Goal: Task Accomplishment & Management: Use online tool/utility

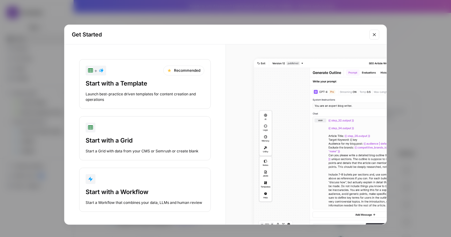
click at [134, 183] on div "button" at bounding box center [145, 179] width 119 height 10
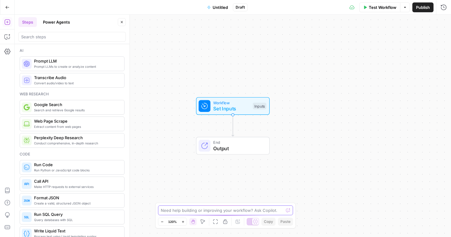
click at [206, 208] on textarea at bounding box center [222, 210] width 123 height 6
type textarea "W"
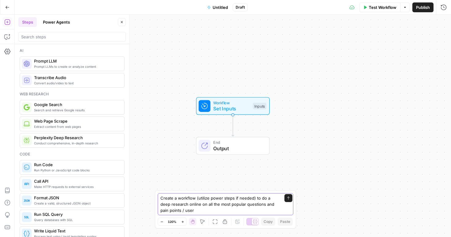
click at [233, 206] on textarea "Create a workflow (utilize power steps if needed) to do a deep research online …" at bounding box center [219, 204] width 118 height 18
click at [234, 204] on textarea "Create a workflow (utilize power steps if needed) to do a deep research online …" at bounding box center [219, 204] width 118 height 18
click at [209, 209] on textarea "Create a workflow (utilize power steps if needed) to do a deep research online …" at bounding box center [219, 204] width 118 height 18
type textarea "Create a workflow (utilize power steps if needed) to do a deep research online …"
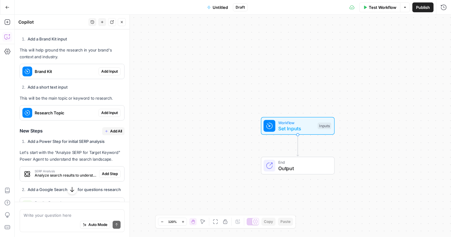
scroll to position [158, 0]
click at [111, 69] on span "Add Input" at bounding box center [109, 72] width 17 height 6
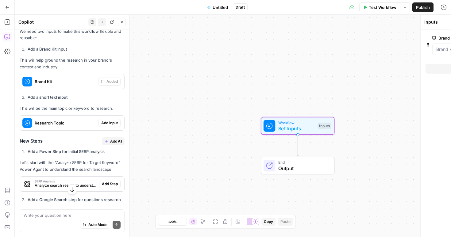
scroll to position [168, 0]
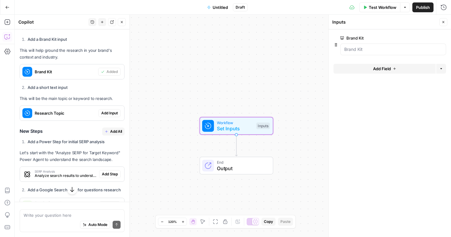
click at [106, 110] on span "Add Input" at bounding box center [109, 113] width 17 height 6
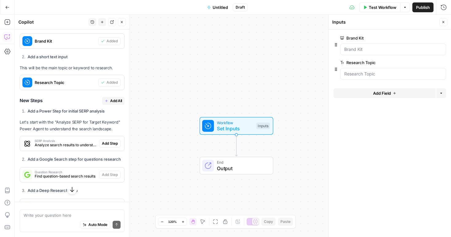
scroll to position [210, 0]
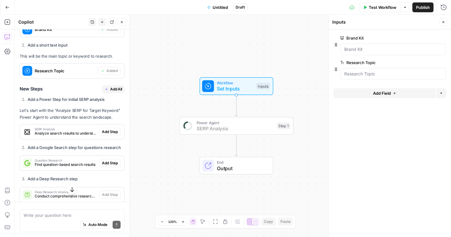
click at [114, 129] on span "Add Step" at bounding box center [110, 132] width 16 height 6
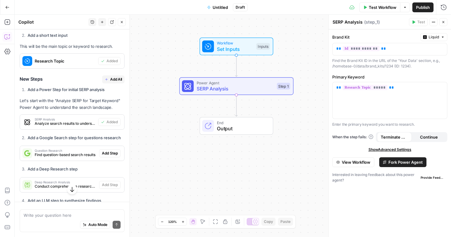
scroll to position [227, 0]
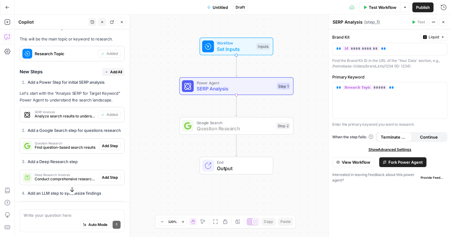
click at [109, 143] on span "Add Step" at bounding box center [110, 146] width 16 height 6
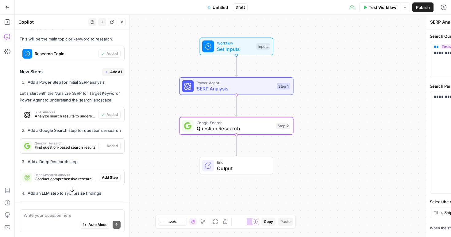
type textarea "Question Research"
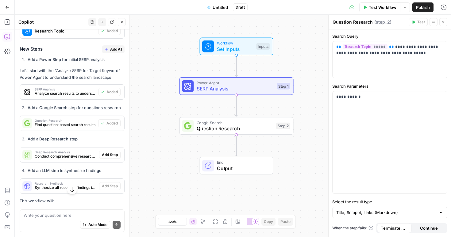
scroll to position [251, 0]
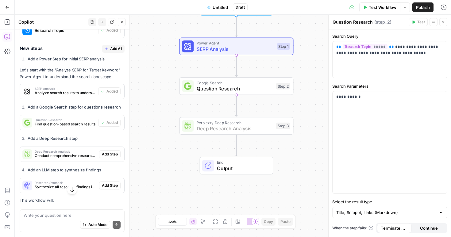
click at [114, 152] on span "Add Step" at bounding box center [110, 155] width 16 height 6
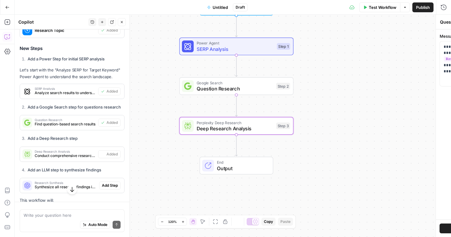
type textarea "Deep Research Analysis"
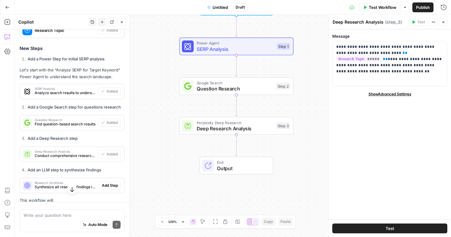
scroll to position [274, 0]
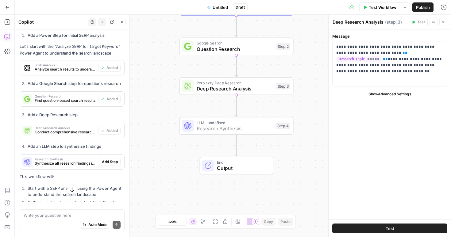
click at [111, 159] on span "Add Step" at bounding box center [110, 162] width 16 height 6
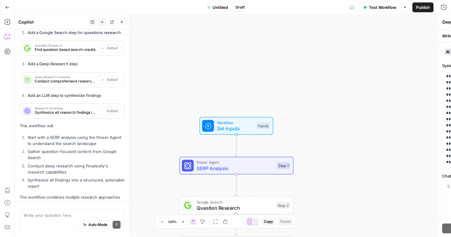
scroll to position [359, 0]
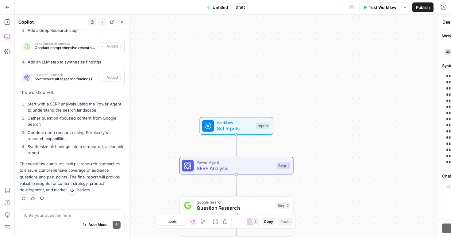
type textarea "Research Synthesis"
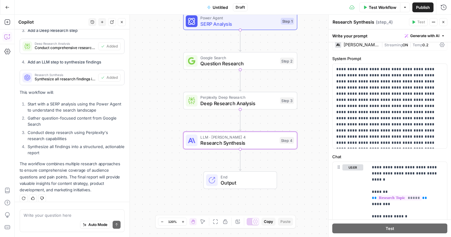
scroll to position [9, 0]
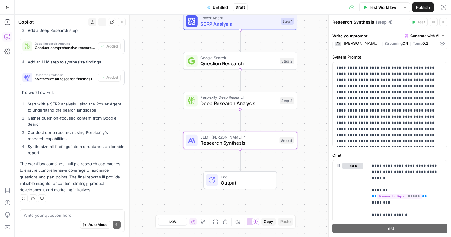
click at [367, 11] on button "Test Workflow" at bounding box center [379, 7] width 41 height 10
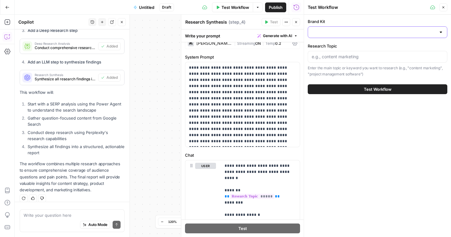
click at [346, 32] on input "Brand Kit" at bounding box center [374, 32] width 124 height 6
click at [347, 62] on span "Homebase" at bounding box center [376, 62] width 127 height 6
type input "Homebase"
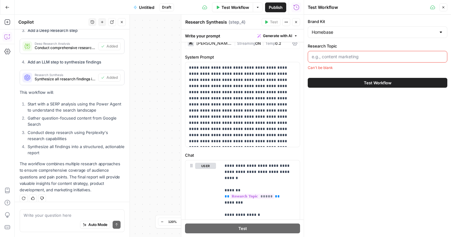
click at [355, 58] on input "Research Topic" at bounding box center [378, 57] width 132 height 6
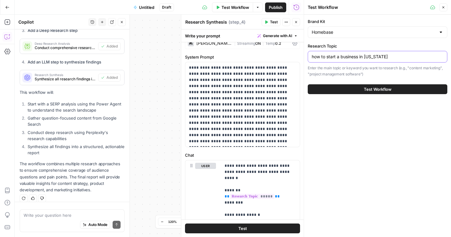
type input "how to start a business in [US_STATE]"
click at [377, 87] on span "Test Workflow" at bounding box center [378, 89] width 28 height 6
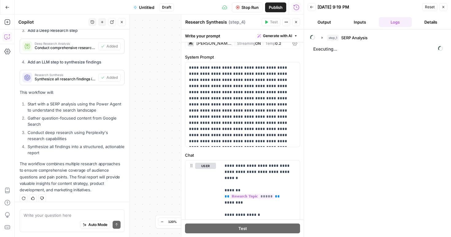
click at [322, 25] on button "Output" at bounding box center [324, 22] width 33 height 10
click at [386, 21] on button "Logs" at bounding box center [395, 22] width 33 height 10
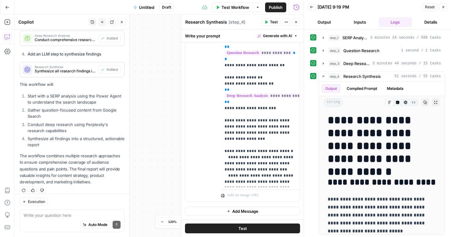
click at [147, 11] on button "Untitled" at bounding box center [144, 7] width 28 height 10
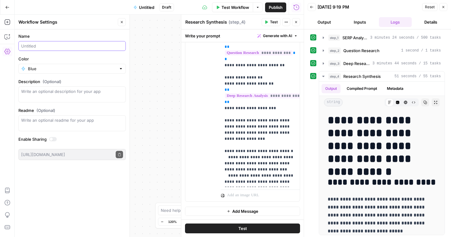
click at [66, 46] on input "Name" at bounding box center [72, 46] width 102 height 6
type input "Q"
type input "P"
drag, startPoint x: 61, startPoint y: 46, endPoint x: 50, endPoint y: 46, distance: 11.4
click at [50, 46] on input "User Question Query Research Flow" at bounding box center [72, 46] width 102 height 6
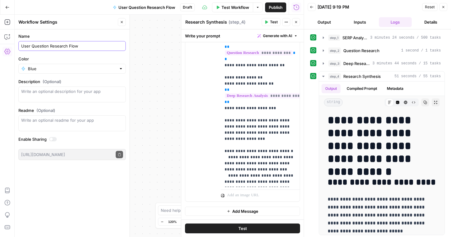
type input "User Question Research Flow"
click at [277, 7] on span "Publish" at bounding box center [276, 7] width 14 height 6
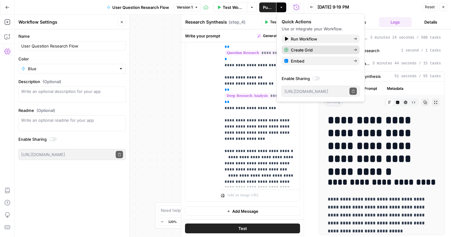
click at [310, 49] on span "Create Grid" at bounding box center [320, 50] width 58 height 6
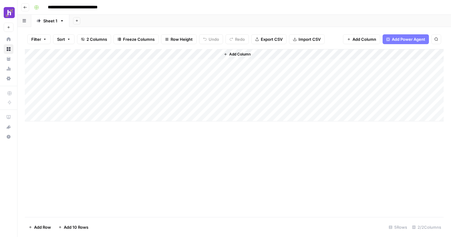
click at [79, 7] on input "**********" at bounding box center [83, 7] width 76 height 10
click at [87, 9] on input "**********" at bounding box center [83, 7] width 76 height 10
type input "*"
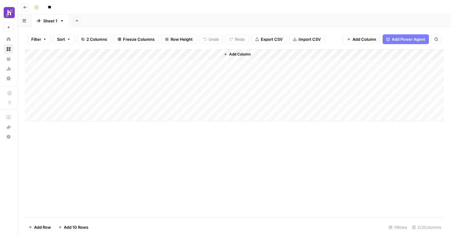
type input "*"
type input "**********"
click at [185, 17] on div "Add Sheet" at bounding box center [260, 21] width 382 height 12
click at [157, 56] on div "Add Column" at bounding box center [234, 85] width 419 height 72
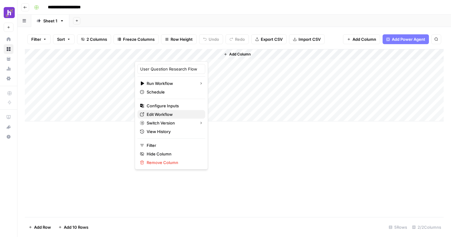
click at [159, 115] on span "Edit Workflow" at bounding box center [174, 114] width 54 height 6
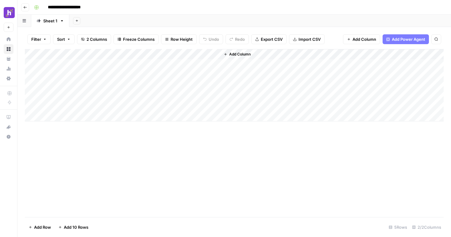
click at [229, 52] on span "Add Column" at bounding box center [239, 55] width 21 height 6
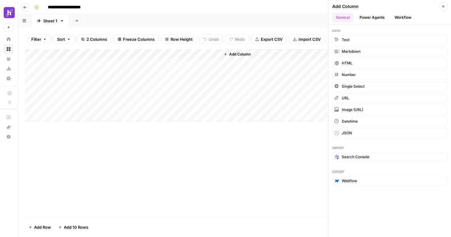
click at [369, 17] on button "Power Agents" at bounding box center [372, 17] width 33 height 9
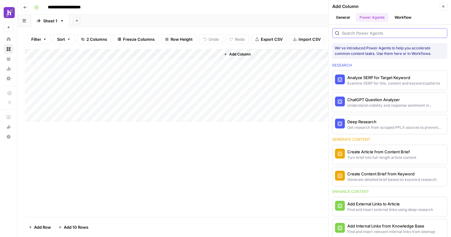
click at [366, 32] on input "search" at bounding box center [393, 33] width 103 height 6
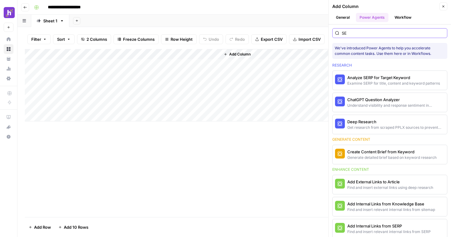
type input "S"
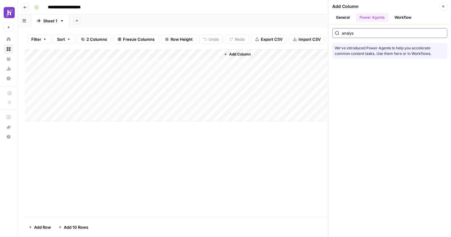
type input "analy"
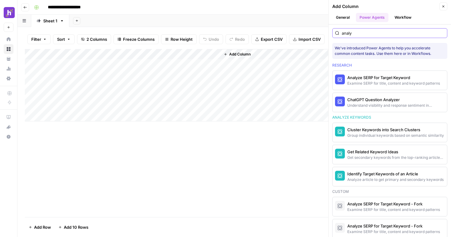
click at [356, 32] on input "analy" at bounding box center [393, 33] width 103 height 6
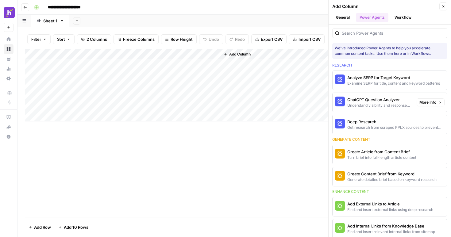
click at [423, 105] on span "More Info" at bounding box center [427, 103] width 17 height 6
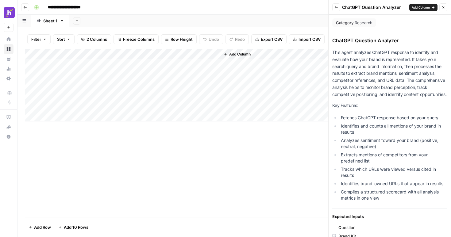
click at [338, 6] on icon "button" at bounding box center [336, 8] width 4 height 4
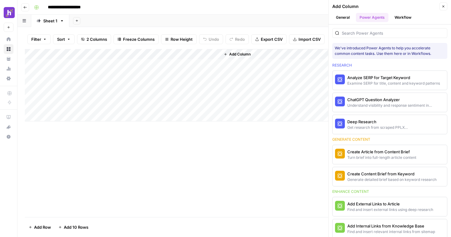
click at [373, 131] on button "Deep Research Get research from scraped PPLX sources to prevent source hallucin…" at bounding box center [374, 124] width 82 height 19
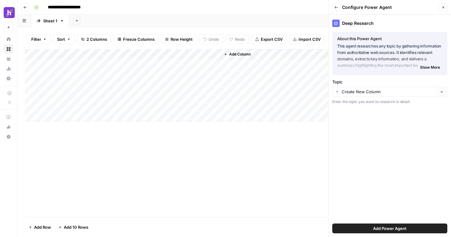
click at [423, 69] on span "Show More" at bounding box center [430, 68] width 20 height 6
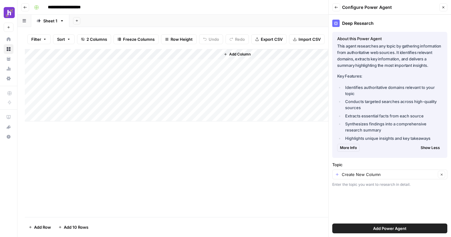
click at [334, 6] on icon "button" at bounding box center [336, 8] width 4 height 4
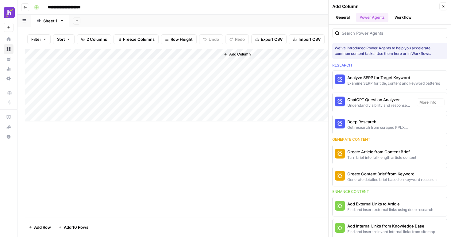
drag, startPoint x: 357, startPoint y: 123, endPoint x: 353, endPoint y: 119, distance: 5.9
click at [353, 119] on div "Deep Research" at bounding box center [379, 122] width 64 height 6
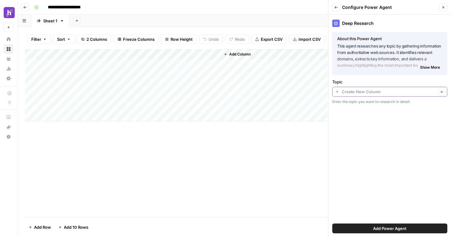
click at [373, 90] on input "Topic" at bounding box center [389, 92] width 94 height 6
type input "Create New Column"
click at [362, 153] on div "Deep Research About this Power Agent This agent researches any topic by gatheri…" at bounding box center [390, 126] width 122 height 222
click at [373, 89] on input "Topic" at bounding box center [389, 92] width 94 height 6
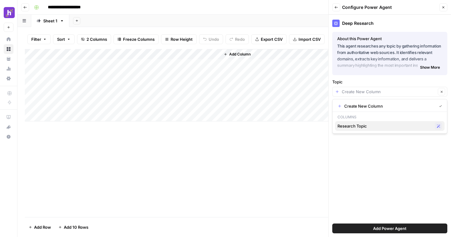
click at [371, 126] on span "Research Topic" at bounding box center [385, 126] width 95 height 6
type input "Research Topic"
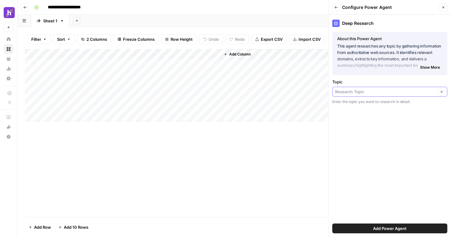
click at [378, 90] on input "Topic" at bounding box center [385, 92] width 101 height 6
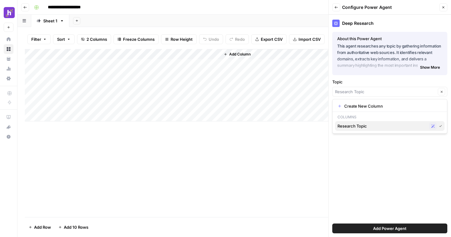
click at [376, 127] on span "Research Topic" at bounding box center [382, 126] width 89 height 6
type input "Research Topic"
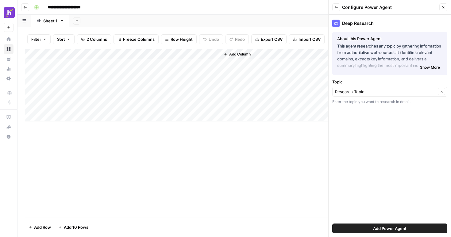
click at [373, 232] on button "Add Power Agent" at bounding box center [389, 229] width 115 height 10
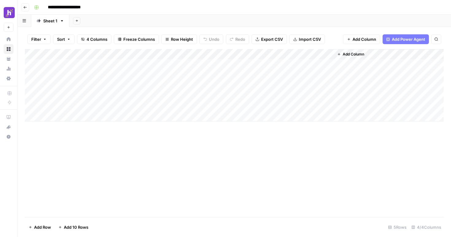
click at [265, 52] on div "Add Column" at bounding box center [234, 85] width 419 height 72
click at [313, 144] on div "Add Column" at bounding box center [234, 133] width 419 height 168
click at [309, 136] on div "Add Column" at bounding box center [234, 133] width 419 height 168
click at [176, 65] on div "Add Column" at bounding box center [234, 85] width 419 height 72
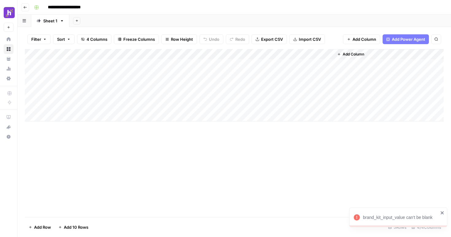
click at [208, 56] on div "Add Column" at bounding box center [234, 85] width 419 height 72
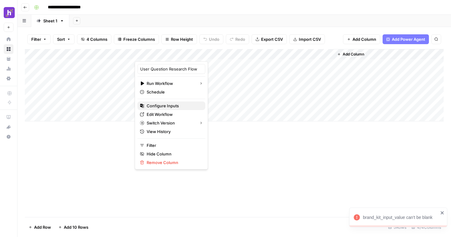
click at [173, 107] on span "Configure Inputs" at bounding box center [174, 106] width 54 height 6
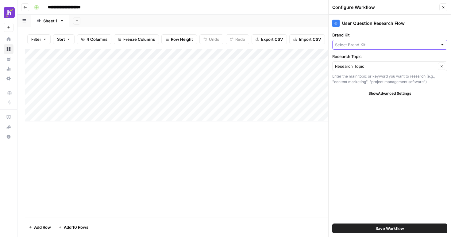
click at [397, 42] on input "Brand Kit" at bounding box center [386, 45] width 103 height 6
click at [390, 70] on span "Homebase" at bounding box center [389, 68] width 102 height 6
type input "Homebase"
click at [377, 67] on input "Research Topic" at bounding box center [385, 66] width 101 height 6
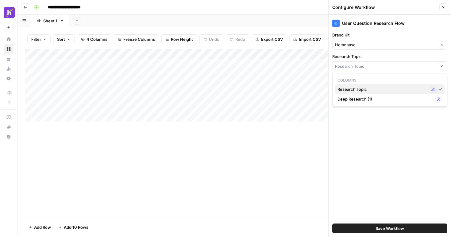
click at [363, 89] on span "Research Topic" at bounding box center [382, 89] width 89 height 6
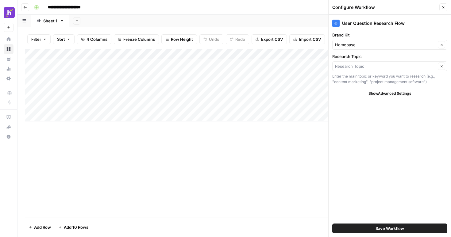
type input "Research Topic"
click at [347, 102] on div "User Question Research Flow Brand Kit Homebase Clear Research Topic Research To…" at bounding box center [390, 126] width 122 height 222
click at [360, 230] on button "Save Workflow" at bounding box center [389, 229] width 115 height 10
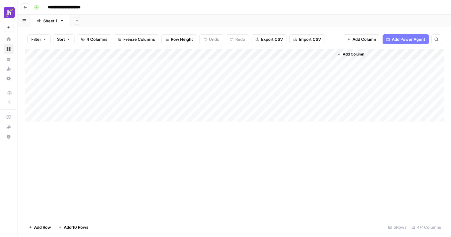
click at [177, 63] on div "Add Column" at bounding box center [234, 85] width 419 height 72
click at [107, 67] on div "Add Column" at bounding box center [234, 85] width 419 height 72
click at [100, 66] on div "Add Column" at bounding box center [234, 85] width 419 height 72
click at [100, 66] on body "**********" at bounding box center [225, 118] width 451 height 237
type textarea "**********"
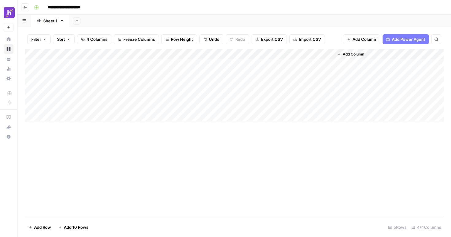
click at [104, 164] on div "Add Column" at bounding box center [234, 133] width 419 height 168
click at [140, 64] on div "Add Column" at bounding box center [234, 85] width 419 height 72
click at [264, 55] on div "Add Column" at bounding box center [234, 85] width 419 height 72
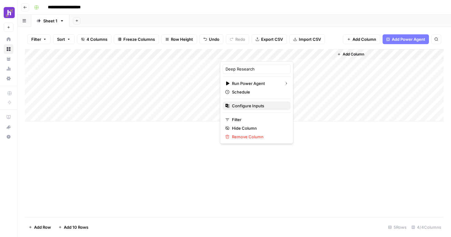
click at [251, 108] on span "Configure Inputs" at bounding box center [259, 106] width 54 height 6
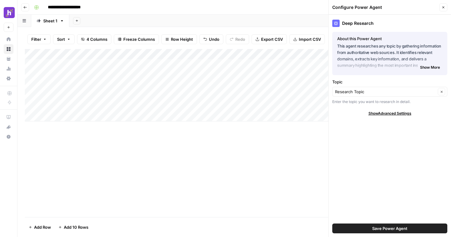
click at [440, 7] on button "Close" at bounding box center [443, 7] width 8 height 8
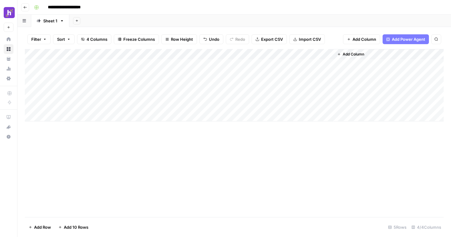
click at [265, 54] on div "Add Column" at bounding box center [234, 85] width 419 height 72
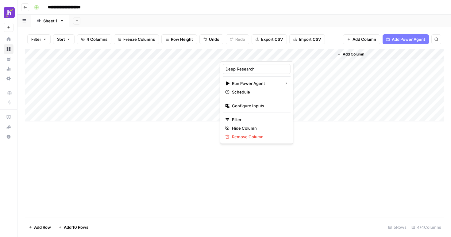
click at [181, 157] on div "Add Column" at bounding box center [234, 133] width 419 height 168
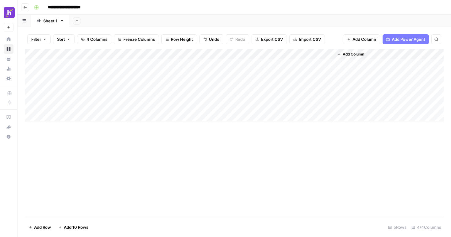
click at [346, 52] on span "Add Column" at bounding box center [353, 55] width 21 height 6
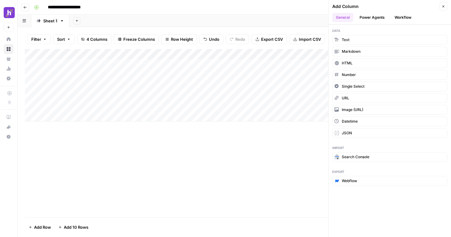
click at [385, 21] on button "Power Agents" at bounding box center [372, 17] width 33 height 9
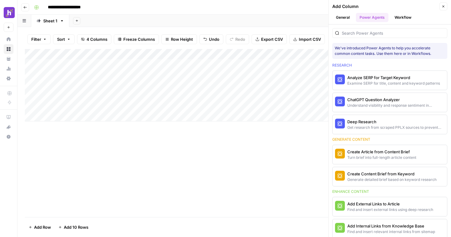
click at [401, 18] on button "Workflow" at bounding box center [403, 17] width 24 height 9
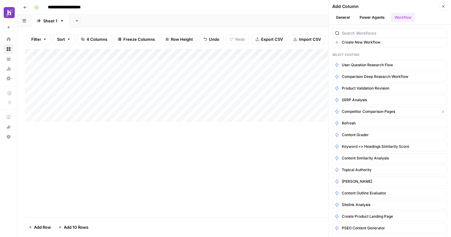
scroll to position [14, 0]
click at [365, 99] on span "SERP Analysis" at bounding box center [354, 99] width 25 height 6
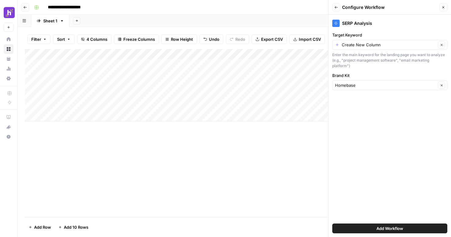
click at [337, 9] on icon "button" at bounding box center [336, 8] width 4 height 4
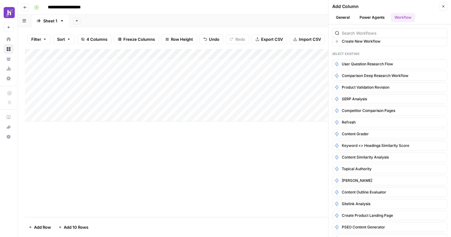
click at [444, 10] on button "Close" at bounding box center [443, 6] width 8 height 8
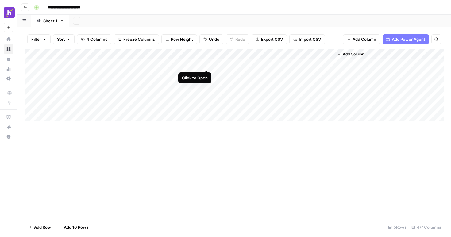
click at [205, 64] on div "Add Column" at bounding box center [234, 85] width 419 height 72
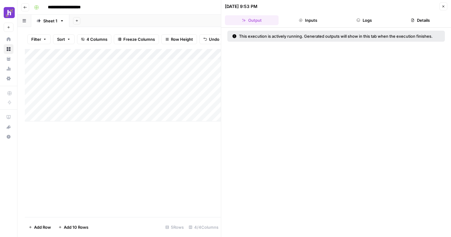
click at [311, 19] on button "Inputs" at bounding box center [308, 20] width 54 height 10
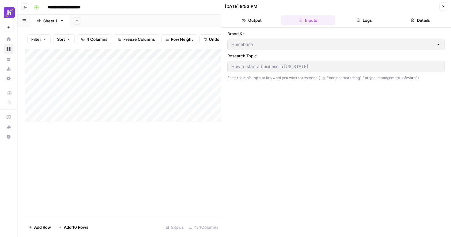
click at [364, 16] on button "Logs" at bounding box center [365, 20] width 54 height 10
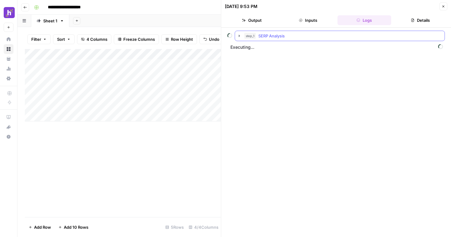
click at [239, 36] on icon "button" at bounding box center [239, 36] width 1 height 2
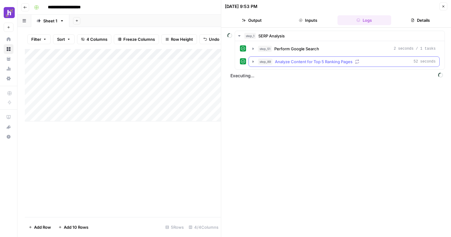
click at [251, 63] on icon "button" at bounding box center [253, 61] width 5 height 5
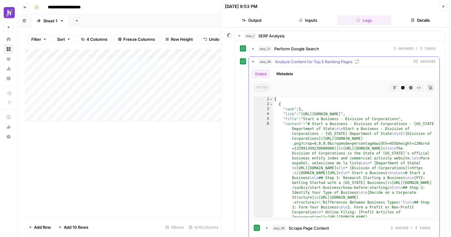
click at [251, 62] on icon "button" at bounding box center [253, 61] width 5 height 5
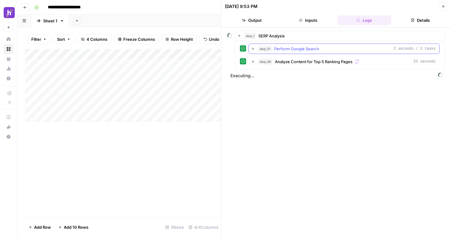
click at [253, 49] on icon "button" at bounding box center [253, 49] width 1 height 2
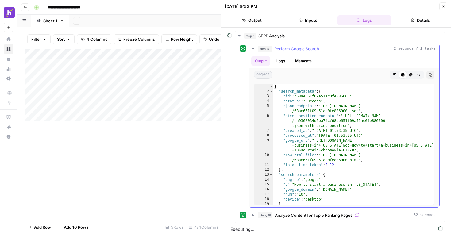
click at [253, 49] on icon "button" at bounding box center [253, 48] width 2 height 1
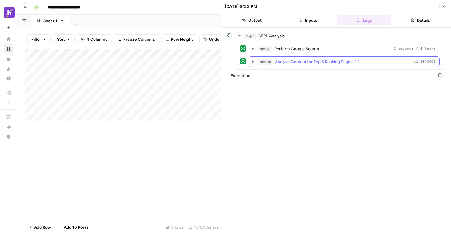
click at [254, 63] on icon "button" at bounding box center [253, 61] width 5 height 5
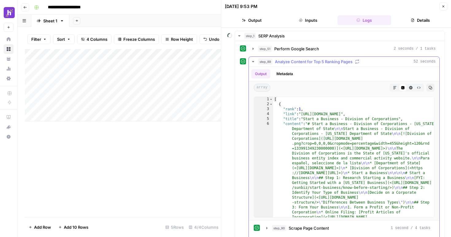
click at [254, 63] on icon "button" at bounding box center [253, 61] width 5 height 5
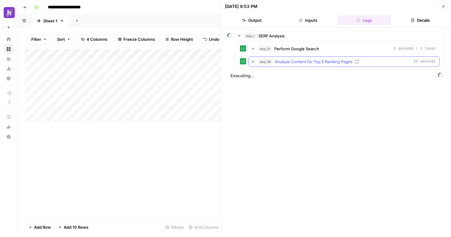
click at [254, 63] on icon "button" at bounding box center [253, 61] width 5 height 5
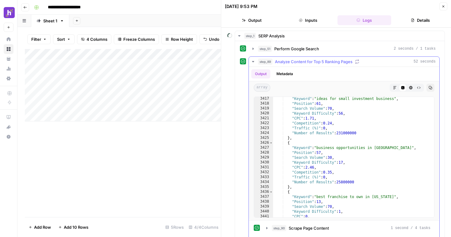
scroll to position [6889, 0]
click at [254, 62] on icon "button" at bounding box center [253, 61] width 5 height 5
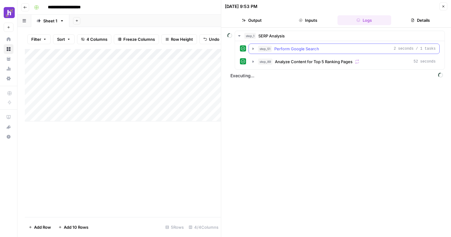
click at [253, 48] on icon "button" at bounding box center [253, 49] width 1 height 2
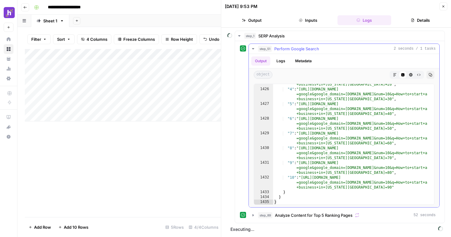
scroll to position [0, 0]
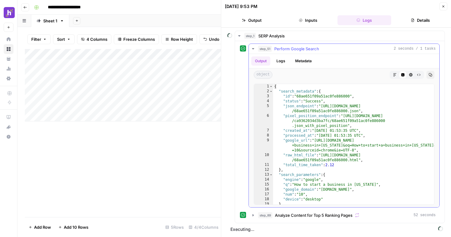
click at [253, 50] on icon "button" at bounding box center [253, 48] width 5 height 5
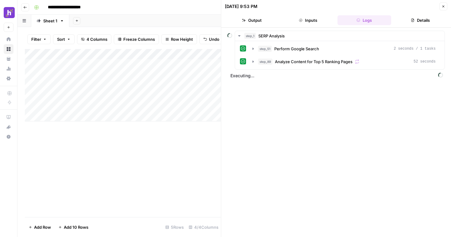
click at [256, 100] on div "step_1 SERP Analysis step_51 Perform Google Search 2 seconds / 1 tasks step_89 …" at bounding box center [336, 132] width 218 height 203
click at [306, 15] on button "Inputs" at bounding box center [308, 20] width 54 height 10
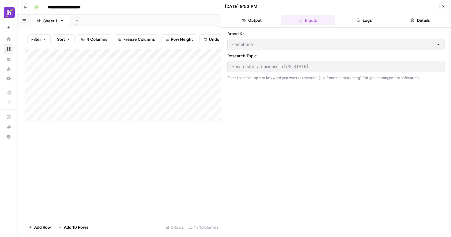
click at [252, 21] on button "Output" at bounding box center [252, 20] width 54 height 10
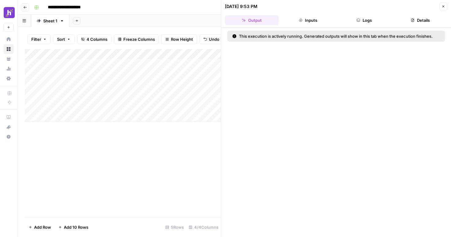
click at [375, 19] on button "Logs" at bounding box center [365, 20] width 54 height 10
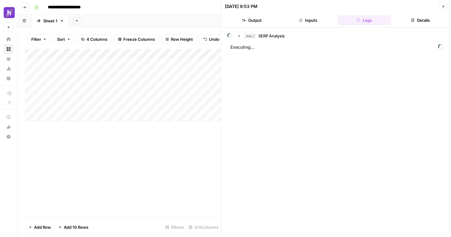
click at [420, 19] on button "Details" at bounding box center [421, 20] width 54 height 10
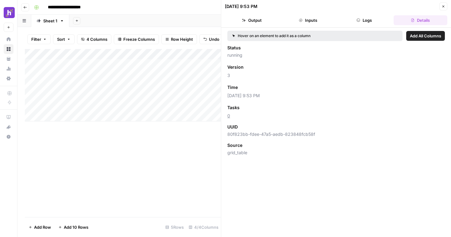
click at [370, 21] on button "Logs" at bounding box center [365, 20] width 54 height 10
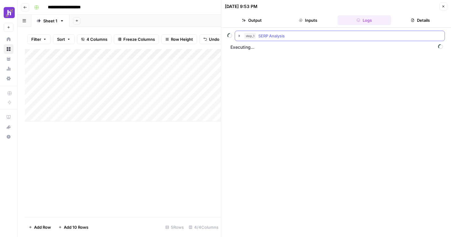
click at [240, 36] on icon "button" at bounding box center [239, 35] width 5 height 5
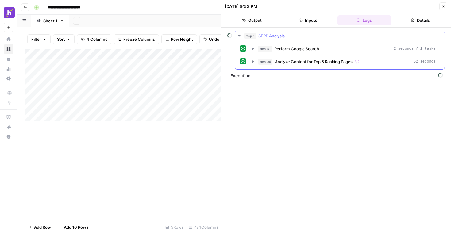
click at [240, 36] on icon "button" at bounding box center [239, 35] width 5 height 5
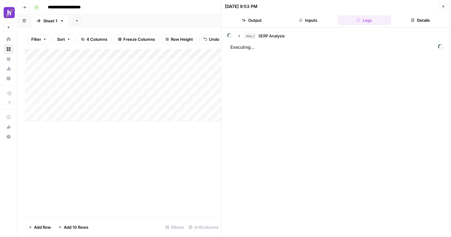
click at [191, 18] on div "Add Sheet" at bounding box center [260, 21] width 382 height 12
click at [443, 6] on icon "button" at bounding box center [444, 7] width 4 height 4
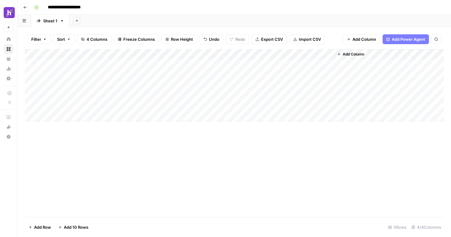
click at [266, 53] on div "Add Column" at bounding box center [234, 85] width 419 height 72
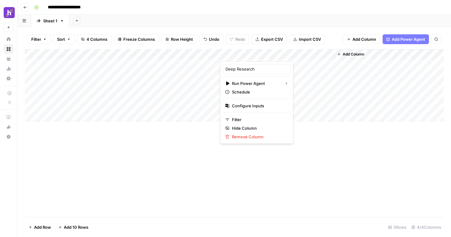
click at [266, 53] on div at bounding box center [249, 55] width 59 height 12
click at [267, 22] on div "Add Sheet" at bounding box center [260, 21] width 382 height 12
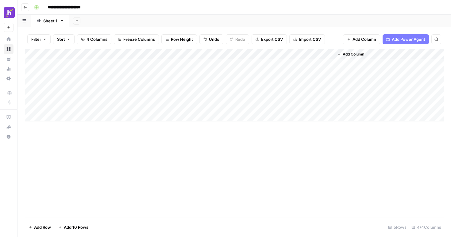
click at [207, 52] on div "Add Column" at bounding box center [234, 85] width 419 height 72
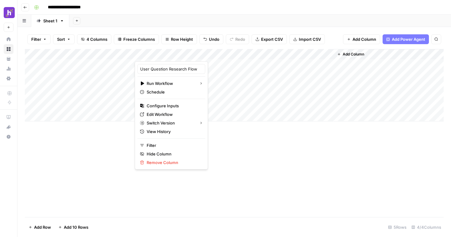
click at [200, 65] on div "Add Column" at bounding box center [234, 85] width 419 height 72
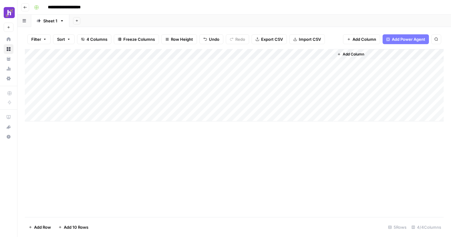
click at [205, 64] on div "Add Column" at bounding box center [234, 85] width 419 height 72
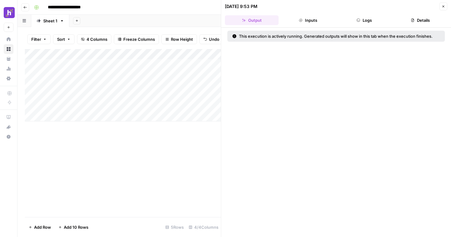
click at [361, 19] on button "Logs" at bounding box center [365, 20] width 54 height 10
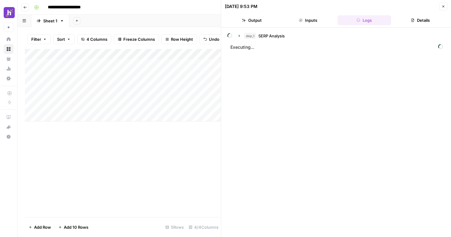
click at [319, 22] on button "Inputs" at bounding box center [308, 20] width 54 height 10
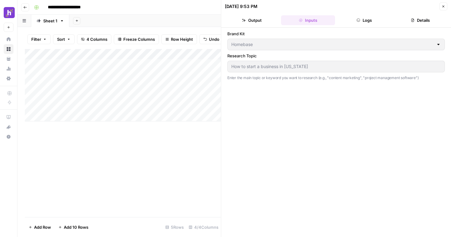
click at [363, 19] on button "Logs" at bounding box center [365, 20] width 54 height 10
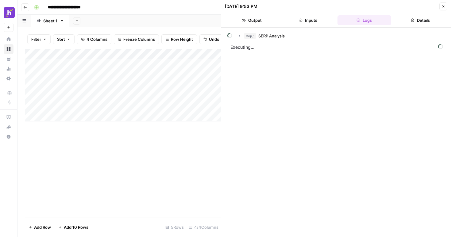
click at [416, 20] on button "Details" at bounding box center [421, 20] width 54 height 10
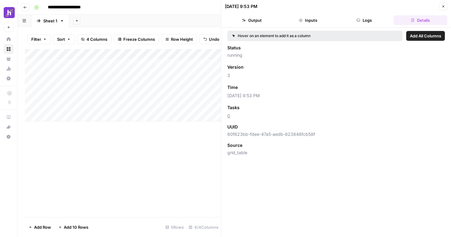
click at [368, 22] on button "Logs" at bounding box center [365, 20] width 54 height 10
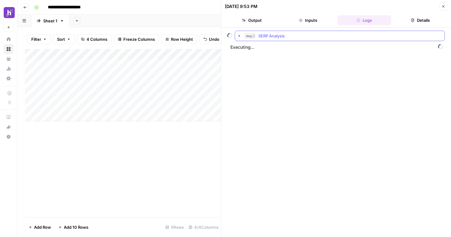
click at [237, 37] on icon "button" at bounding box center [239, 35] width 5 height 5
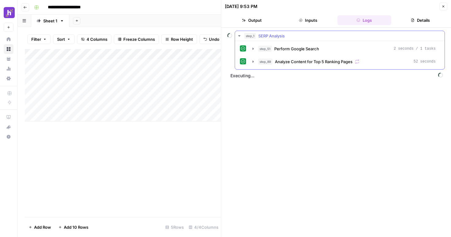
click at [237, 37] on icon "button" at bounding box center [239, 35] width 5 height 5
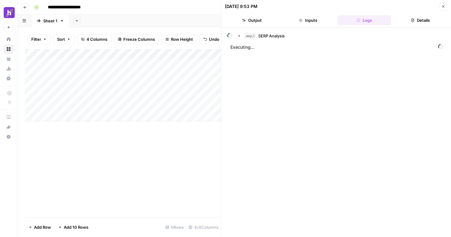
click at [183, 63] on div "Add Column" at bounding box center [123, 85] width 196 height 72
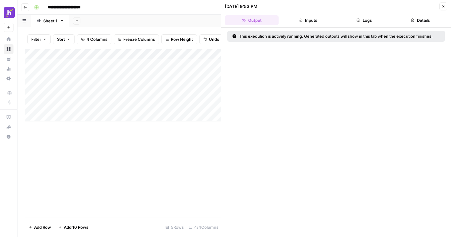
click at [189, 16] on div "Add Sheet" at bounding box center [260, 21] width 382 height 12
click at [215, 65] on div "Add Column" at bounding box center [123, 85] width 196 height 72
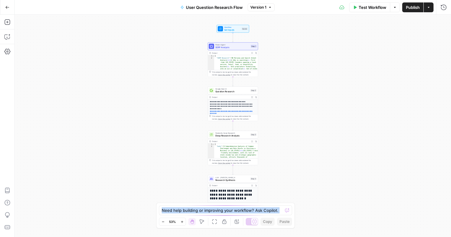
drag, startPoint x: 188, startPoint y: 211, endPoint x: 172, endPoint y: 211, distance: 16.6
click at [172, 211] on body "Homebase New Home Browse Your Data Usage Settings Recent Grids Vertical Pages B…" at bounding box center [225, 118] width 451 height 237
click at [172, 211] on textarea at bounding box center [222, 210] width 121 height 6
click at [187, 211] on textarea at bounding box center [222, 210] width 121 height 6
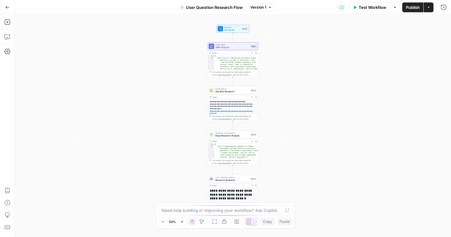
click at [229, 193] on h1 "**********" at bounding box center [233, 195] width 46 height 12
click at [235, 195] on h1 "**********" at bounding box center [233, 195] width 46 height 12
click at [238, 179] on span "Research Synthesis" at bounding box center [232, 180] width 34 height 3
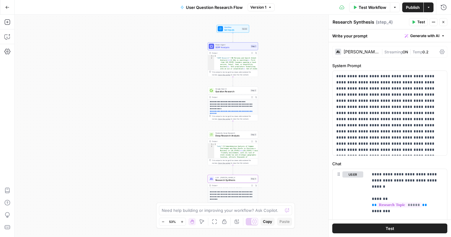
scroll to position [102, 0]
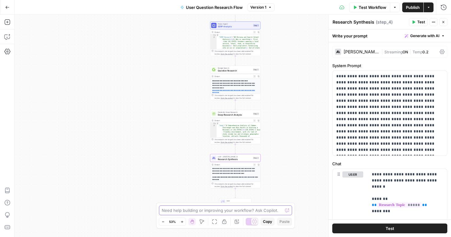
click at [210, 212] on textarea at bounding box center [222, 210] width 121 height 6
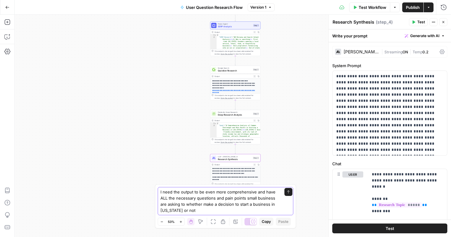
drag, startPoint x: 199, startPoint y: 211, endPoint x: 189, endPoint y: 207, distance: 11.5
click at [189, 207] on textarea "I need the output to be even more comprehensive and have ALL the necessary ques…" at bounding box center [219, 201] width 118 height 25
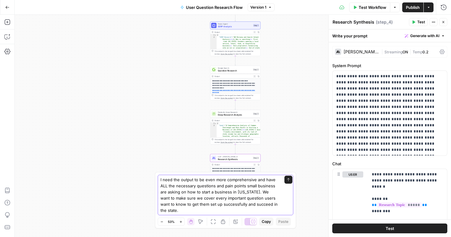
type textarea "I need the output to be even more comprehensive and have ALL the necessary ques…"
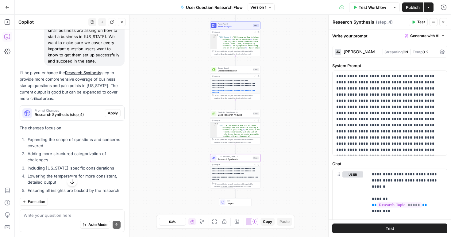
scroll to position [82, 0]
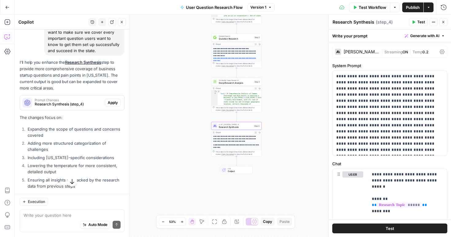
click at [113, 104] on span "Apply" at bounding box center [113, 103] width 10 height 6
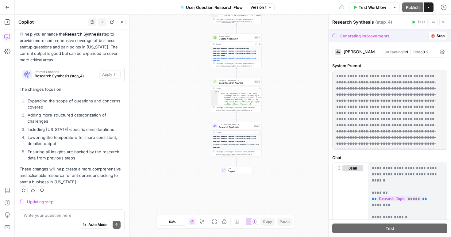
scroll to position [116, 0]
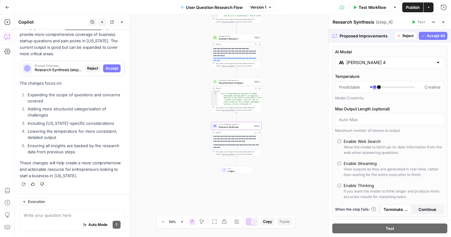
click at [110, 67] on span "Accept" at bounding box center [112, 69] width 13 height 6
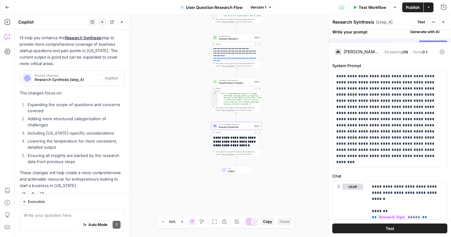
scroll to position [126, 0]
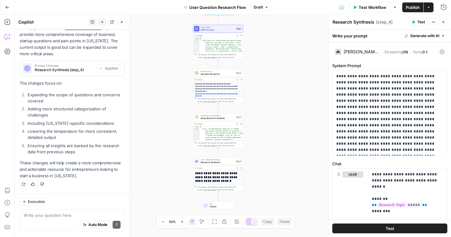
click at [417, 7] on span "Publish" at bounding box center [413, 7] width 14 height 6
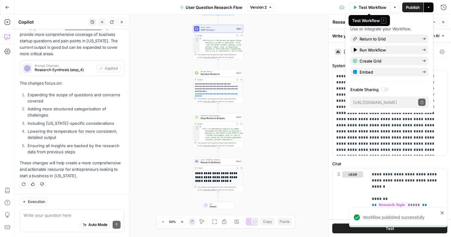
click at [373, 9] on span "Test Workflow" at bounding box center [373, 7] width 28 height 6
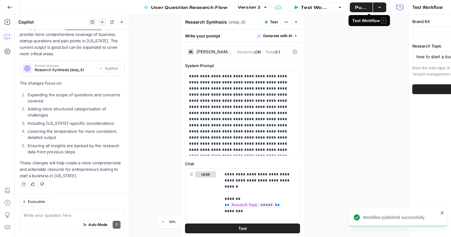
type input "Homebase"
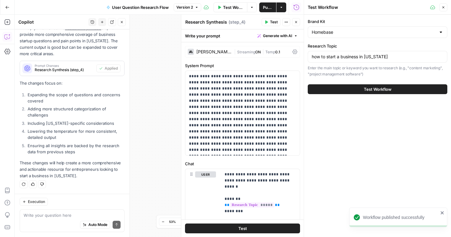
click at [371, 85] on button "Test Workflow" at bounding box center [378, 89] width 140 height 10
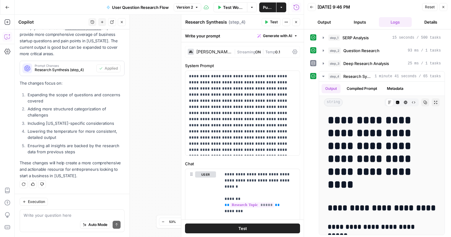
click at [282, 8] on icon "button" at bounding box center [282, 8] width 4 height 4
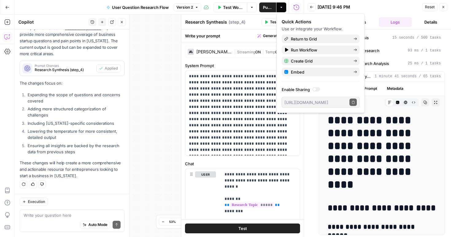
click at [282, 5] on button "Actions" at bounding box center [281, 7] width 10 height 10
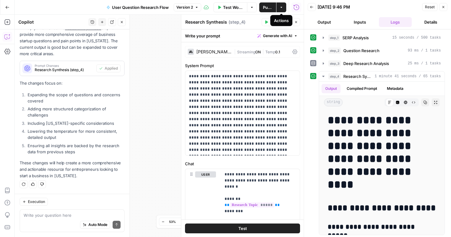
click at [267, 8] on span "Publish" at bounding box center [268, 7] width 10 height 6
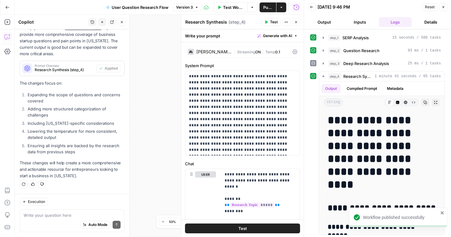
click at [5, 11] on button "Go Back" at bounding box center [7, 7] width 11 height 11
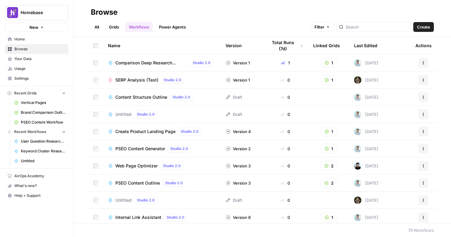
click at [35, 39] on span "Home" at bounding box center [39, 40] width 51 height 6
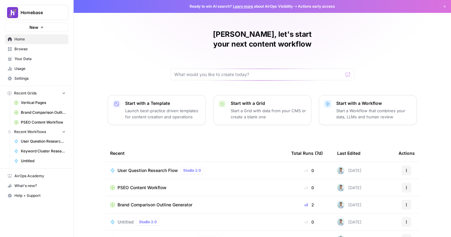
click at [344, 95] on button "Start with a Workflow Start a Workflow that combines your data, LLMs and human …" at bounding box center [368, 110] width 98 height 30
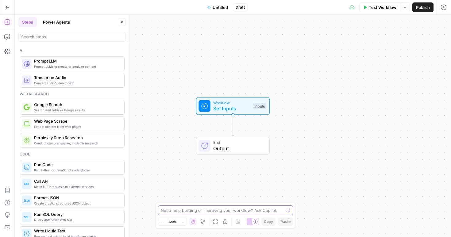
click at [202, 210] on textarea at bounding box center [222, 210] width 123 height 6
type textarea "S"
type textarea "I need"
click at [259, 211] on textarea "Now do a full SERP analysis research on the top" at bounding box center [219, 210] width 117 height 6
drag, startPoint x: 259, startPoint y: 211, endPoint x: 233, endPoint y: 211, distance: 25.8
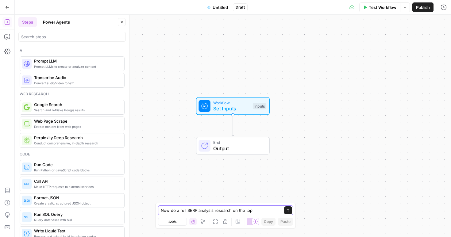
click at [233, 211] on textarea "Now do a full SERP analysis research on the top" at bounding box center [219, 210] width 117 height 6
click at [237, 211] on textarea "Now do a full SERP analysis research on how top ranking pages based on the KW i…" at bounding box center [219, 207] width 118 height 12
click at [254, 205] on textarea "Now do a full SERP analysis research on how top ranking pages based on the KW i…" at bounding box center [219, 207] width 118 height 12
click at [258, 210] on textarea "Now do a full SERP analysis research on how top 5-6 ranking pages based on the …" at bounding box center [219, 207] width 118 height 12
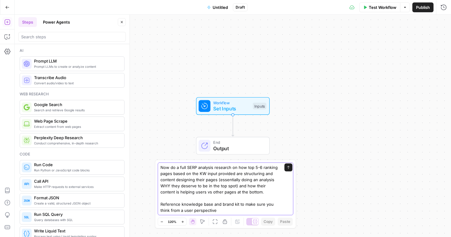
click at [183, 212] on textarea "Now do a full SERP analysis research on how top 5-6 ranking pages based on the …" at bounding box center [219, 188] width 118 height 49
click at [243, 209] on textarea "Now do a full SERP analysis research on how top 5-6 ranking pages based on the …" at bounding box center [219, 188] width 118 height 49
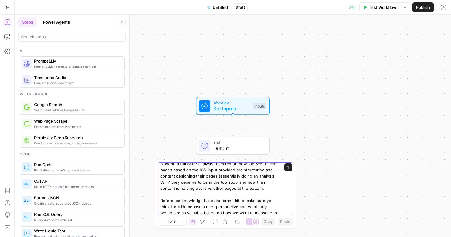
scroll to position [6, 0]
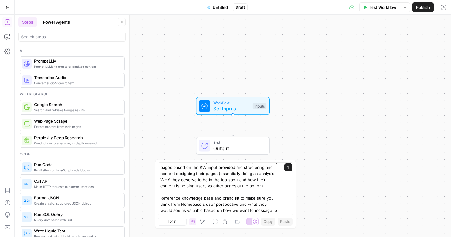
click at [279, 211] on div "Now do a full SERP analysis research on how top 5-6 ranking pages based on the …" at bounding box center [226, 189] width 136 height 53
click at [215, 210] on textarea "Now do a full SERP analysis research on how top 5-6 ranking pages based on the …" at bounding box center [219, 188] width 118 height 61
click at [217, 211] on textarea "Now do a full SERP analysis research on how top 5-6 ranking pages based on the …" at bounding box center [219, 188] width 118 height 61
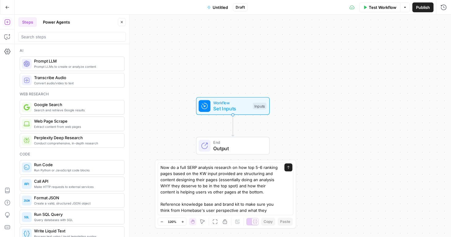
drag, startPoint x: 279, startPoint y: 210, endPoint x: 239, endPoint y: 208, distance: 40.3
click at [239, 208] on div "Now do a full SERP analysis research on how top 5-6 ranking pages based on the …" at bounding box center [226, 189] width 136 height 53
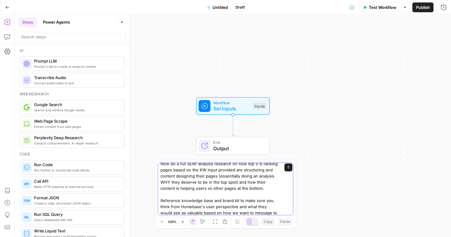
scroll to position [6, 0]
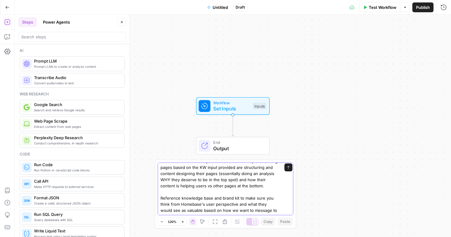
drag, startPoint x: 239, startPoint y: 211, endPoint x: 277, endPoint y: 210, distance: 37.8
click at [277, 210] on textarea "Now do a full SERP analysis research on how top 5-6 ranking pages based on the …" at bounding box center [219, 188] width 118 height 61
drag, startPoint x: 277, startPoint y: 210, endPoint x: 241, endPoint y: 210, distance: 35.9
click at [241, 210] on textarea "Now do a full SERP analysis research on how top 5-6 ranking pages based on the …" at bounding box center [219, 188] width 118 height 61
type textarea "Now do a full SERP analysis research on how top 5-6 ranking pages based on the …"
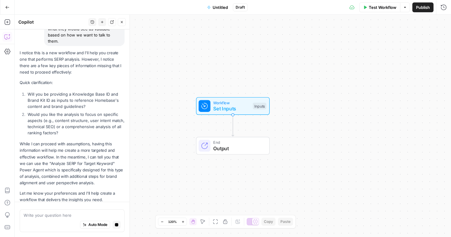
scroll to position [144, 0]
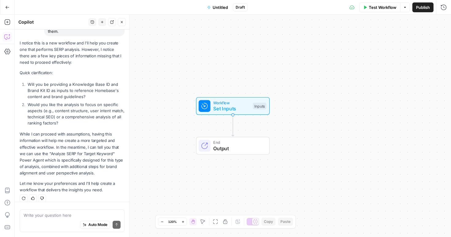
click at [59, 225] on div "Auto Mode Send" at bounding box center [72, 225] width 97 height 14
click at [55, 216] on textarea at bounding box center [72, 215] width 97 height 6
type textarea "s"
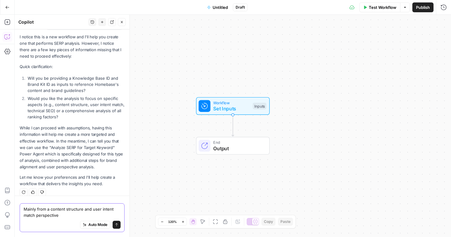
drag, startPoint x: 65, startPoint y: 217, endPoint x: 16, endPoint y: 210, distance: 49.6
click at [16, 210] on div "Mainly from a content structure and user intent match perspective Mainly from a…" at bounding box center [72, 216] width 115 height 41
type textarea "d"
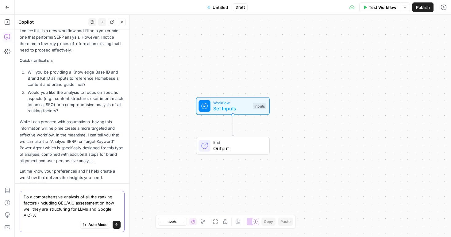
scroll to position [157, 0]
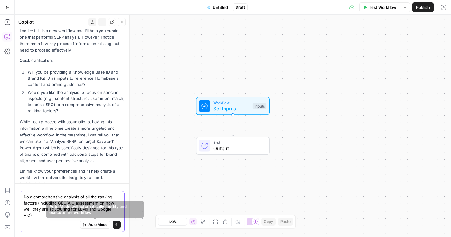
type textarea "Do a comprehensive analysis of all the ranking factors (including GEO/AIO asses…"
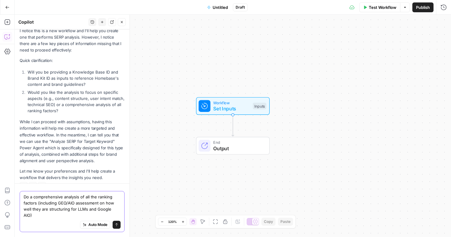
click at [119, 226] on button "Send" at bounding box center [117, 225] width 8 height 8
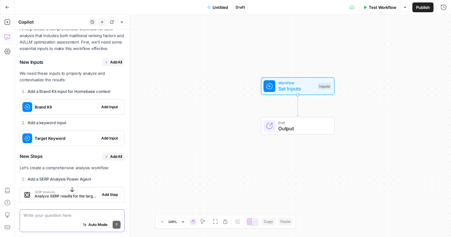
scroll to position [341, 0]
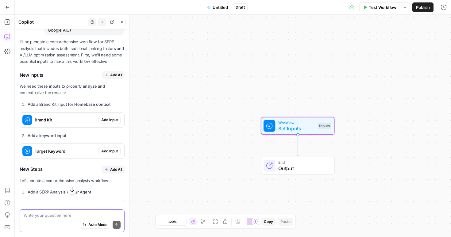
click at [106, 117] on span "Add Input" at bounding box center [109, 120] width 17 height 6
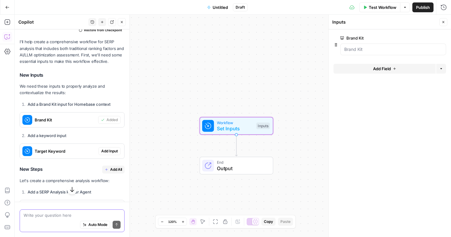
click at [110, 149] on span "Add Input" at bounding box center [109, 152] width 17 height 6
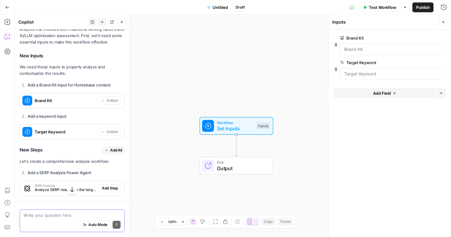
scroll to position [380, 0]
click at [393, 99] on div "Add Field Options" at bounding box center [390, 95] width 113 height 15
click at [391, 94] on button "Add Field" at bounding box center [385, 93] width 102 height 10
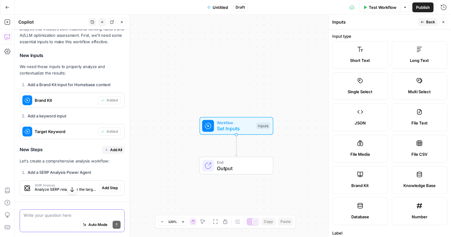
click at [409, 60] on div "Long Text" at bounding box center [419, 60] width 45 height 6
click at [407, 62] on div "Long Text" at bounding box center [419, 60] width 45 height 6
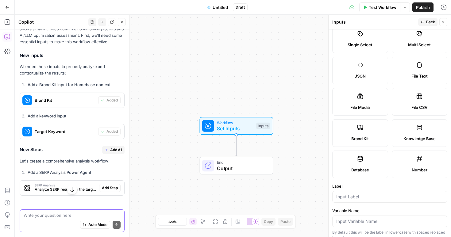
scroll to position [47, 0]
click at [398, 131] on label "Knowledge Base" at bounding box center [420, 134] width 56 height 28
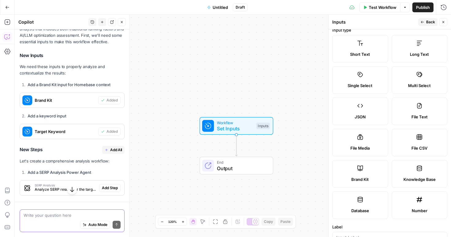
scroll to position [0, 0]
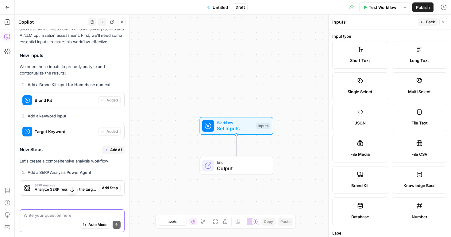
click at [425, 21] on button "Back" at bounding box center [427, 22] width 19 height 8
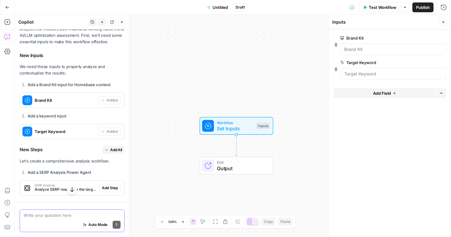
click at [383, 96] on button "Add Field" at bounding box center [385, 93] width 102 height 10
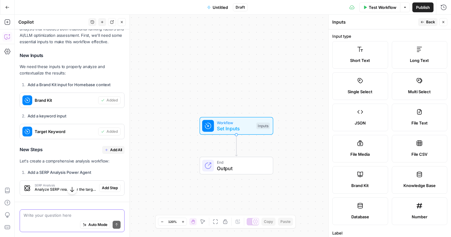
scroll to position [60, 0]
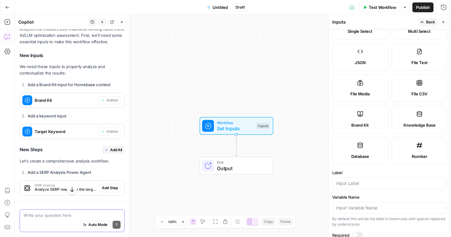
click at [414, 120] on label "Knowledge Base" at bounding box center [420, 120] width 56 height 28
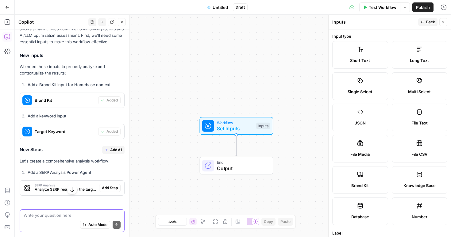
click at [421, 22] on icon "button" at bounding box center [423, 22] width 4 height 4
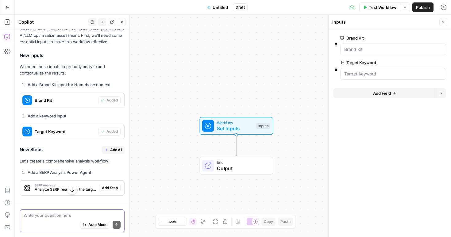
click at [387, 116] on form "Brand Kit edit field Delete group Target Keyword edit field Delete group Add Fi…" at bounding box center [390, 133] width 122 height 208
click at [439, 91] on icon "button" at bounding box center [441, 93] width 4 height 4
click at [355, 129] on form "Brand Kit edit field Delete group Target Keyword edit field Delete group Add Fi…" at bounding box center [390, 133] width 122 height 208
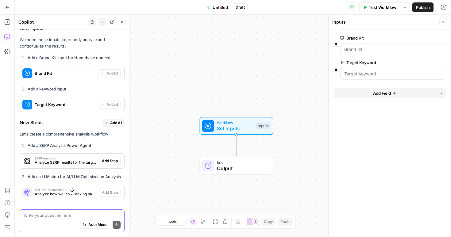
scroll to position [409, 0]
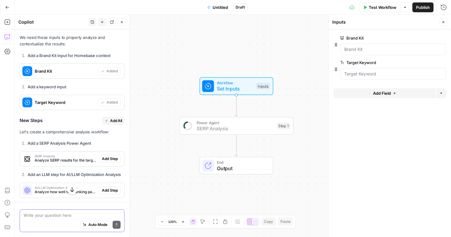
click at [111, 156] on span "Add Step" at bounding box center [110, 159] width 16 height 6
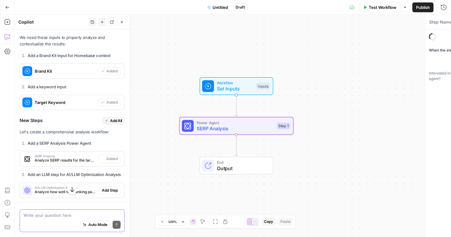
type textarea "SERP Analysis"
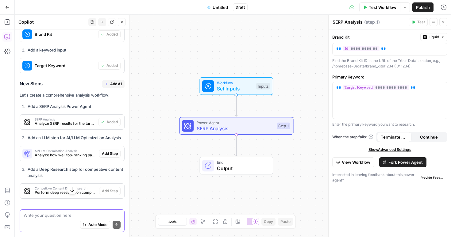
scroll to position [447, 0]
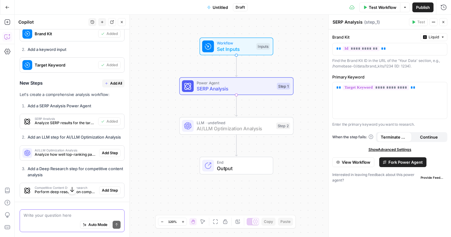
click at [109, 150] on span "Add Step" at bounding box center [110, 153] width 16 height 6
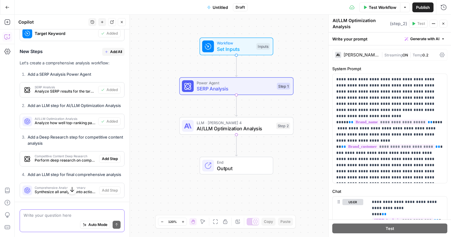
scroll to position [480, 0]
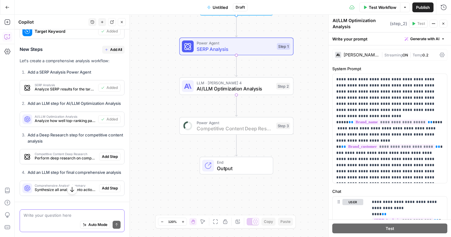
click at [110, 154] on span "Add Step" at bounding box center [110, 157] width 16 height 6
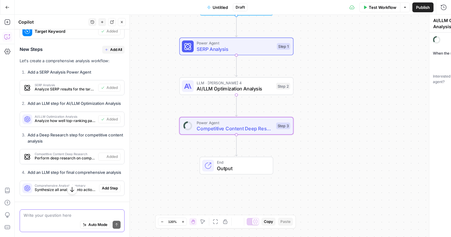
type textarea "Competitive Content Deep Research"
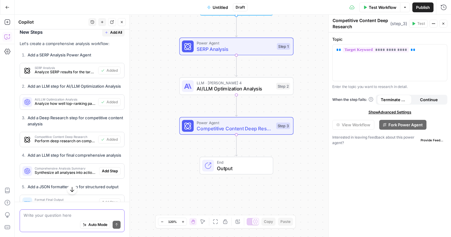
scroll to position [502, 0]
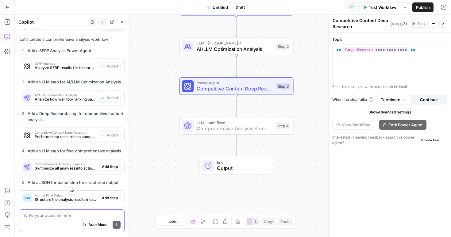
click at [109, 164] on span "Add Step" at bounding box center [110, 167] width 16 height 6
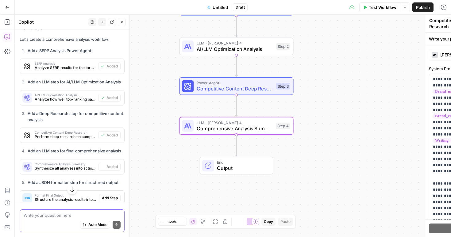
type textarea "Comprehensive Analysis Summary"
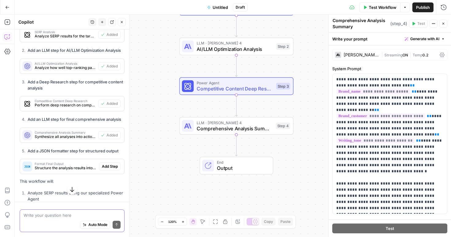
scroll to position [539, 0]
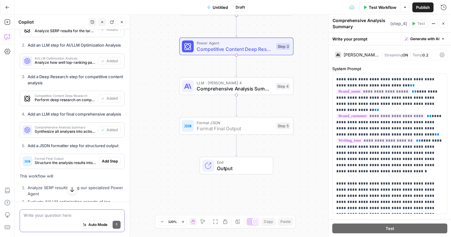
click at [110, 159] on span "Add Step" at bounding box center [110, 162] width 16 height 6
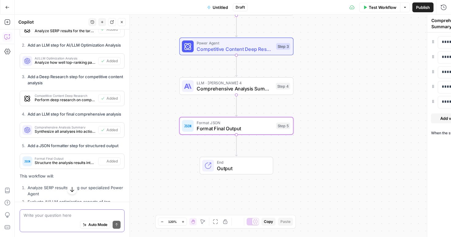
type textarea "Format Final Output"
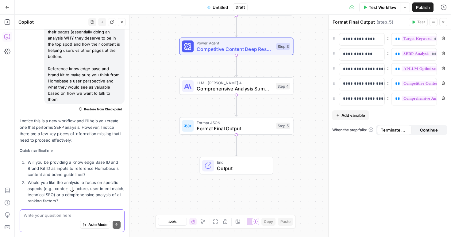
scroll to position [0, 0]
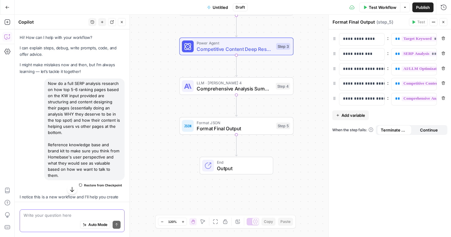
click at [223, 8] on span "Untitled" at bounding box center [220, 7] width 15 height 6
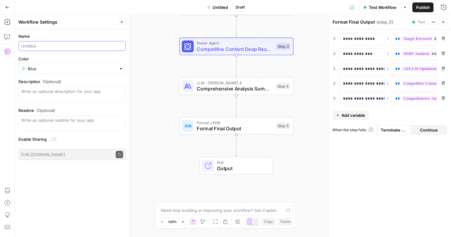
click at [63, 48] on input "Name" at bounding box center [72, 46] width 102 height 6
type input "SERP Analysis Flow"
click at [420, 6] on span "Publish" at bounding box center [423, 7] width 14 height 6
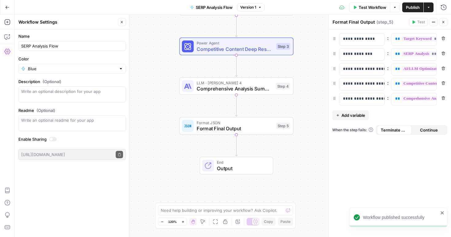
click at [377, 8] on span "Test Workflow" at bounding box center [373, 7] width 28 height 6
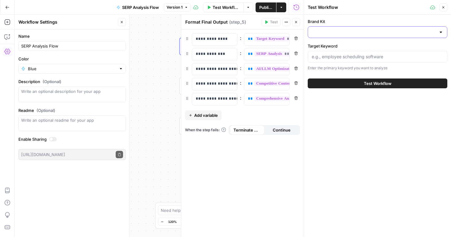
click at [352, 35] on input "Brand Kit" at bounding box center [374, 32] width 124 height 6
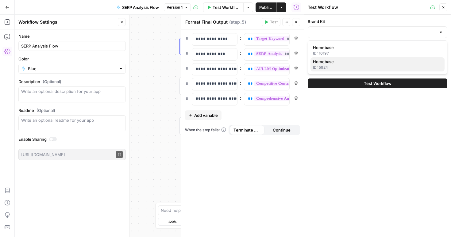
click at [357, 65] on div "ID: 5924" at bounding box center [377, 68] width 129 height 6
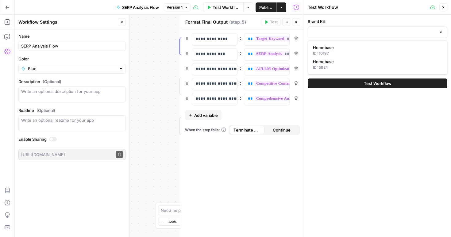
type input "Homebase"
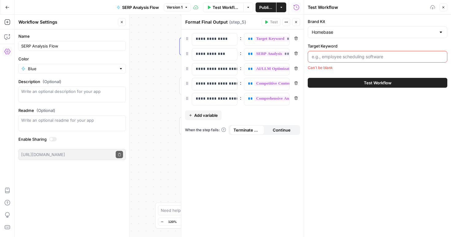
click at [370, 56] on input "Target Keyword" at bounding box center [378, 57] width 132 height 6
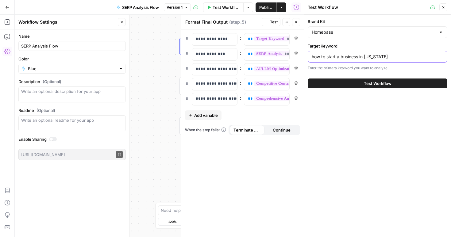
type input "how to start a business in florida"
click at [386, 79] on button "Test Workflow" at bounding box center [378, 84] width 140 height 10
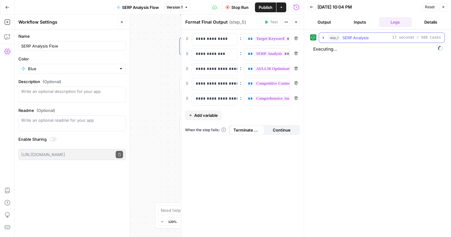
click at [322, 37] on icon "button" at bounding box center [323, 37] width 5 height 5
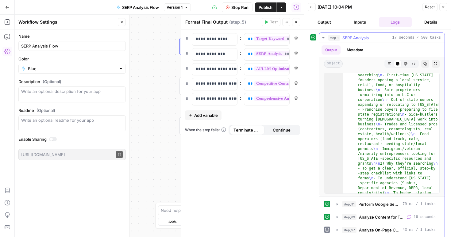
scroll to position [5, 0]
click at [325, 38] on icon "button" at bounding box center [323, 37] width 5 height 5
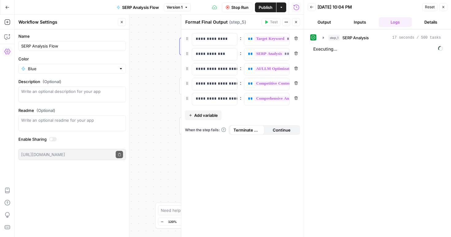
click at [163, 59] on div "Workflow Set Inputs Inputs Power Agent SERP Analysis Step 1 Output Expand Outpu…" at bounding box center [159, 126] width 289 height 222
click at [298, 22] on button "Close" at bounding box center [296, 22] width 8 height 8
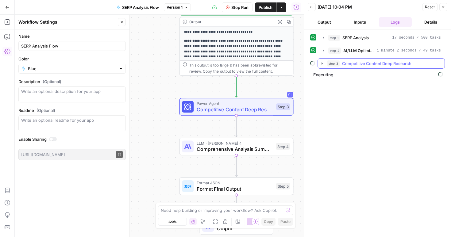
click at [323, 65] on icon "button" at bounding box center [322, 63] width 5 height 5
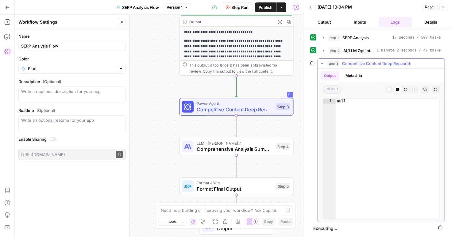
click at [322, 64] on icon "button" at bounding box center [322, 63] width 2 height 1
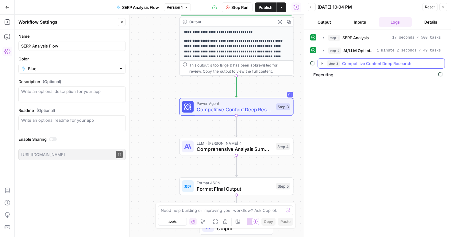
click at [322, 64] on icon "button" at bounding box center [322, 63] width 1 height 2
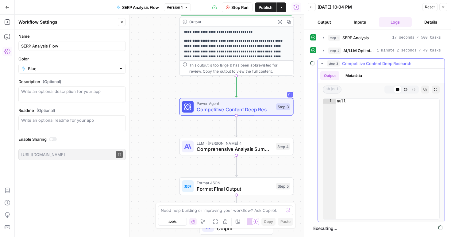
click at [345, 76] on button "Metadata" at bounding box center [354, 75] width 24 height 9
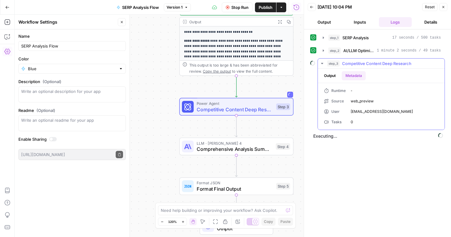
click at [333, 74] on button "Output" at bounding box center [329, 75] width 19 height 9
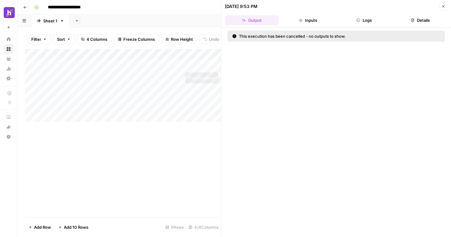
click at [213, 64] on div "Add Column" at bounding box center [123, 85] width 196 height 72
click at [301, 25] on header "08/26/25 at 10:05 PM Close Output Inputs Logs Details" at bounding box center [336, 14] width 230 height 28
click at [312, 16] on button "Inputs" at bounding box center [308, 20] width 54 height 10
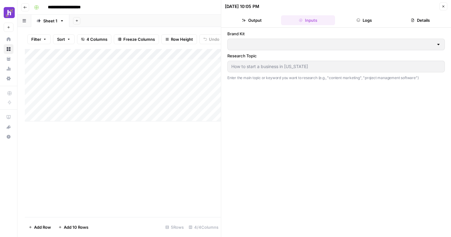
type input "Homebase"
click at [360, 19] on icon "button" at bounding box center [359, 20] width 4 height 4
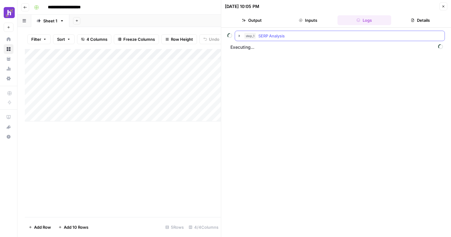
click at [236, 34] on button "step_1 SERP Analysis" at bounding box center [340, 36] width 210 height 10
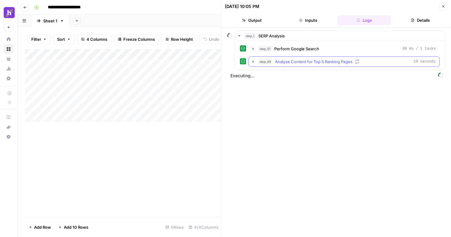
click at [253, 62] on icon "button" at bounding box center [253, 61] width 1 height 2
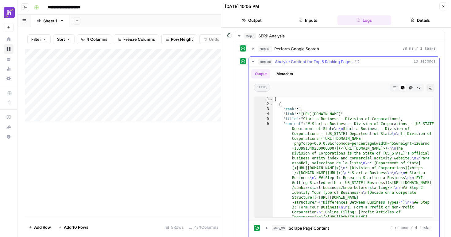
click at [253, 62] on icon "button" at bounding box center [253, 61] width 2 height 1
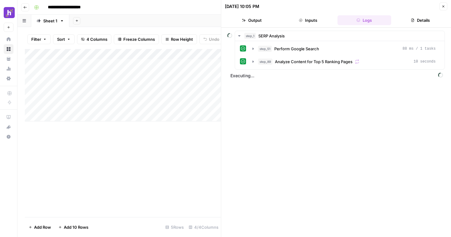
click at [240, 21] on button "Output" at bounding box center [252, 20] width 54 height 10
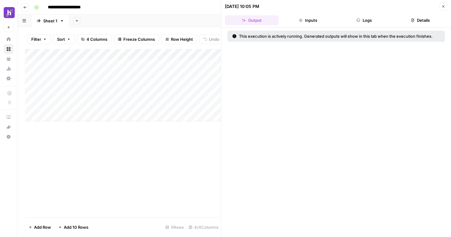
click at [145, 163] on div "Add Column" at bounding box center [123, 133] width 196 height 168
click at [444, 3] on button "Close" at bounding box center [443, 6] width 8 height 8
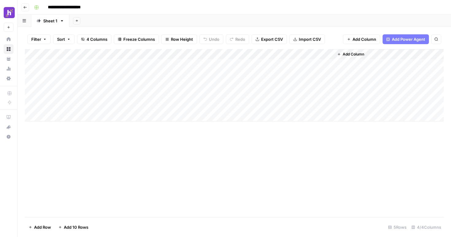
click at [206, 53] on div "Add Column" at bounding box center [234, 85] width 419 height 72
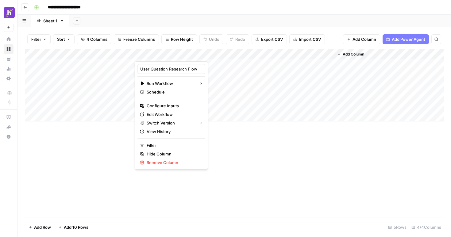
click at [198, 66] on div "Add Column" at bounding box center [234, 85] width 419 height 72
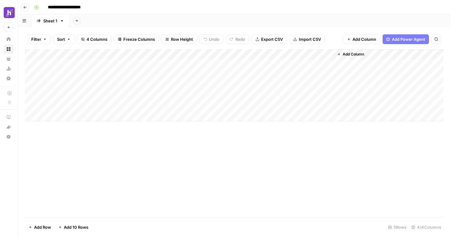
click at [191, 67] on div "Add Column" at bounding box center [234, 85] width 419 height 72
click at [191, 67] on body "**********" at bounding box center [225, 118] width 451 height 237
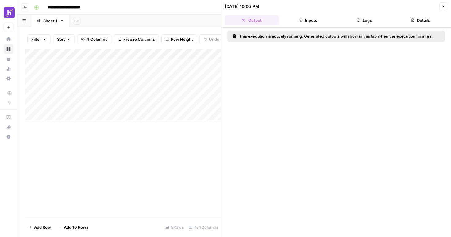
click at [357, 14] on header "08/26/25 at 10:05 PM Close Output Inputs Logs Details" at bounding box center [336, 14] width 230 height 28
click at [354, 19] on button "Logs" at bounding box center [365, 20] width 54 height 10
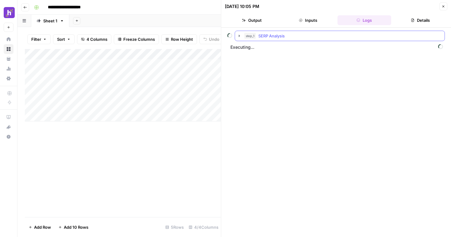
click at [239, 37] on icon "button" at bounding box center [239, 36] width 1 height 2
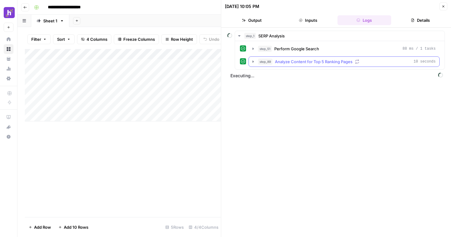
click at [250, 63] on button "step_89 Analyze Content for Top 5 Ranking Pages 10 seconds" at bounding box center [344, 62] width 191 height 10
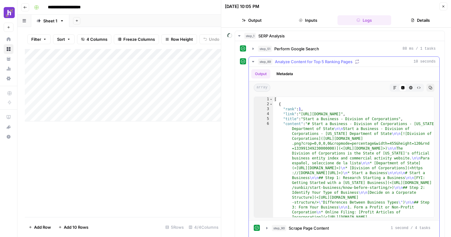
click at [253, 61] on icon "button" at bounding box center [253, 61] width 2 height 1
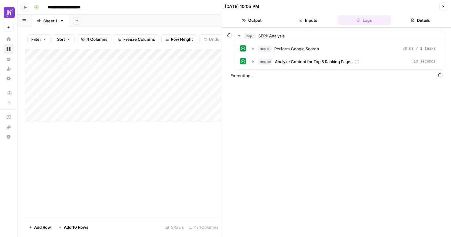
click at [252, 79] on span "Executing..." at bounding box center [337, 76] width 216 height 10
click at [239, 35] on icon "button" at bounding box center [239, 35] width 2 height 1
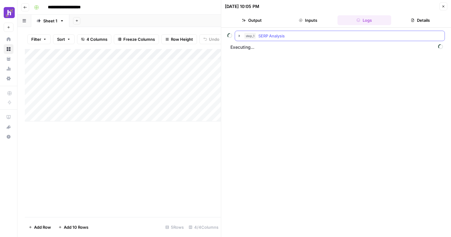
click at [242, 36] on icon "button" at bounding box center [239, 35] width 5 height 5
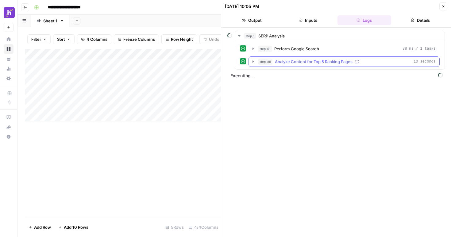
click at [253, 61] on icon "button" at bounding box center [253, 61] width 1 height 2
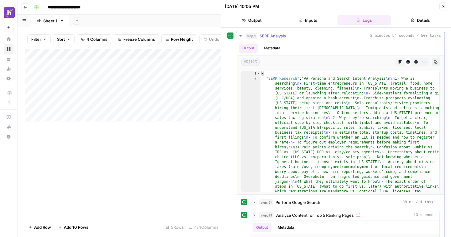
click at [241, 35] on icon "button" at bounding box center [240, 35] width 5 height 5
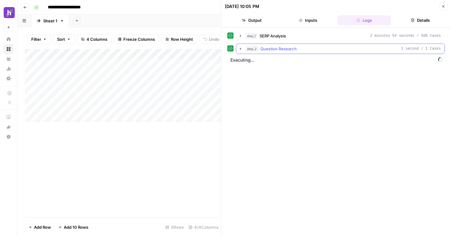
click at [240, 48] on icon "button" at bounding box center [240, 48] width 5 height 5
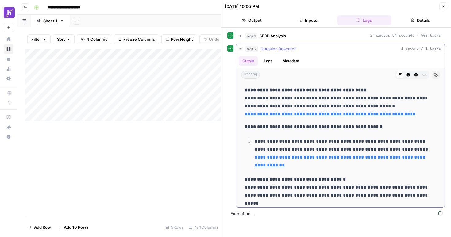
click at [241, 47] on icon "button" at bounding box center [240, 48] width 5 height 5
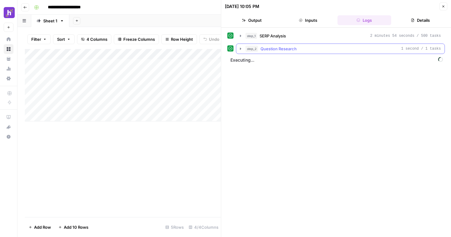
click at [240, 50] on icon "button" at bounding box center [240, 48] width 5 height 5
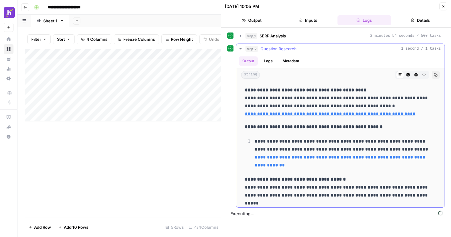
click at [240, 50] on icon "button" at bounding box center [240, 48] width 5 height 5
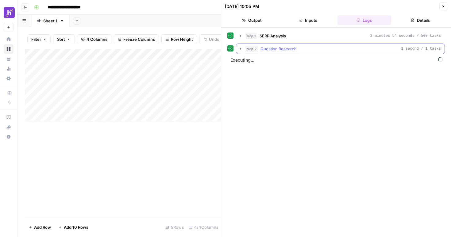
click at [240, 50] on icon "button" at bounding box center [240, 48] width 5 height 5
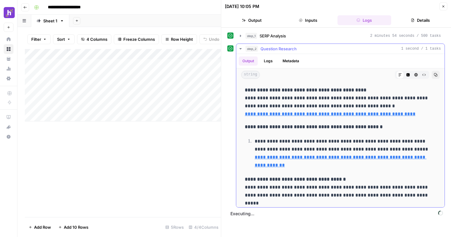
click at [240, 50] on icon "button" at bounding box center [240, 48] width 5 height 5
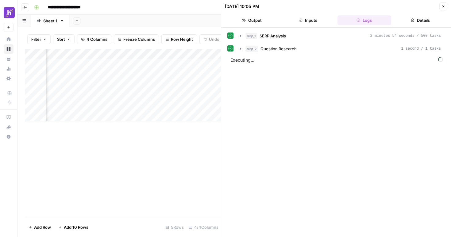
scroll to position [0, 90]
click at [239, 48] on icon "button" at bounding box center [240, 48] width 5 height 5
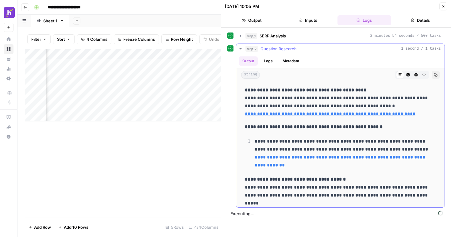
click at [239, 48] on icon "button" at bounding box center [240, 48] width 5 height 5
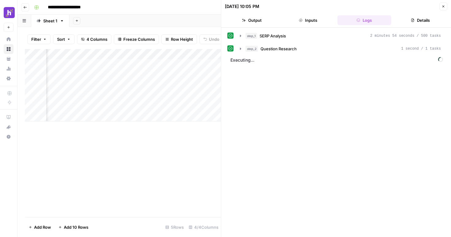
click at [160, 64] on div "Add Column" at bounding box center [123, 85] width 196 height 72
click at [200, 54] on span "Add Column" at bounding box center [206, 55] width 21 height 6
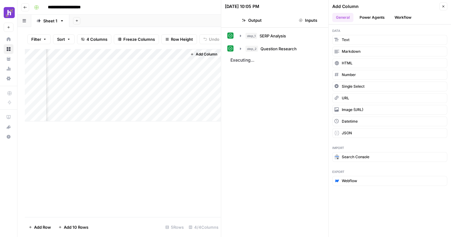
click at [395, 15] on button "Workflow" at bounding box center [403, 17] width 24 height 9
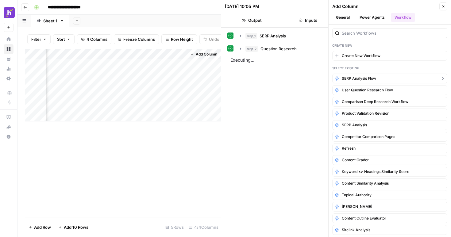
click at [371, 81] on button "SERP Analysis Flow" at bounding box center [389, 79] width 115 height 10
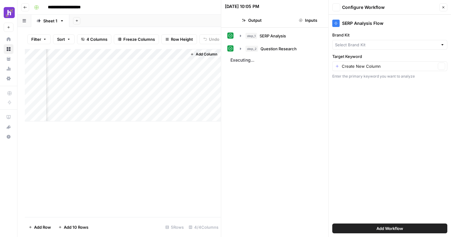
type input "Homebase"
click at [366, 45] on input "Brand Kit" at bounding box center [385, 45] width 101 height 6
type input "Homebase"
click at [383, 34] on label "Brand Kit" at bounding box center [389, 35] width 115 height 6
click at [383, 42] on input "Homebase" at bounding box center [385, 45] width 101 height 6
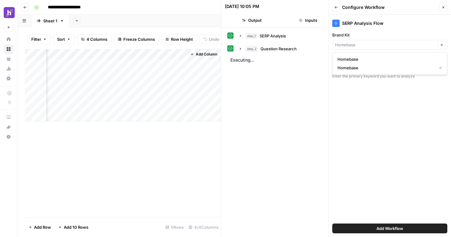
type input "Homebase"
click at [387, 108] on div "SERP Analysis Flow Brand Kit Homebase Clear Target Keyword Create New Column Cl…" at bounding box center [390, 126] width 122 height 222
click at [377, 68] on input "Target Keyword" at bounding box center [389, 66] width 94 height 6
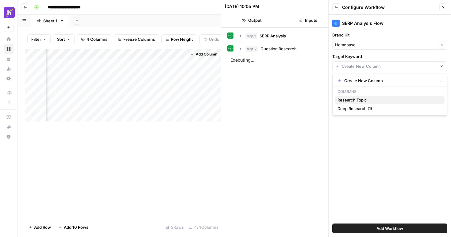
click at [380, 101] on span "Research Topic" at bounding box center [389, 100] width 102 height 6
type input "Research Topic"
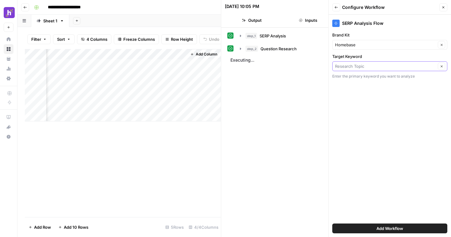
click at [369, 68] on input "Target Keyword" at bounding box center [385, 66] width 101 height 6
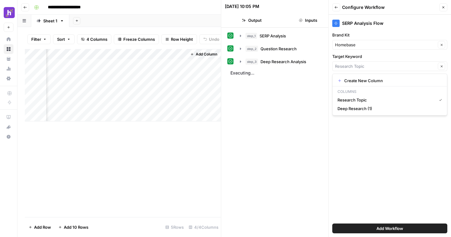
type input "Research Topic"
click at [367, 126] on div "SERP Analysis Flow Brand Kit Homebase Clear Target Keyword Research Topic Clear…" at bounding box center [390, 126] width 122 height 222
click at [378, 229] on span "Add Workflow" at bounding box center [390, 229] width 27 height 6
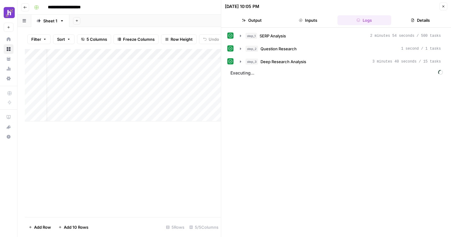
scroll to position [0, 26]
click at [180, 53] on div "Add Column" at bounding box center [123, 85] width 196 height 72
click at [182, 145] on div "Add Column" at bounding box center [123, 133] width 196 height 168
click at [154, 66] on div "Add Column" at bounding box center [123, 85] width 196 height 72
click at [251, 18] on button "Output" at bounding box center [252, 20] width 54 height 10
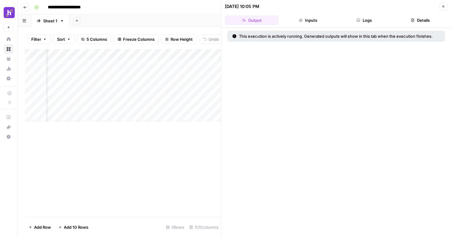
click at [318, 21] on button "Inputs" at bounding box center [308, 20] width 54 height 10
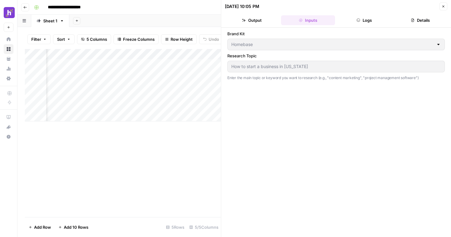
click at [354, 21] on button "Logs" at bounding box center [365, 20] width 54 height 10
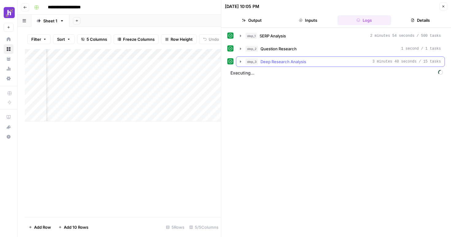
click at [239, 62] on icon "button" at bounding box center [240, 61] width 5 height 5
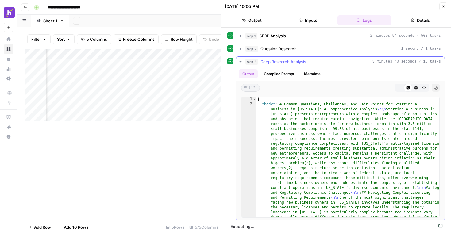
scroll to position [0, 0]
click at [241, 62] on icon "button" at bounding box center [240, 61] width 2 height 1
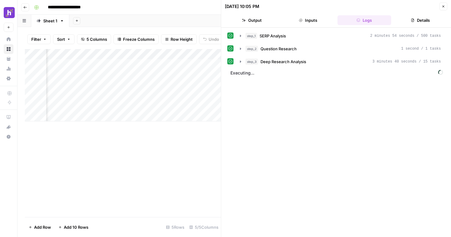
scroll to position [0, 126]
click at [116, 65] on div "Add Column" at bounding box center [123, 85] width 196 height 72
click at [443, 6] on icon "button" at bounding box center [444, 7] width 4 height 4
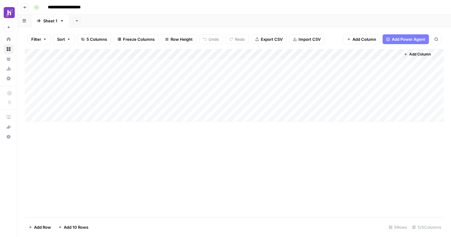
click at [415, 55] on span "Add Column" at bounding box center [419, 55] width 21 height 6
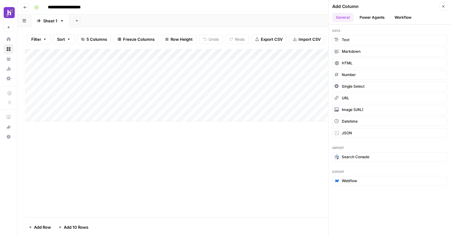
click at [290, 143] on div "Add Column" at bounding box center [234, 133] width 419 height 168
click at [290, 149] on div "Add Column" at bounding box center [234, 133] width 419 height 168
click at [445, 6] on button "Close" at bounding box center [443, 6] width 8 height 8
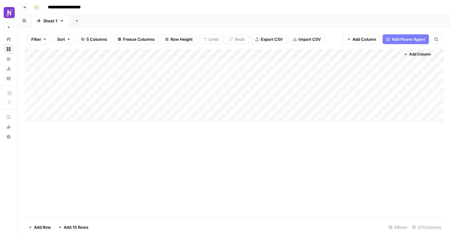
click at [309, 64] on div "Add Column" at bounding box center [234, 85] width 419 height 72
click at [299, 65] on div "Add Column" at bounding box center [234, 85] width 419 height 72
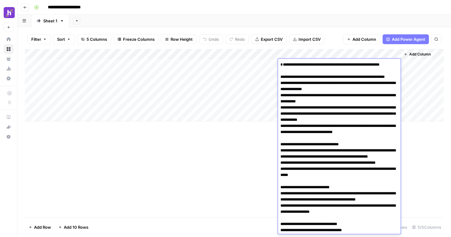
scroll to position [1780, 0]
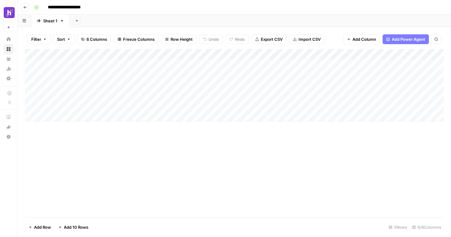
click at [263, 160] on div "Add Column" at bounding box center [234, 133] width 419 height 168
click at [285, 153] on div "Add Column" at bounding box center [234, 133] width 419 height 168
click at [249, 68] on div "Add Column" at bounding box center [234, 85] width 419 height 72
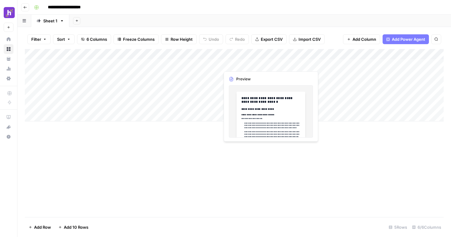
click at [269, 64] on div "Add Column" at bounding box center [234, 85] width 419 height 72
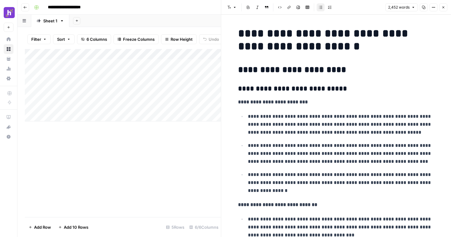
click at [443, 8] on icon "button" at bounding box center [444, 8] width 4 height 4
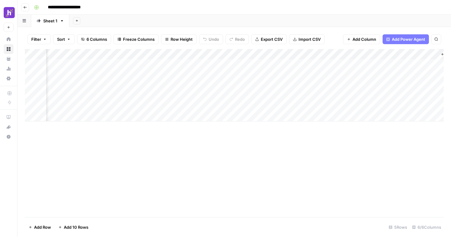
scroll to position [0, 46]
click at [397, 54] on div "Add Column" at bounding box center [234, 85] width 419 height 72
click at [405, 64] on div "Add Column" at bounding box center [234, 85] width 419 height 72
click at [434, 54] on span "Add Column" at bounding box center [429, 55] width 21 height 6
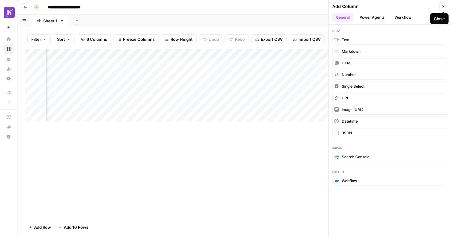
click at [442, 8] on icon "button" at bounding box center [444, 7] width 4 height 4
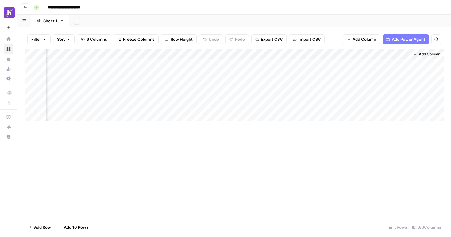
click at [424, 55] on span "Add Column" at bounding box center [429, 55] width 21 height 6
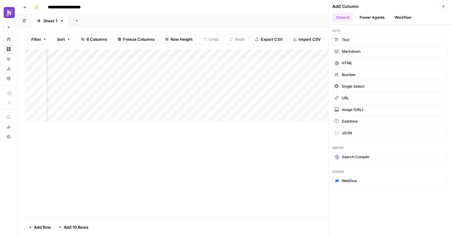
click at [444, 5] on icon "button" at bounding box center [444, 7] width 4 height 4
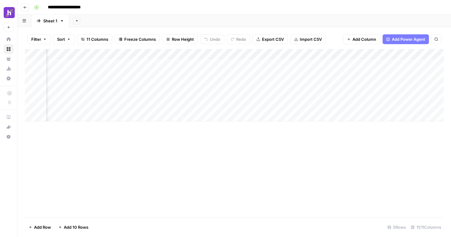
scroll to position [0, 322]
click at [166, 63] on div "Add Column" at bounding box center [234, 85] width 419 height 72
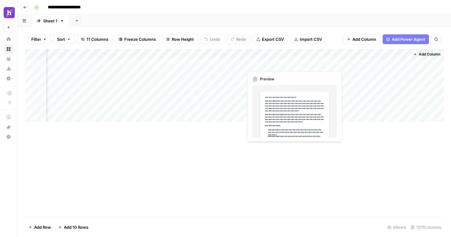
click at [272, 66] on div "Add Column" at bounding box center [234, 85] width 419 height 72
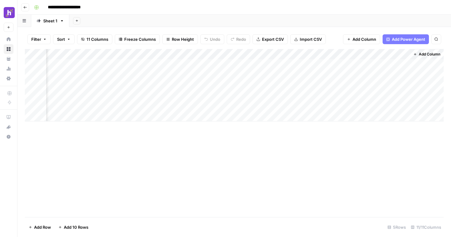
click at [417, 55] on button "Add Column" at bounding box center [427, 54] width 32 height 8
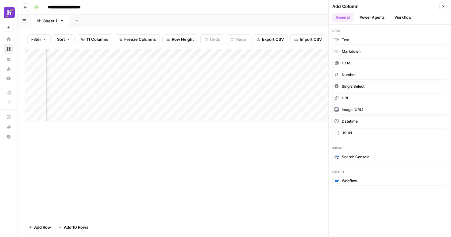
click at [411, 14] on button "Workflow" at bounding box center [403, 17] width 24 height 9
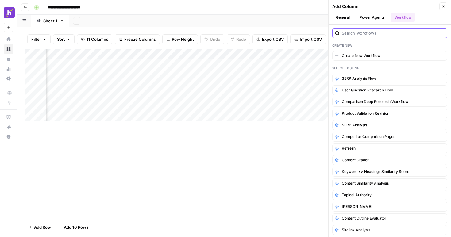
click at [366, 33] on input "search" at bounding box center [393, 33] width 103 height 6
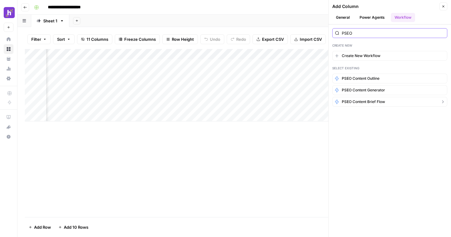
type input "PSEO"
click at [377, 103] on span "PSEO Content Brief Flow" at bounding box center [363, 102] width 43 height 6
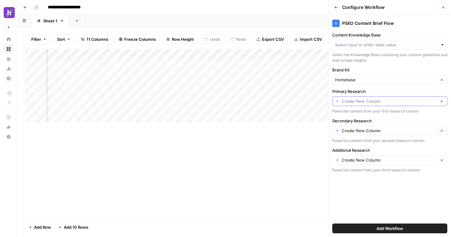
click at [363, 101] on input "Primary Research" at bounding box center [389, 101] width 94 height 6
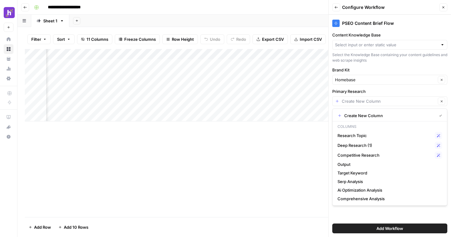
type input "Create New Column"
click at [375, 70] on label "Brand Kit" at bounding box center [389, 70] width 115 height 6
click at [375, 77] on input "Homebase" at bounding box center [385, 80] width 101 height 6
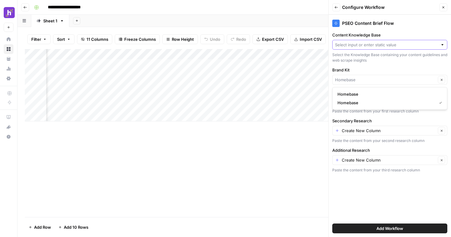
type input "Homebase"
click at [389, 44] on input "Content Knowledge Base" at bounding box center [386, 45] width 103 height 6
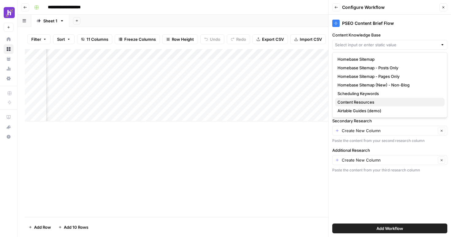
click at [378, 102] on span "Content Resources" at bounding box center [389, 102] width 102 height 6
type input "Content Resources"
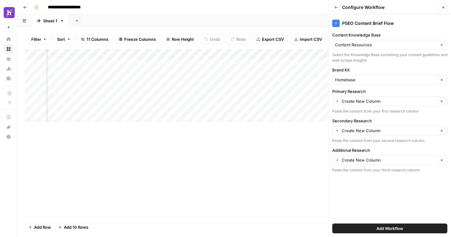
scroll to position [0, 29]
click at [243, 53] on div "Add Column" at bounding box center [234, 85] width 419 height 72
click at [198, 69] on input "Output" at bounding box center [228, 69] width 62 height 6
click at [216, 70] on input "Output" at bounding box center [228, 69] width 62 height 6
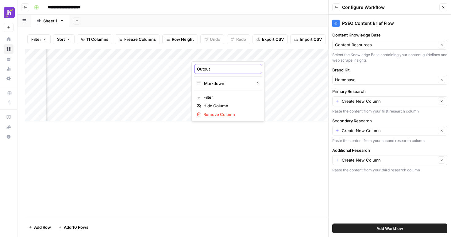
click at [216, 70] on input "Output" at bounding box center [228, 69] width 62 height 6
type input "User Question Flow"
click at [146, 54] on div "Add Column" at bounding box center [234, 85] width 419 height 72
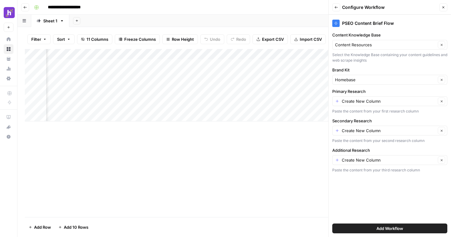
click at [109, 141] on div "Add Column" at bounding box center [234, 133] width 419 height 168
click at [218, 52] on div "Add Column" at bounding box center [234, 85] width 419 height 72
drag, startPoint x: 211, startPoint y: 70, endPoint x: 200, endPoint y: 70, distance: 10.7
click at [200, 70] on input "User Question Flow" at bounding box center [203, 69] width 62 height 6
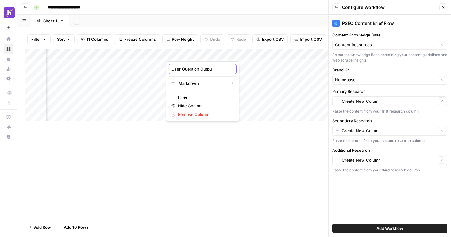
type input "User Question Output"
click at [259, 53] on div "Add Column" at bounding box center [234, 85] width 419 height 72
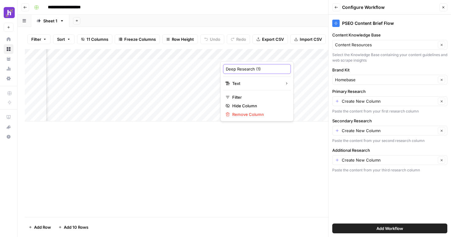
click at [262, 69] on input "Deep Research (1)" at bounding box center [257, 69] width 62 height 6
type input "Deep Research Output"
click at [197, 54] on div "Add Column" at bounding box center [234, 85] width 419 height 72
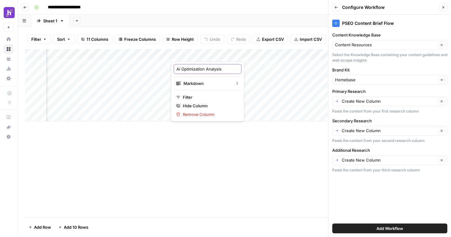
click at [209, 67] on input "Ai Optimization Analysis" at bounding box center [207, 69] width 62 height 6
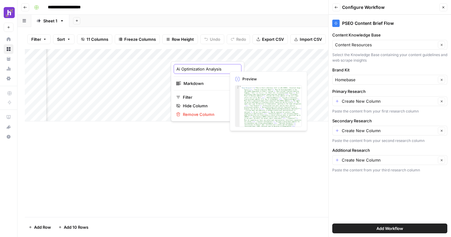
scroll to position [0, 0]
type input "Ai Optimization Analysis"
click at [205, 142] on div "Add Column" at bounding box center [234, 133] width 419 height 168
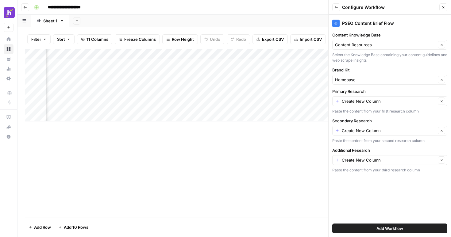
click at [200, 66] on div "Add Column" at bounding box center [234, 85] width 419 height 72
click at [201, 64] on div "Add Column" at bounding box center [234, 85] width 419 height 72
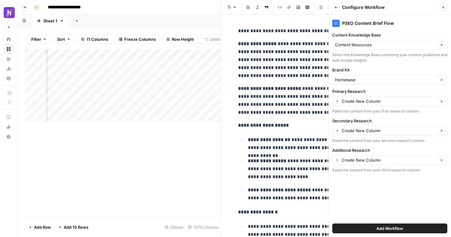
click at [166, 142] on div "Add Column" at bounding box center [123, 133] width 196 height 168
click at [199, 54] on div "Add Column" at bounding box center [123, 85] width 196 height 72
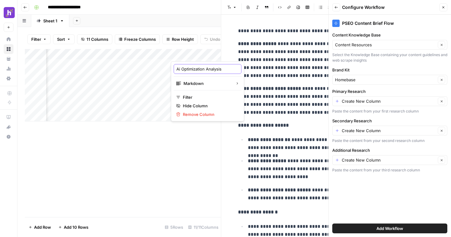
click at [209, 68] on input "Ai Optimization Analysis" at bounding box center [207, 69] width 62 height 6
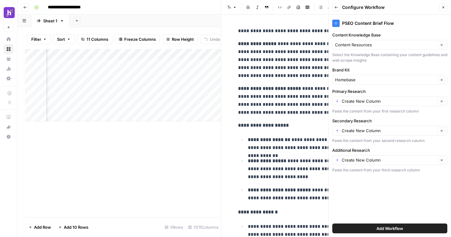
click at [171, 152] on div "Add Column" at bounding box center [123, 133] width 196 height 168
click at [335, 9] on button "Back" at bounding box center [336, 7] width 8 height 8
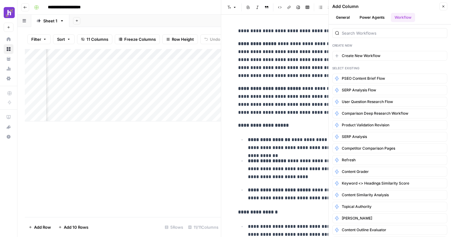
click at [443, 6] on icon "button" at bounding box center [444, 7] width 2 height 2
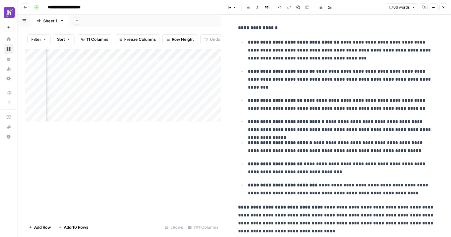
scroll to position [2014, 0]
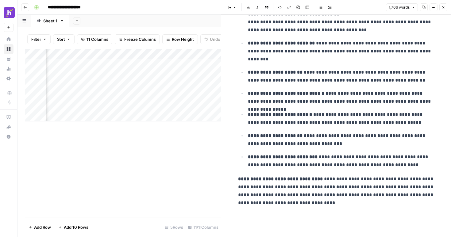
click at [160, 138] on div "Add Column" at bounding box center [123, 133] width 196 height 168
click at [444, 7] on icon "button" at bounding box center [444, 7] width 2 height 2
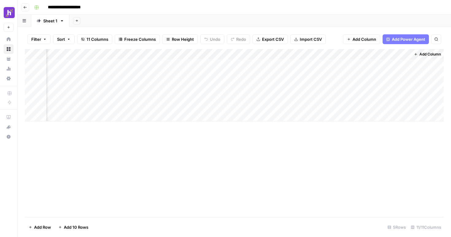
scroll to position [0, 315]
click at [329, 52] on div "Add Column" at bounding box center [234, 85] width 419 height 72
click at [291, 143] on div "Add Column" at bounding box center [234, 133] width 419 height 168
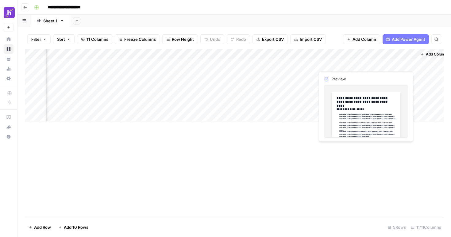
click at [378, 60] on div "Add Column" at bounding box center [234, 85] width 419 height 72
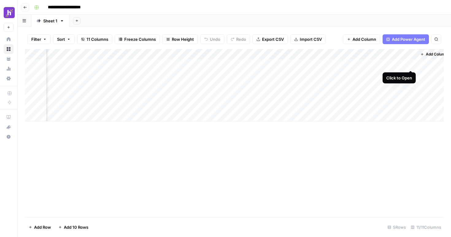
click at [410, 64] on div "Add Column" at bounding box center [234, 85] width 419 height 72
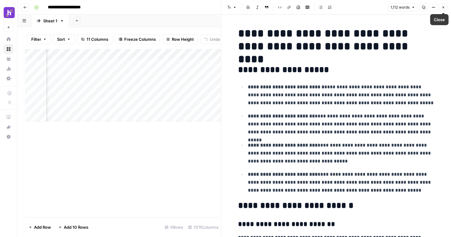
drag, startPoint x: 443, startPoint y: 7, endPoint x: 397, endPoint y: 87, distance: 92.7
click at [397, 87] on div "**********" at bounding box center [336, 118] width 230 height 237
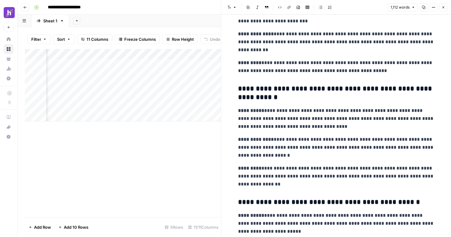
scroll to position [1598, 0]
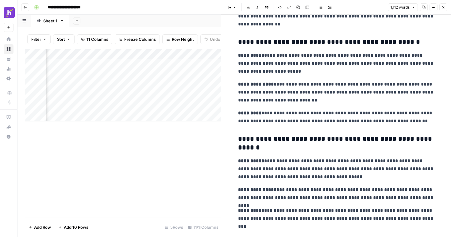
click at [444, 10] on button "Close" at bounding box center [443, 7] width 8 height 8
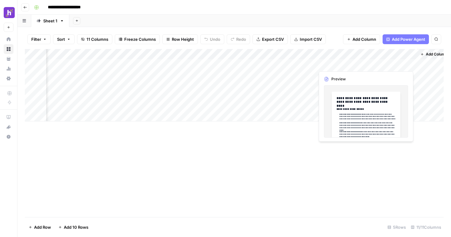
scroll to position [0, 322]
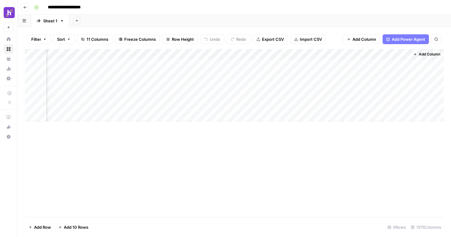
click at [420, 56] on span "Add Column" at bounding box center [429, 55] width 21 height 6
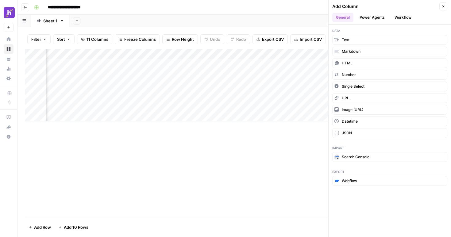
click at [398, 18] on button "Workflow" at bounding box center [403, 17] width 24 height 9
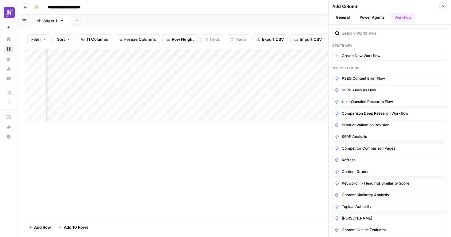
click at [377, 19] on button "Power Agents" at bounding box center [372, 17] width 33 height 9
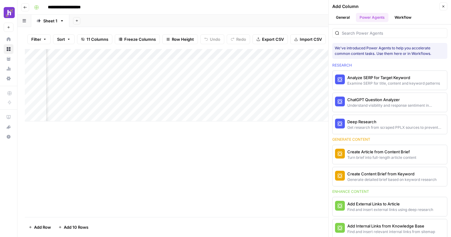
click at [399, 19] on button "Workflow" at bounding box center [403, 17] width 24 height 9
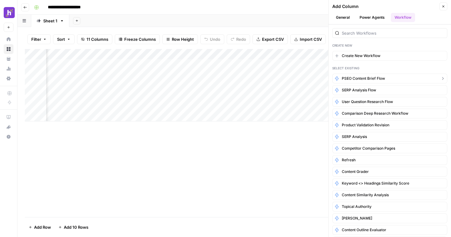
click at [375, 77] on span "PSEO Content Brief Flow" at bounding box center [363, 79] width 43 height 6
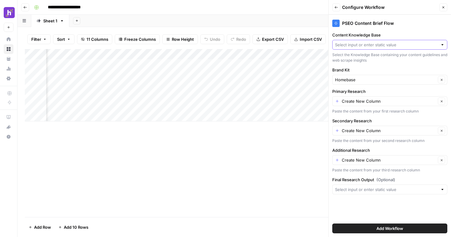
click at [409, 46] on input "Content Knowledge Base" at bounding box center [386, 45] width 103 height 6
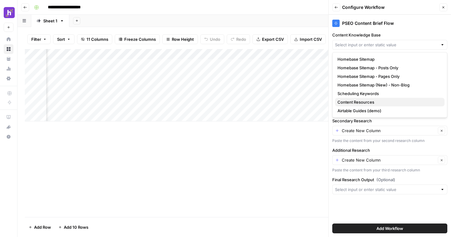
click at [394, 103] on span "Content Resources" at bounding box center [389, 102] width 102 height 6
type input "Content Resources"
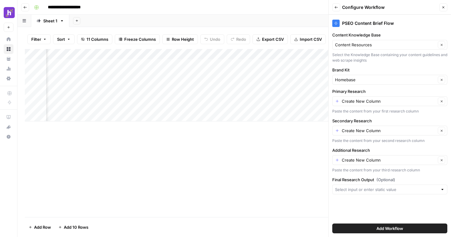
click at [410, 83] on div "Homebase Clear" at bounding box center [389, 80] width 115 height 10
type input "Homebase"
click at [406, 71] on label "Brand Kit" at bounding box center [389, 70] width 115 height 6
click at [406, 77] on input "Homebase" at bounding box center [385, 80] width 101 height 6
type input "Homebase"
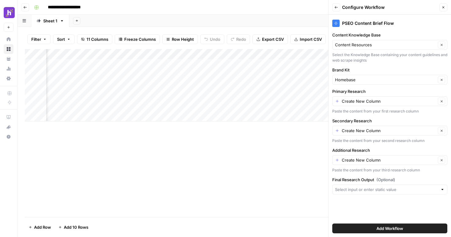
click at [376, 62] on div "Select the Knowledge Base containing your content guidelines and web scrape ins…" at bounding box center [389, 57] width 115 height 11
click at [372, 102] on input "Primary Research" at bounding box center [389, 101] width 94 height 6
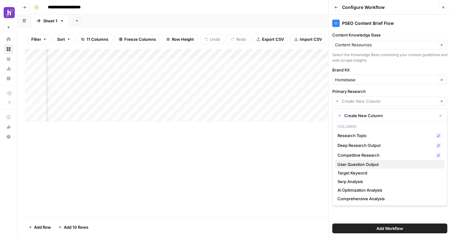
click at [377, 166] on span "User Question Output" at bounding box center [389, 164] width 102 height 6
type input "User Question Output"
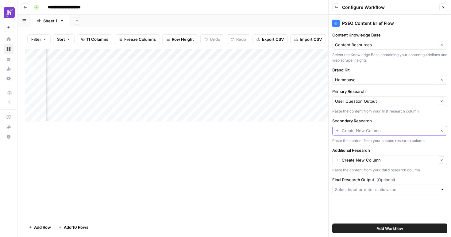
click at [385, 129] on input "Secondary Research" at bounding box center [389, 131] width 94 height 6
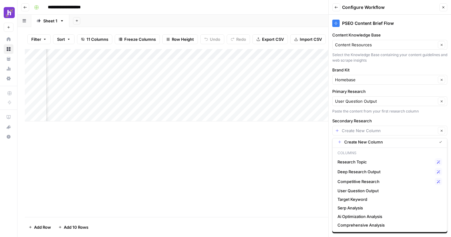
scroll to position [0, 0]
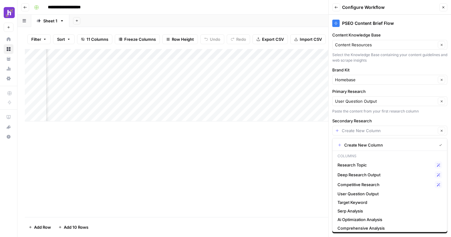
type input "Create New Column"
click at [384, 114] on div "PSEO Content Brief Flow Content Knowledge Base Content Resources Clear Select t…" at bounding box center [390, 126] width 122 height 222
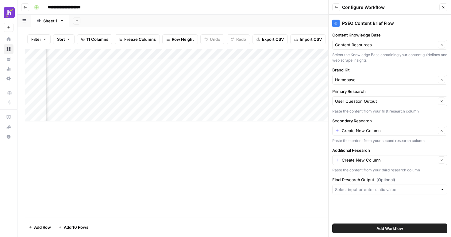
scroll to position [0, 238]
click at [403, 126] on div "Create New Column Clear" at bounding box center [389, 131] width 115 height 10
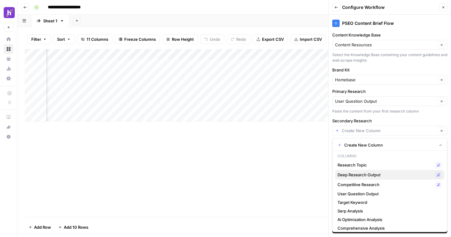
click at [393, 172] on span "Deep Research Output" at bounding box center [385, 175] width 95 height 6
type input "Deep Research Output"
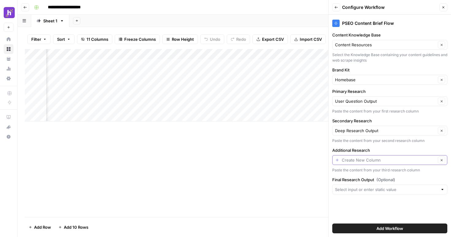
click at [397, 160] on input "Additional Research" at bounding box center [389, 160] width 94 height 6
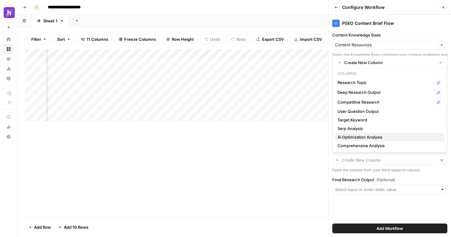
click at [397, 139] on span "Ai Optimization Analysis" at bounding box center [389, 137] width 102 height 6
type input "Ai Optimization Analysis"
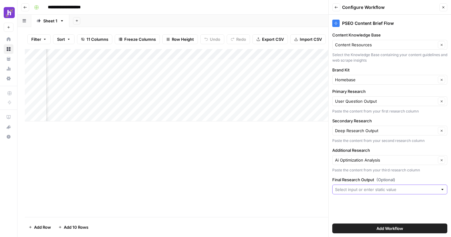
click at [393, 192] on input "Final Research Output (Optional)" at bounding box center [386, 190] width 103 height 6
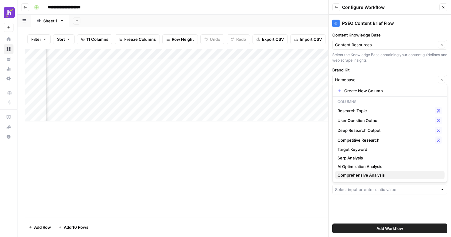
click at [383, 176] on span "Comprehensive Analysis" at bounding box center [389, 175] width 102 height 6
type input "Comprehensive Analysis"
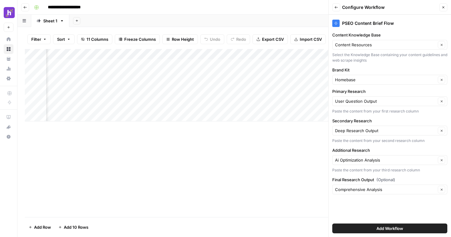
click at [311, 175] on div "Add Column" at bounding box center [234, 133] width 419 height 168
click at [366, 227] on button "Add Workflow" at bounding box center [389, 229] width 115 height 10
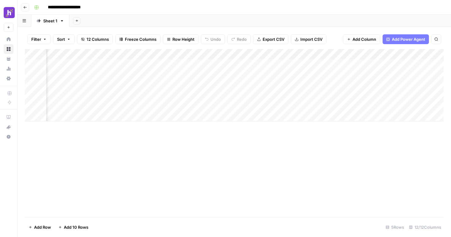
scroll to position [0, 399]
click at [369, 65] on div "Add Column" at bounding box center [234, 85] width 419 height 72
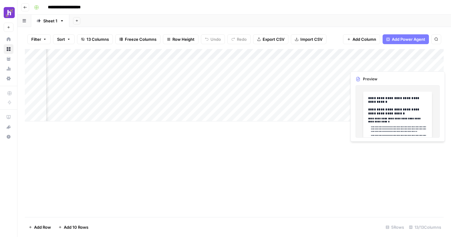
click at [437, 61] on div "Add Column" at bounding box center [234, 85] width 419 height 72
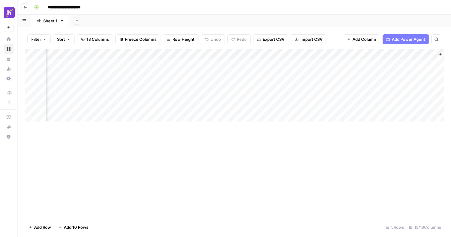
scroll to position [0, 454]
click at [403, 64] on div "Add Column" at bounding box center [234, 85] width 419 height 72
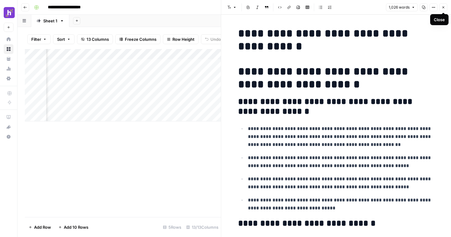
click at [442, 8] on icon "button" at bounding box center [444, 8] width 4 height 4
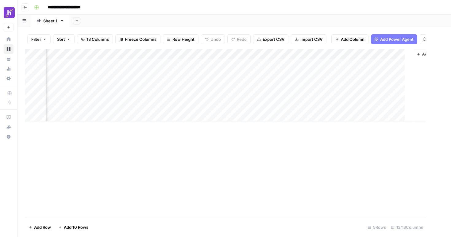
scroll to position [0, 447]
click at [335, 64] on div "Add Column" at bounding box center [234, 85] width 419 height 72
click at [346, 55] on div "Add Column" at bounding box center [234, 85] width 419 height 72
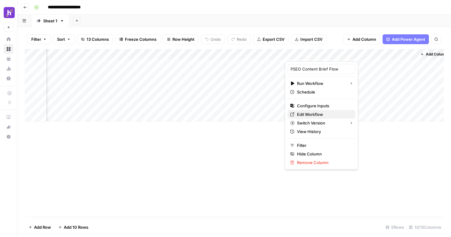
click at [318, 113] on span "Edit Workflow" at bounding box center [324, 114] width 54 height 6
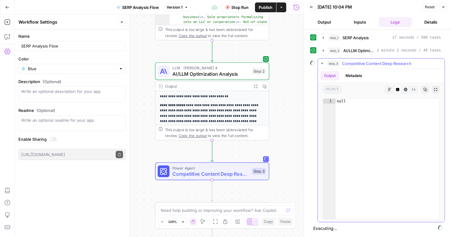
click at [323, 64] on icon "button" at bounding box center [322, 63] width 2 height 1
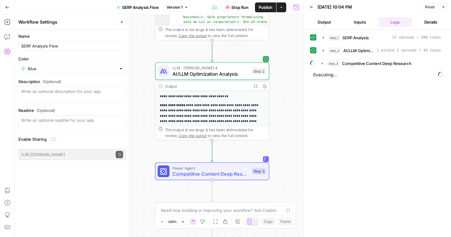
click at [353, 18] on button "Inputs" at bounding box center [359, 22] width 33 height 10
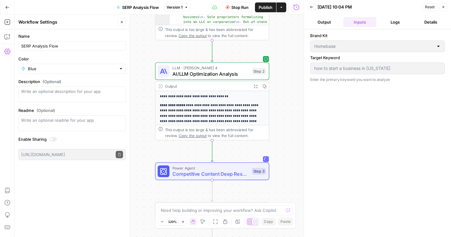
click at [325, 16] on header "Back 08/26/25 at 10:04 PM Reset Close Output Inputs Logs Details" at bounding box center [377, 14] width 147 height 29
click at [323, 23] on button "Output" at bounding box center [324, 22] width 33 height 10
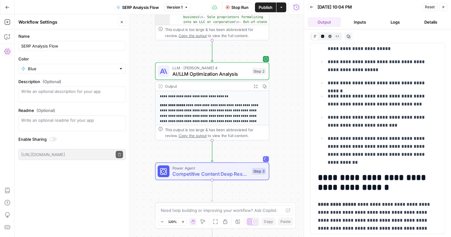
scroll to position [1523, 0]
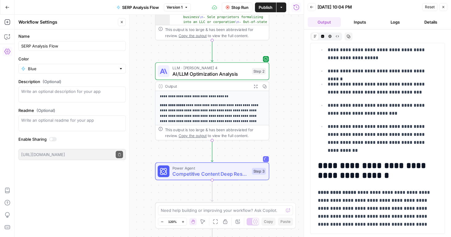
click at [214, 171] on span "Competitive Content Deep Research" at bounding box center [210, 173] width 77 height 7
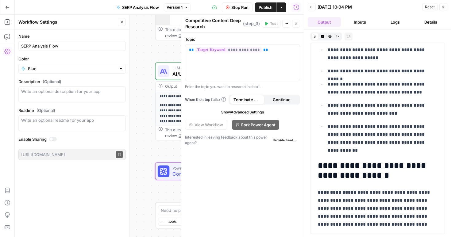
click at [169, 174] on div at bounding box center [164, 171] width 12 height 12
click at [296, 22] on icon "button" at bounding box center [296, 24] width 4 height 4
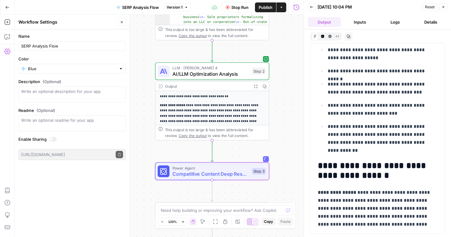
click at [226, 74] on span "AI/LLM Optimization Analysis" at bounding box center [210, 73] width 77 height 7
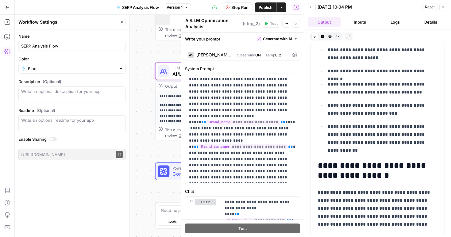
click at [297, 23] on icon "button" at bounding box center [296, 24] width 4 height 4
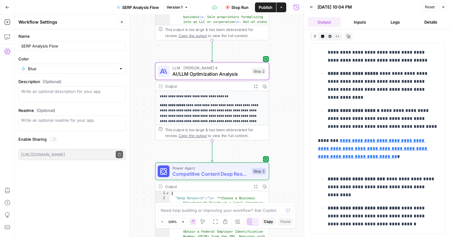
scroll to position [3825, 0]
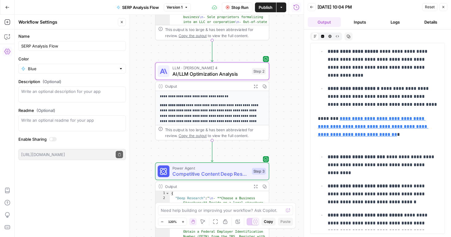
click at [390, 22] on button "Logs" at bounding box center [395, 22] width 33 height 10
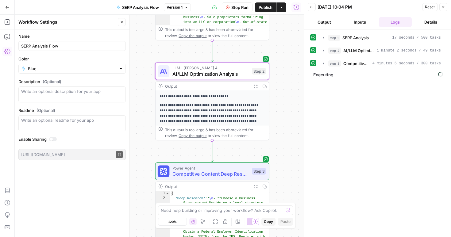
click at [359, 21] on button "Inputs" at bounding box center [359, 22] width 33 height 10
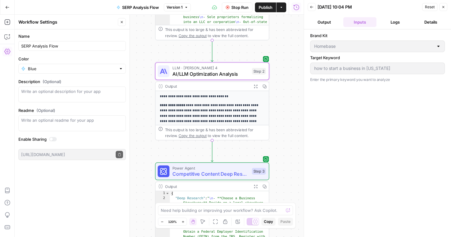
click at [430, 23] on button "Details" at bounding box center [430, 22] width 33 height 10
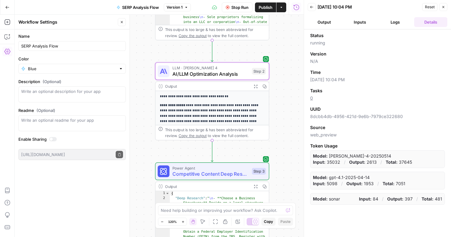
click at [381, 21] on button "Logs" at bounding box center [395, 22] width 33 height 10
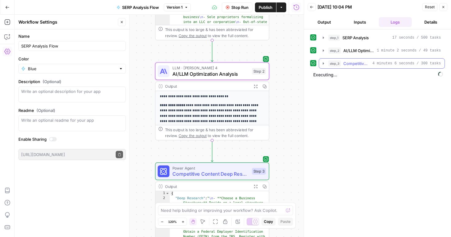
click at [323, 65] on icon "button" at bounding box center [323, 63] width 5 height 5
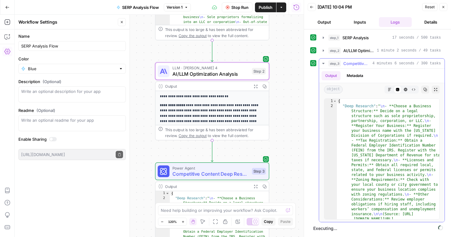
click at [323, 65] on icon "button" at bounding box center [323, 63] width 5 height 5
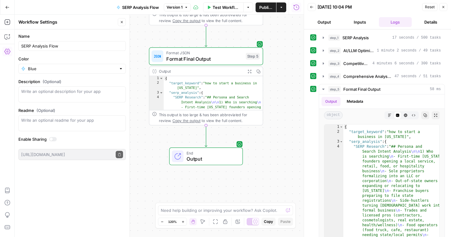
click at [356, 26] on button "Inputs" at bounding box center [359, 22] width 33 height 10
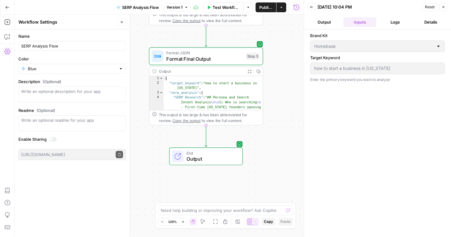
click at [330, 23] on button "Output" at bounding box center [324, 22] width 33 height 10
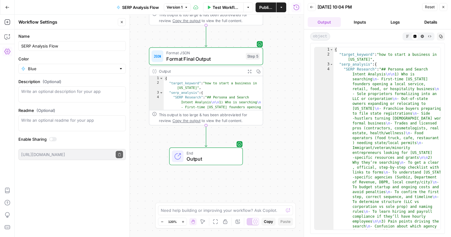
click at [390, 21] on button "Logs" at bounding box center [395, 22] width 33 height 10
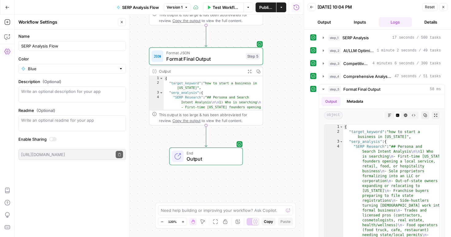
click at [420, 20] on button "Details" at bounding box center [430, 22] width 33 height 10
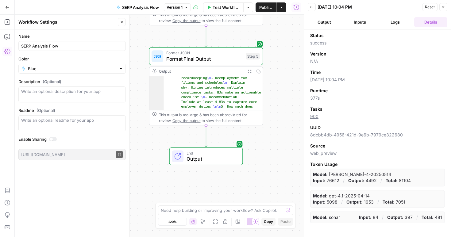
scroll to position [1204, 0]
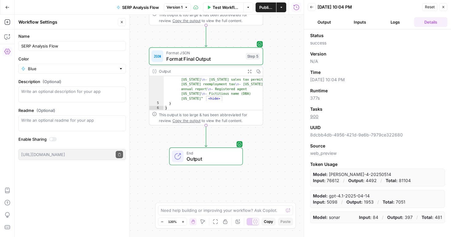
drag, startPoint x: 178, startPoint y: 219, endPoint x: 181, endPoint y: 209, distance: 10.6
click at [181, 209] on div "Need help building or improving your workflow? Ask Copilot. Zoom Out 120% Zoom …" at bounding box center [225, 216] width 141 height 26
click at [181, 209] on textarea at bounding box center [222, 210] width 123 height 6
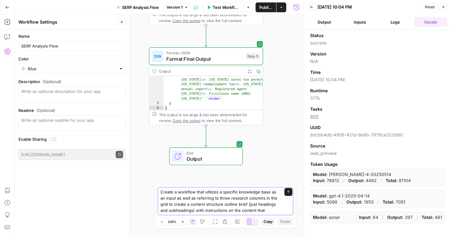
click at [186, 208] on textarea "Create a workflow that utilizes a specific knowledge base as an input as well a…" at bounding box center [219, 201] width 118 height 25
click at [213, 203] on textarea "Create a workflow that utilizes a specific knowledge base as an input as well a…" at bounding box center [219, 201] width 118 height 25
click at [233, 203] on textarea "Create a workflow that utilizes a specific knowledge base as an input as well a…" at bounding box center [219, 201] width 118 height 25
click at [229, 204] on textarea "Create a workflow that utilizes a specific knowledge base as an input as well a…" at bounding box center [219, 201] width 118 height 25
click at [203, 209] on textarea "Create a workflow that utilizes a specific knowledge base as an input as well a…" at bounding box center [219, 201] width 118 height 25
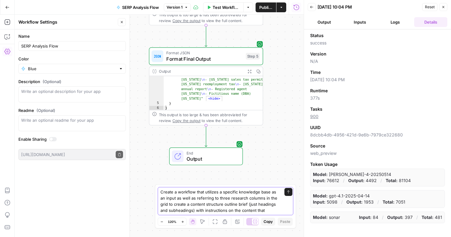
click at [273, 207] on textarea "Create a workflow that utilizes a specific knowledge base as an input as well a…" at bounding box center [219, 201] width 118 height 25
drag, startPoint x: 275, startPoint y: 210, endPoint x: 197, endPoint y: 213, distance: 78.0
click at [197, 213] on textarea "Create a workflow that utilizes a specific knowledge base as an input as well a…" at bounding box center [219, 201] width 118 height 25
click at [204, 210] on textarea "Create a workflow that utilizes a specific knowledge base as an input as well a…" at bounding box center [219, 201] width 118 height 25
click at [211, 211] on textarea "Create a workflow that utilizes a specific knowledge base as an input as well a…" at bounding box center [219, 201] width 118 height 25
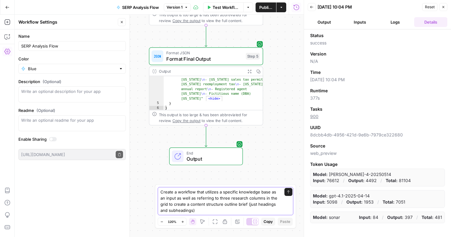
click at [176, 199] on textarea "Create a workflow that utilizes a specific knowledge base as an input as well a…" at bounding box center [219, 201] width 118 height 25
click at [204, 211] on textarea "Create a workflow that utilizes a specific knowledge base as an input as well a…" at bounding box center [219, 201] width 118 height 25
drag, startPoint x: 244, startPoint y: 211, endPoint x: 247, endPoint y: 210, distance: 3.7
click at [247, 210] on textarea "Create a workflow that utilizes a specific knowledge base as an input as well a…" at bounding box center [219, 201] width 118 height 25
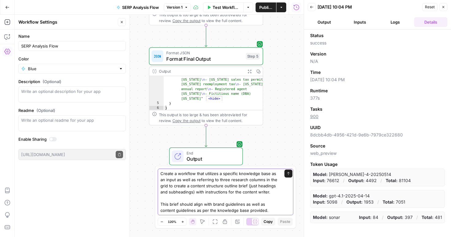
click at [276, 213] on textarea "Create a workflow that utilizes a specific knowledge base as an input as well a…" at bounding box center [219, 192] width 118 height 43
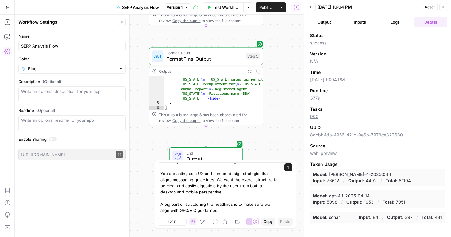
scroll to position [0, 0]
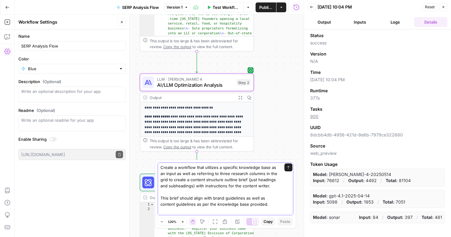
drag, startPoint x: 267, startPoint y: 203, endPoint x: 152, endPoint y: 158, distance: 123.5
click at [152, 158] on body "Homebase New Home Browse Your Data Usage Settings Recent Grids Vertical Pages B…" at bounding box center [225, 118] width 451 height 237
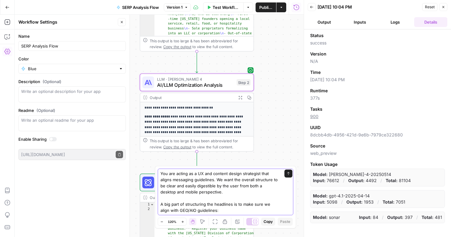
type textarea "You are acting as a UX and content design strategist that aligns messaging guid…"
click at [6, 5] on icon "button" at bounding box center [7, 7] width 4 height 4
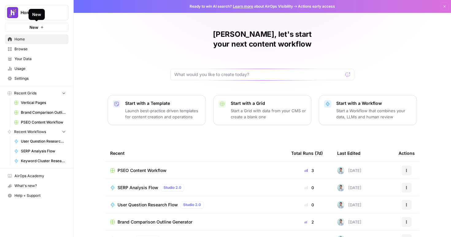
click at [40, 28] on button "New" at bounding box center [37, 27] width 64 height 9
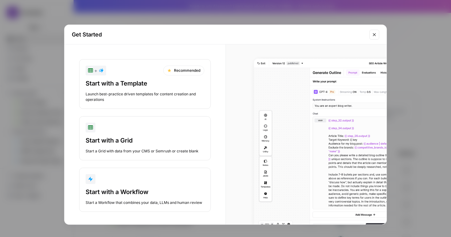
click at [145, 185] on button "Start with a Workflow Start a Workflow that combines your data, LLMs and human …" at bounding box center [145, 190] width 132 height 44
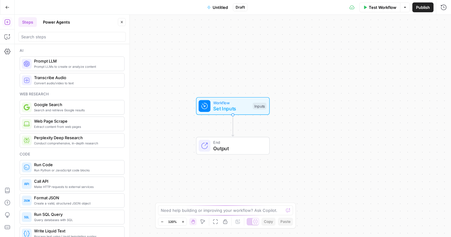
click at [219, 215] on div "Need help building or improving your workflow? Ask Copilot. Zoom Out 120% Zoom …" at bounding box center [225, 216] width 141 height 26
click at [219, 213] on textarea at bounding box center [222, 210] width 123 height 6
paste textarea "Create a workflow that utilizes a specific knowledge base as an input as well a…"
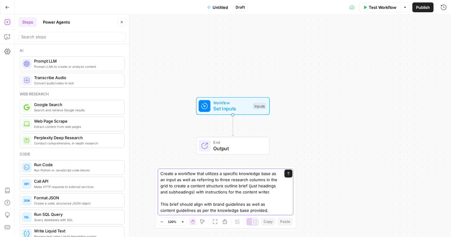
click at [196, 211] on textarea "Create a workflow that utilizes a specific knowledge base as an input as well a…" at bounding box center [219, 192] width 118 height 43
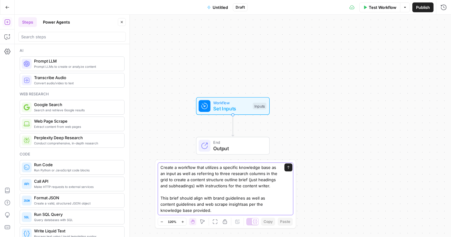
type textarea "Create a workflow that utilizes a specific knowledge base as an input as well a…"
click at [266, 212] on textarea "Create a workflow that utilizes a specific knowledge base as an input as well a…" at bounding box center [219, 188] width 118 height 49
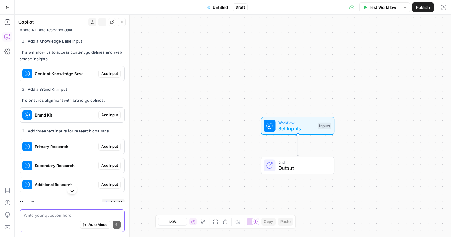
scroll to position [195, 0]
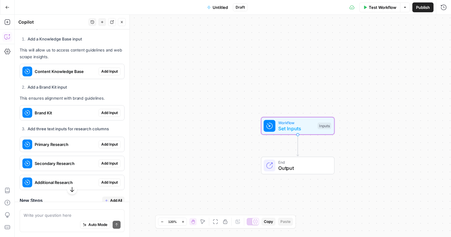
click at [110, 73] on span "Add Input" at bounding box center [109, 72] width 17 height 6
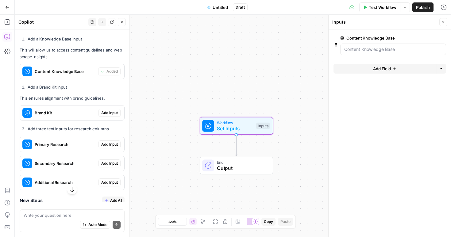
click at [111, 113] on span "Add Input" at bounding box center [109, 113] width 17 height 6
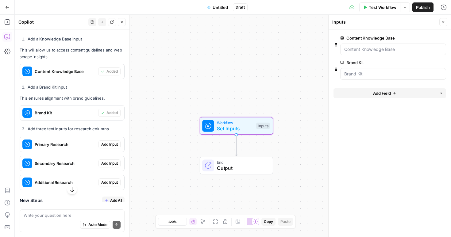
click at [110, 142] on span "Add Input" at bounding box center [109, 145] width 17 height 6
click at [112, 164] on span "Add Input" at bounding box center [109, 164] width 17 height 6
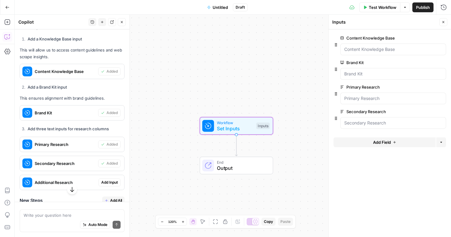
click at [112, 184] on span "Add Input" at bounding box center [109, 183] width 17 height 6
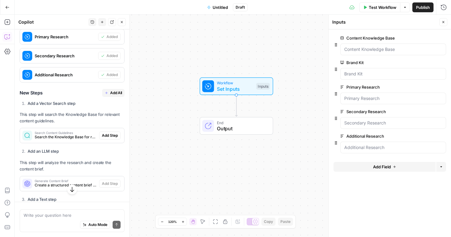
scroll to position [315, 0]
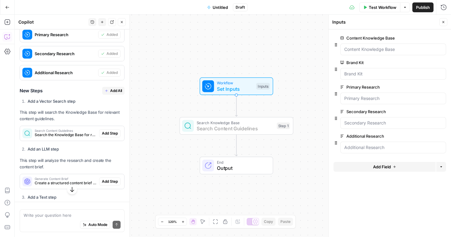
click at [111, 133] on span "Add Step" at bounding box center [110, 134] width 16 height 6
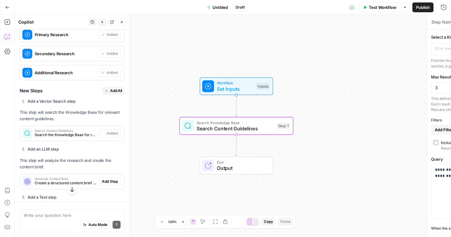
type textarea "Search Content Guidelines"
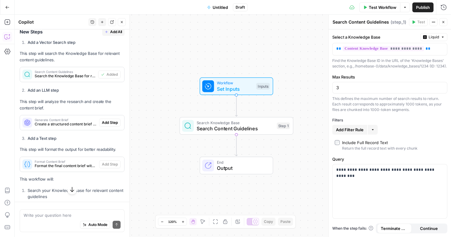
scroll to position [374, 0]
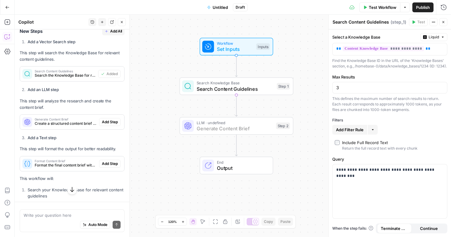
click at [109, 123] on span "Add Step" at bounding box center [110, 122] width 16 height 6
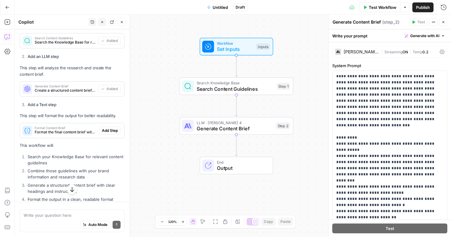
scroll to position [412, 0]
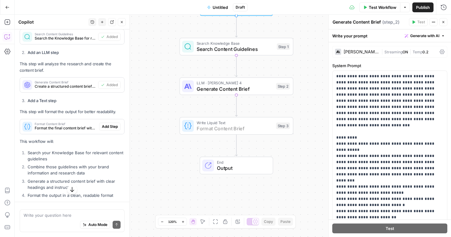
click at [111, 126] on span "Add Step" at bounding box center [110, 127] width 16 height 6
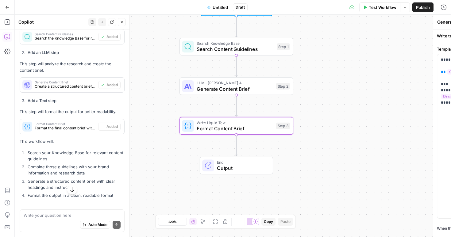
type textarea "Format Content Brief"
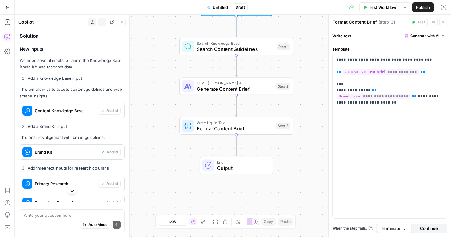
scroll to position [147, 0]
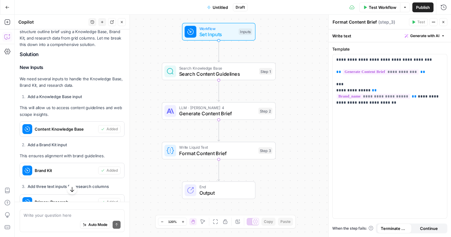
click at [219, 9] on span "Untitled" at bounding box center [220, 7] width 15 height 6
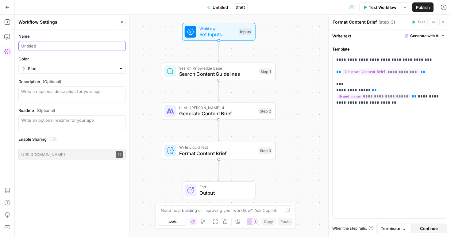
click at [48, 46] on input "Name" at bounding box center [72, 46] width 102 height 6
click at [21, 46] on input "Content Brief Flow" at bounding box center [72, 46] width 102 height 6
type input "PSEO Content Brief Flow"
click at [371, 9] on span "Test Workflow" at bounding box center [383, 7] width 28 height 6
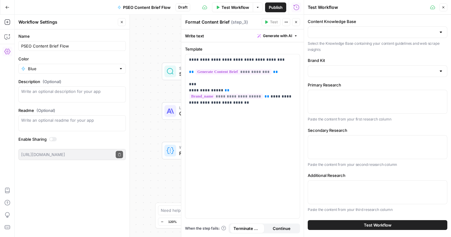
click at [351, 106] on div at bounding box center [378, 102] width 140 height 24
click at [445, 10] on button "Close" at bounding box center [443, 7] width 8 height 8
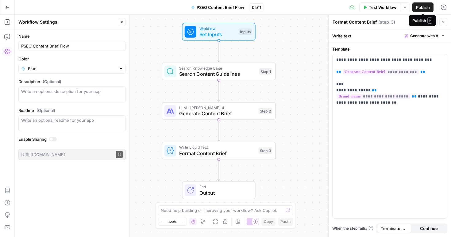
click at [424, 9] on span "Publish" at bounding box center [423, 7] width 14 height 6
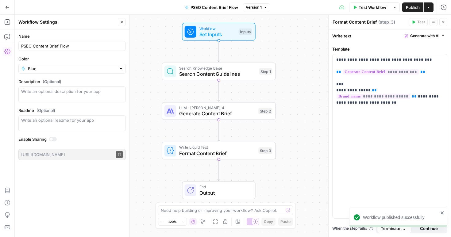
click at [226, 37] on span "Set Inputs" at bounding box center [217, 34] width 36 height 7
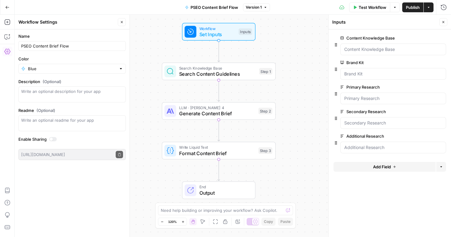
click at [396, 164] on button "Add Field" at bounding box center [385, 167] width 102 height 10
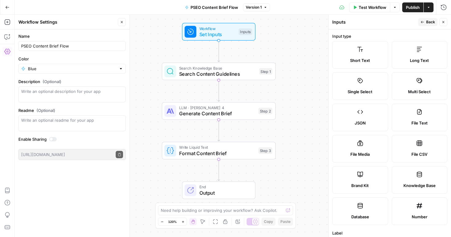
click at [408, 57] on div "Long Text" at bounding box center [419, 60] width 45 height 6
click at [427, 48] on label "Long Text" at bounding box center [420, 55] width 56 height 28
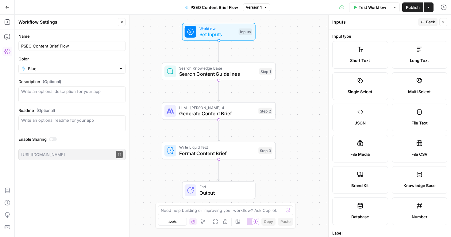
click at [427, 48] on label "Long Text" at bounding box center [420, 55] width 56 height 28
click at [427, 53] on label "Long Text" at bounding box center [420, 55] width 56 height 28
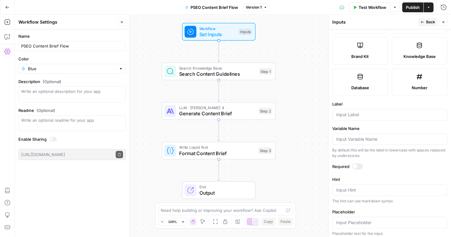
scroll to position [128, 0]
click at [389, 117] on input "Label" at bounding box center [389, 116] width 107 height 6
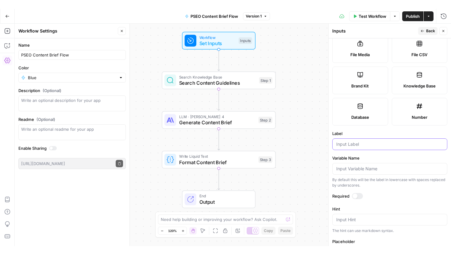
scroll to position [106, 0]
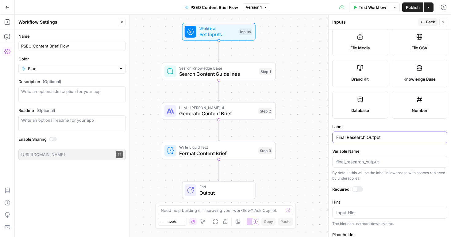
type input "Final Research Output"
click at [383, 150] on label "Variable Name" at bounding box center [389, 151] width 115 height 6
click at [383, 159] on input "Variable Name" at bounding box center [389, 162] width 107 height 6
click at [425, 23] on button "Back" at bounding box center [427, 22] width 19 height 8
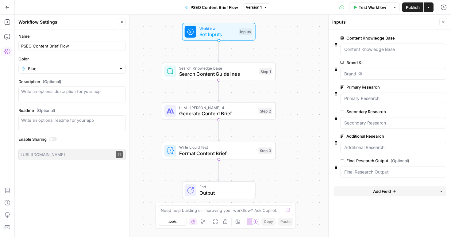
click at [404, 161] on span "(Optional)" at bounding box center [400, 161] width 19 height 6
click at [404, 169] on Output "Final Research Output (Optional)" at bounding box center [393, 172] width 98 height 6
click at [408, 7] on span "Publish" at bounding box center [413, 7] width 14 height 6
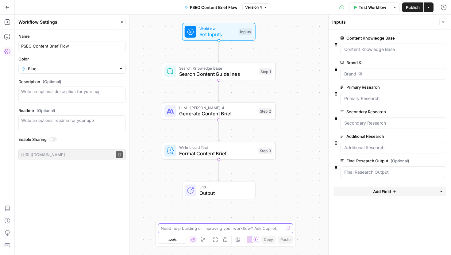
click at [250, 227] on textarea at bounding box center [222, 228] width 123 height 6
paste textarea "Content Outline: How to Start a Business in Florida Primary Keyword: how to sta…"
type textarea "Content Outline: How to Start a Business in Florida Primary Keyword: how to sta…"
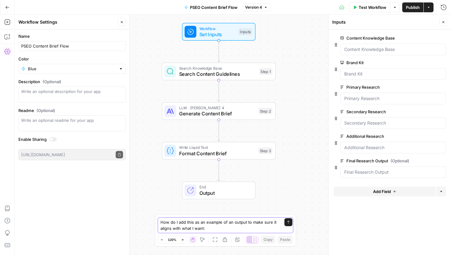
drag, startPoint x: 245, startPoint y: 223, endPoint x: 229, endPoint y: 223, distance: 16.6
click at [229, 223] on textarea "How do I add this as an example of an output to make sure it aligns with what I…" at bounding box center [219, 225] width 118 height 12
type textarea "How do I add this as an example of to make sure it aligns with what I want:"
click at [253, 222] on textarea "If I want to add an example of a content structure, how do I do this?" at bounding box center [219, 225] width 118 height 12
type textarea "If I want to add an example of a content structure example, how do I do this?"
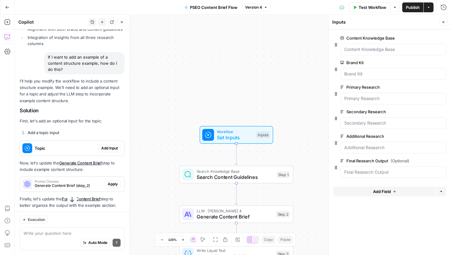
scroll to position [628, 0]
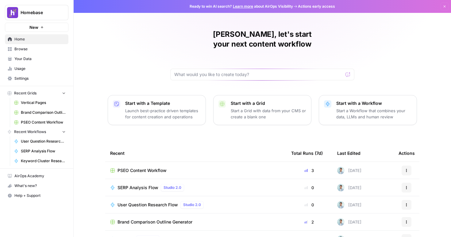
click at [41, 59] on span "Your Data" at bounding box center [39, 59] width 51 height 6
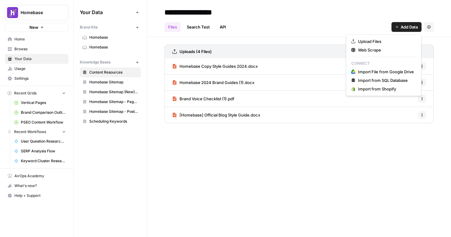
click at [403, 29] on span "Add Data" at bounding box center [409, 27] width 17 height 6
click at [391, 49] on span "Web Scrape" at bounding box center [386, 50] width 56 height 6
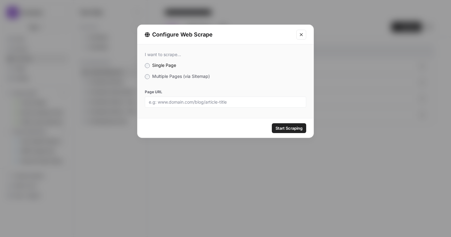
click at [232, 109] on div "I want to scrape... Single Page Multiple Pages (via Sitemap) Page URL" at bounding box center [225, 79] width 176 height 71
click at [187, 100] on input "Page URL" at bounding box center [225, 102] width 153 height 6
click at [165, 76] on span "Multiple Pages (via Sitemap)" at bounding box center [181, 76] width 58 height 5
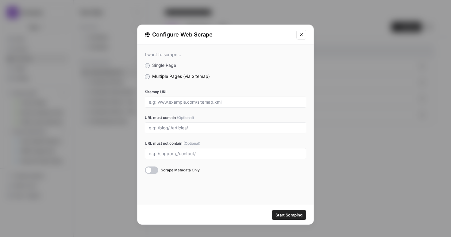
click at [160, 65] on span "Single Page" at bounding box center [164, 65] width 24 height 5
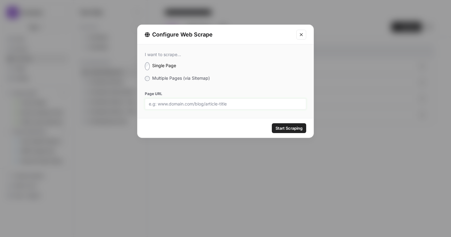
click at [187, 102] on input "Page URL" at bounding box center [225, 104] width 153 height 6
paste input "[URL][DOMAIN_NAME]"
type input "[URL][DOMAIN_NAME]"
click at [285, 126] on span "Start Scraping" at bounding box center [289, 128] width 27 height 6
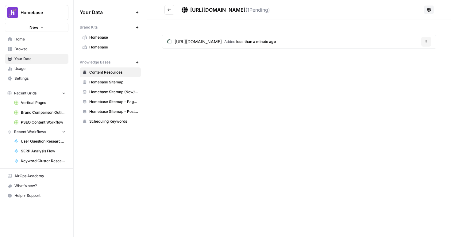
click at [112, 72] on span "Content Resources" at bounding box center [113, 73] width 49 height 6
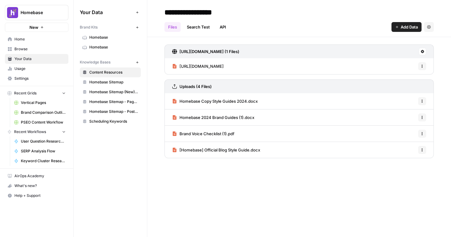
click at [224, 68] on span "[URL][DOMAIN_NAME]" at bounding box center [202, 66] width 44 height 6
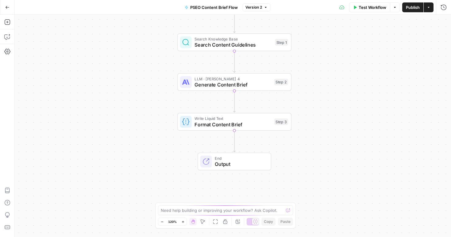
click at [206, 206] on div "Need help building or improving your workflow? Ask Copilot." at bounding box center [225, 211] width 135 height 10
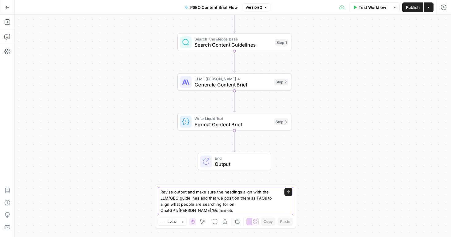
click at [226, 207] on textarea "Revise output and make sure the headings align with the LLM/GEO guidelines and …" at bounding box center [219, 201] width 118 height 25
click at [226, 212] on textarea "Revise output and make sure the headings align with the LLM/GEO guidelines and …" at bounding box center [219, 201] width 118 height 25
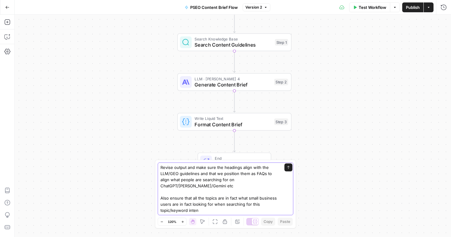
type textarea "Revise output and make sure the headings align with the LLM/GEO guidelines and …"
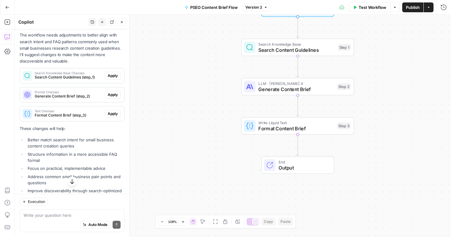
scroll to position [141, 0]
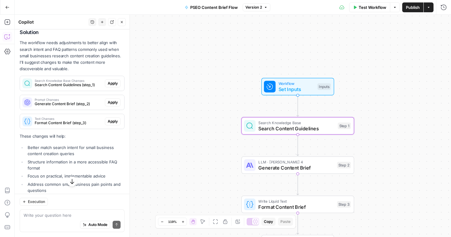
click at [115, 85] on span "Apply" at bounding box center [113, 84] width 10 height 6
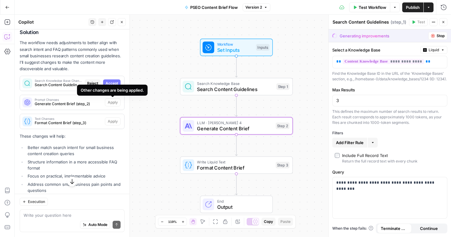
click at [113, 85] on div "Other changes are being applied." at bounding box center [112, 90] width 71 height 11
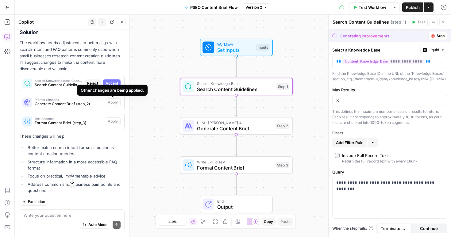
click at [112, 83] on span "Accept" at bounding box center [112, 84] width 13 height 6
type input "5"
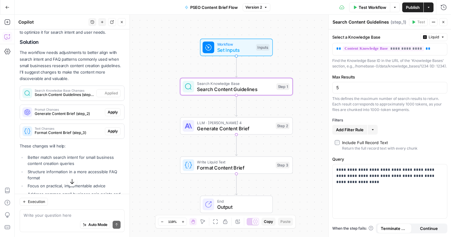
scroll to position [150, 0]
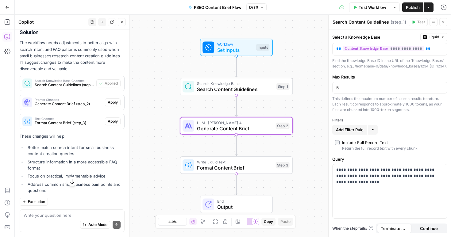
click at [113, 104] on span "Apply" at bounding box center [113, 103] width 10 height 6
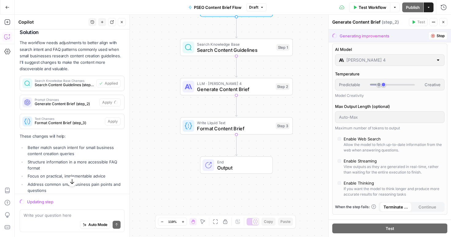
scroll to position [0, 0]
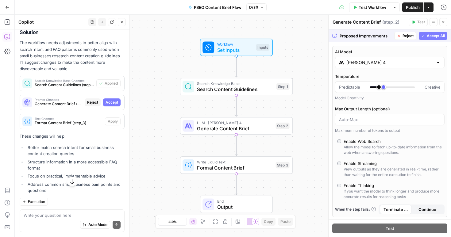
click at [387, 64] on input "Claude Sonnet 4" at bounding box center [389, 63] width 87 height 6
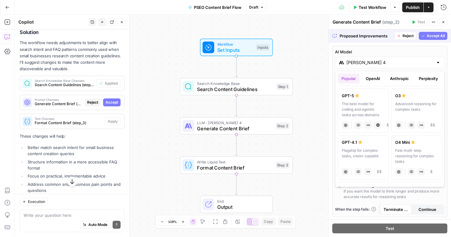
click at [392, 57] on div "Claude Sonnet 4" at bounding box center [390, 63] width 110 height 12
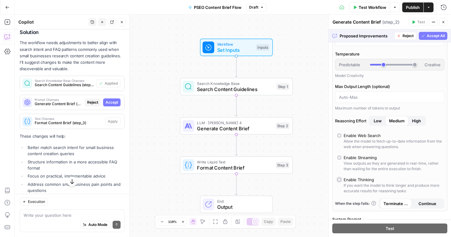
scroll to position [25, 0]
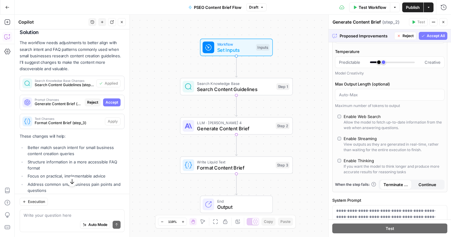
click at [339, 164] on label "Enable Thinking If you want the model to think longer and produce more accurate…" at bounding box center [390, 166] width 105 height 17
type input "*"
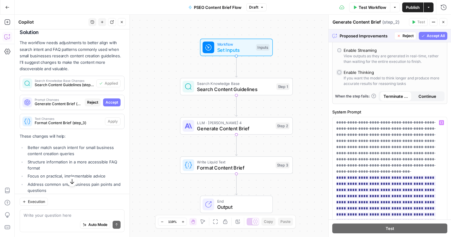
scroll to position [21, 0]
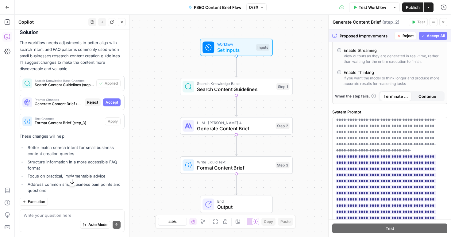
click at [432, 37] on span "Accept All" at bounding box center [436, 36] width 18 height 6
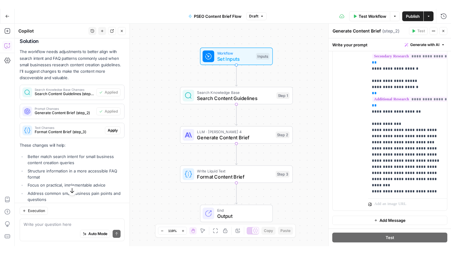
scroll to position [461, 0]
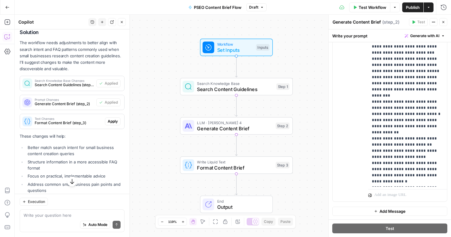
click at [408, 10] on span "Publish" at bounding box center [413, 7] width 14 height 6
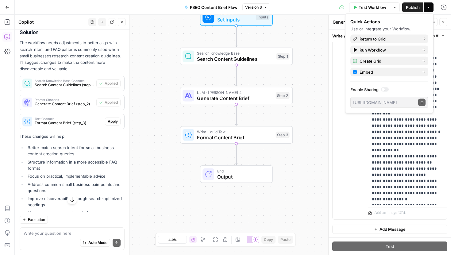
scroll to position [177, 0]
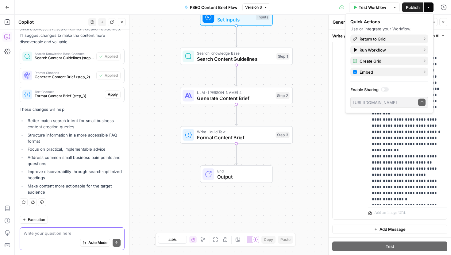
click at [65, 233] on textarea at bounding box center [72, 233] width 97 height 6
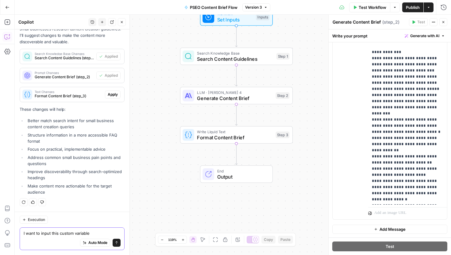
paste textarea "{{ brand_kit.pseo_outline_variable }}"
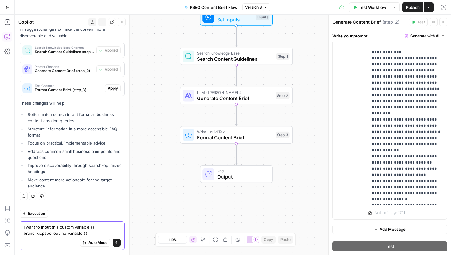
click at [89, 227] on textarea "I want to input this custom variable {{ brand_kit.pseo_outline_variable }}" at bounding box center [72, 230] width 97 height 12
click at [100, 226] on textarea "I want to input this custom variable {{ brand_kit.pseo_outline_variable }}" at bounding box center [72, 230] width 97 height 12
click at [106, 235] on textarea "I want to input this custom variable: {{ brand_kit.pseo_outline_variable }}" at bounding box center [72, 230] width 97 height 12
click at [102, 232] on textarea "I want to input this custom variable: {{ brand_kit.pseo_outline_variable }}" at bounding box center [72, 230] width 97 height 12
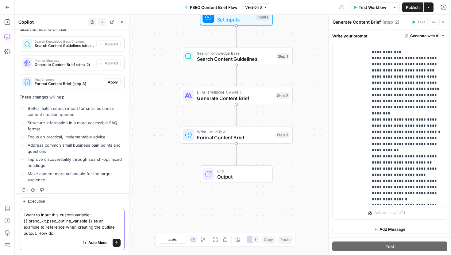
scroll to position [196, 0]
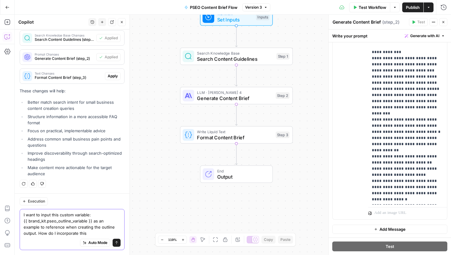
type textarea "I want to input this custom variable: {{ brand_kit.pseo_outline_variable }} as …"
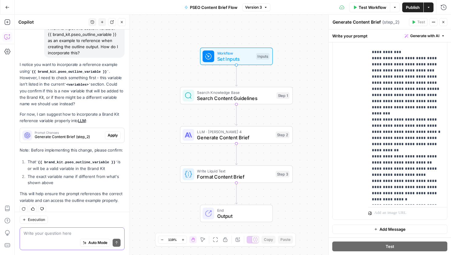
scroll to position [354, 0]
click at [114, 134] on span "Apply" at bounding box center [113, 136] width 10 height 6
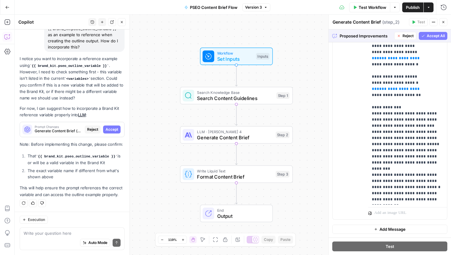
scroll to position [534, 0]
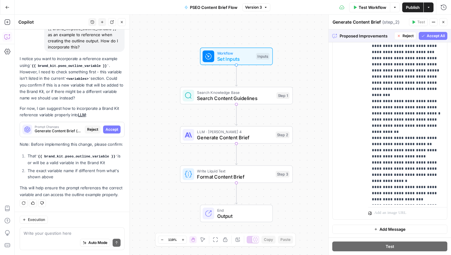
click at [437, 32] on button "Accept All" at bounding box center [433, 36] width 29 height 8
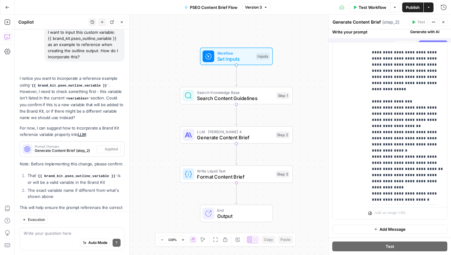
scroll to position [0, 0]
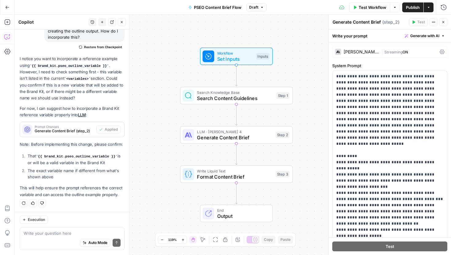
click at [413, 2] on button "Publish" at bounding box center [412, 7] width 21 height 10
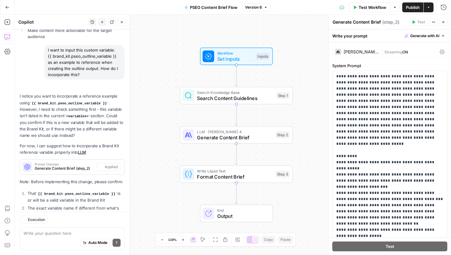
scroll to position [370, 0]
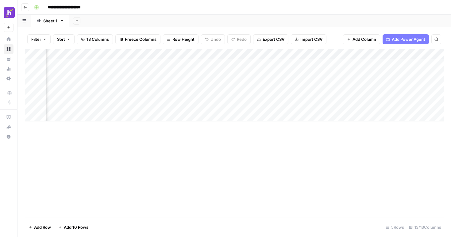
scroll to position [0, 454]
click at [347, 64] on div "Add Column" at bounding box center [234, 85] width 419 height 72
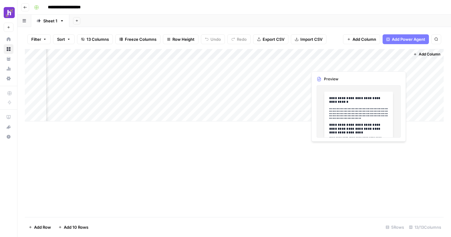
click at [376, 62] on div "Add Column" at bounding box center [234, 85] width 419 height 72
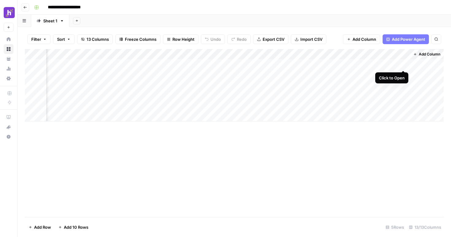
click at [404, 66] on div "Add Column" at bounding box center [234, 85] width 419 height 72
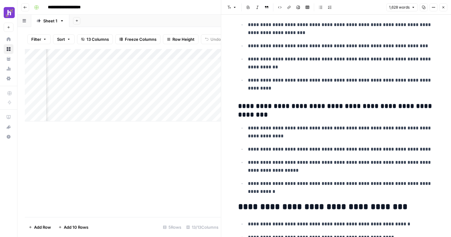
scroll to position [2393, 0]
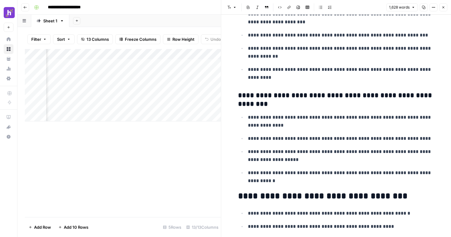
click at [190, 147] on div "Add Column" at bounding box center [123, 133] width 196 height 168
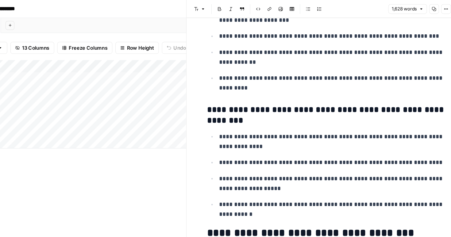
scroll to position [2406, 0]
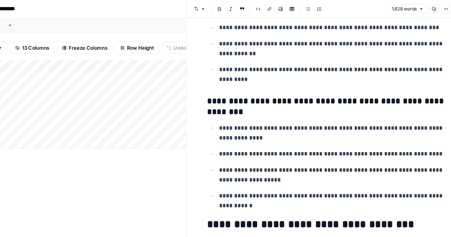
click at [431, 7] on button "Options" at bounding box center [434, 7] width 8 height 8
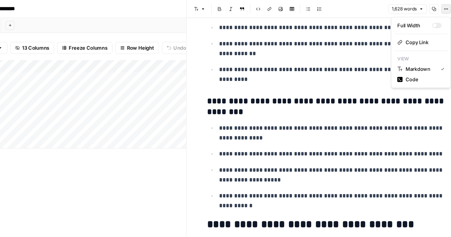
drag, startPoint x: 431, startPoint y: 7, endPoint x: 207, endPoint y: 19, distance: 224.3
click at [207, 19] on body "**********" at bounding box center [225, 118] width 451 height 237
click at [207, 19] on div "Add Sheet" at bounding box center [260, 21] width 382 height 12
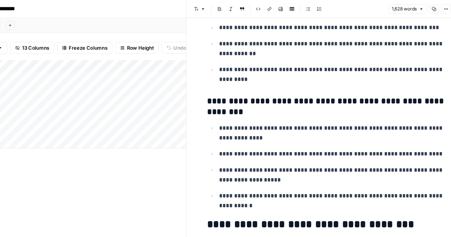
click at [207, 19] on div "Add Sheet" at bounding box center [260, 21] width 382 height 12
click at [210, 16] on div "Add Sheet" at bounding box center [260, 21] width 382 height 12
click at [434, 6] on icon "button" at bounding box center [434, 8] width 4 height 4
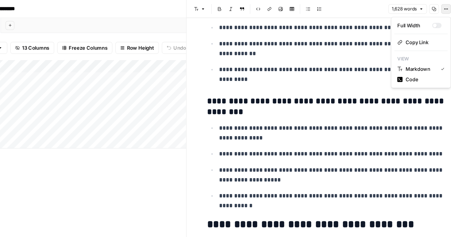
click at [205, 11] on div "**********" at bounding box center [238, 7] width 413 height 10
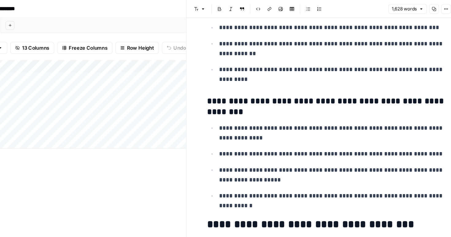
click at [205, 12] on header "**********" at bounding box center [234, 7] width 434 height 15
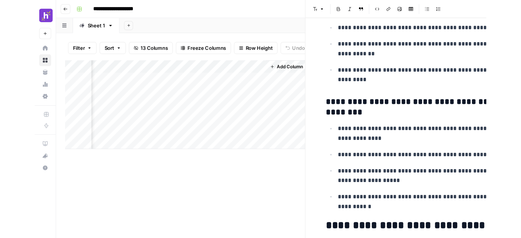
scroll to position [0, 677]
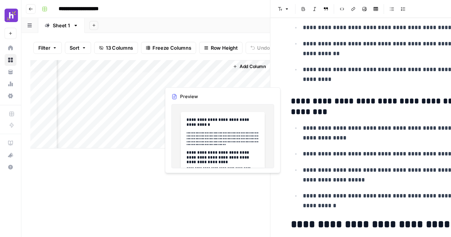
click at [163, 64] on div "Add Column" at bounding box center [123, 85] width 196 height 72
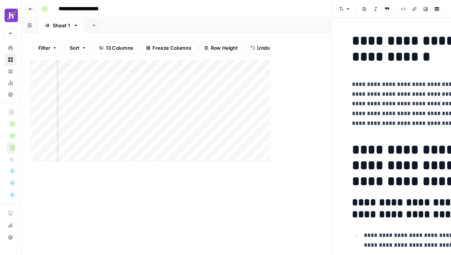
scroll to position [0, 205]
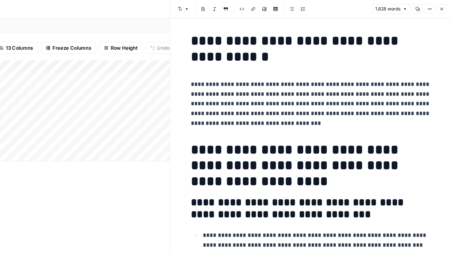
click at [446, 7] on button "Close" at bounding box center [443, 7] width 8 height 8
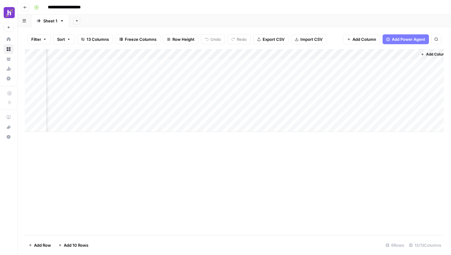
scroll to position [0, 447]
click at [348, 55] on div "Add Column" at bounding box center [234, 90] width 419 height 83
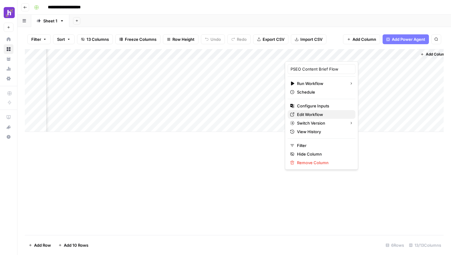
click at [313, 114] on span "Edit Workflow" at bounding box center [324, 114] width 54 height 6
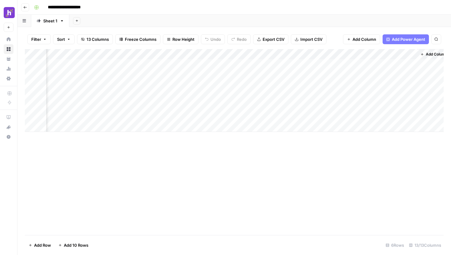
click at [347, 54] on div "Add Column" at bounding box center [234, 90] width 419 height 83
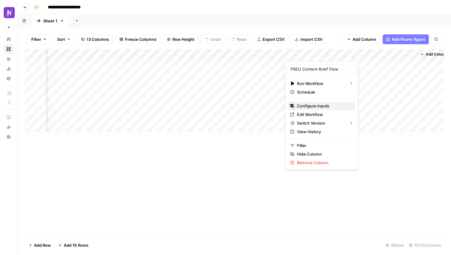
click at [323, 103] on span "Configure Inputs" at bounding box center [324, 106] width 54 height 6
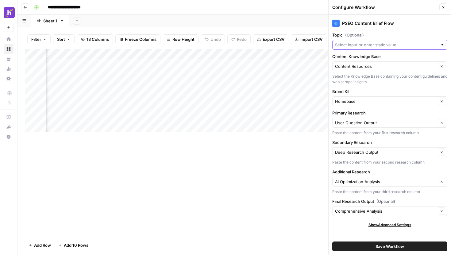
click at [385, 43] on input "Topic (Optional)" at bounding box center [386, 45] width 103 height 6
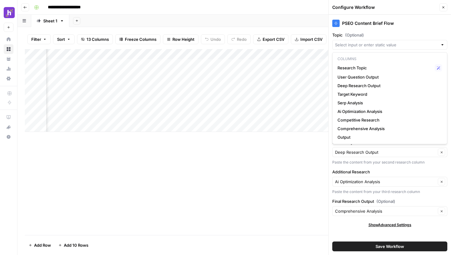
scroll to position [0, 0]
click at [358, 70] on span "Research Topic" at bounding box center [385, 68] width 95 height 6
type input "Research Topic"
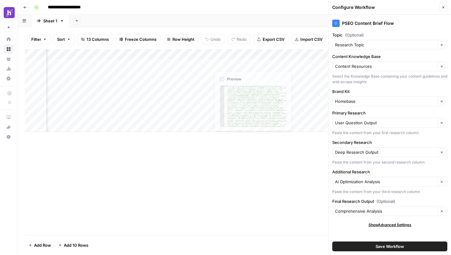
scroll to position [0, 543]
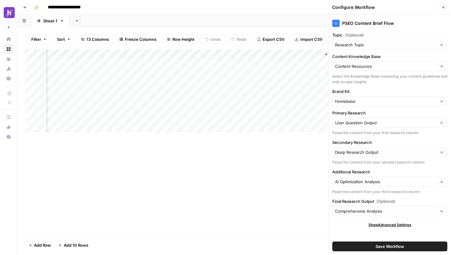
click at [385, 246] on span "Save Workflow" at bounding box center [390, 246] width 29 height 6
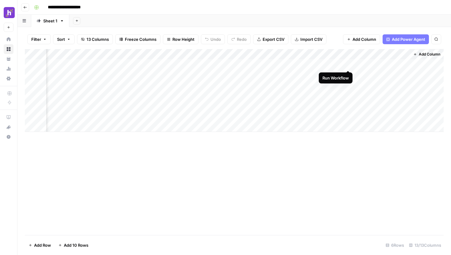
click at [347, 64] on div "Add Column" at bounding box center [234, 90] width 419 height 83
click at [372, 63] on div "Add Column" at bounding box center [234, 90] width 419 height 83
click at [342, 55] on div "Add Column" at bounding box center [234, 90] width 419 height 83
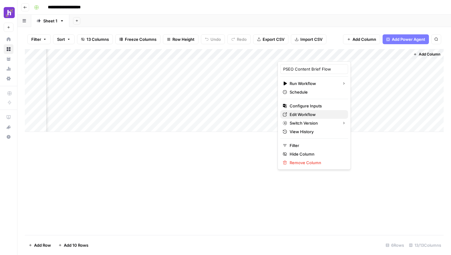
click at [311, 113] on span "Edit Workflow" at bounding box center [317, 114] width 54 height 6
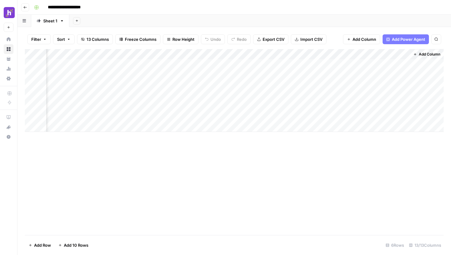
click at [341, 55] on div "Add Column" at bounding box center [234, 90] width 419 height 83
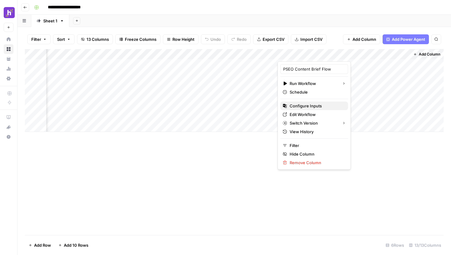
click at [319, 106] on span "Configure Inputs" at bounding box center [317, 106] width 54 height 6
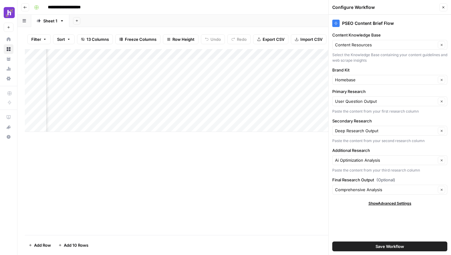
click at [442, 10] on button "Close" at bounding box center [443, 7] width 8 height 8
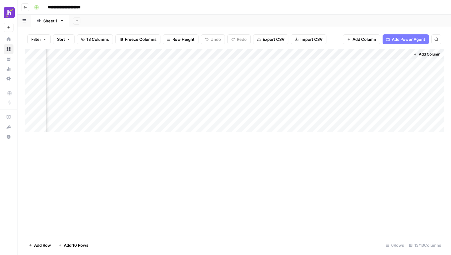
click at [340, 55] on div "Add Column" at bounding box center [234, 90] width 419 height 83
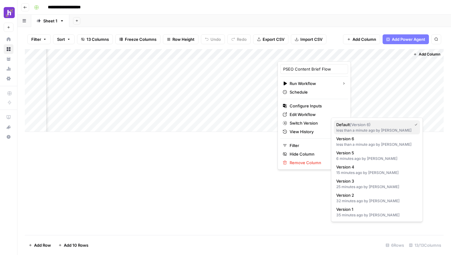
click at [345, 126] on span "Default ( Version 6 )" at bounding box center [372, 125] width 73 height 6
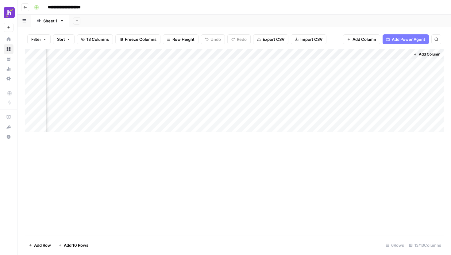
click at [260, 145] on div "Add Column" at bounding box center [234, 142] width 419 height 186
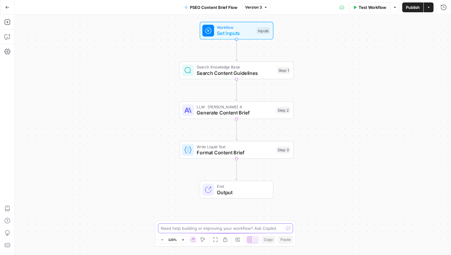
click at [199, 226] on textarea at bounding box center [222, 228] width 123 height 6
type textarea "S"
type textarea "I need you to"
type textarea "M"
click at [178, 227] on textarea at bounding box center [222, 228] width 123 height 6
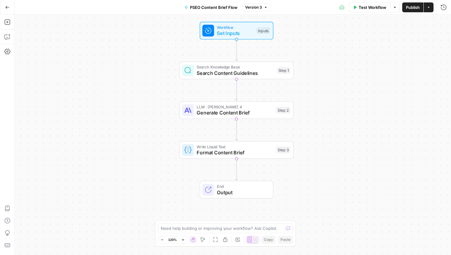
click at [235, 34] on span "Set Inputs" at bounding box center [235, 32] width 37 height 7
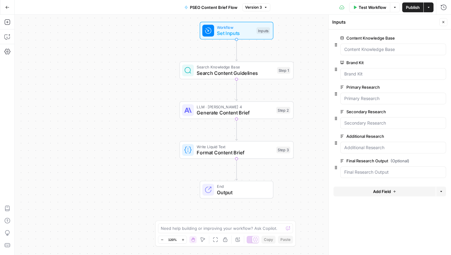
click at [392, 189] on button "Add Field" at bounding box center [385, 192] width 102 height 10
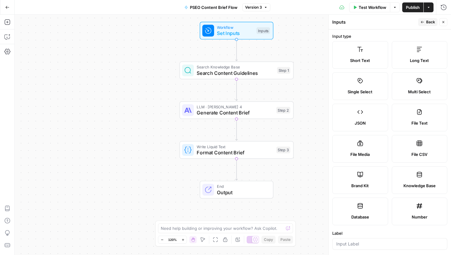
click at [414, 61] on span "Long Text" at bounding box center [419, 60] width 19 height 6
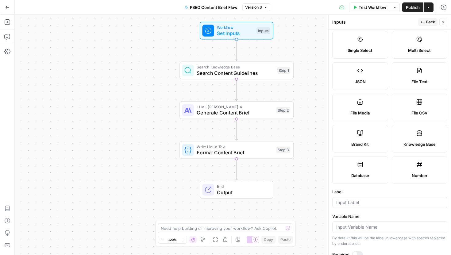
scroll to position [50, 0]
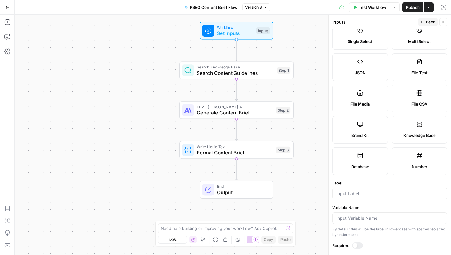
click at [370, 189] on div at bounding box center [389, 194] width 115 height 12
click at [353, 193] on input "Keyword" at bounding box center [389, 194] width 107 height 6
type input "Topic"
click at [423, 22] on icon "button" at bounding box center [423, 22] width 4 height 4
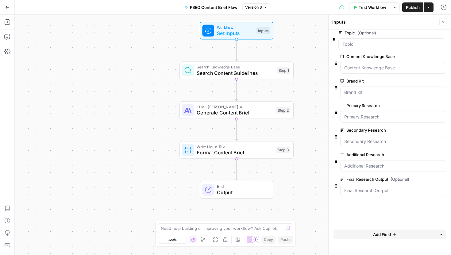
drag, startPoint x: 337, startPoint y: 193, endPoint x: 334, endPoint y: 38, distance: 155.0
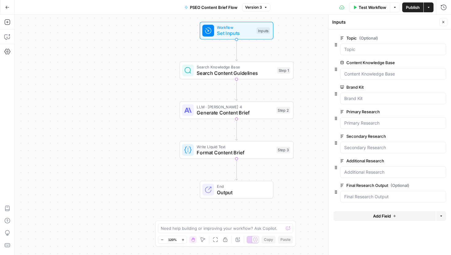
click at [412, 7] on span "Publish" at bounding box center [413, 7] width 14 height 6
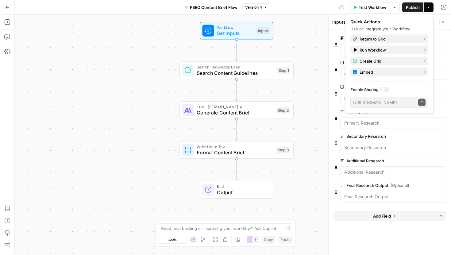
click at [239, 72] on span "Search Content Guidelines" at bounding box center [235, 72] width 77 height 7
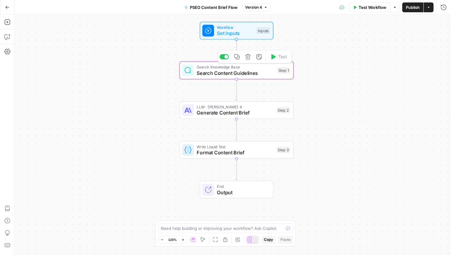
type textarea "Search Content Guidelines"
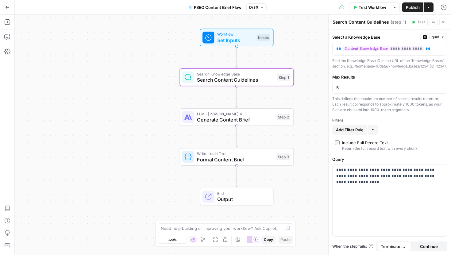
click at [383, 7] on span "Test Workflow" at bounding box center [373, 7] width 28 height 6
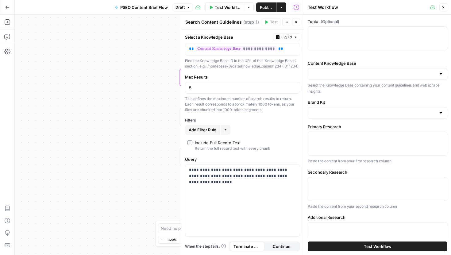
click at [346, 38] on div at bounding box center [378, 38] width 140 height 24
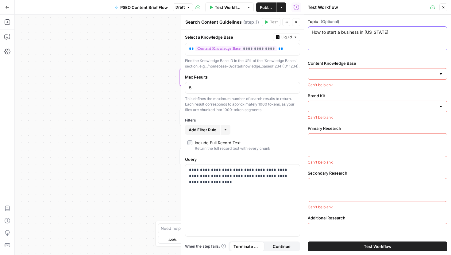
type textarea "How to start a business in [US_STATE]"
click at [375, 80] on div "Content Knowledge Base Can't be blank" at bounding box center [378, 74] width 140 height 28
click at [405, 73] on input "Content Knowledge Base" at bounding box center [374, 74] width 124 height 6
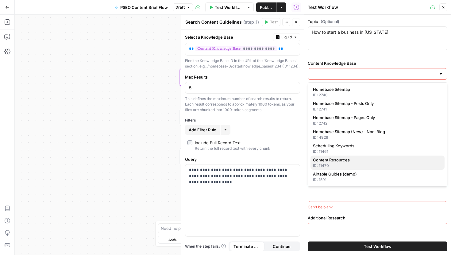
click at [350, 163] on div "ID: 11470" at bounding box center [377, 166] width 129 height 6
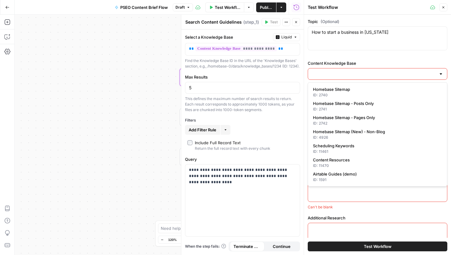
type input "Content Resources"
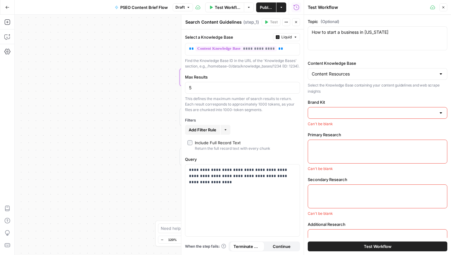
click at [359, 118] on div at bounding box center [378, 113] width 140 height 12
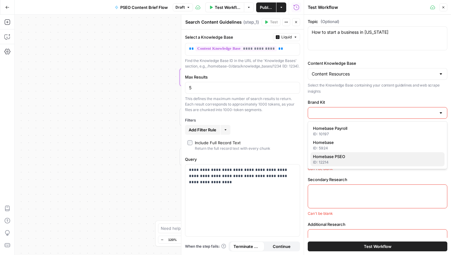
click at [354, 160] on div "ID: 12214" at bounding box center [377, 163] width 129 height 6
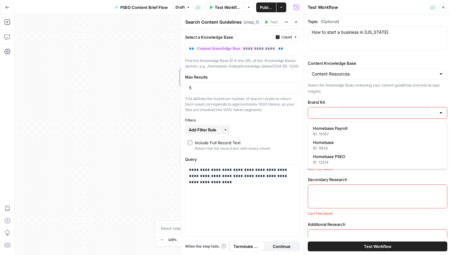
type input "Homebase PSEO"
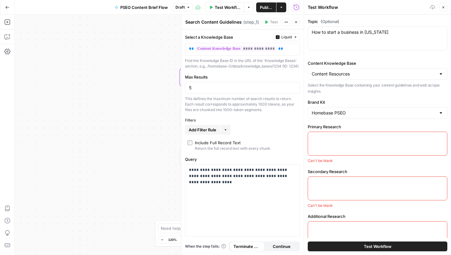
click at [354, 139] on textarea "Primary Research" at bounding box center [378, 137] width 132 height 6
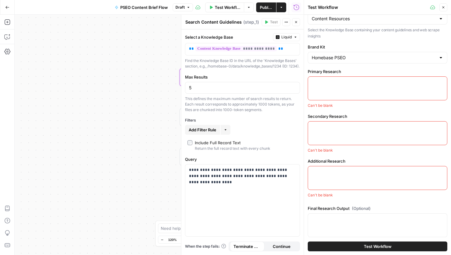
scroll to position [58, 0]
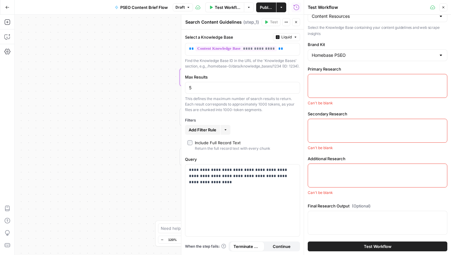
click at [339, 85] on div at bounding box center [378, 86] width 140 height 24
paste textarea "[US_STATE] Business Formation Research Analysis Report Top Questions & Concerns…"
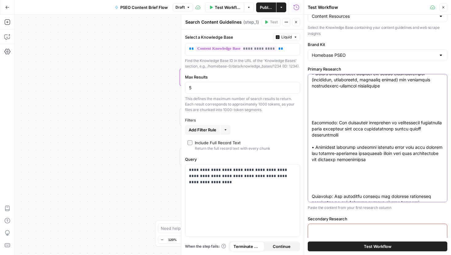
scroll to position [145, 0]
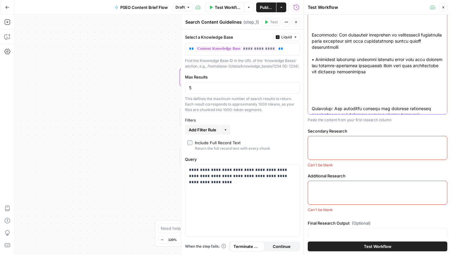
type textarea "[US_STATE] Business Formation Research Analysis Report Top Questions & Concerns…"
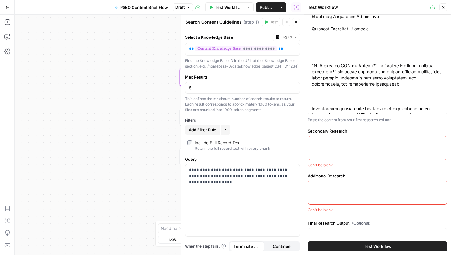
click at [331, 140] on textarea "Secondary Research" at bounding box center [378, 142] width 132 height 6
paste textarea "**How to Start a Business in [US_STATE]: Essential Steps & Facts** **1. Registe…"
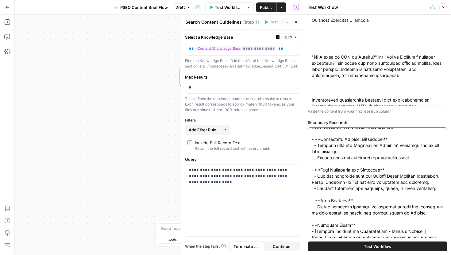
scroll to position [270, 0]
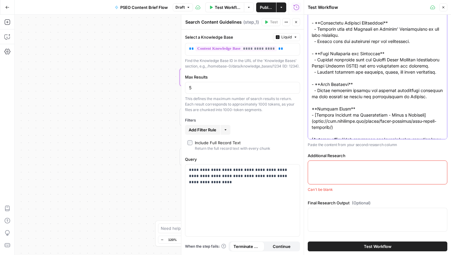
type textarea "**How to Start a Business in [US_STATE]: Essential Steps & Facts** **1. Registe…"
click at [332, 169] on textarea "Additional Research" at bounding box center [378, 166] width 132 height 6
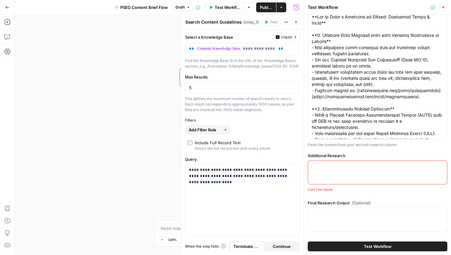
paste textarea "## 1. Content Structure & Semantic Clarity Why it matters: AI/LLMs rely heavily…"
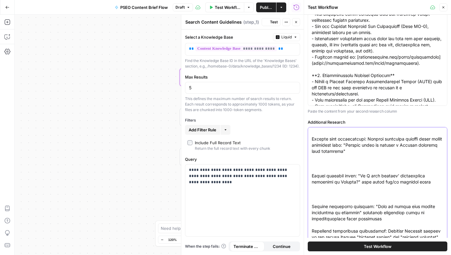
scroll to position [375, 0]
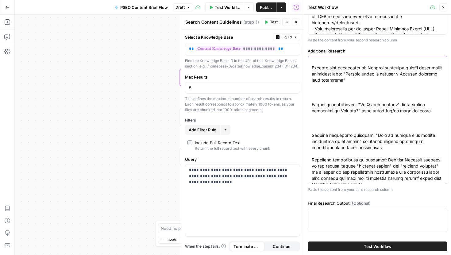
type textarea "## 1. Content Structure & Semantic Clarity Why it matters: AI/LLMs rely heavily…"
click at [335, 215] on textarea "Final Research Output (Optional)" at bounding box center [378, 214] width 132 height 6
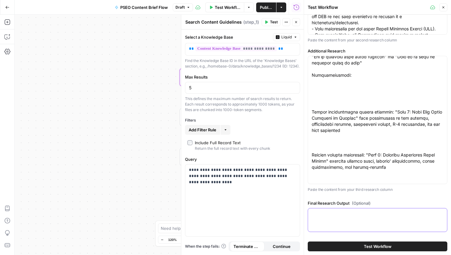
scroll to position [2878, 0]
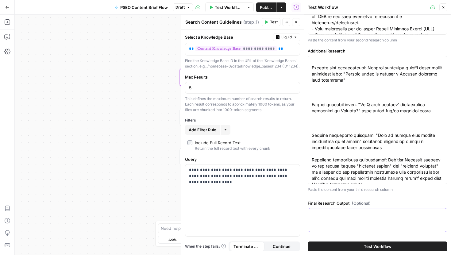
click at [335, 216] on textarea "Final Research Output (Optional)" at bounding box center [378, 214] width 132 height 6
paste textarea "Loremipsu Dolorsi Ametcons: "Adi el Seddo e Temporin ut Laboree" 3. Doloremag A…"
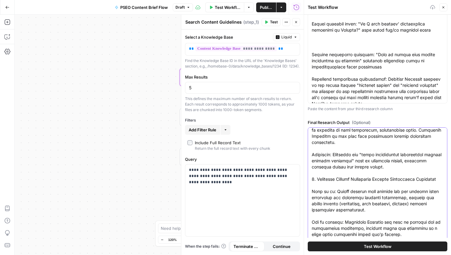
scroll to position [2658, 0]
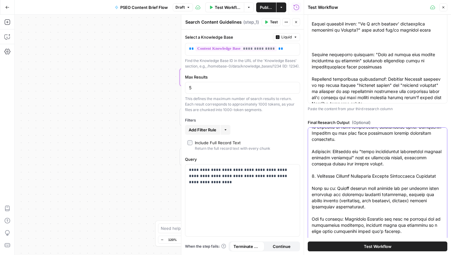
type textarea "Loremipsu Dolorsi Ametcons: "Adi el Seddo e Temporin ut Laboree" 3. Doloremag A…"
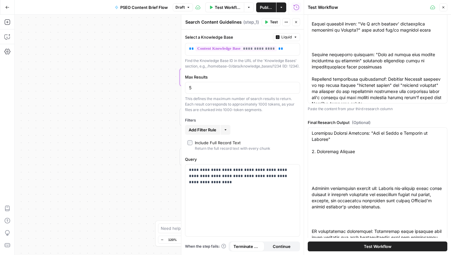
click at [360, 244] on button "Test Workflow" at bounding box center [378, 247] width 140 height 10
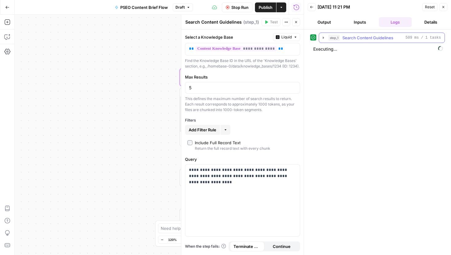
click at [323, 36] on icon "button" at bounding box center [323, 37] width 5 height 5
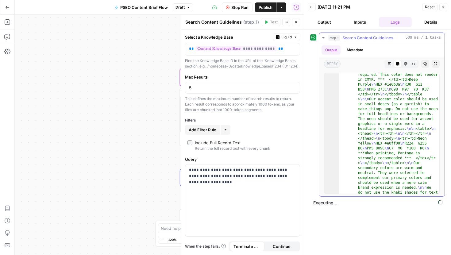
scroll to position [9935, 0]
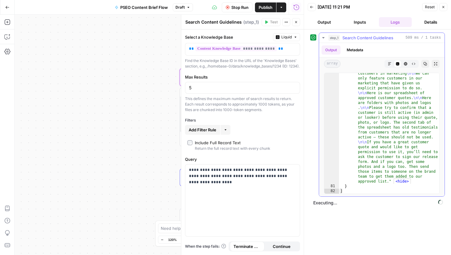
click at [323, 38] on icon "button" at bounding box center [323, 37] width 2 height 1
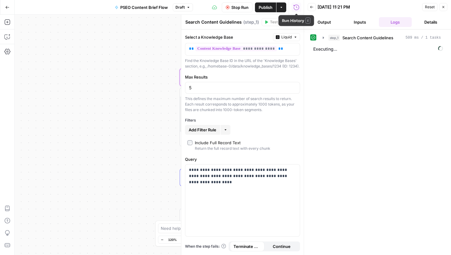
click at [367, 21] on button "Inputs" at bounding box center [359, 22] width 33 height 10
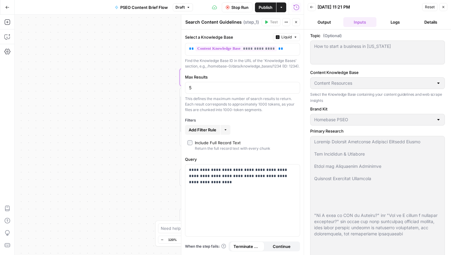
click at [388, 22] on button "Logs" at bounding box center [395, 22] width 33 height 10
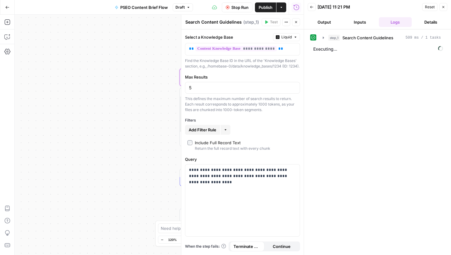
click at [430, 20] on button "Details" at bounding box center [430, 22] width 33 height 10
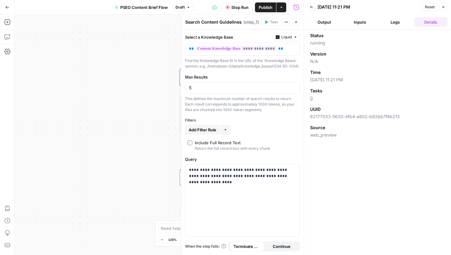
click at [390, 20] on button "Logs" at bounding box center [395, 22] width 33 height 10
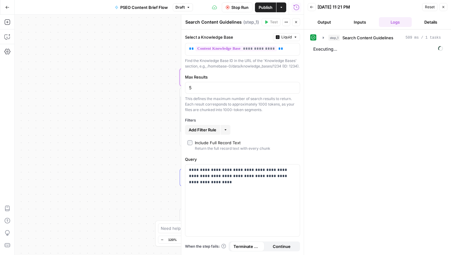
click at [297, 24] on icon "button" at bounding box center [296, 22] width 4 height 4
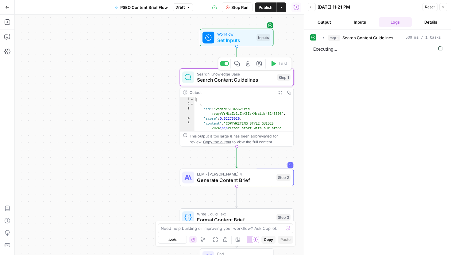
click at [257, 82] on span "Search Content Guidelines" at bounding box center [235, 79] width 77 height 7
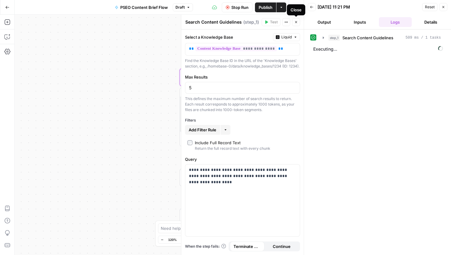
click at [296, 20] on icon "button" at bounding box center [296, 22] width 4 height 4
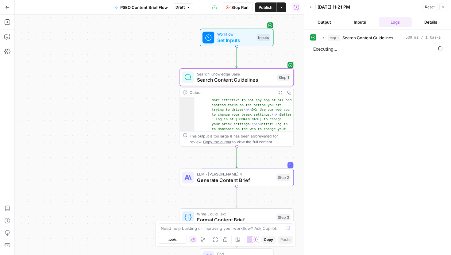
scroll to position [246, 0]
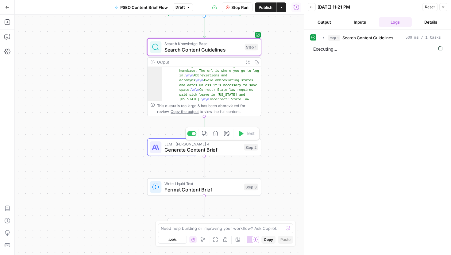
click at [225, 149] on span "Generate Content Brief" at bounding box center [202, 149] width 77 height 7
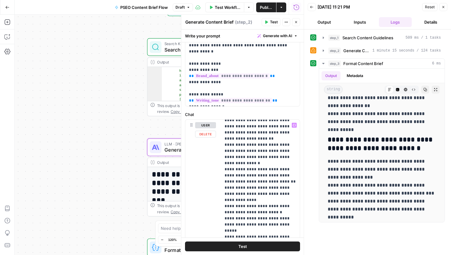
scroll to position [153, 0]
drag, startPoint x: 239, startPoint y: 137, endPoint x: 295, endPoint y: 144, distance: 55.9
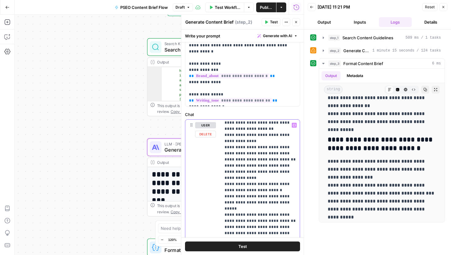
scroll to position [159, 0]
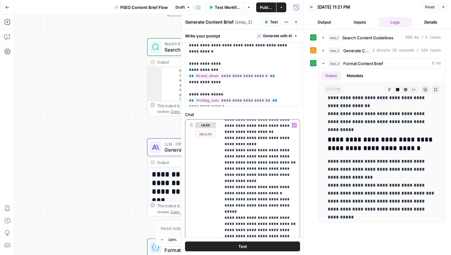
drag, startPoint x: 253, startPoint y: 169, endPoint x: 214, endPoint y: 158, distance: 40.6
click at [214, 158] on div "**********" at bounding box center [242, 252] width 114 height 265
drag, startPoint x: 285, startPoint y: 148, endPoint x: 222, endPoint y: 151, distance: 63.3
click at [222, 151] on div "**********" at bounding box center [260, 245] width 79 height 250
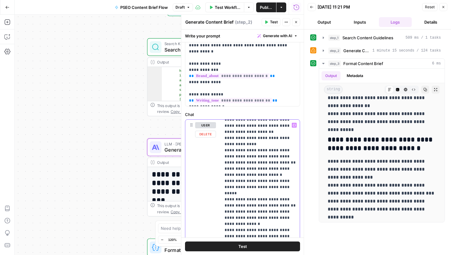
drag, startPoint x: 281, startPoint y: 149, endPoint x: 265, endPoint y: 146, distance: 17.1
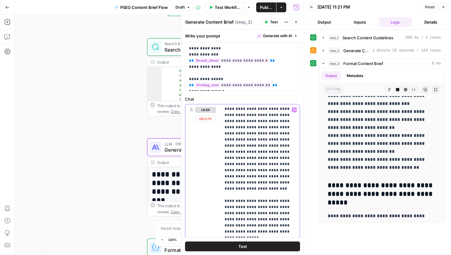
scroll to position [0, 0]
drag, startPoint x: 245, startPoint y: 140, endPoint x: 220, endPoint y: 130, distance: 26.6
click at [220, 130] on div "**********" at bounding box center [242, 236] width 114 height 265
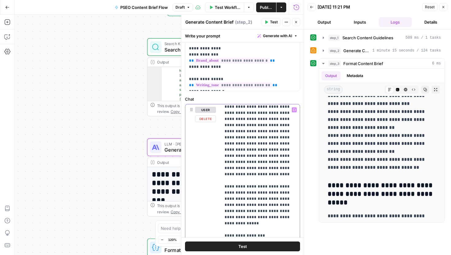
scroll to position [8, 0]
drag, startPoint x: 261, startPoint y: 151, endPoint x: 257, endPoint y: 149, distance: 4.0
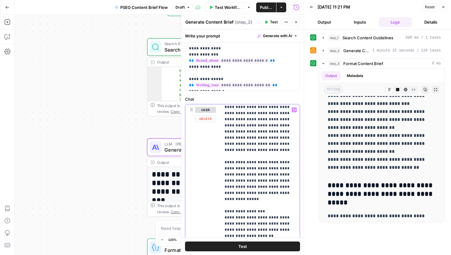
scroll to position [35, 0]
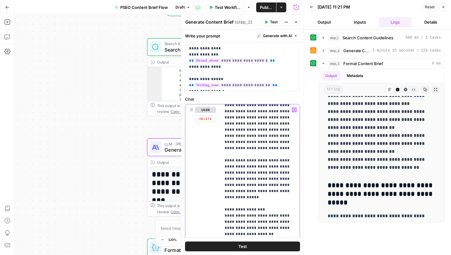
drag, startPoint x: 258, startPoint y: 137, endPoint x: 285, endPoint y: 137, distance: 27.6
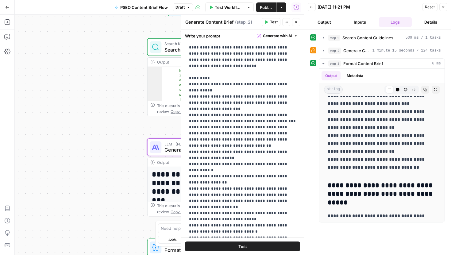
scroll to position [0, 0]
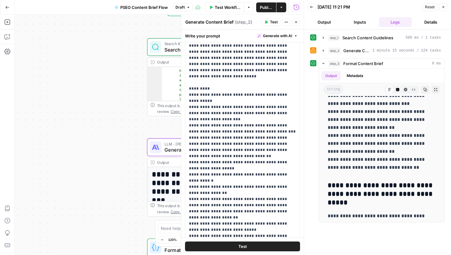
click at [268, 24] on button "Test" at bounding box center [271, 22] width 19 height 8
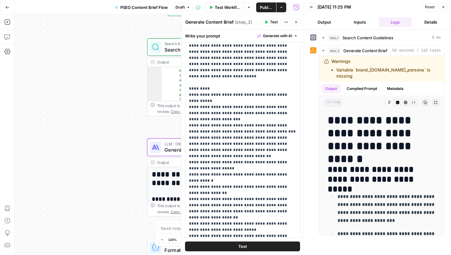
click at [134, 29] on div "Workflow Set Inputs Inputs Search Knowledge Base Search Content Guidelines Step…" at bounding box center [159, 135] width 289 height 240
click at [266, 8] on span "Publish" at bounding box center [266, 7] width 13 height 6
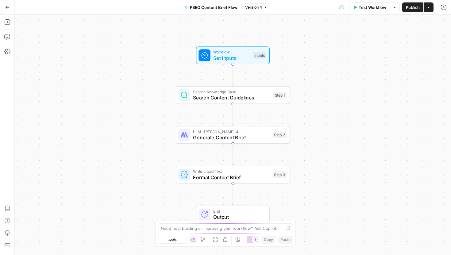
click at [243, 52] on span "Workflow" at bounding box center [231, 52] width 37 height 6
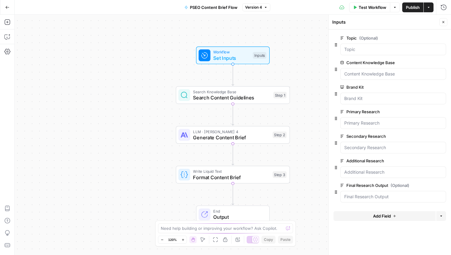
click at [7, 8] on icon "button" at bounding box center [7, 7] width 4 height 4
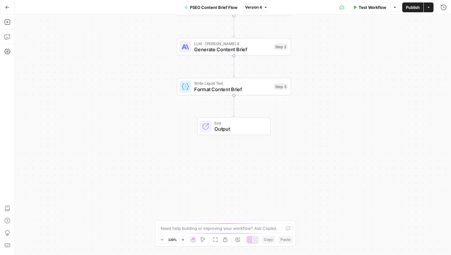
click at [222, 224] on div "Need help building or improving your workflow? Ask Copilot." at bounding box center [225, 228] width 135 height 10
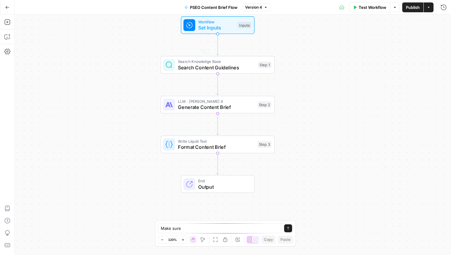
click at [215, 25] on span "Set Inputs" at bounding box center [216, 27] width 37 height 7
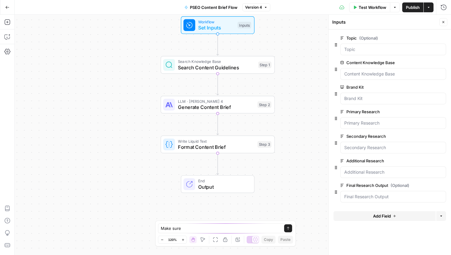
click at [204, 224] on div "Make sure Make sure Send" at bounding box center [225, 228] width 135 height 10
type textarea "Make sure the output is based on the topic and incorporates all the research ou…"
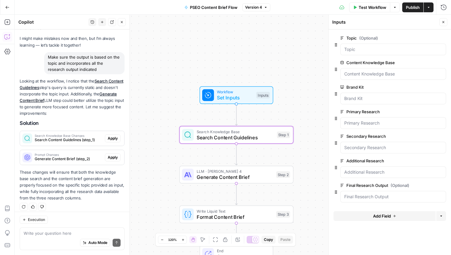
scroll to position [26, 0]
click at [113, 140] on span "Apply" at bounding box center [113, 139] width 10 height 6
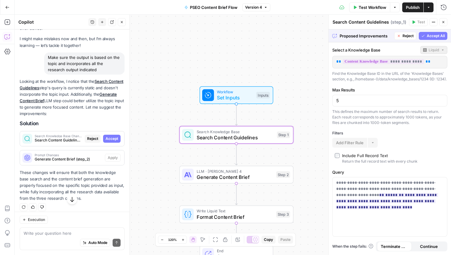
click at [111, 137] on span "Accept" at bounding box center [112, 139] width 13 height 6
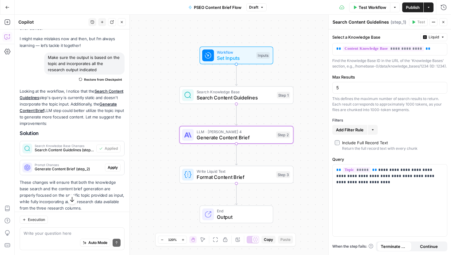
click at [112, 167] on span "Apply" at bounding box center [113, 168] width 10 height 6
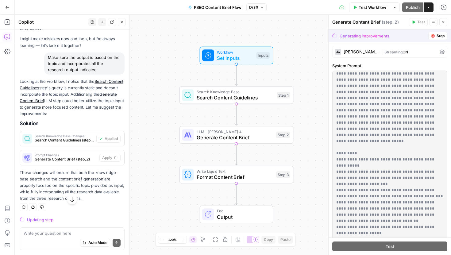
scroll to position [0, 0]
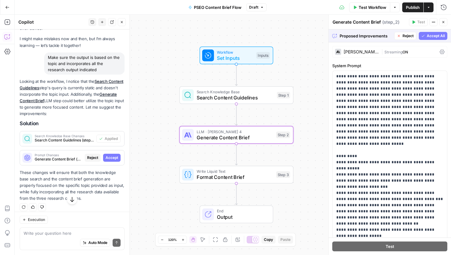
click at [116, 157] on span "Accept" at bounding box center [112, 158] width 13 height 6
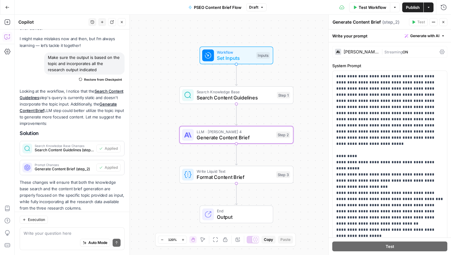
scroll to position [41, 0]
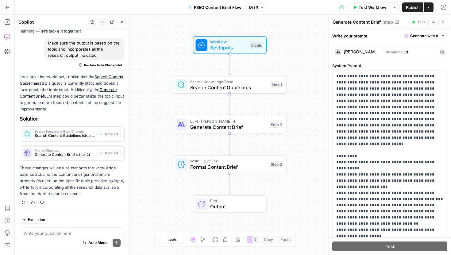
click at [48, 226] on div "Execution Write your question here Auto Mode Send" at bounding box center [72, 233] width 115 height 43
click at [54, 234] on textarea at bounding box center [72, 233] width 97 height 6
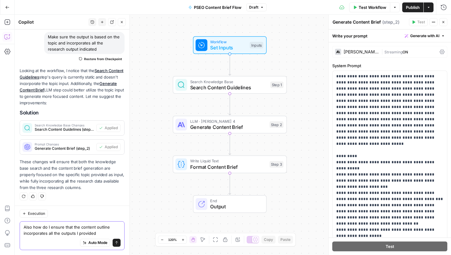
type textarea "Also how do I ensure that the content outline incorporates all the outputs I pr…"
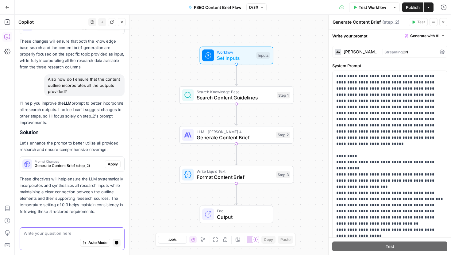
scroll to position [185, 0]
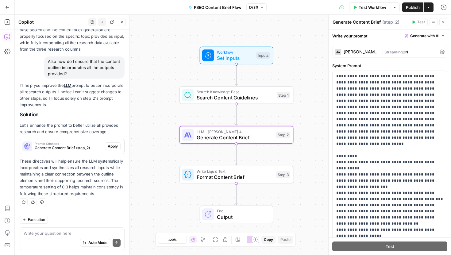
click at [110, 147] on span "Apply" at bounding box center [113, 147] width 10 height 6
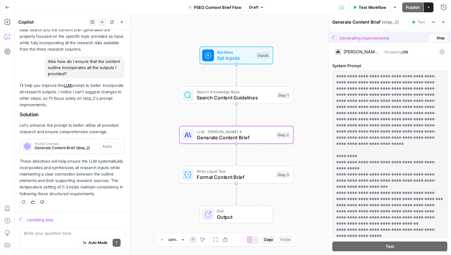
scroll to position [175, 0]
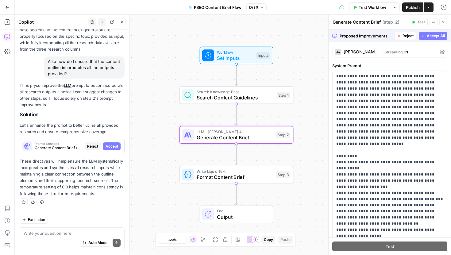
click at [107, 145] on span "Accept" at bounding box center [112, 147] width 13 height 6
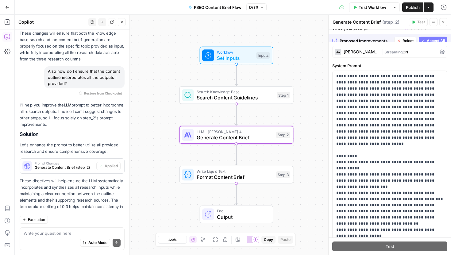
scroll to position [195, 0]
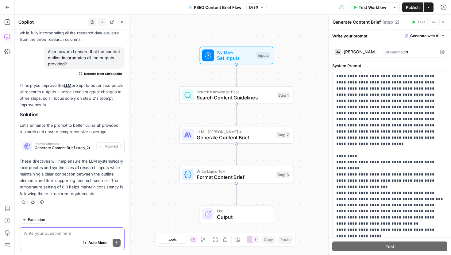
click at [80, 231] on textarea at bounding box center [72, 233] width 97 height 6
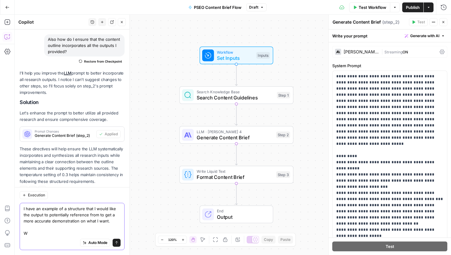
scroll to position [219, 0]
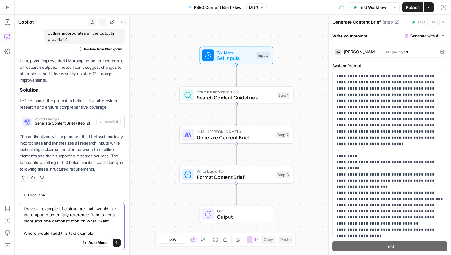
type textarea "I have an example of a structure that I would like the output to potentially re…"
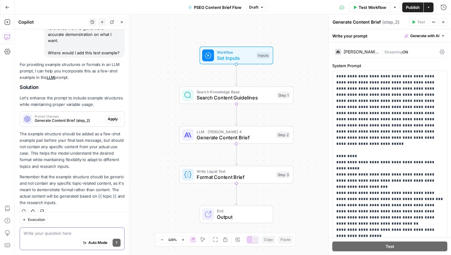
scroll to position [387, 0]
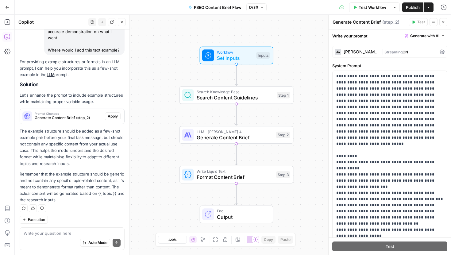
click at [412, 7] on span "Publish" at bounding box center [413, 7] width 14 height 6
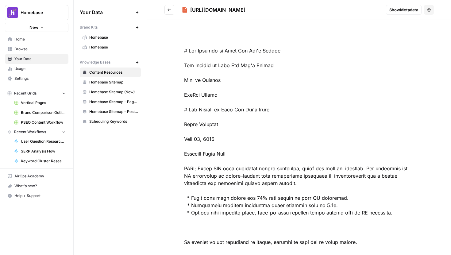
click at [106, 46] on span "Homebase" at bounding box center [113, 47] width 49 height 6
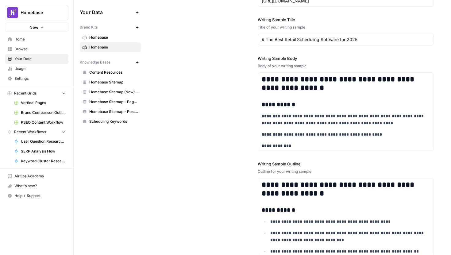
scroll to position [888, 0]
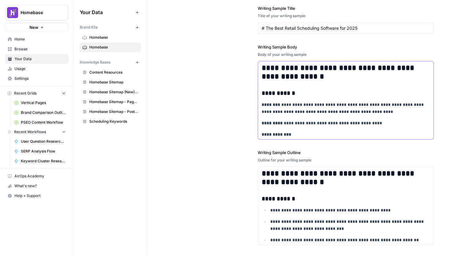
click at [288, 113] on p "**********" at bounding box center [346, 108] width 168 height 14
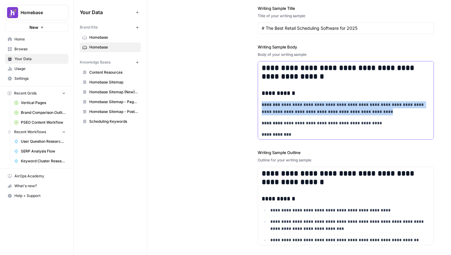
click at [288, 113] on p "**********" at bounding box center [346, 108] width 168 height 14
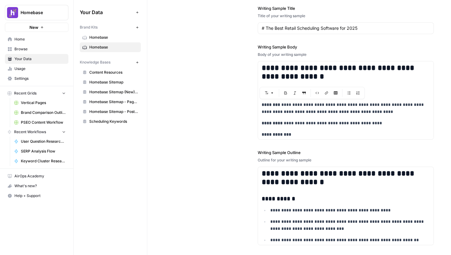
click at [242, 125] on div "**********" at bounding box center [298, 105] width 269 height 303
click at [294, 115] on p "**********" at bounding box center [346, 108] width 168 height 14
click at [319, 107] on p "**********" at bounding box center [346, 108] width 168 height 14
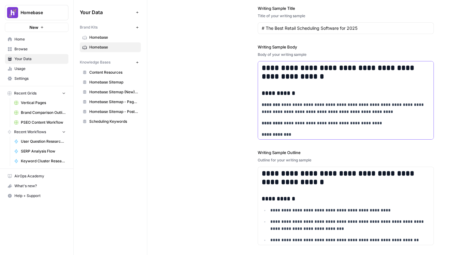
click at [330, 111] on p "**********" at bounding box center [346, 108] width 168 height 14
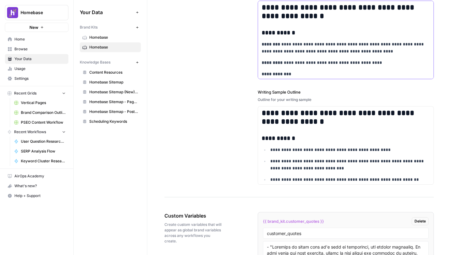
scroll to position [960, 0]
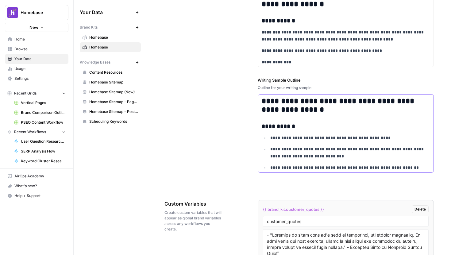
click at [295, 157] on p "**********" at bounding box center [350, 153] width 160 height 14
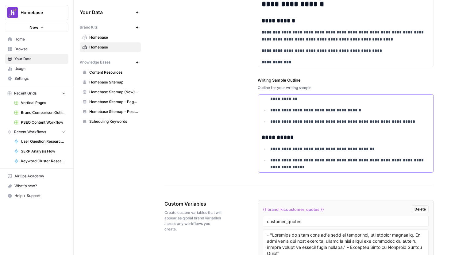
scroll to position [274, 0]
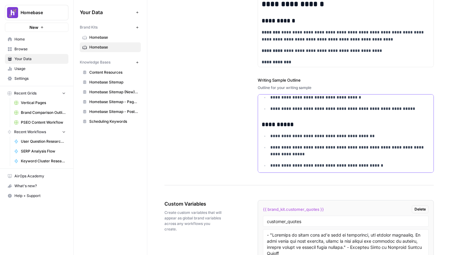
click at [295, 157] on p "**********" at bounding box center [350, 151] width 160 height 14
click at [244, 123] on div "**********" at bounding box center [298, 33] width 269 height 303
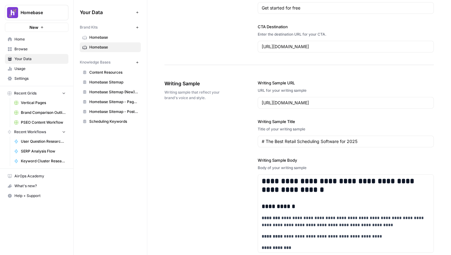
scroll to position [814, 0]
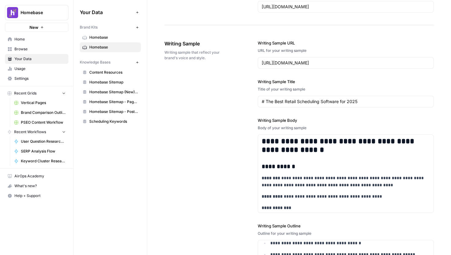
click at [115, 42] on link "Homebase" at bounding box center [110, 38] width 61 height 10
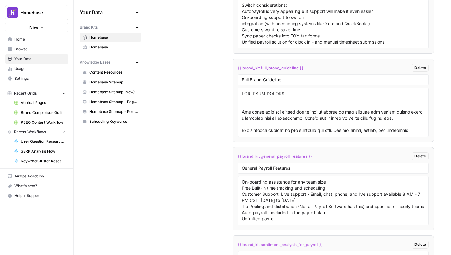
scroll to position [1476, 0]
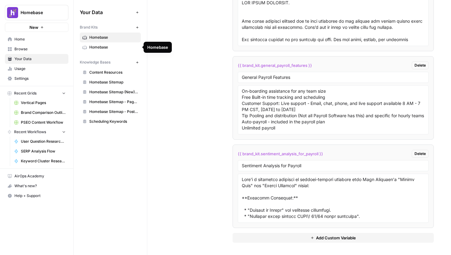
click at [105, 48] on span "Homebase" at bounding box center [113, 47] width 49 height 6
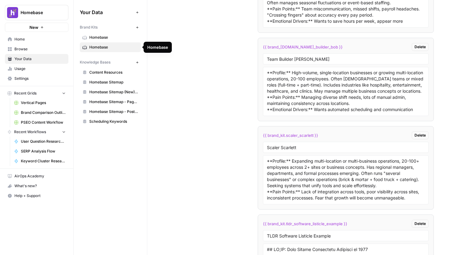
scroll to position [1389, 0]
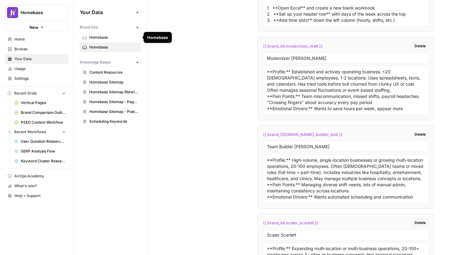
click at [127, 37] on span "Homebase" at bounding box center [113, 38] width 49 height 6
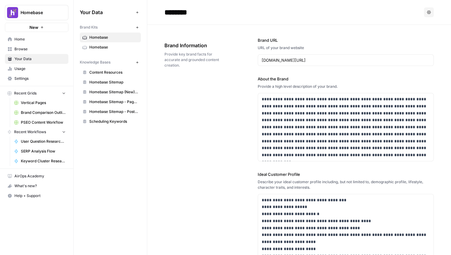
click at [200, 16] on input "********" at bounding box center [211, 12] width 98 height 12
click at [216, 15] on input "********" at bounding box center [211, 12] width 98 height 12
type input "**********"
click at [176, 104] on div "**********" at bounding box center [298, 225] width 269 height 401
click at [137, 28] on icon "button" at bounding box center [137, 27] width 3 height 3
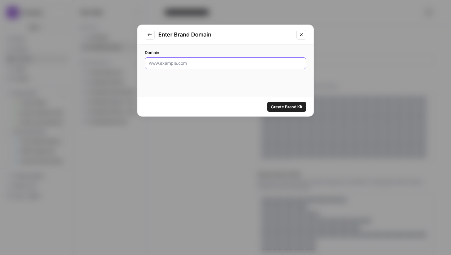
click at [204, 65] on input "Domain" at bounding box center [225, 63] width 153 height 6
type input "[URL][DOMAIN_NAME]"
click at [289, 104] on span "Create Brand Kit" at bounding box center [287, 107] width 32 height 6
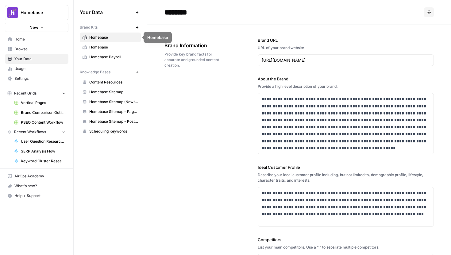
click at [208, 10] on input "********" at bounding box center [211, 12] width 98 height 12
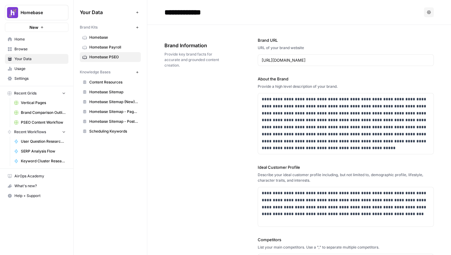
type input "**********"
click at [224, 128] on div "**********" at bounding box center [298, 199] width 269 height 349
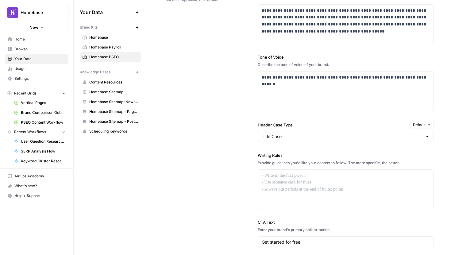
scroll to position [411, 0]
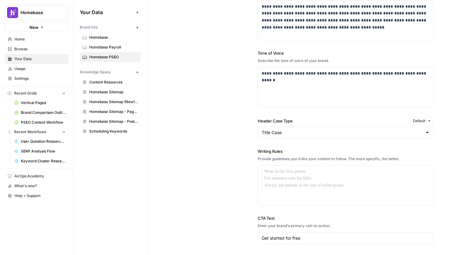
click at [292, 128] on div "Title Case" at bounding box center [346, 133] width 176 height 12
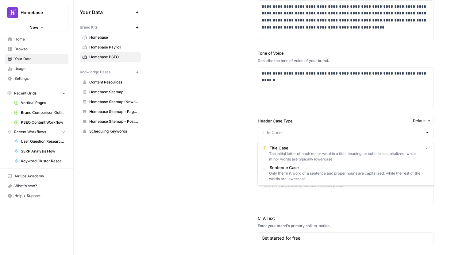
type input "Title Case"
click at [228, 132] on div "**********" at bounding box center [298, 130] width 269 height 330
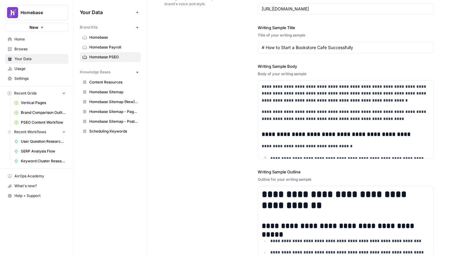
scroll to position [674, 0]
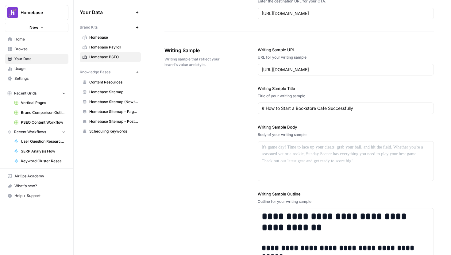
click at [376, 73] on div "https://www.joinhomebase.com/blog/how-to-start-a-bookstore-cafe" at bounding box center [346, 70] width 176 height 12
click at [376, 74] on div "https://www.joinhomebase.com/blog/how-to-start-a-bookstore-cafe" at bounding box center [346, 70] width 176 height 12
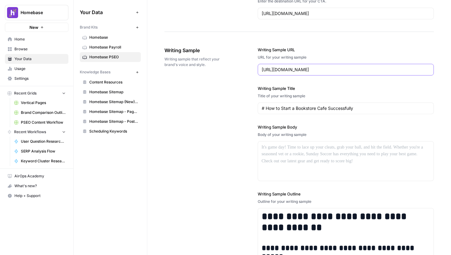
type input "https://www.joinhomebase.com/blog/how-to-start-a-bookstore-caf"
click at [376, 74] on div "https://www.joinhomebase.com/blog/how-to-start-a-bookstore-caf" at bounding box center [346, 70] width 176 height 12
click at [376, 75] on div "https://www.joinhomebase.com/blog/how-to-start-a-bookstore-caf" at bounding box center [346, 70] width 176 height 12
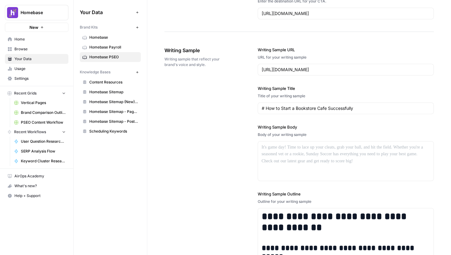
click at [376, 76] on div "**********" at bounding box center [346, 166] width 176 height 265
click at [370, 71] on input "https://www.joinhomebase.com/blog/how-to-start-a-bookstore-caf" at bounding box center [346, 70] width 168 height 6
click at [344, 105] on input "# How to Start a Bookstore Cafe Successfully" at bounding box center [346, 108] width 168 height 6
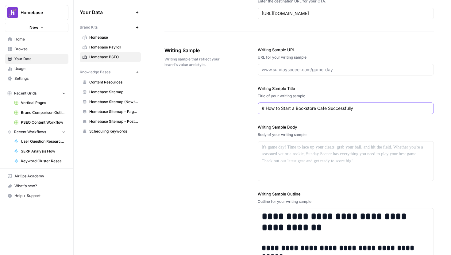
click at [344, 105] on input "# How to Start a Bookstore Cafe Successfully" at bounding box center [346, 108] width 168 height 6
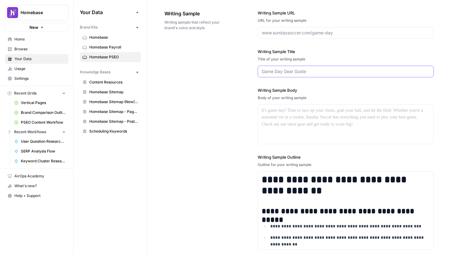
scroll to position [740, 0]
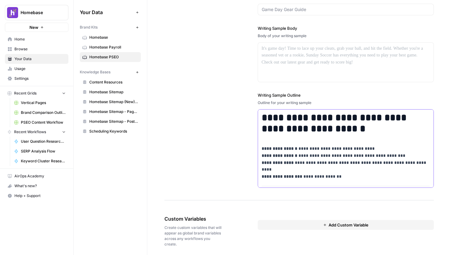
scroll to position [777, 0]
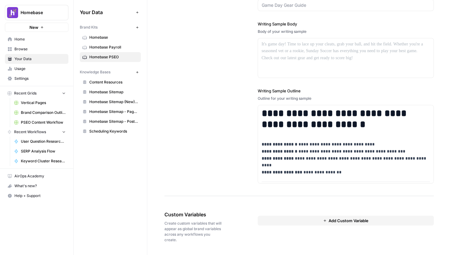
click at [292, 220] on button "Add Custom Variable" at bounding box center [346, 221] width 176 height 10
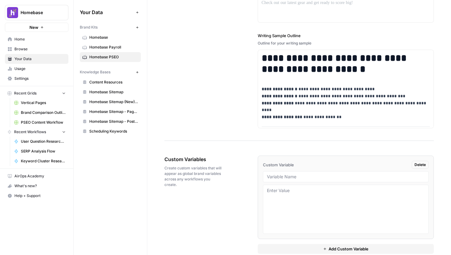
scroll to position [844, 0]
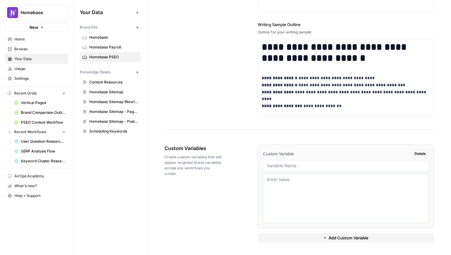
click at [296, 201] on textarea at bounding box center [346, 198] width 158 height 44
paste textarea "Content Outline: How to Start a Business in Florida Primary Keyword: how to sta…"
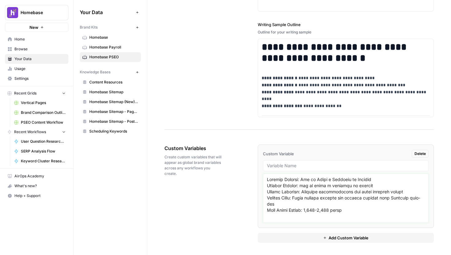
type textarea "Content Outline: How to Start a Business in Florida Primary Keyword: how to sta…"
click at [293, 161] on div at bounding box center [346, 165] width 166 height 11
click at [289, 164] on input "text" at bounding box center [346, 166] width 158 height 6
type input "s"
type input "a"
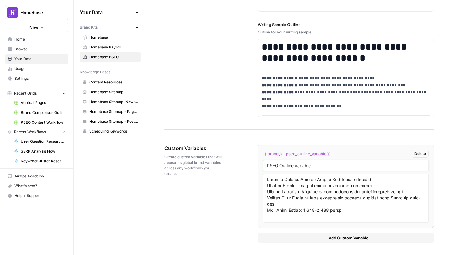
type input "PSEO Outline variable"
drag, startPoint x: 340, startPoint y: 155, endPoint x: 260, endPoint y: 155, distance: 79.5
click at [260, 155] on li "{{ brand_kit.pseo_outline_variable }} Delete PSEO Outline variable" at bounding box center [346, 186] width 176 height 83
copy span "{{ brand_kit.pseo_outline_variable }}"
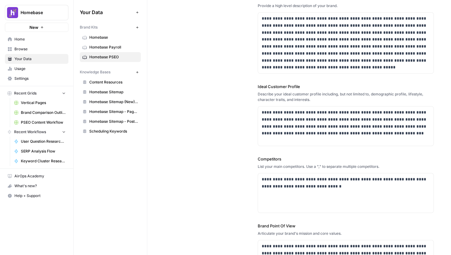
scroll to position [0, 0]
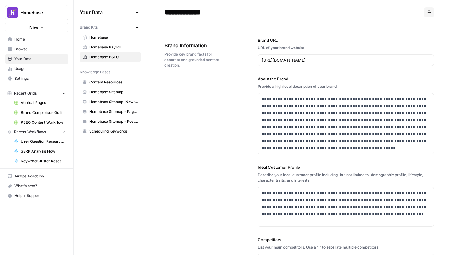
click at [226, 90] on div "**********" at bounding box center [298, 199] width 269 height 349
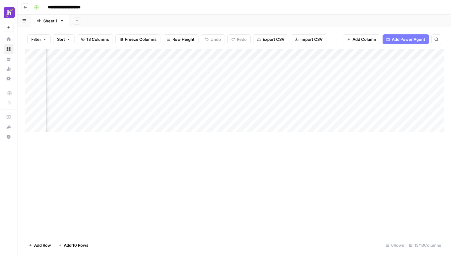
scroll to position [0, 454]
click at [342, 55] on div "Add Column" at bounding box center [234, 90] width 419 height 83
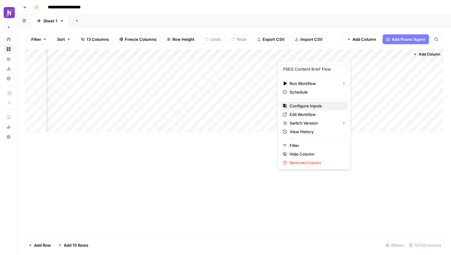
click at [314, 104] on span "Configure Inputs" at bounding box center [317, 106] width 54 height 6
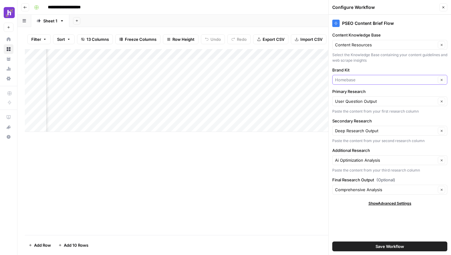
click at [359, 79] on input "Brand Kit" at bounding box center [385, 80] width 101 height 6
click at [366, 111] on span "Homebase PSEO" at bounding box center [389, 111] width 102 height 6
type input "Homebase PSEO"
click at [368, 44] on input "Content Knowledge Base" at bounding box center [385, 45] width 101 height 6
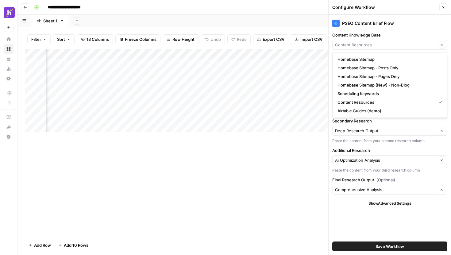
type input "Content Resources"
click at [386, 37] on label "Content Knowledge Base" at bounding box center [389, 35] width 115 height 6
click at [386, 42] on input "Content Resources" at bounding box center [385, 45] width 101 height 6
type input "Content Resources"
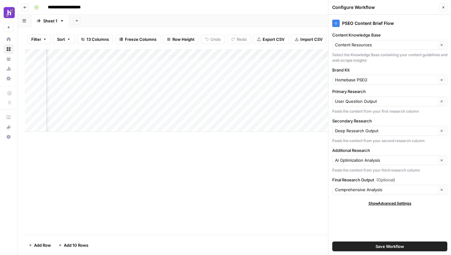
click at [300, 151] on div "Add Column" at bounding box center [234, 142] width 419 height 186
click at [312, 160] on div "Add Column" at bounding box center [234, 142] width 419 height 186
drag, startPoint x: 443, startPoint y: 7, endPoint x: 367, endPoint y: 181, distance: 189.9
click at [367, 181] on div "Configure Workflow Close PSEO Content Brief Flow Content Knowledge Base Content…" at bounding box center [389, 127] width 123 height 255
click at [365, 245] on button "Save Workflow" at bounding box center [389, 247] width 115 height 10
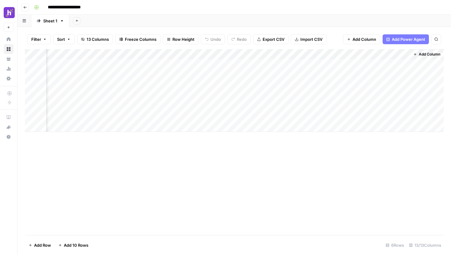
click at [340, 54] on div "Add Column" at bounding box center [234, 90] width 419 height 83
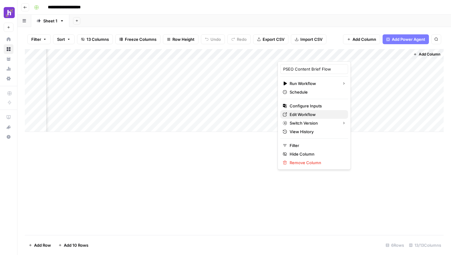
click at [310, 114] on span "Edit Workflow" at bounding box center [317, 114] width 54 height 6
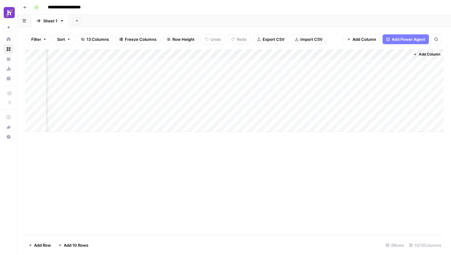
click at [340, 54] on div "Add Column" at bounding box center [234, 90] width 419 height 83
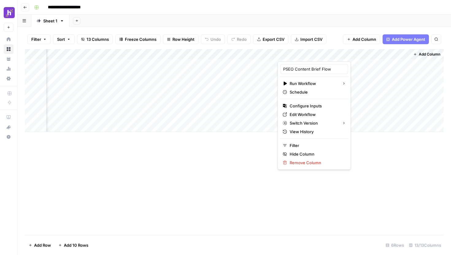
click at [340, 54] on div at bounding box center [316, 55] width 77 height 12
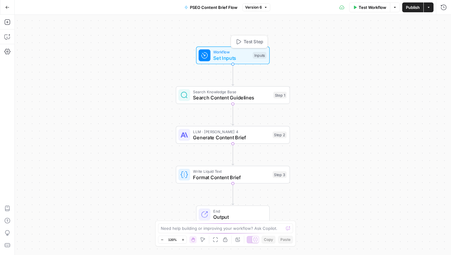
click at [242, 53] on span "Workflow" at bounding box center [231, 52] width 37 height 6
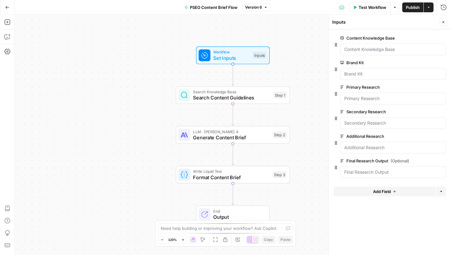
click at [376, 193] on span "Add Field" at bounding box center [382, 191] width 18 height 6
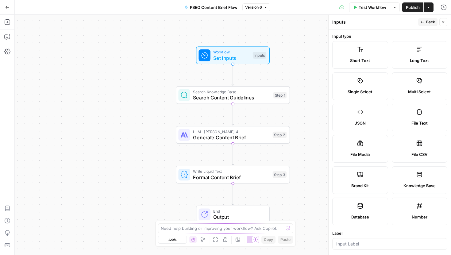
click at [403, 60] on div "Long Text" at bounding box center [419, 60] width 45 height 6
click at [361, 244] on input "Label" at bounding box center [389, 244] width 107 height 6
type input "Topic"
click at [427, 24] on span "Back" at bounding box center [430, 22] width 9 height 6
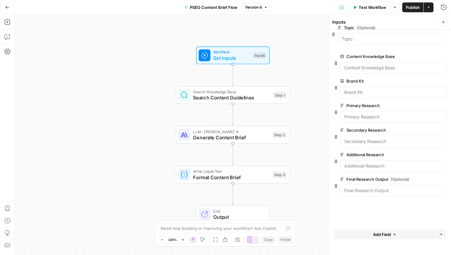
drag, startPoint x: 335, startPoint y: 193, endPoint x: 333, endPoint y: 34, distance: 159.3
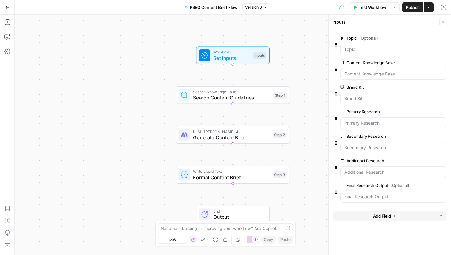
click at [411, 9] on span "Publish" at bounding box center [413, 7] width 14 height 6
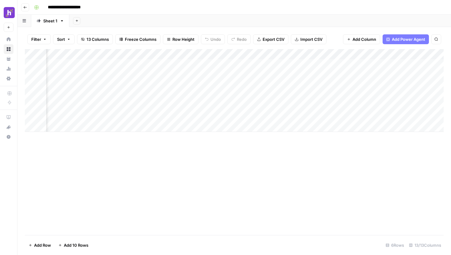
scroll to position [0, 454]
click at [341, 57] on div "Add Column" at bounding box center [234, 90] width 419 height 83
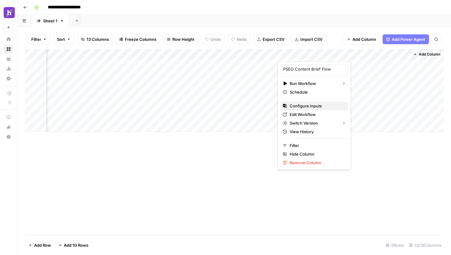
click at [315, 106] on span "Configure Inputs" at bounding box center [317, 106] width 54 height 6
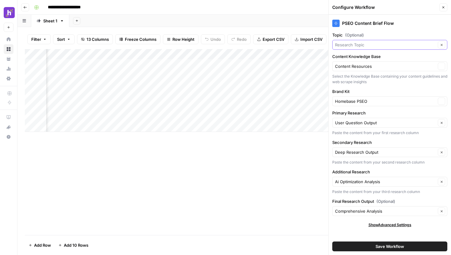
click at [377, 44] on input "Topic (Optional)" at bounding box center [385, 45] width 101 height 6
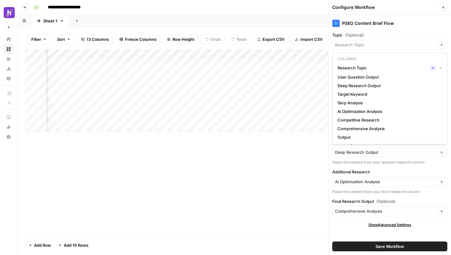
type input "Research Topic"
click at [271, 169] on div "Add Column" at bounding box center [234, 142] width 419 height 186
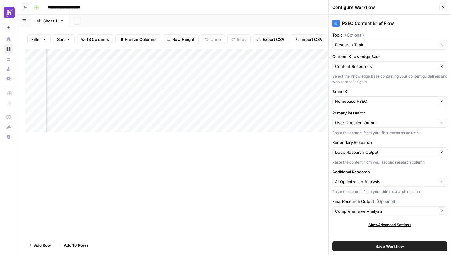
scroll to position [0, 543]
click at [370, 45] on input "Topic (Optional)" at bounding box center [385, 45] width 101 height 6
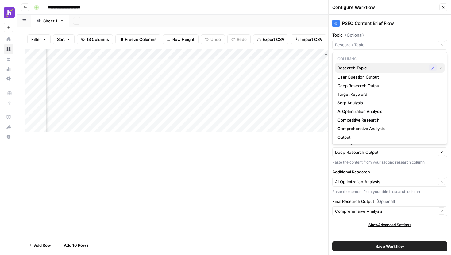
click at [375, 67] on span "Research Topic" at bounding box center [382, 68] width 89 height 6
type input "Research Topic"
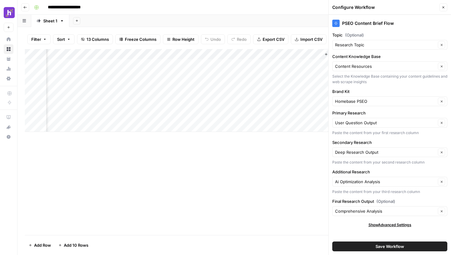
click at [368, 245] on button "Save Workflow" at bounding box center [389, 247] width 115 height 10
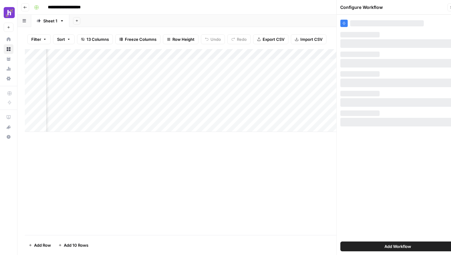
scroll to position [0, 454]
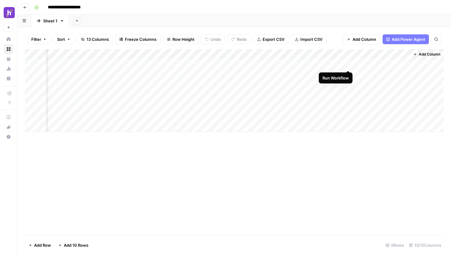
click at [348, 65] on div "Add Column" at bounding box center [234, 90] width 419 height 83
click at [103, 64] on div "Add Column" at bounding box center [234, 90] width 419 height 83
click at [130, 55] on div "Add Column" at bounding box center [234, 90] width 419 height 83
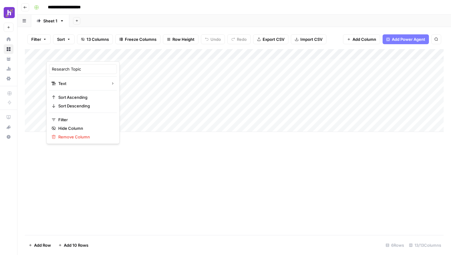
click at [137, 157] on div "Add Column" at bounding box center [234, 142] width 419 height 186
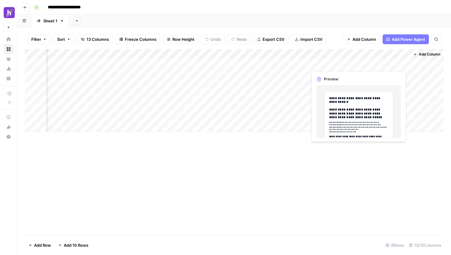
click at [373, 67] on div "Add Column" at bounding box center [234, 90] width 419 height 83
click at [383, 64] on div "Add Column" at bounding box center [234, 90] width 419 height 83
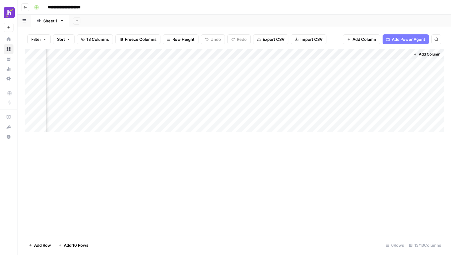
click at [383, 64] on body "**********" at bounding box center [225, 127] width 451 height 255
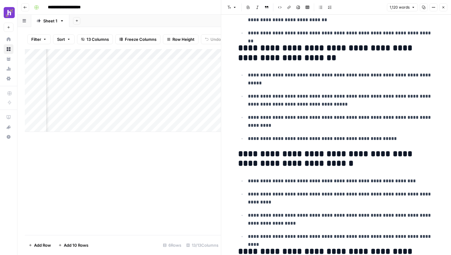
scroll to position [986, 0]
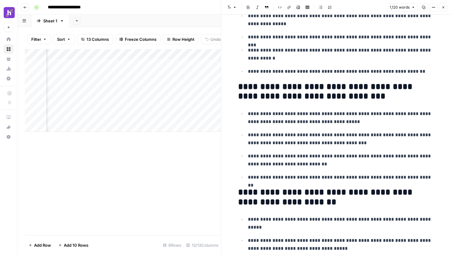
click at [442, 10] on button "Close" at bounding box center [443, 7] width 8 height 8
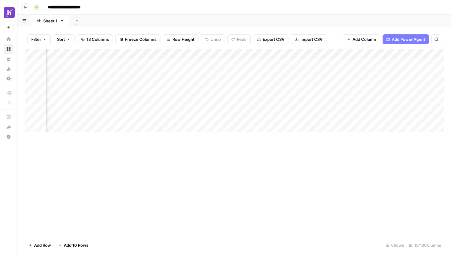
scroll to position [0, 454]
click at [320, 66] on div "Add Column" at bounding box center [234, 90] width 419 height 83
click at [341, 54] on div "Add Column" at bounding box center [234, 90] width 419 height 83
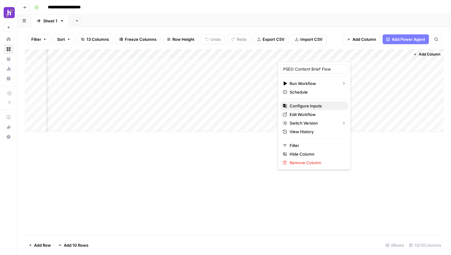
click at [315, 105] on span "Configure Inputs" at bounding box center [317, 106] width 54 height 6
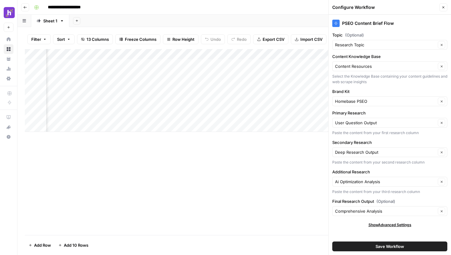
click at [385, 222] on div "PSEO Content Brief Flow Topic (Optional) Research Topic Clear Content Knowledge…" at bounding box center [390, 135] width 122 height 240
click at [378, 226] on span "Show Advanced Settings" at bounding box center [390, 225] width 43 height 6
click at [378, 226] on span "Hide Advanced Settings" at bounding box center [389, 225] width 41 height 6
click at [444, 9] on icon "button" at bounding box center [444, 8] width 4 height 4
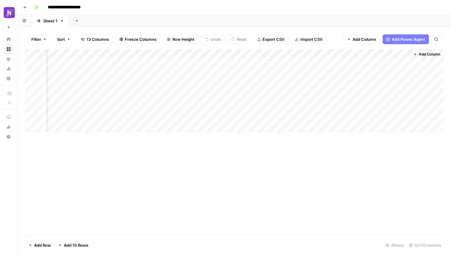
click at [341, 55] on div "Add Column" at bounding box center [234, 90] width 419 height 83
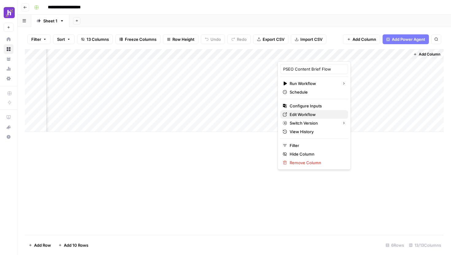
click at [299, 115] on span "Edit Workflow" at bounding box center [317, 114] width 54 height 6
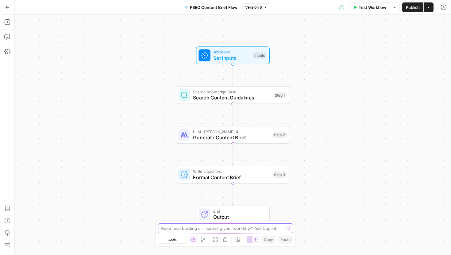
click at [176, 229] on textarea at bounding box center [222, 228] width 123 height 6
type textarea "S"
click at [253, 99] on span "Search Content Guidelines" at bounding box center [231, 97] width 77 height 7
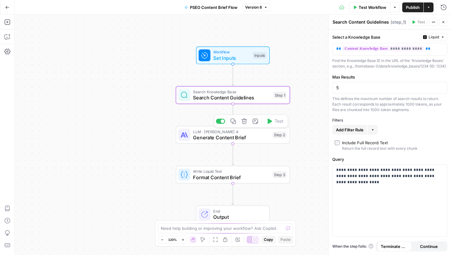
click at [258, 141] on span "Generate Content Brief" at bounding box center [231, 137] width 77 height 7
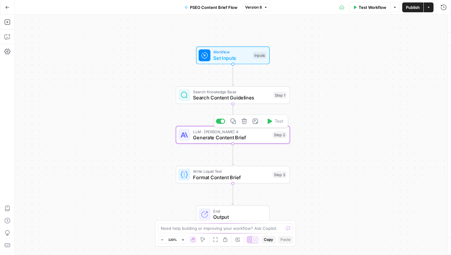
type textarea "Generate Content Brief"
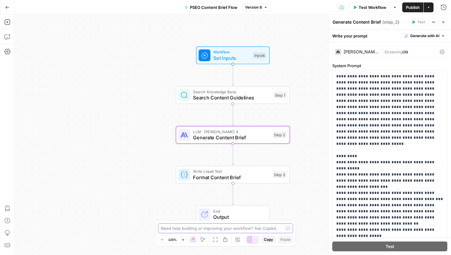
click at [199, 229] on textarea at bounding box center [222, 228] width 123 height 6
drag, startPoint x: 254, startPoint y: 229, endPoint x: 224, endPoint y: 230, distance: 30.4
click at [224, 230] on textarea "The output isn't aligning with the research topic" at bounding box center [219, 228] width 117 height 6
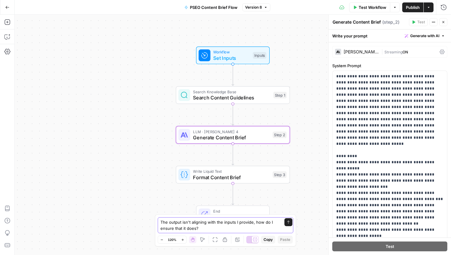
type textarea "The output isn't aligning with the inputs I provide, how do I ensure that it do…"
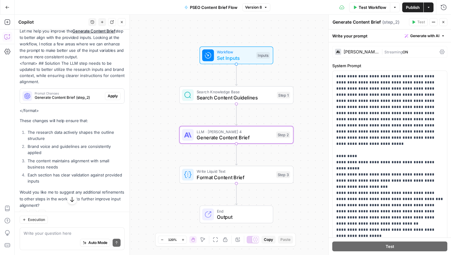
scroll to position [82, 0]
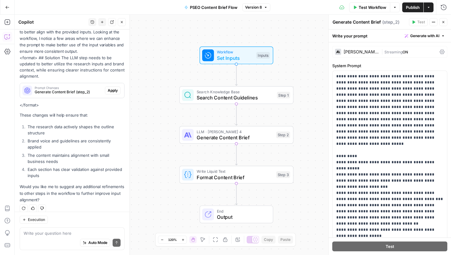
drag, startPoint x: 113, startPoint y: 91, endPoint x: 76, endPoint y: 139, distance: 60.5
click at [76, 139] on div "Let me help you improve the Generate Content Brief step to better align with th…" at bounding box center [72, 112] width 105 height 181
click at [61, 235] on textarea at bounding box center [72, 233] width 97 height 6
click at [111, 89] on span "Apply" at bounding box center [113, 91] width 10 height 6
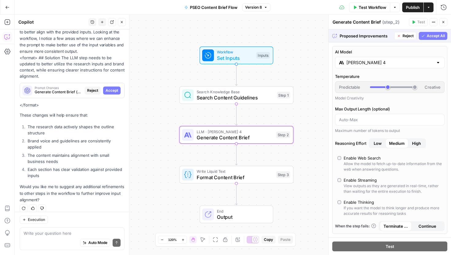
click at [112, 92] on span "Accept" at bounding box center [112, 91] width 13 height 6
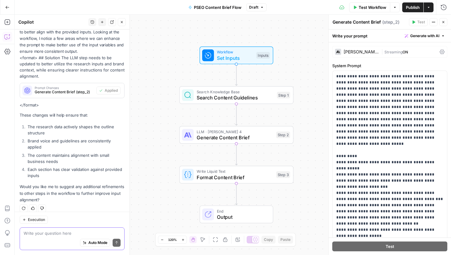
click at [75, 233] on textarea at bounding box center [72, 233] width 97 height 6
type textarea "Yes I need input alignment across every stage"
click at [115, 243] on icon "submit" at bounding box center [117, 243] width 4 height 4
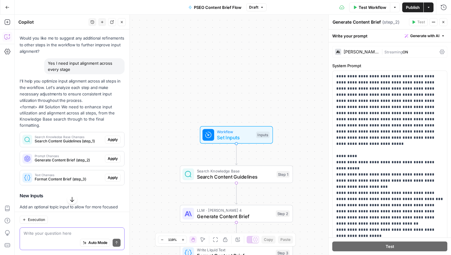
scroll to position [228, 0]
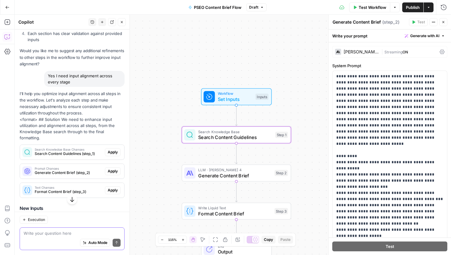
click at [111, 149] on span "Apply" at bounding box center [113, 152] width 10 height 6
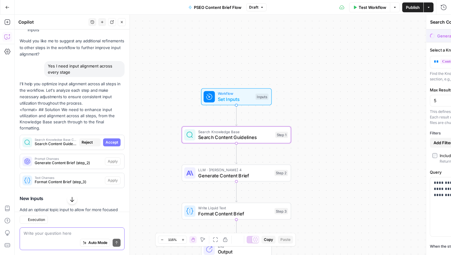
scroll to position [218, 0]
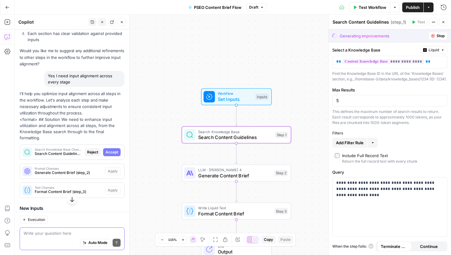
click at [115, 149] on span "Accept" at bounding box center [112, 152] width 13 height 6
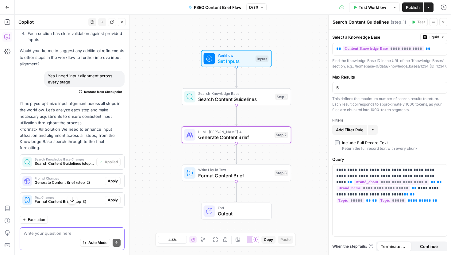
click at [112, 178] on span "Apply" at bounding box center [113, 181] width 10 height 6
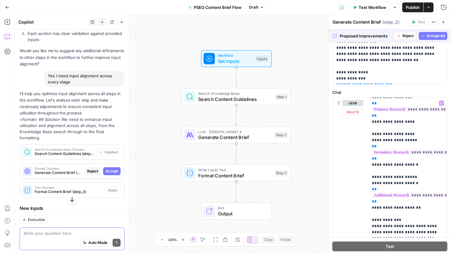
scroll to position [841, 0]
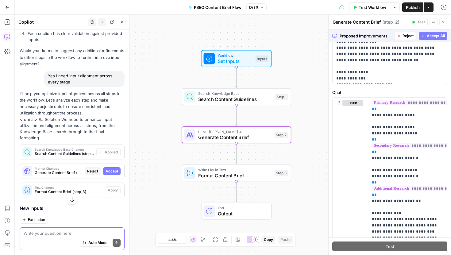
click at [113, 168] on span "Accept" at bounding box center [112, 171] width 13 height 6
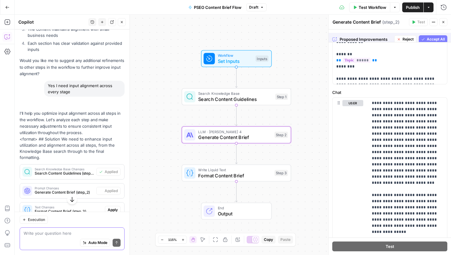
scroll to position [0, 0]
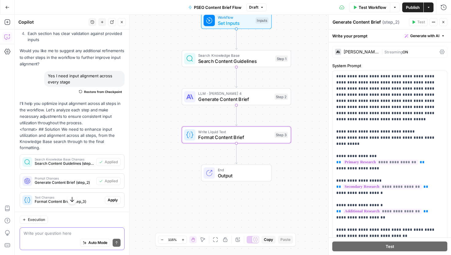
click at [109, 197] on span "Apply" at bounding box center [113, 200] width 10 height 6
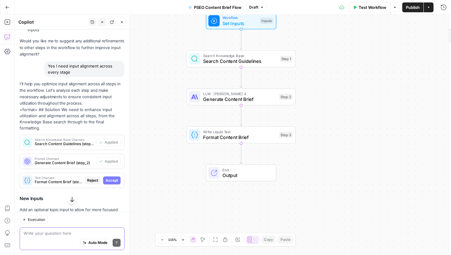
scroll to position [218, 0]
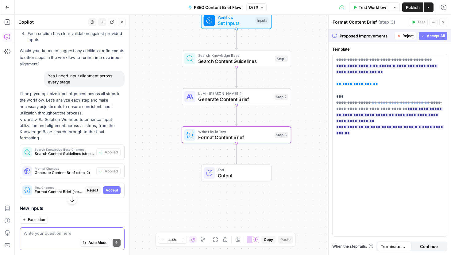
click at [110, 187] on span "Accept" at bounding box center [112, 190] width 13 height 6
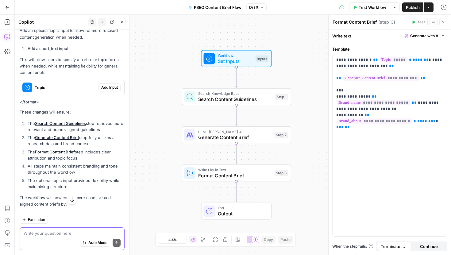
scroll to position [505, 0]
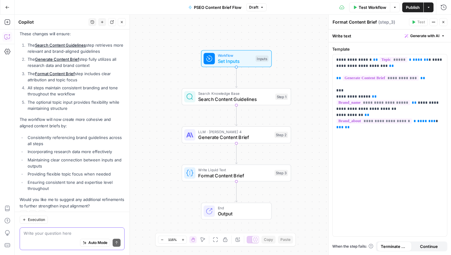
click at [60, 234] on textarea at bounding box center [72, 233] width 97 height 6
click at [245, 62] on span "Set Inputs" at bounding box center [235, 61] width 35 height 7
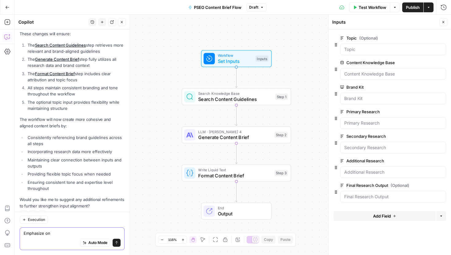
click at [58, 234] on textarea "Emphasize on" at bounding box center [72, 233] width 97 height 6
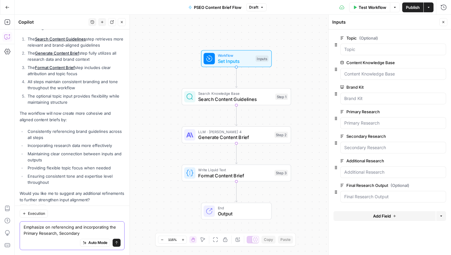
click at [119, 226] on textarea "Emphasize on referencing and incorporating the Primary Research, Secondary" at bounding box center [72, 230] width 97 height 12
click at [103, 233] on textarea "Emphasize on referencing and incorporating the Topic, Primary Research, Seconda…" at bounding box center [72, 230] width 97 height 12
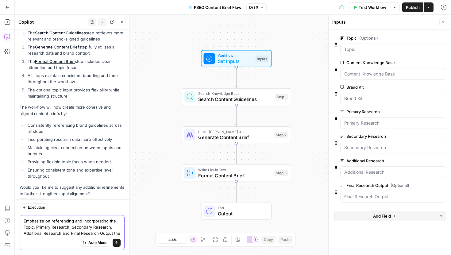
scroll to position [517, 0]
type textarea "Emphasize on referencing and incorporating the Topic, Primary Research, Seconda…"
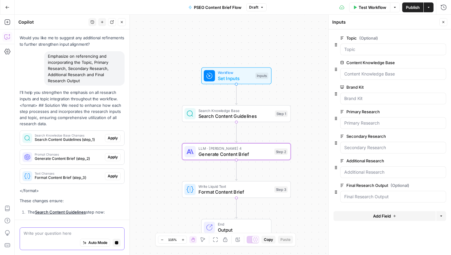
scroll to position [642, 0]
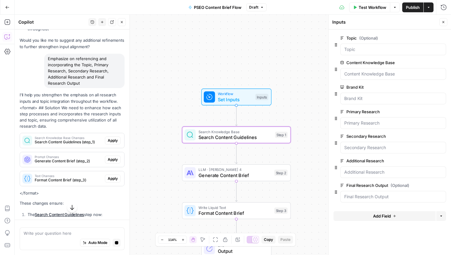
click at [112, 138] on span "Apply" at bounding box center [113, 141] width 10 height 6
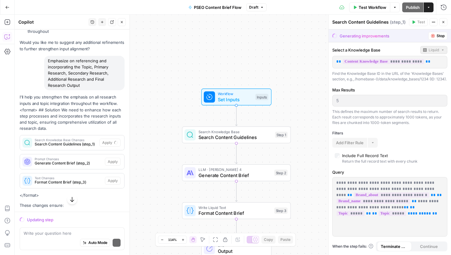
scroll to position [645, 0]
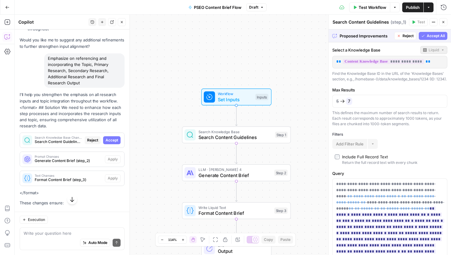
click at [429, 37] on span "Accept All" at bounding box center [436, 36] width 18 height 6
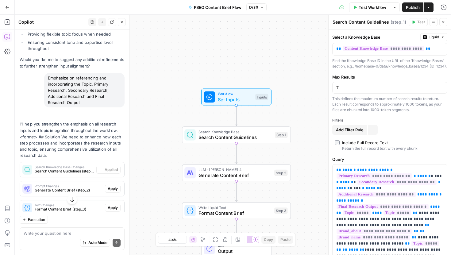
scroll to position [664, 0]
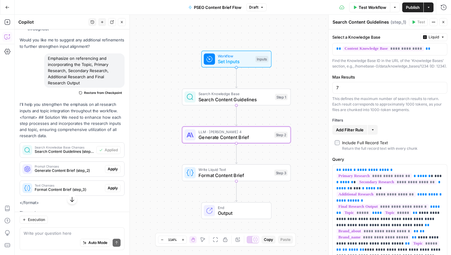
click at [113, 166] on span "Apply" at bounding box center [113, 169] width 10 height 6
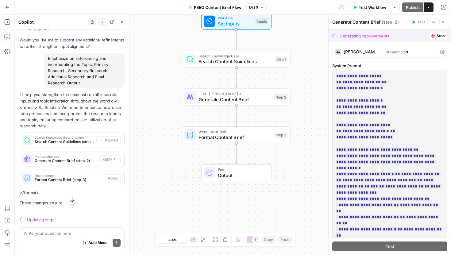
scroll to position [131, 0]
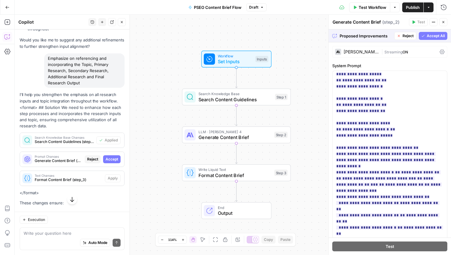
click at [429, 33] on button "Accept All" at bounding box center [433, 36] width 29 height 8
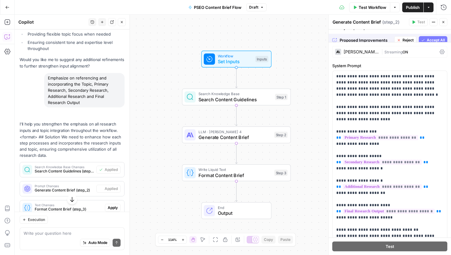
scroll to position [664, 0]
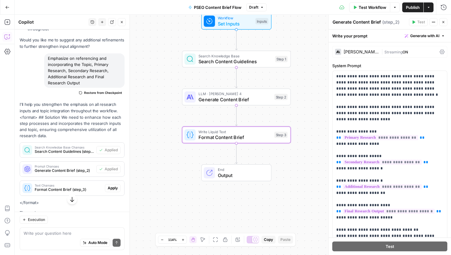
click at [111, 185] on span "Apply" at bounding box center [113, 188] width 10 height 6
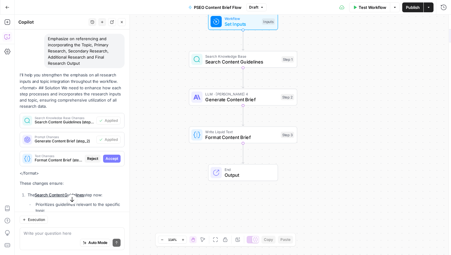
scroll to position [645, 0]
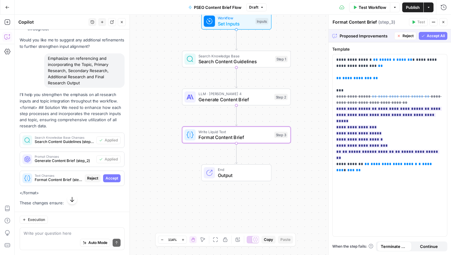
click at [115, 176] on span "Accept" at bounding box center [112, 179] width 13 height 6
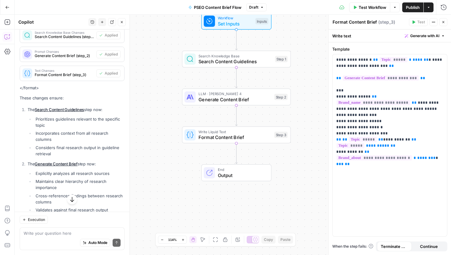
scroll to position [781, 0]
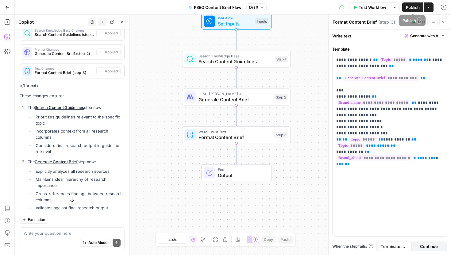
click at [411, 7] on span "Publish" at bounding box center [413, 7] width 14 height 6
click at [245, 22] on span "Set Inputs" at bounding box center [235, 23] width 35 height 7
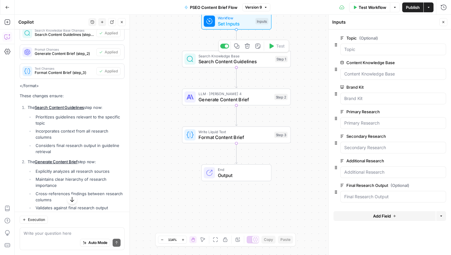
click at [231, 67] on div "Search Knowledge Base Search Content Guidelines Step 1 Copy step Delete step Ad…" at bounding box center [236, 59] width 109 height 17
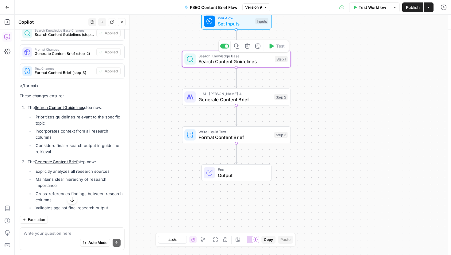
type textarea "Search Content Guidelines"
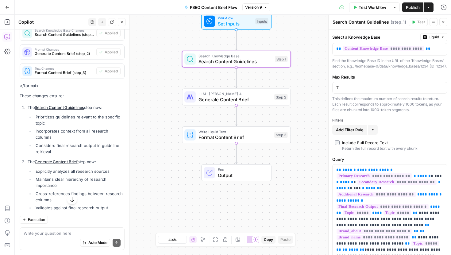
click at [222, 103] on div "LLM · Claude Sonnet 4 Generate Content Brief Step 2 Copy step Delete step Add N…" at bounding box center [236, 97] width 109 height 17
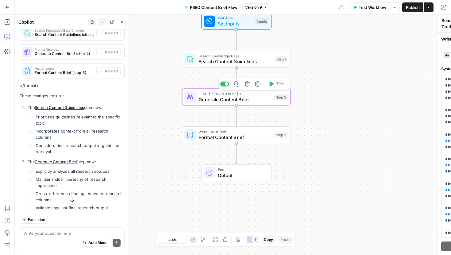
type textarea "Generate Content Brief"
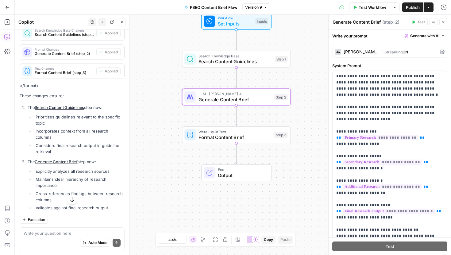
click at [217, 136] on span "Format Content Brief" at bounding box center [235, 137] width 73 height 7
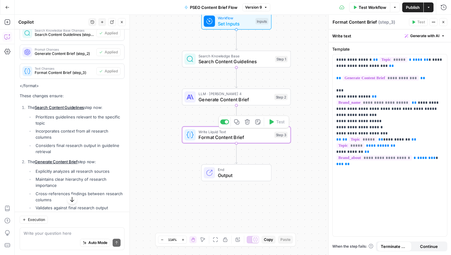
click at [253, 140] on span "Format Content Brief" at bounding box center [235, 137] width 73 height 7
click at [242, 176] on span "Output" at bounding box center [242, 175] width 48 height 7
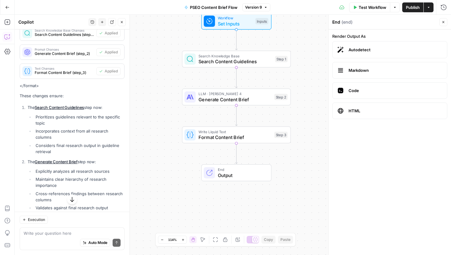
click at [251, 148] on div "Workflow Set Inputs Inputs Search Knowledge Base Search Content Guidelines Step…" at bounding box center [233, 135] width 436 height 240
click at [257, 139] on span "Format Content Brief" at bounding box center [235, 137] width 73 height 7
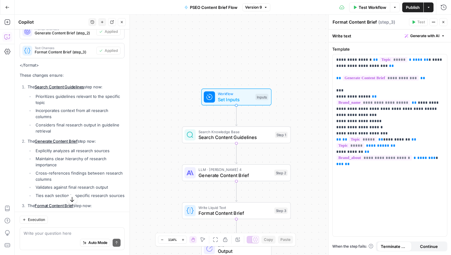
scroll to position [931, 0]
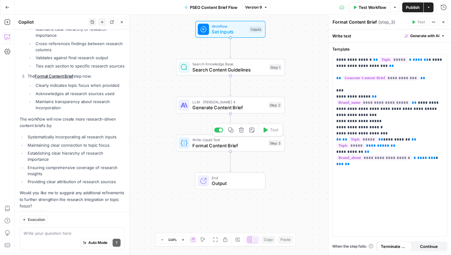
click at [208, 151] on div "Write Liquid Text Format Content Brief Step 3 Copy step Delete step Add Note Te…" at bounding box center [230, 143] width 109 height 17
click at [211, 110] on span "Generate Content Brief" at bounding box center [228, 107] width 73 height 7
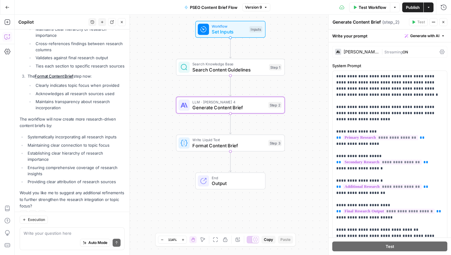
click at [6, 7] on icon "button" at bounding box center [7, 7] width 4 height 4
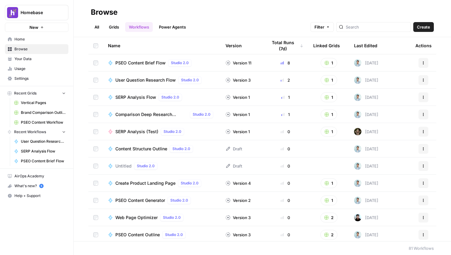
click at [416, 24] on button "Create" at bounding box center [423, 27] width 21 height 10
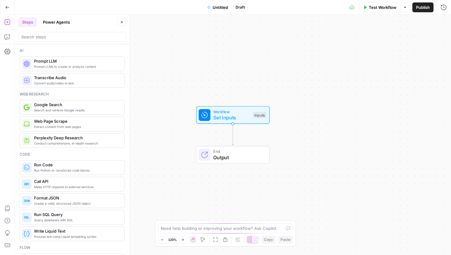
click at [216, 9] on span "Untitled" at bounding box center [220, 7] width 15 height 6
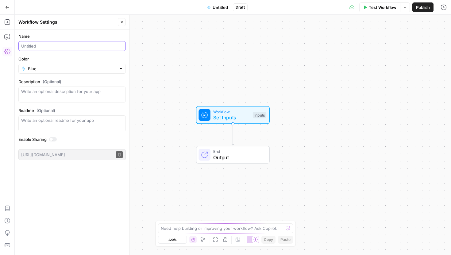
click at [59, 46] on input "Name" at bounding box center [72, 46] width 102 height 6
type input "PSEO Content Outline Flow V2"
click at [224, 77] on div "Workflow Set Inputs Inputs End Output" at bounding box center [233, 135] width 436 height 240
click at [180, 226] on textarea at bounding box center [222, 228] width 123 height 6
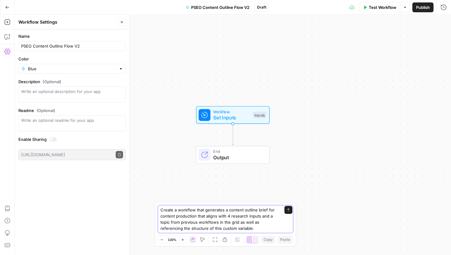
paste textarea "{{ brand_kit.pseo_outline_variable }}"
type textarea "Create a workflow that generates a content outline brief for content production…"
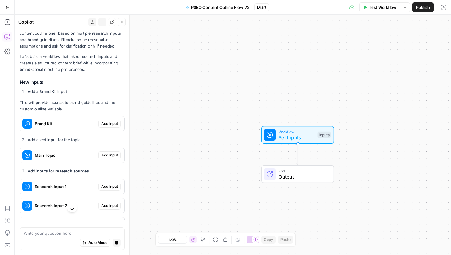
scroll to position [111, 0]
click at [111, 128] on button "Add Input" at bounding box center [110, 124] width 22 height 8
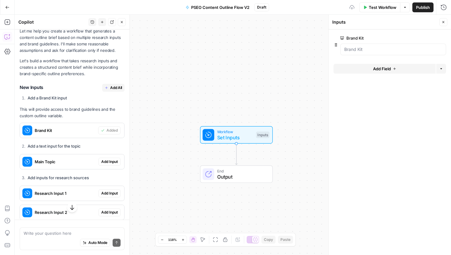
scroll to position [137, 0]
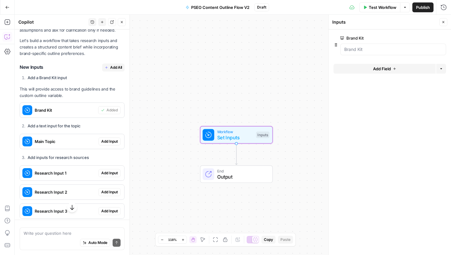
click at [106, 141] on span "Add Input" at bounding box center [109, 142] width 17 height 6
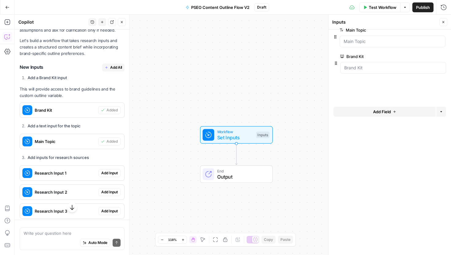
drag, startPoint x: 336, startPoint y: 68, endPoint x: 335, endPoint y: 34, distance: 34.1
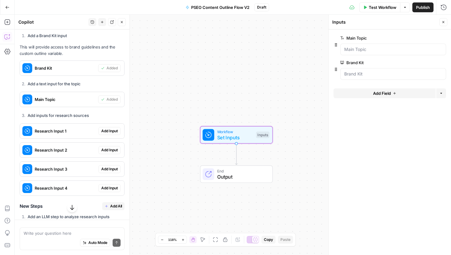
scroll to position [180, 0]
click at [108, 133] on span "Add Input" at bounding box center [109, 131] width 17 height 6
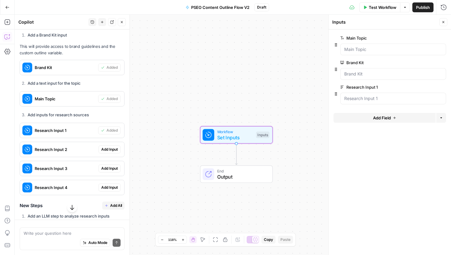
click at [110, 149] on span "Add Input" at bounding box center [109, 150] width 17 height 6
click at [112, 169] on span "Add Input" at bounding box center [109, 169] width 17 height 6
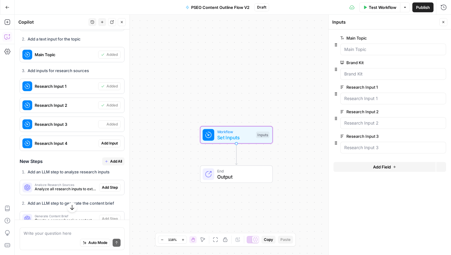
scroll to position [242, 0]
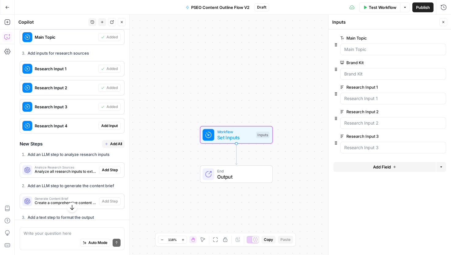
click at [112, 128] on span "Add Input" at bounding box center [109, 126] width 17 height 6
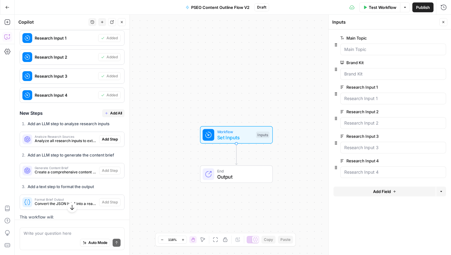
scroll to position [273, 0]
click at [110, 139] on span "Add Step" at bounding box center [110, 139] width 16 height 6
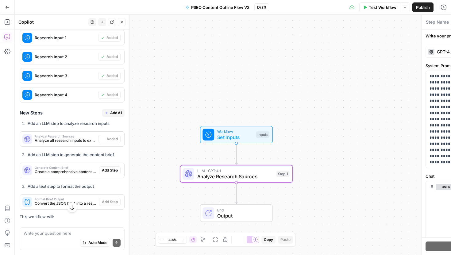
type textarea "Analyze Research Sources"
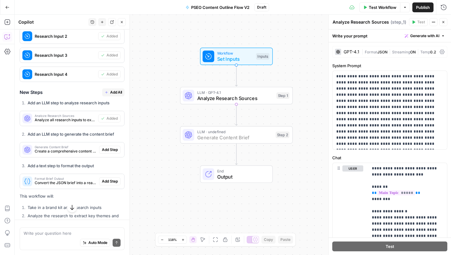
click at [107, 149] on span "Add Step" at bounding box center [110, 150] width 16 height 6
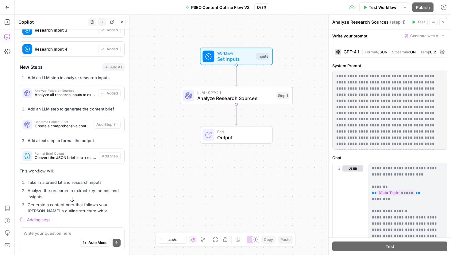
scroll to position [311, 0]
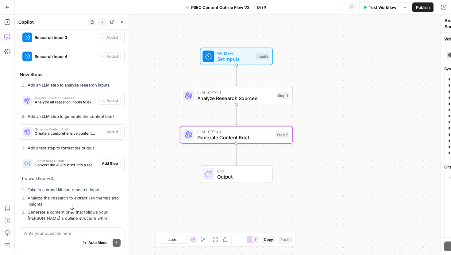
type textarea "Generate Content Brief"
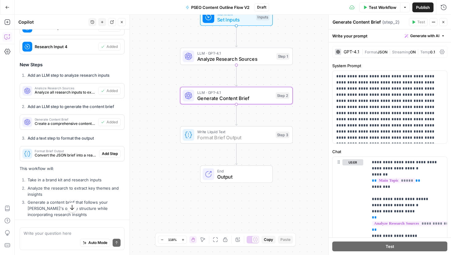
click at [109, 153] on span "Add Step" at bounding box center [110, 154] width 16 height 6
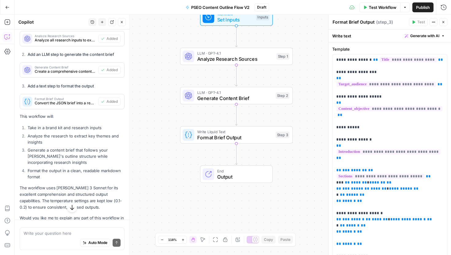
scroll to position [377, 0]
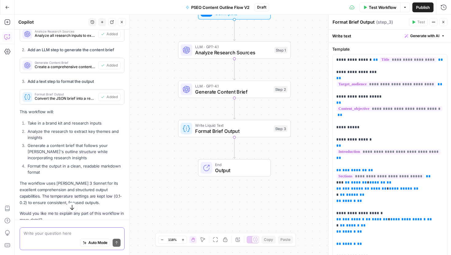
click at [98, 232] on textarea at bounding box center [72, 233] width 97 height 6
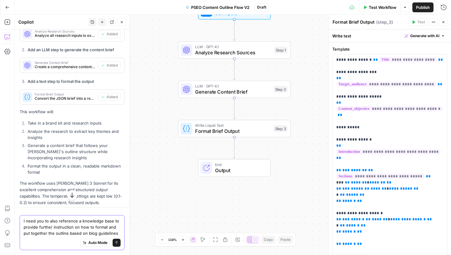
click at [96, 233] on textarea "I need you to also reference a knowledge base to provide further instruction on…" at bounding box center [72, 227] width 97 height 18
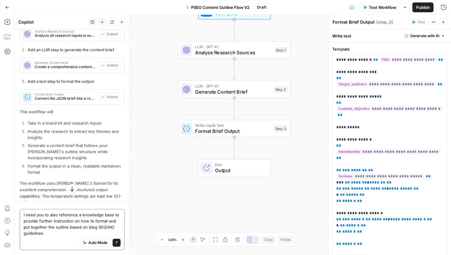
type textarea "I need you to also reference a knowledge base to provide further instruction on…"
click at [116, 244] on icon "submit" at bounding box center [116, 242] width 2 height 3
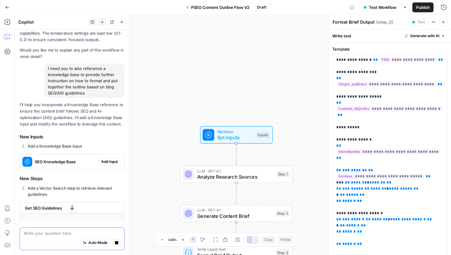
scroll to position [527, 0]
click at [109, 162] on span "Add Input" at bounding box center [109, 161] width 17 height 6
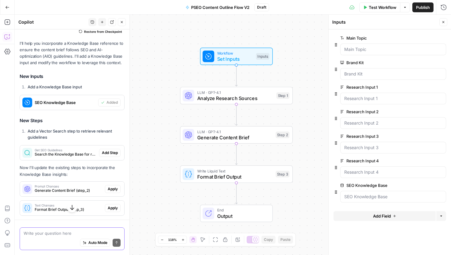
scroll to position [613, 0]
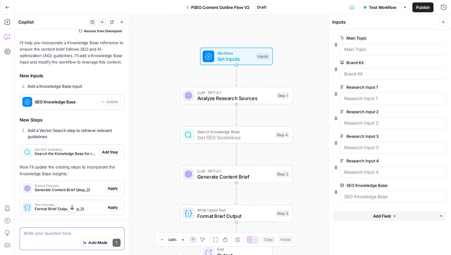
click at [114, 151] on span "Add Step" at bounding box center [110, 152] width 16 height 6
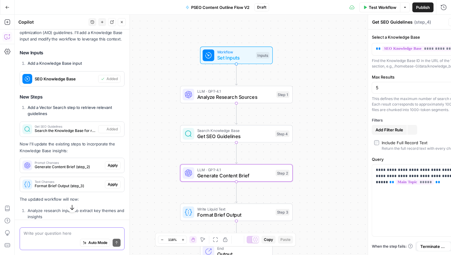
scroll to position [655, 0]
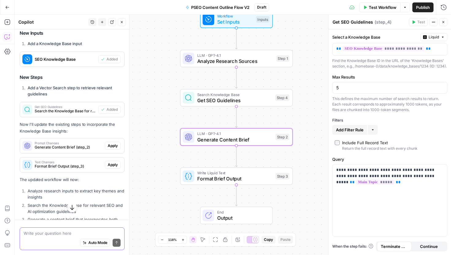
click at [114, 144] on span "Apply" at bounding box center [113, 146] width 10 height 6
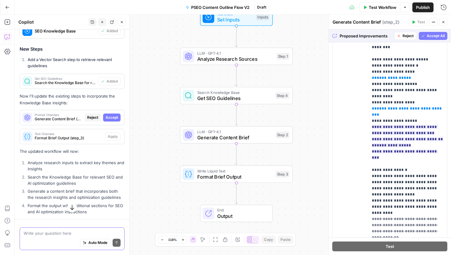
scroll to position [257, 0]
click at [428, 34] on span "Accept All" at bounding box center [436, 36] width 18 height 6
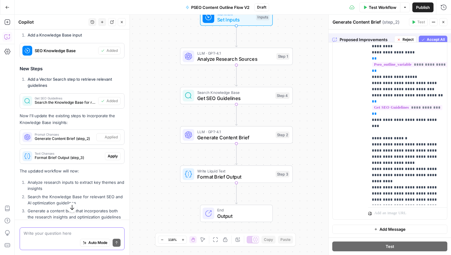
scroll to position [0, 0]
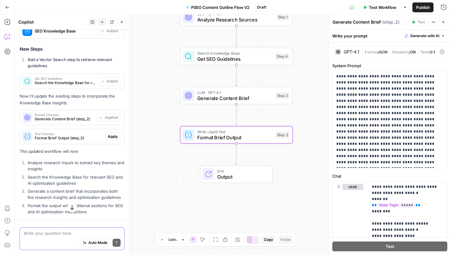
click at [113, 137] on span "Apply" at bounding box center [113, 137] width 10 height 6
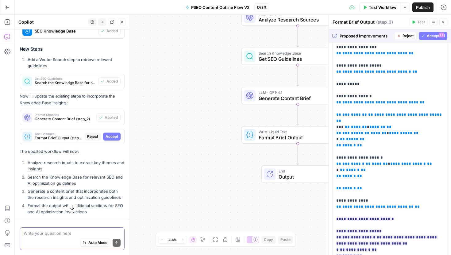
scroll to position [24, 0]
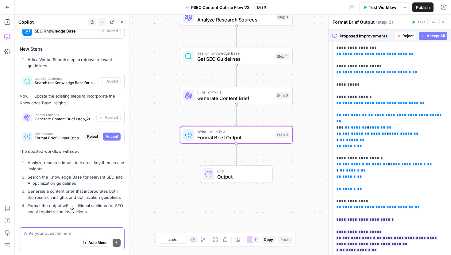
click at [112, 140] on button "Accept" at bounding box center [111, 137] width 17 height 8
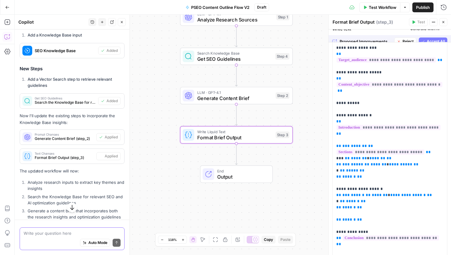
scroll to position [0, 0]
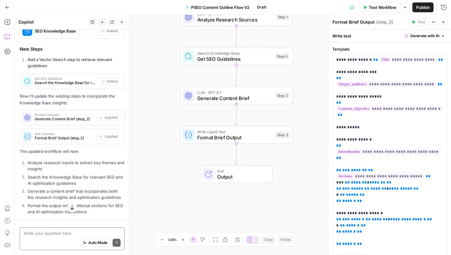
click at [239, 172] on span "End" at bounding box center [241, 171] width 49 height 6
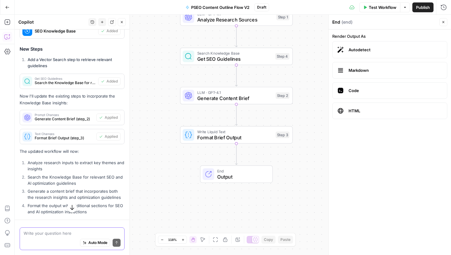
click at [366, 73] on span "Markdown" at bounding box center [396, 70] width 94 height 6
click at [359, 53] on label "Autodetect" at bounding box center [389, 49] width 115 height 17
click at [349, 65] on label "Markdown" at bounding box center [389, 70] width 115 height 17
click at [348, 56] on label "Autodetect" at bounding box center [389, 49] width 115 height 17
click at [260, 140] on span "Format Brief Output" at bounding box center [234, 137] width 75 height 7
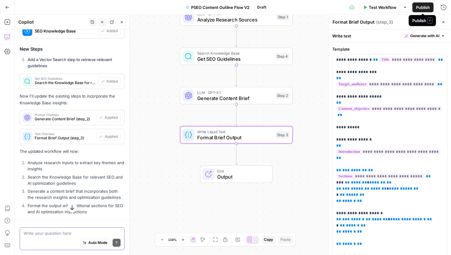
click at [423, 9] on span "Publish" at bounding box center [423, 7] width 14 height 6
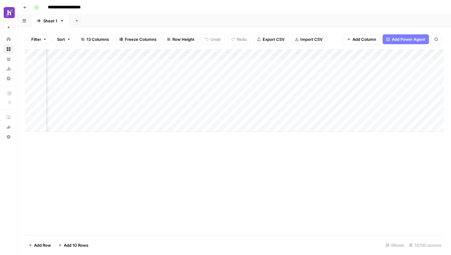
scroll to position [0, 454]
click at [340, 54] on div "Add Column" at bounding box center [234, 90] width 419 height 83
click at [367, 153] on div "Add Column" at bounding box center [234, 142] width 419 height 186
click at [349, 65] on div "Add Column" at bounding box center [234, 90] width 419 height 83
click at [349, 64] on div "Add Column" at bounding box center [234, 90] width 419 height 83
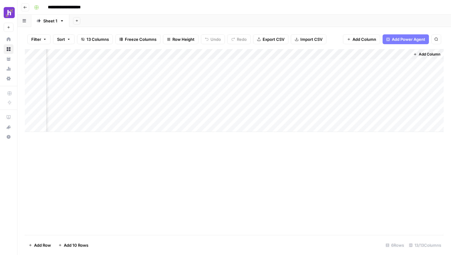
click at [310, 61] on div "Add Column" at bounding box center [234, 90] width 419 height 83
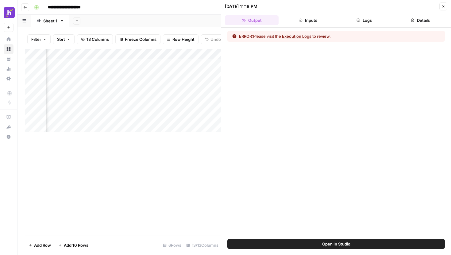
click at [303, 35] on button "Execution Logs" at bounding box center [296, 36] width 29 height 6
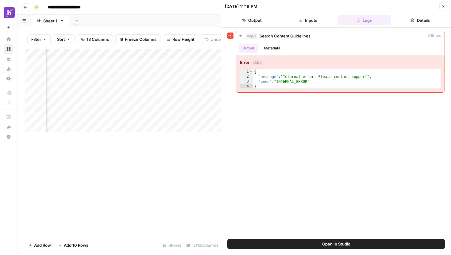
scroll to position [0, 137]
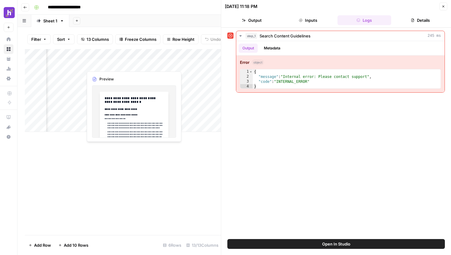
click at [121, 66] on div "Add Column" at bounding box center [123, 90] width 196 height 83
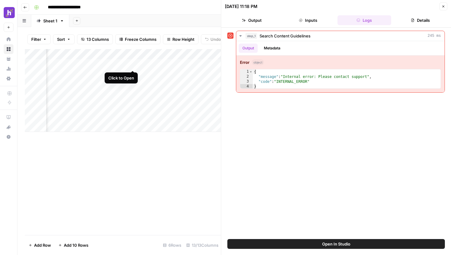
click at [132, 65] on div "Add Column" at bounding box center [123, 90] width 196 height 83
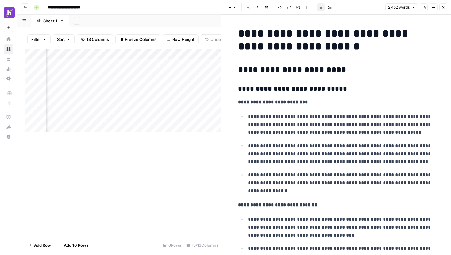
click at [274, 103] on strong "**********" at bounding box center [273, 102] width 70 height 5
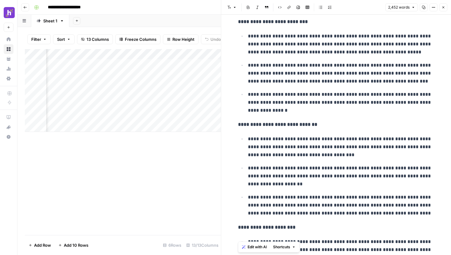
scroll to position [91, 0]
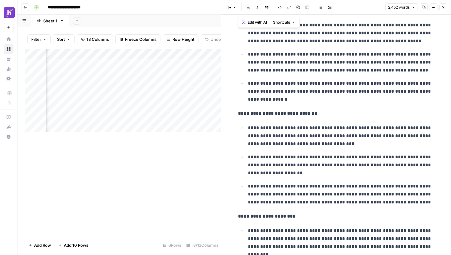
drag, startPoint x: 238, startPoint y: 31, endPoint x: 292, endPoint y: 179, distance: 157.6
copy div "**********"
click at [158, 65] on div "Add Column" at bounding box center [123, 90] width 196 height 83
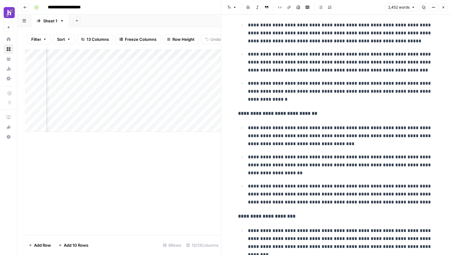
click at [164, 66] on div "Add Column" at bounding box center [123, 90] width 196 height 83
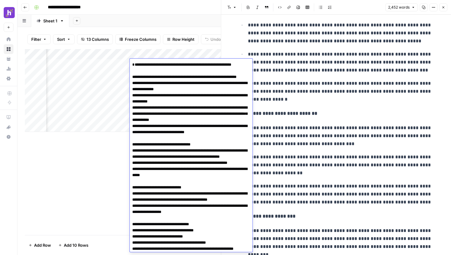
scroll to position [1763, 0]
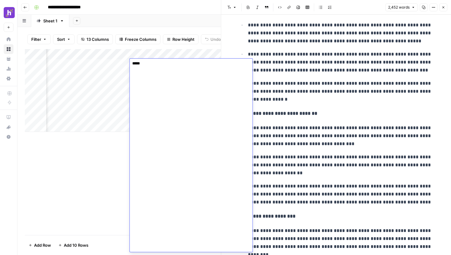
click at [87, 175] on div "Add Column" at bounding box center [123, 142] width 196 height 186
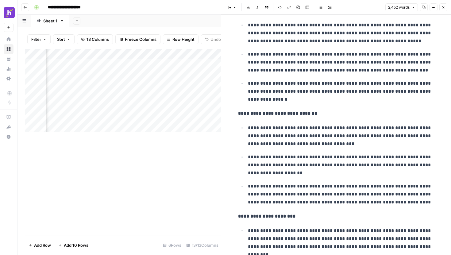
scroll to position [0, 436]
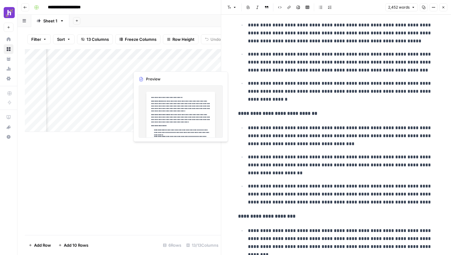
click at [154, 65] on div "Add Column" at bounding box center [123, 90] width 196 height 83
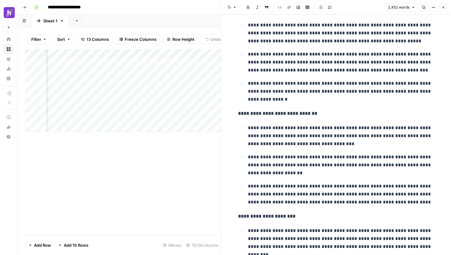
click at [181, 64] on div "Add Column" at bounding box center [123, 90] width 196 height 83
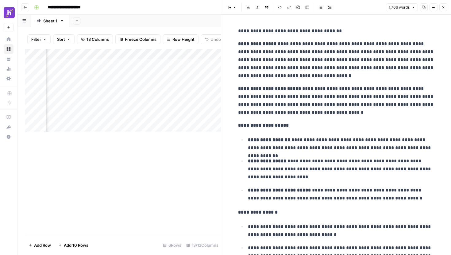
click at [319, 99] on p "**********" at bounding box center [336, 101] width 196 height 32
copy div "**********"
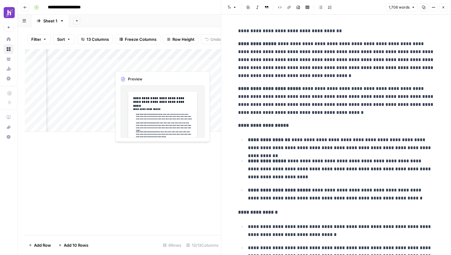
click at [141, 64] on div "Add Column" at bounding box center [123, 90] width 196 height 83
click at [161, 66] on div "Add Column" at bounding box center [123, 90] width 196 height 83
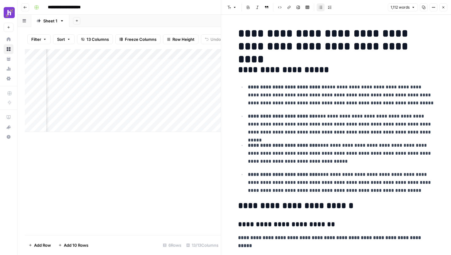
click at [313, 125] on p "**********" at bounding box center [341, 124] width 187 height 24
copy div "**********"
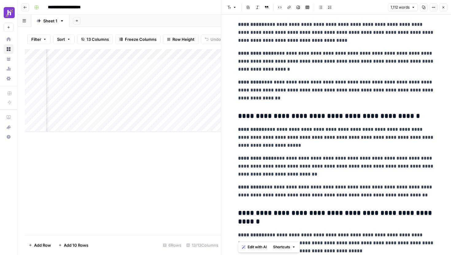
scroll to position [1580, 0]
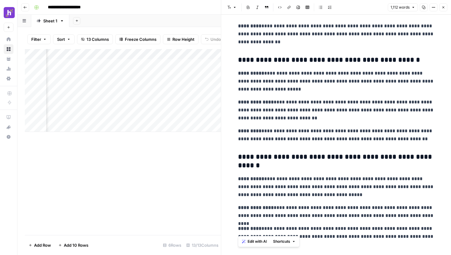
click at [155, 127] on div "Add Column" at bounding box center [123, 90] width 196 height 83
click at [161, 65] on div "Add Column" at bounding box center [123, 95] width 196 height 93
click at [440, 10] on button "Close" at bounding box center [443, 7] width 8 height 8
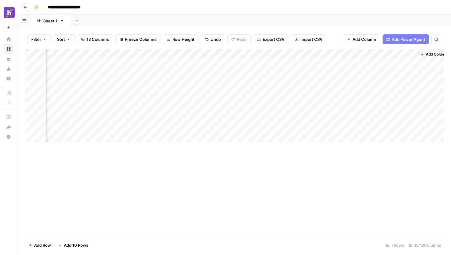
scroll to position [0, 454]
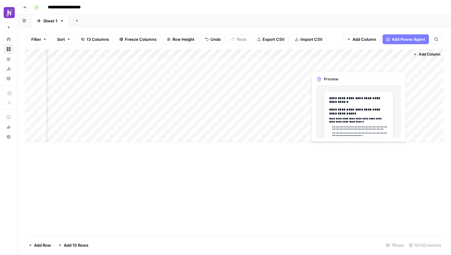
click at [374, 61] on div "Add Column" at bounding box center [234, 95] width 419 height 93
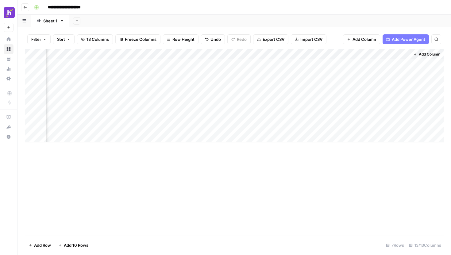
click at [389, 66] on div "Add Column" at bounding box center [234, 95] width 419 height 93
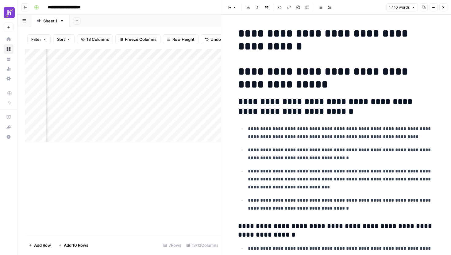
click at [194, 73] on div "Add Column" at bounding box center [123, 95] width 196 height 93
click at [444, 9] on icon "button" at bounding box center [444, 8] width 4 height 4
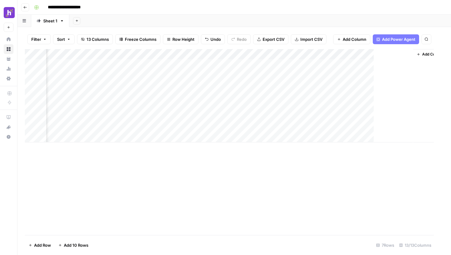
scroll to position [0, 447]
click at [348, 53] on div "Add Column" at bounding box center [234, 95] width 419 height 93
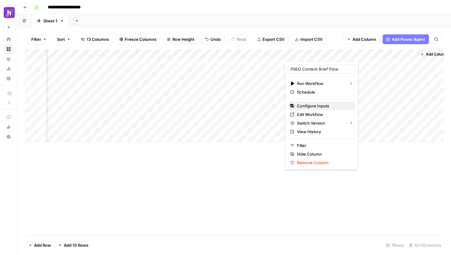
click at [316, 105] on span "Configure Inputs" at bounding box center [324, 106] width 54 height 6
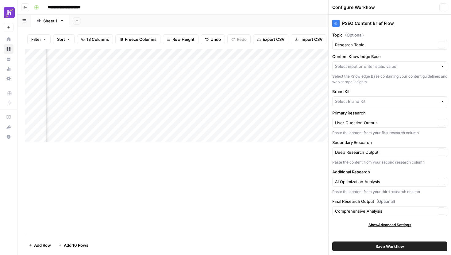
type input "Homebase PSEO"
type input "Content Resources"
click at [382, 102] on input "Brand Kit" at bounding box center [385, 101] width 101 height 6
type input "Homebase PSEO"
click at [425, 91] on label "Brand Kit" at bounding box center [389, 91] width 115 height 6
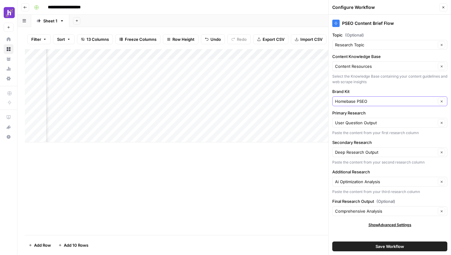
click at [425, 98] on input "Homebase PSEO" at bounding box center [385, 101] width 101 height 6
click at [415, 96] on div "Clear" at bounding box center [389, 101] width 115 height 10
type input "Homebase PSEO"
click at [412, 92] on label "Brand Kit" at bounding box center [389, 91] width 115 height 6
click at [412, 98] on input "Homebase PSEO" at bounding box center [385, 101] width 101 height 6
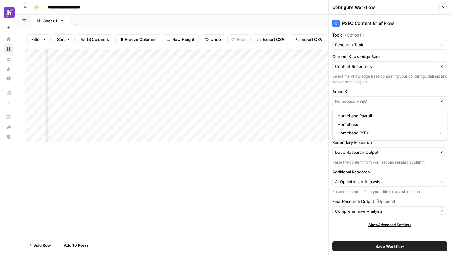
type input "Homebase PSEO"
click at [403, 91] on label "Brand Kit" at bounding box center [389, 91] width 115 height 6
click at [403, 98] on input "Homebase PSEO" at bounding box center [385, 101] width 101 height 6
type input "Homebase PSEO"
click at [306, 26] on div "Add Sheet" at bounding box center [260, 21] width 382 height 12
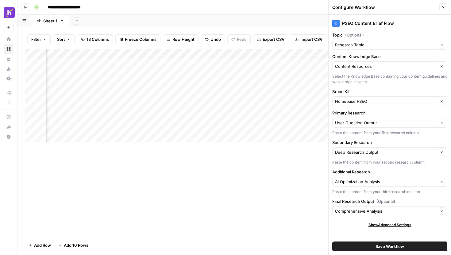
click at [306, 26] on div "Add Sheet" at bounding box center [260, 21] width 382 height 12
click at [446, 8] on button "Close" at bounding box center [443, 7] width 8 height 8
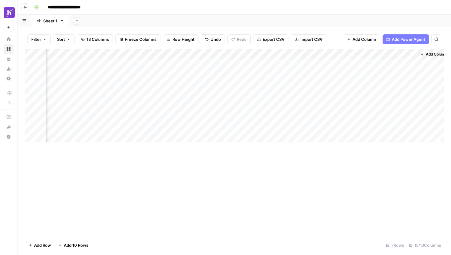
click at [381, 63] on div "Add Column" at bounding box center [234, 95] width 419 height 93
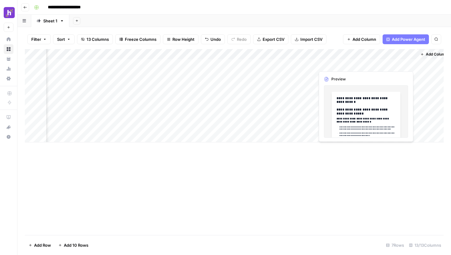
click at [386, 64] on div "Add Column" at bounding box center [234, 95] width 419 height 93
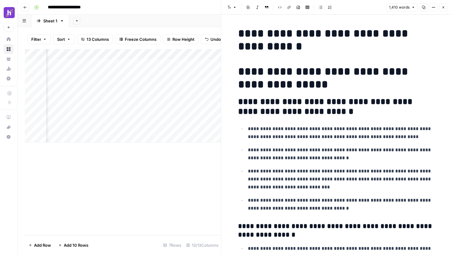
click at [445, 8] on button "Close" at bounding box center [443, 7] width 8 height 8
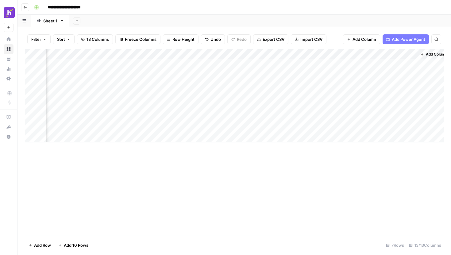
click at [349, 54] on div "Add Column" at bounding box center [234, 95] width 419 height 93
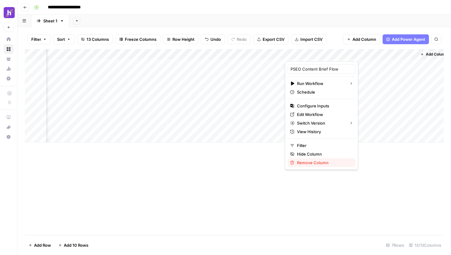
click at [329, 165] on span "Remove Column" at bounding box center [324, 163] width 54 height 6
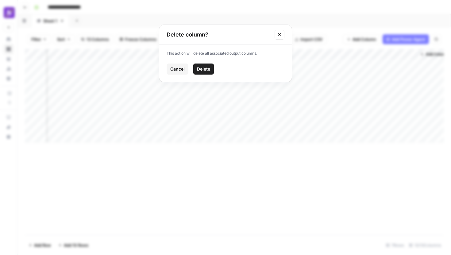
click at [176, 67] on span "Cancel" at bounding box center [177, 69] width 14 height 6
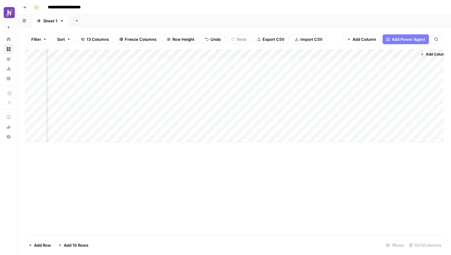
click at [348, 55] on div "Add Column" at bounding box center [234, 95] width 419 height 93
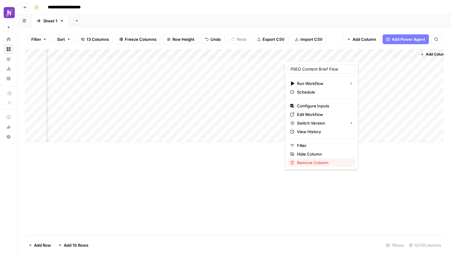
click at [300, 162] on span "Remove Column" at bounding box center [324, 163] width 54 height 6
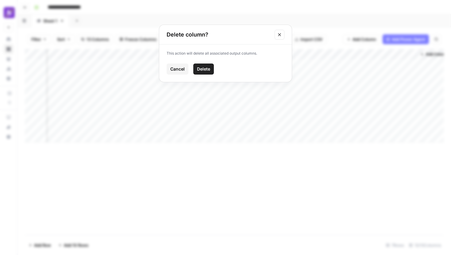
click at [207, 69] on span "Delete" at bounding box center [203, 69] width 13 height 6
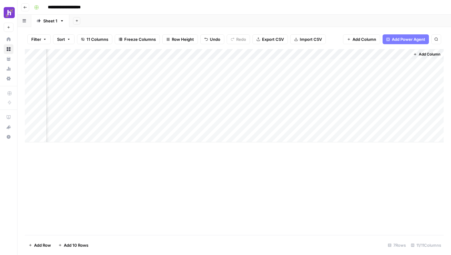
scroll to position [0, 322]
click at [424, 55] on span "Add Column" at bounding box center [429, 55] width 21 height 6
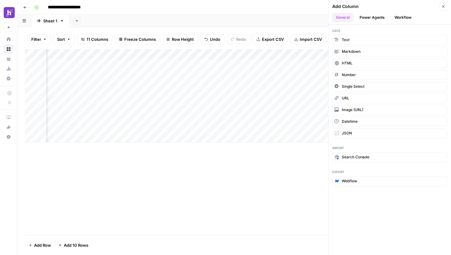
click at [380, 17] on button "Power Agents" at bounding box center [372, 17] width 33 height 9
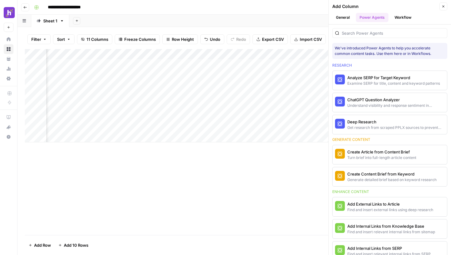
click at [402, 17] on button "Workflow" at bounding box center [403, 17] width 24 height 9
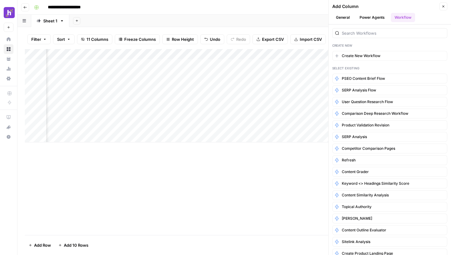
click at [378, 21] on button "Power Agents" at bounding box center [372, 17] width 33 height 9
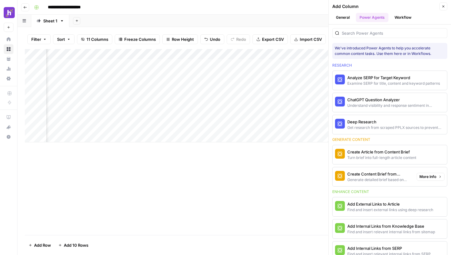
click at [424, 178] on span "More Info" at bounding box center [427, 177] width 17 height 6
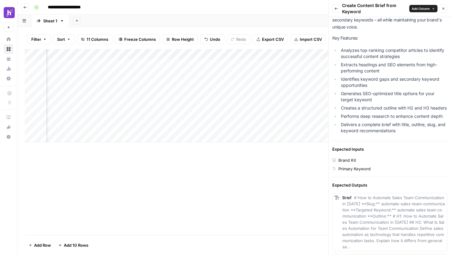
scroll to position [0, 0]
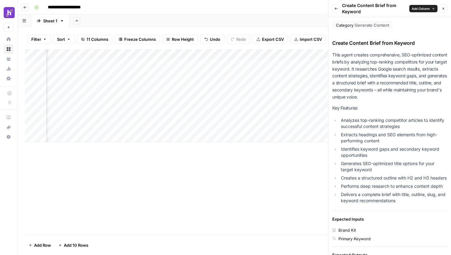
click at [335, 9] on icon "button" at bounding box center [336, 9] width 4 height 4
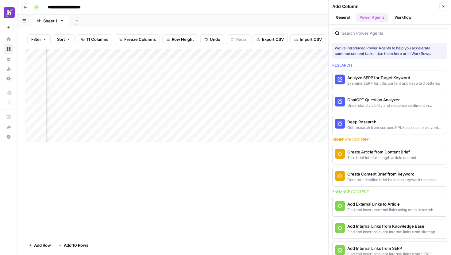
click at [303, 8] on div "**********" at bounding box center [238, 7] width 413 height 10
click at [444, 5] on icon "button" at bounding box center [444, 7] width 4 height 4
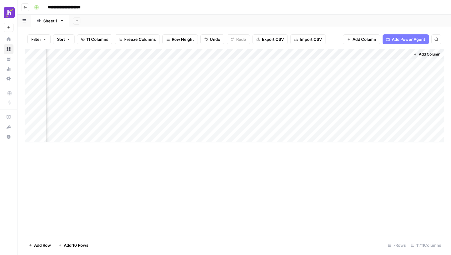
click at [431, 55] on span "Add Column" at bounding box center [429, 55] width 21 height 6
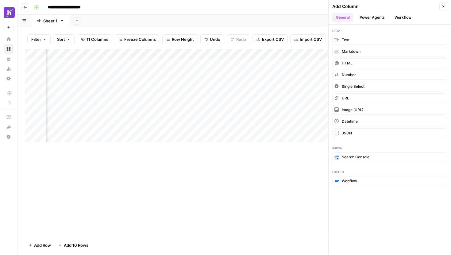
click at [400, 19] on button "Workflow" at bounding box center [403, 17] width 24 height 9
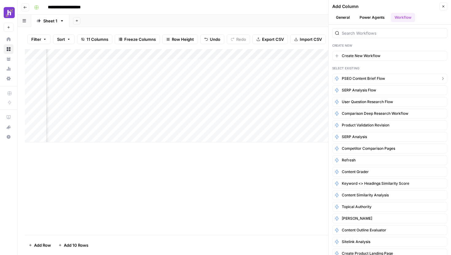
click at [373, 76] on span "PSEO Content Brief Flow" at bounding box center [363, 79] width 43 height 6
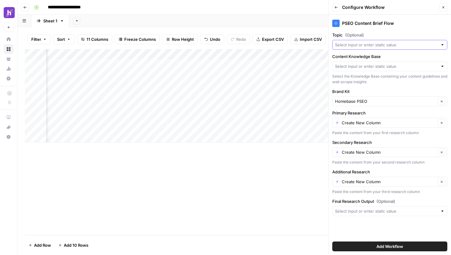
click at [383, 43] on input "Topic (Optional)" at bounding box center [386, 45] width 103 height 6
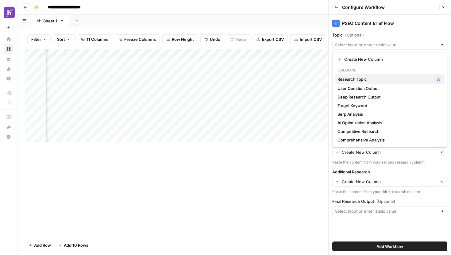
click at [376, 81] on span "Research Topic" at bounding box center [385, 79] width 95 height 6
type input "Research Topic"
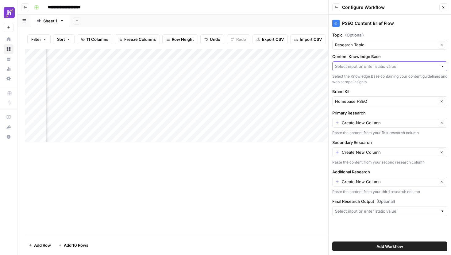
click at [382, 65] on input "Content Knowledge Base" at bounding box center [386, 66] width 103 height 6
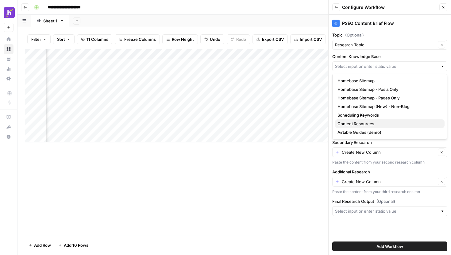
click at [379, 123] on span "Content Resources" at bounding box center [389, 124] width 102 height 6
type input "Content Resources"
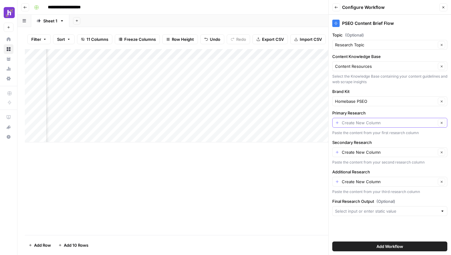
click at [392, 121] on input "Primary Research" at bounding box center [389, 123] width 94 height 6
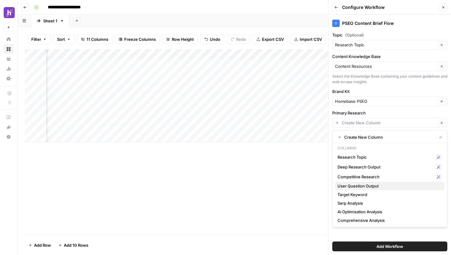
click at [378, 184] on span "User Question Output" at bounding box center [389, 186] width 102 height 6
type input "User Question Output"
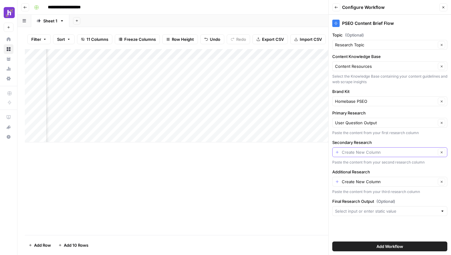
click at [379, 153] on input "Secondary Research" at bounding box center [389, 152] width 94 height 6
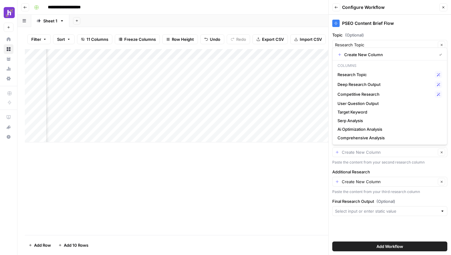
scroll to position [0, 121]
click at [393, 153] on input "Secondary Research" at bounding box center [389, 152] width 94 height 6
type input "Create New Column"
click at [400, 165] on div "Paste the content from your second research column" at bounding box center [389, 163] width 115 height 6
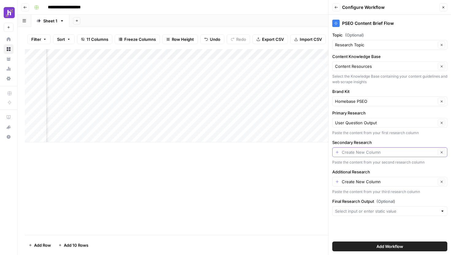
click at [395, 151] on input "Secondary Research" at bounding box center [389, 152] width 94 height 6
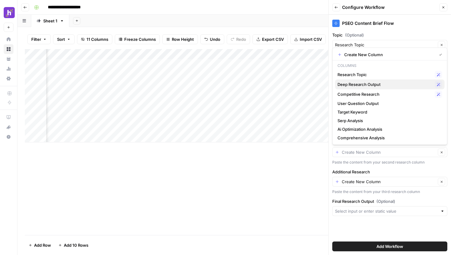
click at [388, 84] on span "Deep Research Output" at bounding box center [385, 84] width 95 height 6
type input "Deep Research Output"
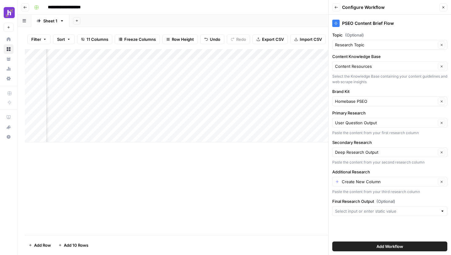
scroll to position [0, 340]
click at [384, 155] on input "Secondary Research" at bounding box center [385, 152] width 101 height 6
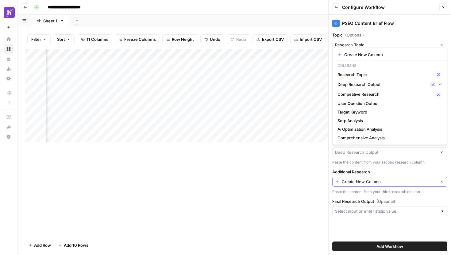
type input "Deep Research Output"
click at [389, 180] on input "Additional Research" at bounding box center [389, 182] width 94 height 6
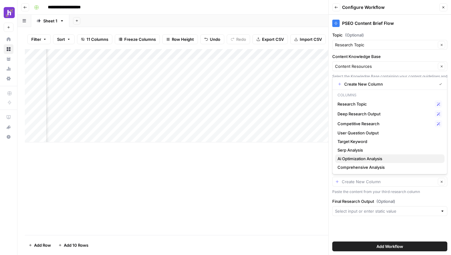
drag, startPoint x: 378, startPoint y: 151, endPoint x: 376, endPoint y: 159, distance: 8.9
click at [376, 159] on div "Create New Column Columns Research Topic Possible Match Deep Research Output Po…" at bounding box center [389, 125] width 115 height 97
click at [376, 157] on span "Ai Optimization Analysis" at bounding box center [389, 159] width 102 height 6
type input "Ai Optimization Analysis"
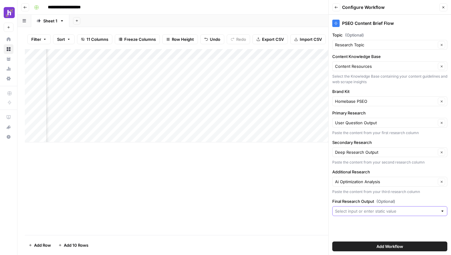
click at [377, 212] on input "Final Research Output (Optional)" at bounding box center [386, 211] width 103 height 6
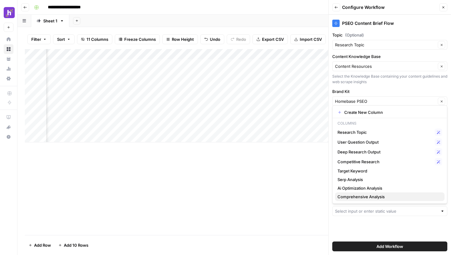
click at [378, 197] on span "Comprehensive Analysis" at bounding box center [389, 197] width 102 height 6
type input "Comprehensive Analysis"
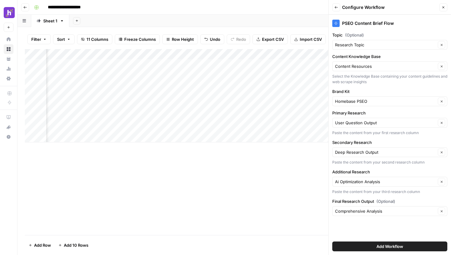
click at [382, 245] on span "Add Workflow" at bounding box center [390, 246] width 27 height 6
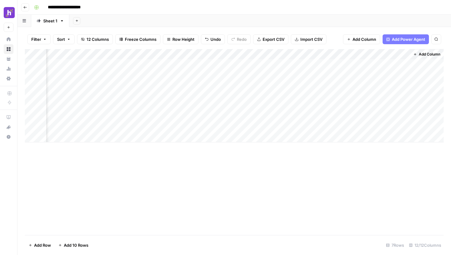
scroll to position [0, 399]
click at [369, 64] on div "Add Column" at bounding box center [234, 95] width 419 height 93
click at [353, 66] on div "Add Column" at bounding box center [234, 95] width 419 height 93
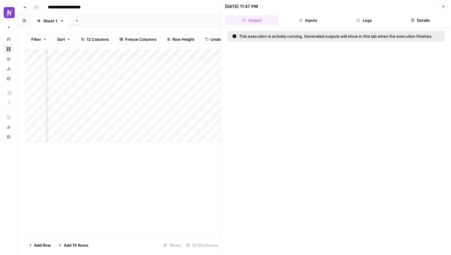
click at [313, 15] on button "Inputs" at bounding box center [308, 20] width 54 height 10
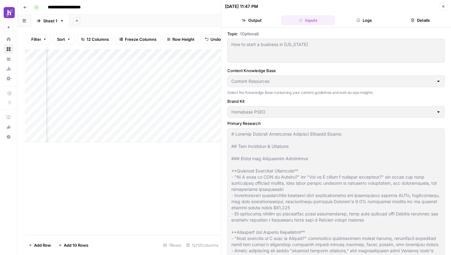
click at [357, 22] on button "Logs" at bounding box center [365, 20] width 54 height 10
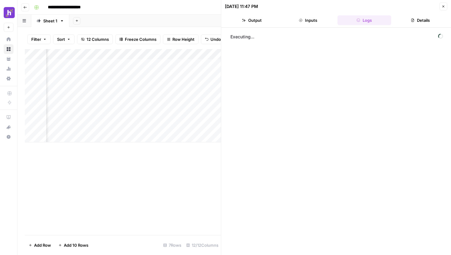
click at [420, 24] on button "Details" at bounding box center [421, 20] width 54 height 10
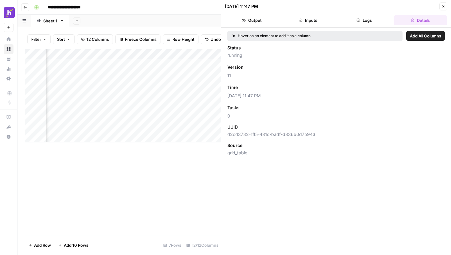
click at [355, 26] on header "08/26/25 at 11:47 PM Close Output Inputs Logs Details" at bounding box center [336, 14] width 230 height 28
click at [353, 22] on button "Logs" at bounding box center [365, 20] width 54 height 10
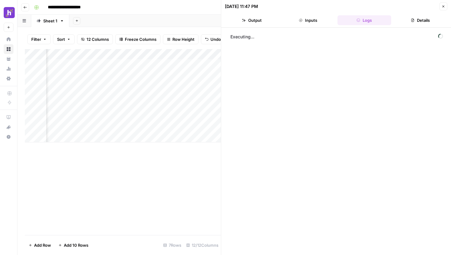
click at [321, 21] on button "Inputs" at bounding box center [308, 20] width 54 height 10
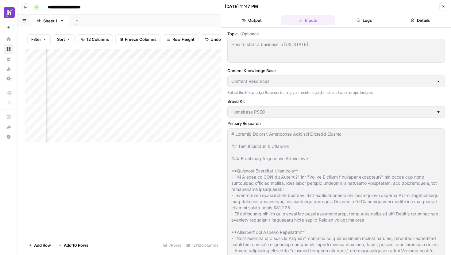
click at [263, 18] on button "Output" at bounding box center [252, 20] width 54 height 10
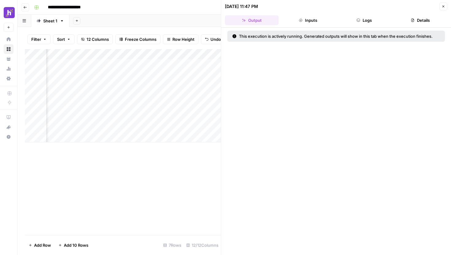
click at [203, 81] on div "Add Column" at bounding box center [123, 95] width 196 height 93
click at [158, 65] on div "Add Column" at bounding box center [123, 95] width 196 height 93
click at [323, 19] on button "Inputs" at bounding box center [308, 20] width 54 height 10
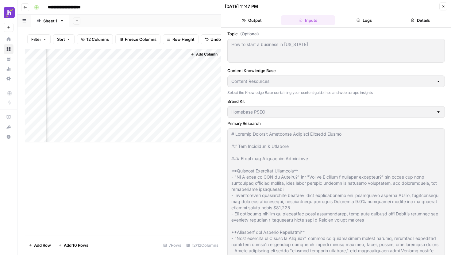
click at [364, 18] on button "Logs" at bounding box center [365, 20] width 54 height 10
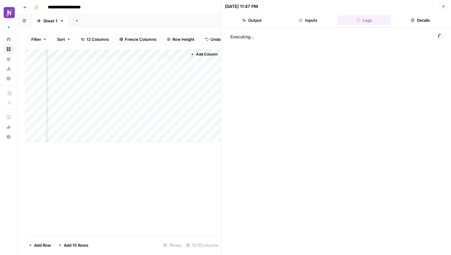
click at [418, 19] on button "Details" at bounding box center [421, 20] width 54 height 10
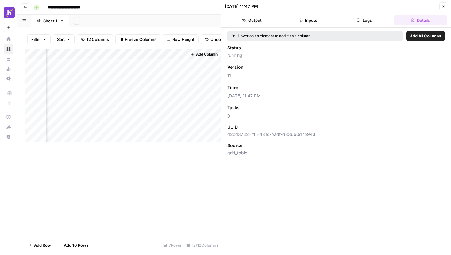
click at [257, 19] on button "Output" at bounding box center [252, 20] width 54 height 10
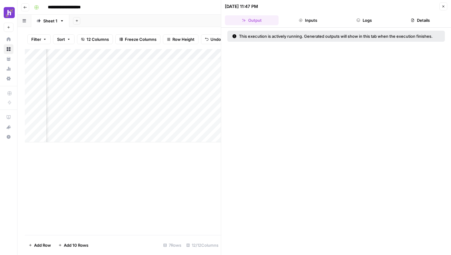
scroll to position [0, 0]
click at [102, 74] on div "Add Column" at bounding box center [123, 95] width 196 height 93
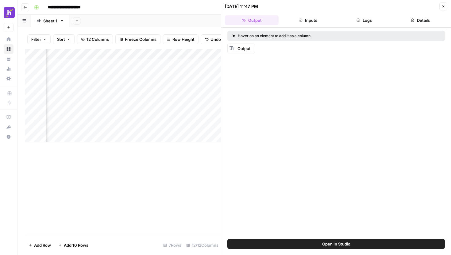
scroll to position [0, 621]
click at [157, 63] on div "Add Column" at bounding box center [123, 95] width 196 height 93
click at [173, 65] on div "Add Column" at bounding box center [123, 95] width 196 height 93
click at [314, 21] on button "Inputs" at bounding box center [308, 20] width 54 height 10
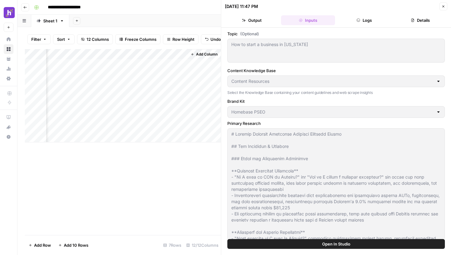
click at [253, 22] on button "Output" at bounding box center [252, 20] width 54 height 10
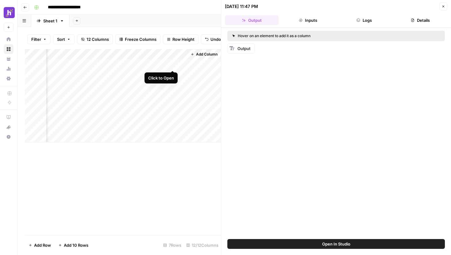
click at [173, 65] on div "Add Column" at bounding box center [123, 95] width 196 height 93
click at [117, 67] on div "Add Column" at bounding box center [123, 95] width 196 height 93
click at [313, 17] on button "Inputs" at bounding box center [308, 20] width 54 height 10
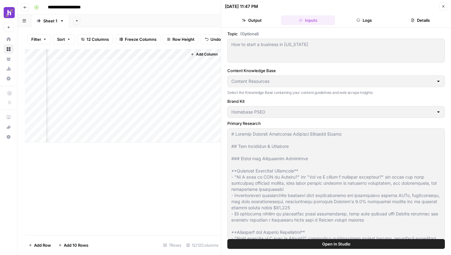
click at [375, 21] on button "Logs" at bounding box center [365, 20] width 54 height 10
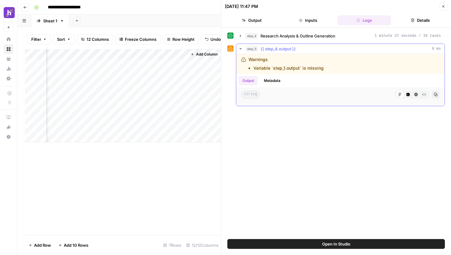
click at [241, 48] on icon "button" at bounding box center [240, 48] width 2 height 1
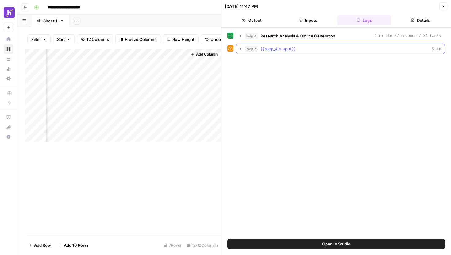
click at [241, 48] on icon "button" at bounding box center [240, 49] width 1 height 2
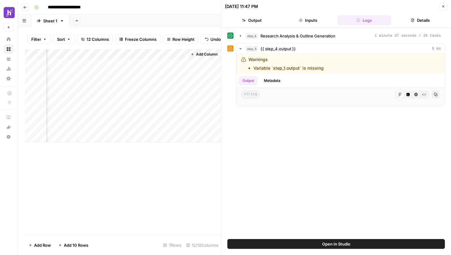
click at [174, 54] on div "Add Column" at bounding box center [123, 95] width 196 height 93
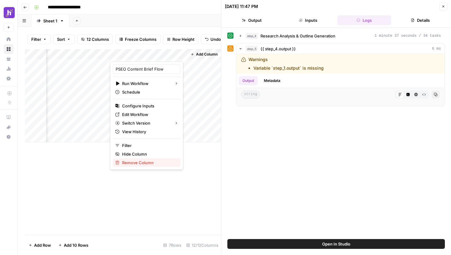
click at [148, 163] on span "Remove Column" at bounding box center [149, 163] width 54 height 6
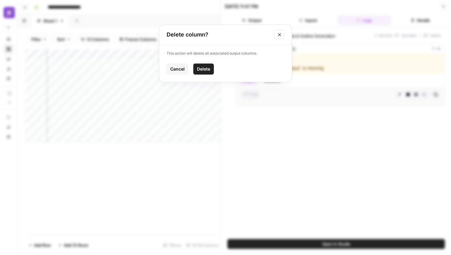
click at [203, 71] on span "Delete" at bounding box center [203, 69] width 13 height 6
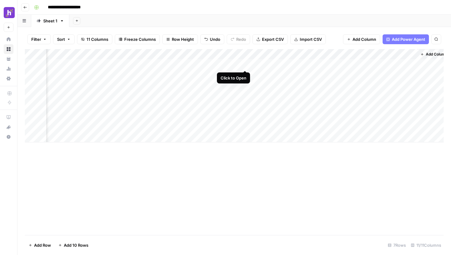
scroll to position [0, 322]
click at [422, 53] on span "Add Column" at bounding box center [429, 55] width 21 height 6
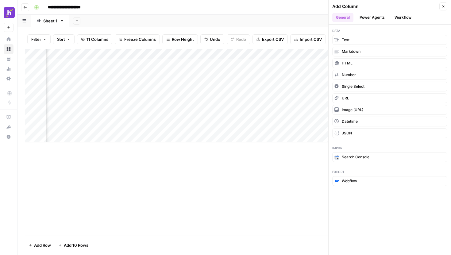
click at [401, 14] on button "Workflow" at bounding box center [403, 17] width 24 height 9
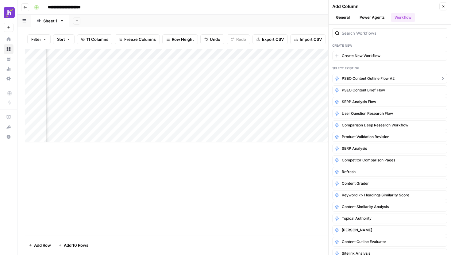
click at [379, 78] on span "PSEO Content Outline Flow V2" at bounding box center [368, 79] width 53 height 6
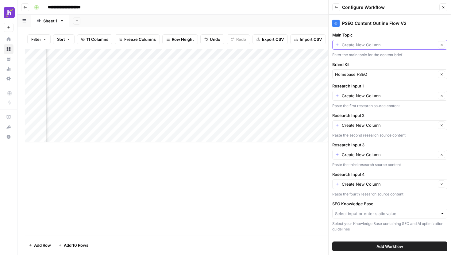
click at [357, 44] on input "Main Topic" at bounding box center [389, 45] width 94 height 6
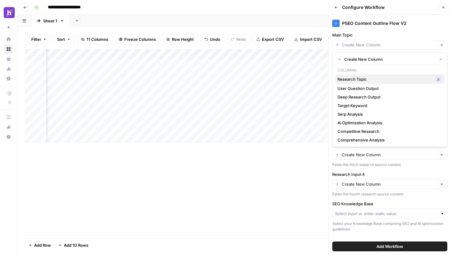
click at [366, 77] on span "Research Topic" at bounding box center [385, 79] width 95 height 6
type input "Research Topic"
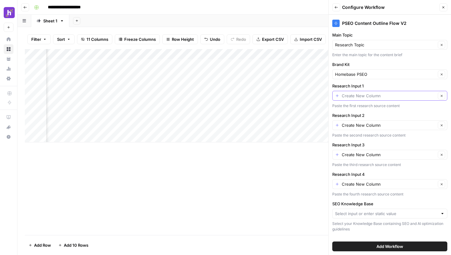
click at [384, 95] on input "Research Input 1" at bounding box center [389, 96] width 94 height 6
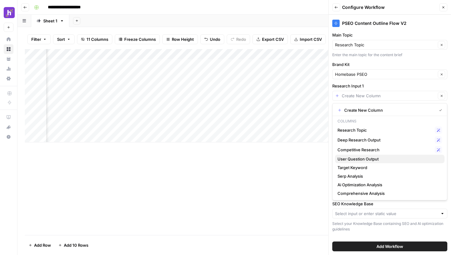
click at [379, 157] on span "User Question Output" at bounding box center [389, 159] width 102 height 6
type input "User Question Output"
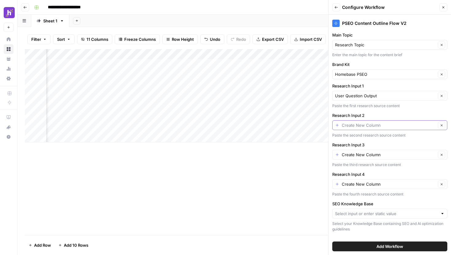
click at [393, 123] on input "Research Input 2" at bounding box center [389, 125] width 94 height 6
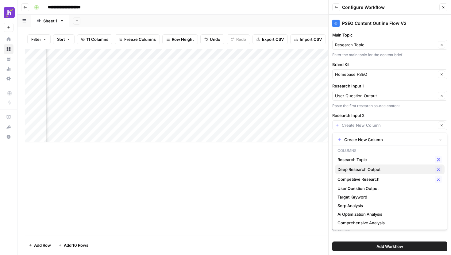
click at [381, 167] on span "Deep Research Output" at bounding box center [385, 169] width 95 height 6
type input "Deep Research Output"
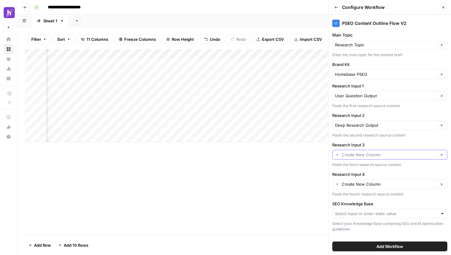
click at [387, 153] on input "Research Input 3" at bounding box center [389, 155] width 94 height 6
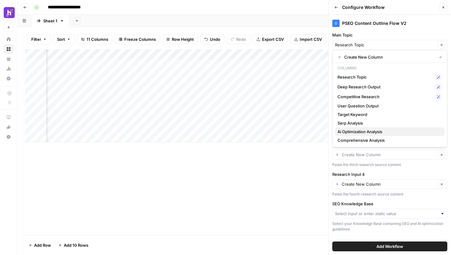
click at [388, 130] on span "Ai Optimization Analysis" at bounding box center [389, 132] width 102 height 6
type input "Ai Optimization Analysis"
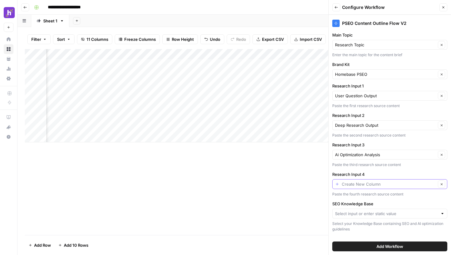
click at [384, 187] on input "Research Input 4" at bounding box center [389, 184] width 94 height 6
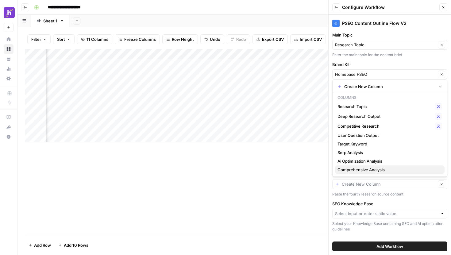
click at [390, 171] on span "Comprehensive Analysis" at bounding box center [389, 170] width 102 height 6
type input "Comprehensive Analysis"
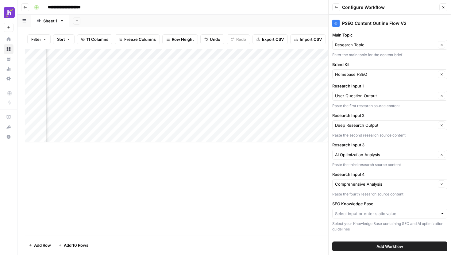
scroll to position [0, 398]
click at [369, 211] on input "SEO Knowledge Base" at bounding box center [386, 214] width 103 height 6
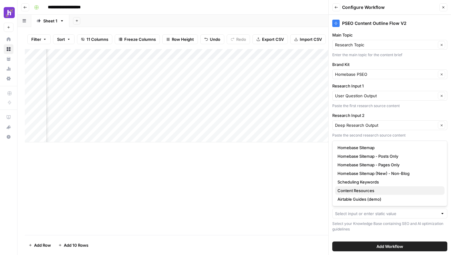
click at [380, 190] on span "Content Resources" at bounding box center [389, 190] width 102 height 6
type input "Content Resources"
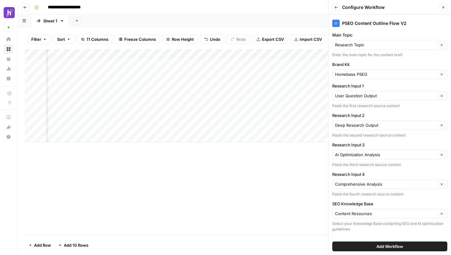
click at [377, 245] on span "Add Workflow" at bounding box center [390, 246] width 27 height 6
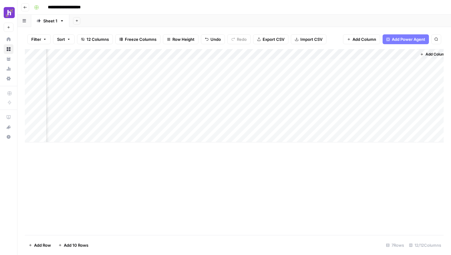
scroll to position [0, 409]
click at [366, 64] on div "Add Column" at bounding box center [234, 95] width 419 height 93
click at [370, 64] on div "Add Column" at bounding box center [234, 95] width 419 height 93
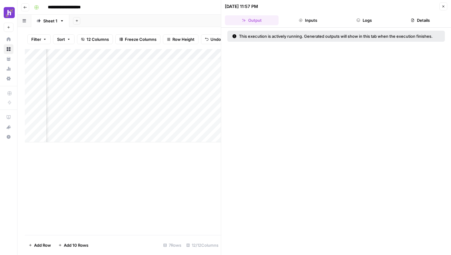
click at [358, 24] on button "Logs" at bounding box center [365, 20] width 54 height 10
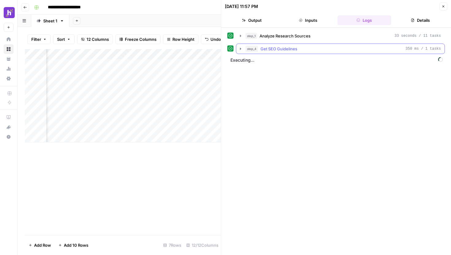
click at [241, 48] on icon "button" at bounding box center [240, 49] width 1 height 2
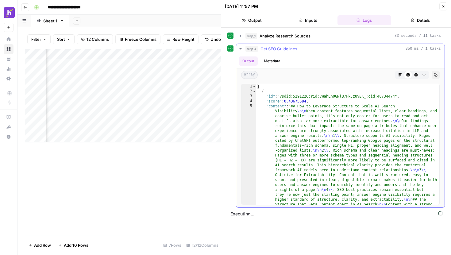
click at [241, 48] on icon "button" at bounding box center [240, 48] width 2 height 1
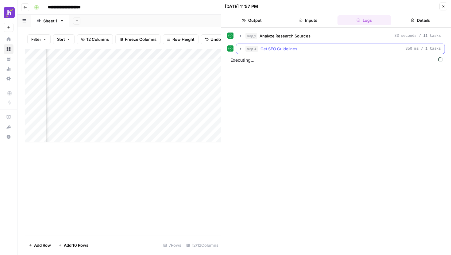
click at [241, 48] on icon "button" at bounding box center [240, 49] width 1 height 2
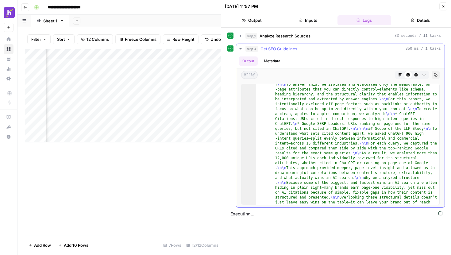
scroll to position [454, 0]
click at [242, 49] on icon "button" at bounding box center [240, 48] width 5 height 5
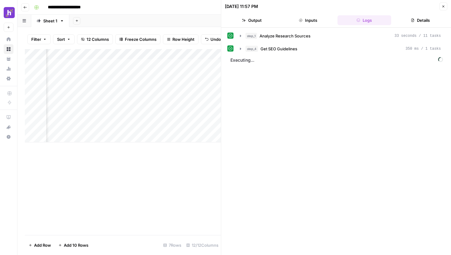
click at [444, 7] on icon "button" at bounding box center [444, 7] width 4 height 4
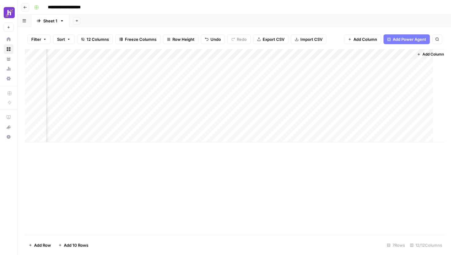
scroll to position [0, 402]
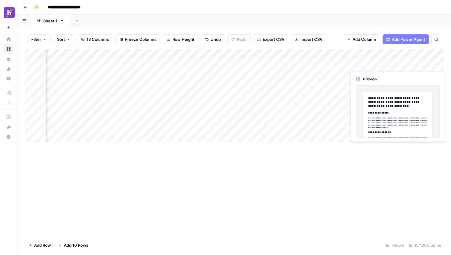
click at [430, 65] on div "Add Column" at bounding box center [234, 95] width 419 height 93
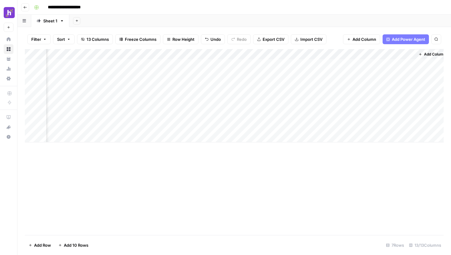
scroll to position [0, 464]
click at [402, 64] on div "Add Column" at bounding box center [234, 95] width 419 height 93
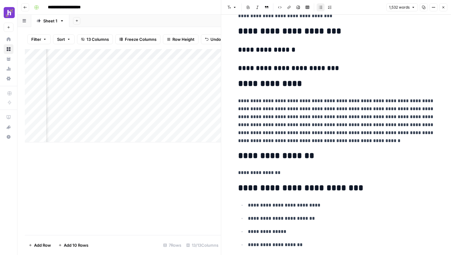
scroll to position [1889, 0]
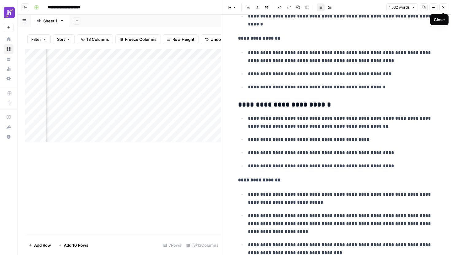
click at [443, 6] on icon "button" at bounding box center [444, 8] width 4 height 4
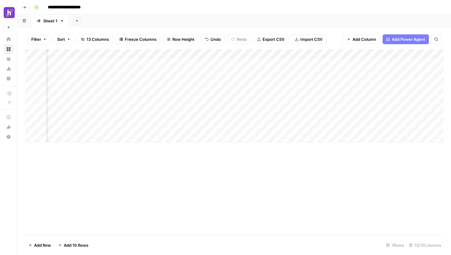
scroll to position [0, 464]
click at [348, 66] on div "Add Column" at bounding box center [234, 95] width 419 height 93
click at [364, 64] on div "Add Column" at bounding box center [234, 95] width 419 height 93
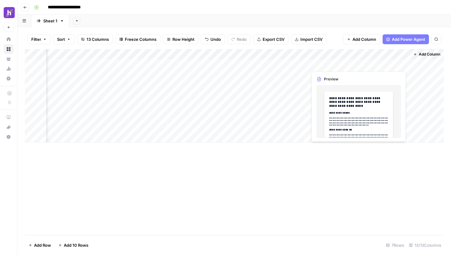
click at [365, 64] on div "Add Column" at bounding box center [234, 95] width 419 height 93
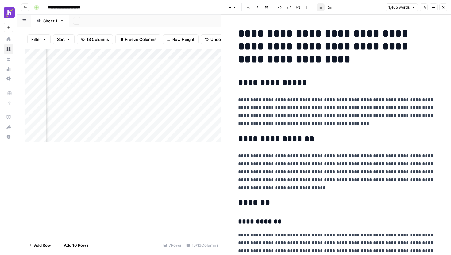
click at [188, 161] on div "Add Column" at bounding box center [123, 142] width 196 height 186
click at [442, 8] on icon "button" at bounding box center [444, 8] width 4 height 4
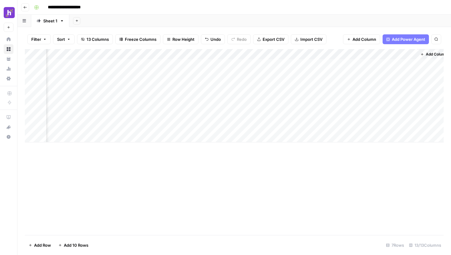
scroll to position [0, 464]
click at [423, 58] on div "Add Column" at bounding box center [427, 95] width 34 height 93
click at [424, 54] on span "Add Column" at bounding box center [429, 55] width 21 height 6
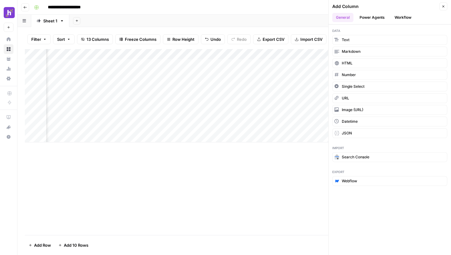
click at [399, 18] on button "Workflow" at bounding box center [403, 17] width 24 height 9
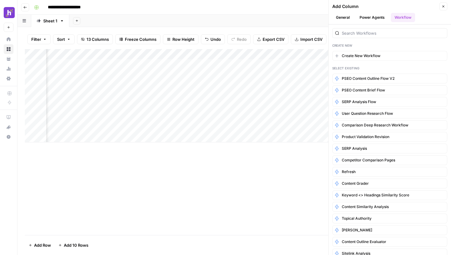
click at [374, 19] on button "Power Agents" at bounding box center [372, 17] width 33 height 9
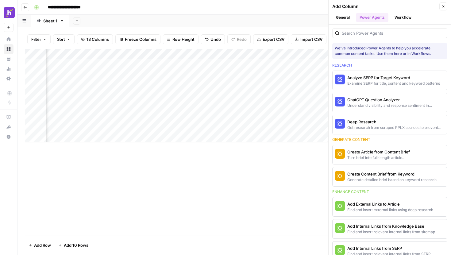
click at [369, 161] on button "Create Article from Content Brief Turn brief into full-length article content" at bounding box center [374, 154] width 82 height 19
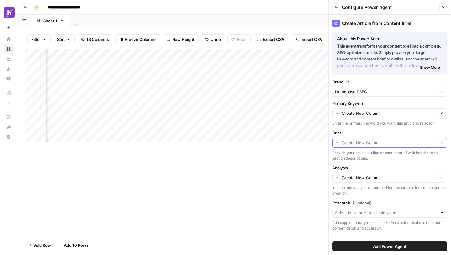
click at [355, 140] on input "Brief" at bounding box center [389, 143] width 94 height 6
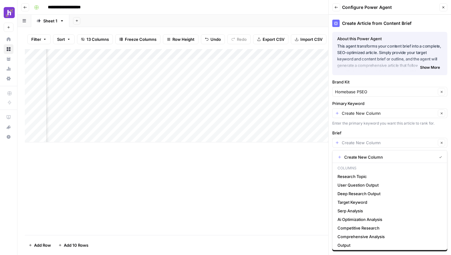
type input "Create New Column"
click at [359, 130] on label "Brief" at bounding box center [389, 133] width 115 height 6
click at [359, 140] on input "Create New Column" at bounding box center [389, 143] width 94 height 6
type input "Create New Column"
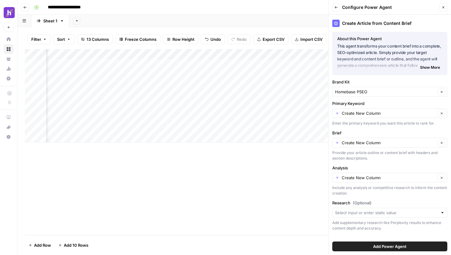
click at [353, 132] on label "Brief" at bounding box center [389, 133] width 115 height 6
click at [353, 140] on input "Create New Column" at bounding box center [389, 143] width 94 height 6
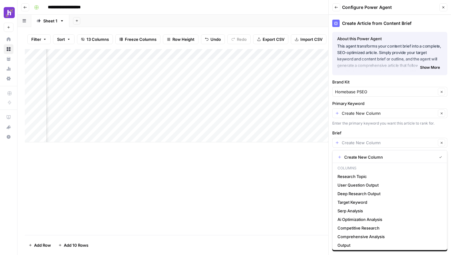
type input "Create New Column"
click at [363, 108] on div "Create New Column Clear" at bounding box center [389, 113] width 115 height 10
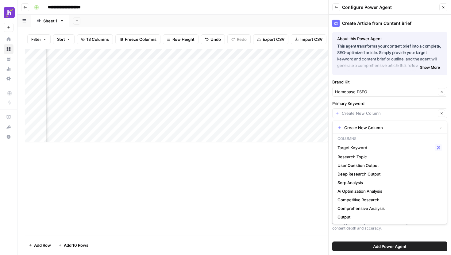
type input "Create New Column"
click at [375, 103] on label "Primary Keyword" at bounding box center [389, 103] width 115 height 6
click at [375, 110] on input "Create New Column" at bounding box center [389, 113] width 94 height 6
type input "Create New Column"
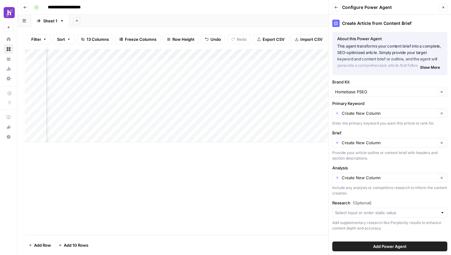
click at [375, 103] on label "Primary Keyword" at bounding box center [389, 103] width 115 height 6
click at [375, 110] on input "Create New Column" at bounding box center [389, 113] width 94 height 6
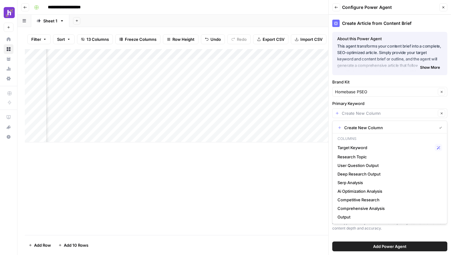
type input "Create New Column"
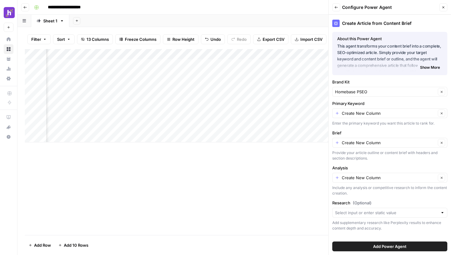
click at [331, 119] on div "Create Article from Content Brief About this Power Agent This agent transforms …" at bounding box center [390, 135] width 122 height 240
click at [436, 66] on span "Show More" at bounding box center [430, 68] width 20 height 6
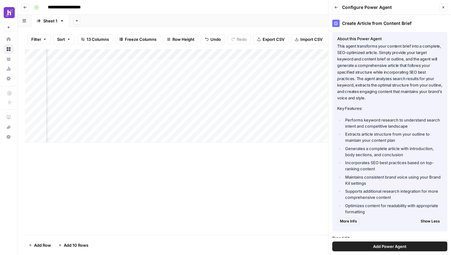
scroll to position [6, 0]
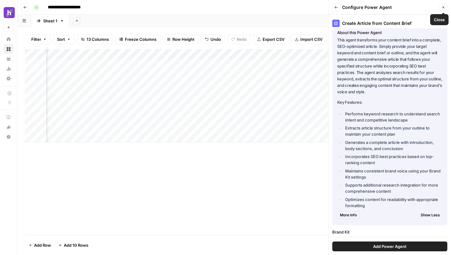
click at [444, 6] on icon "button" at bounding box center [444, 8] width 4 height 4
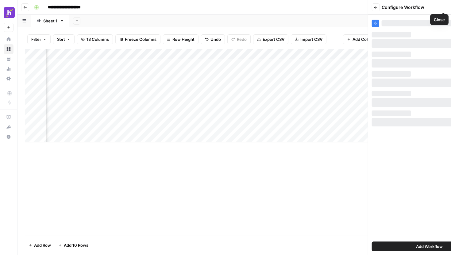
scroll to position [0, 0]
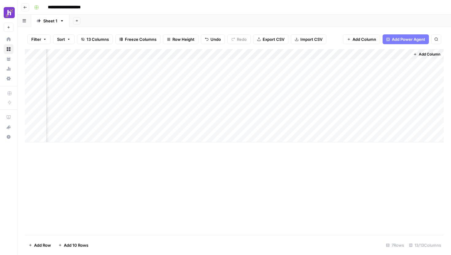
click at [417, 56] on button "Add Column" at bounding box center [427, 54] width 32 height 8
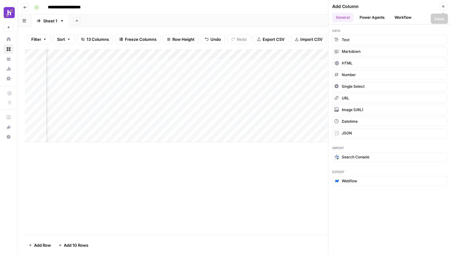
click at [442, 6] on icon "button" at bounding box center [444, 7] width 4 height 4
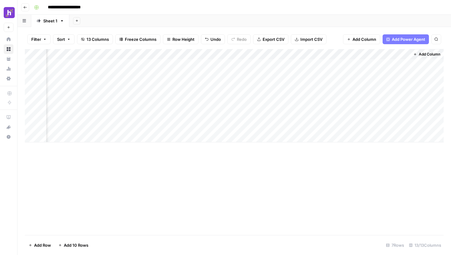
click at [374, 54] on div "Add Column" at bounding box center [234, 95] width 419 height 93
click at [373, 69] on input "Output" at bounding box center [391, 69] width 62 height 6
type input "O"
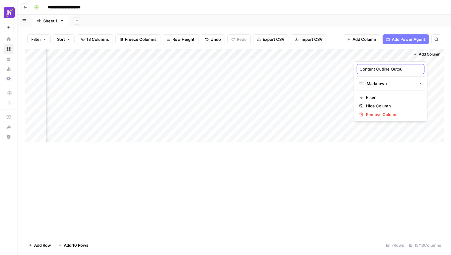
type input "Content Outline Output"
click at [422, 67] on div "Add Column" at bounding box center [427, 95] width 34 height 93
click at [430, 65] on div "Add Column" at bounding box center [427, 95] width 34 height 93
click at [420, 56] on span "Add Column" at bounding box center [429, 55] width 21 height 6
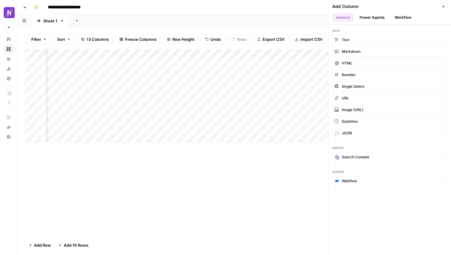
click at [398, 22] on button "Workflow" at bounding box center [403, 17] width 24 height 9
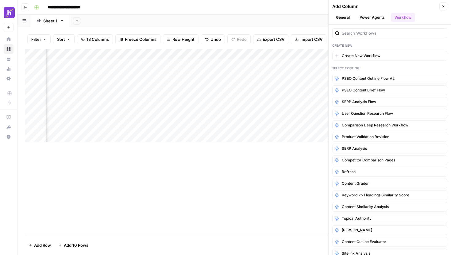
click at [382, 28] on div at bounding box center [389, 32] width 115 height 14
click at [374, 36] on input "search" at bounding box center [393, 33] width 103 height 6
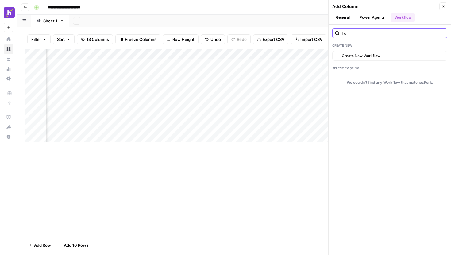
type input "F"
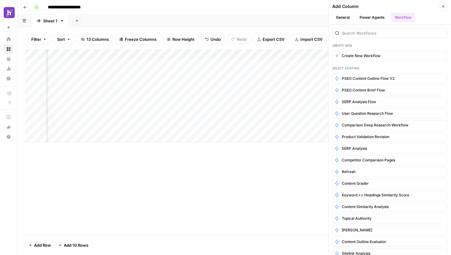
click at [369, 12] on header "Add Column Close General Power Agents Workflow" at bounding box center [390, 12] width 122 height 25
click at [369, 25] on div at bounding box center [389, 32] width 115 height 14
click at [366, 20] on button "Power Agents" at bounding box center [372, 17] width 33 height 9
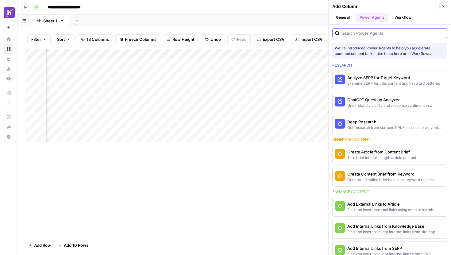
click at [370, 35] on input "search" at bounding box center [393, 33] width 103 height 6
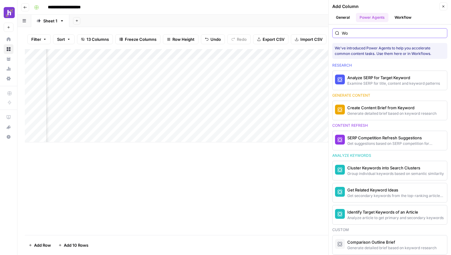
type input "W"
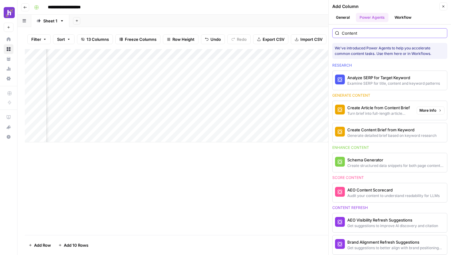
type input "Content"
click at [376, 113] on div "Turn brief into full-length article content" at bounding box center [379, 114] width 64 height 6
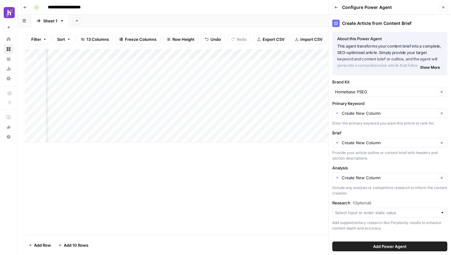
click at [375, 249] on span "Add Power Agent" at bounding box center [389, 246] width 33 height 6
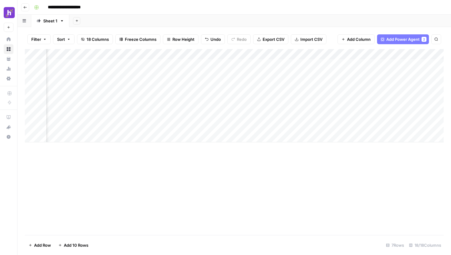
scroll to position [0, 769]
click at [363, 55] on div "Add Column" at bounding box center [234, 95] width 419 height 93
click at [310, 137] on span "Remove Column" at bounding box center [320, 137] width 54 height 6
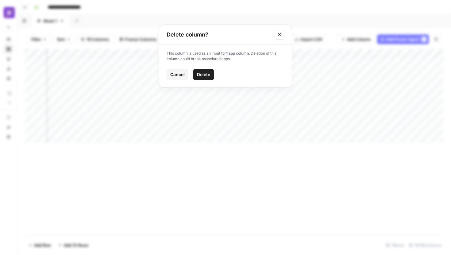
click at [203, 76] on span "Delete" at bounding box center [203, 75] width 13 height 6
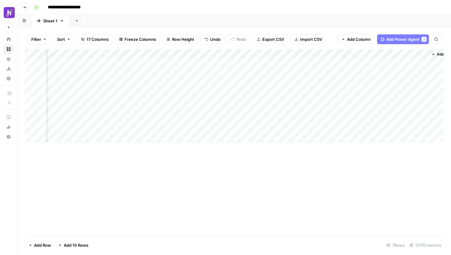
click at [276, 56] on div "Add Column" at bounding box center [234, 95] width 419 height 93
click at [231, 137] on span "Remove Column" at bounding box center [232, 137] width 54 height 6
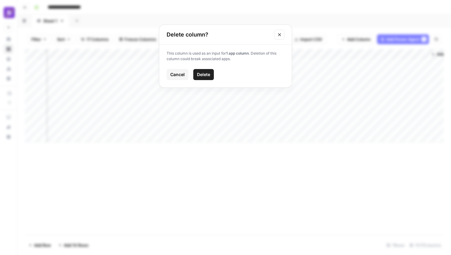
click at [203, 73] on span "Delete" at bounding box center [203, 75] width 13 height 6
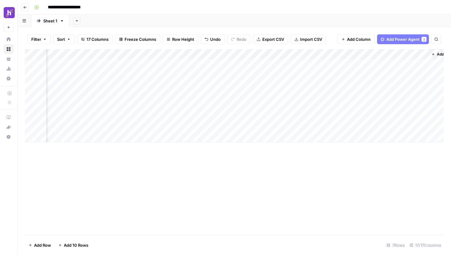
scroll to position [0, 699]
click at [258, 54] on div "Add Column" at bounding box center [234, 95] width 419 height 93
click at [215, 141] on button "Remove Column" at bounding box center [211, 137] width 68 height 9
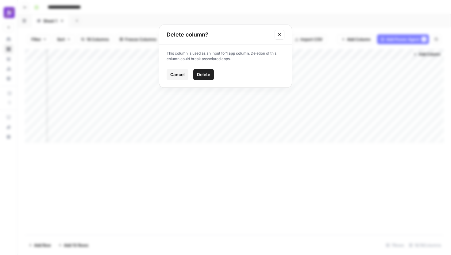
click at [207, 74] on span "Delete" at bounding box center [203, 75] width 13 height 6
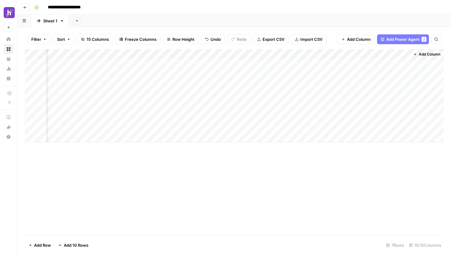
scroll to position [0, 611]
click at [340, 53] on div "Add Column" at bounding box center [234, 95] width 419 height 93
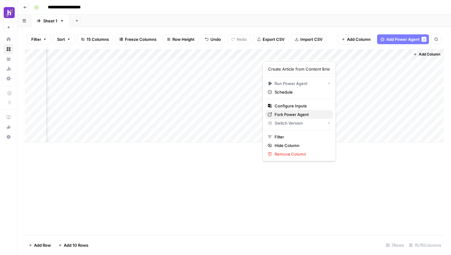
click at [302, 115] on span "Fork Power Agent" at bounding box center [302, 114] width 54 height 6
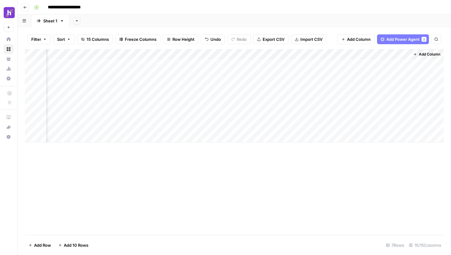
click at [340, 55] on div "Add Column" at bounding box center [234, 95] width 419 height 93
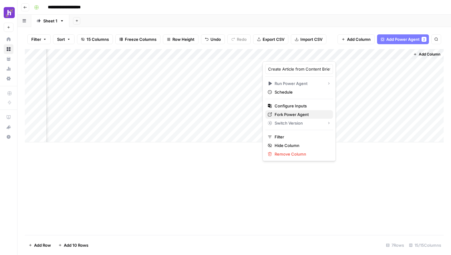
click at [299, 114] on span "Fork Power Agent" at bounding box center [302, 114] width 54 height 6
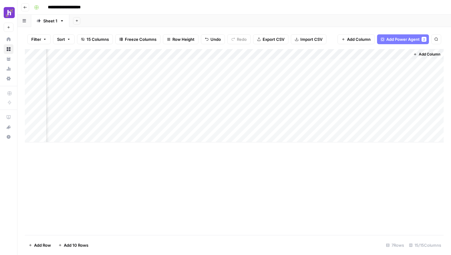
click at [341, 53] on div "Add Column" at bounding box center [234, 95] width 419 height 93
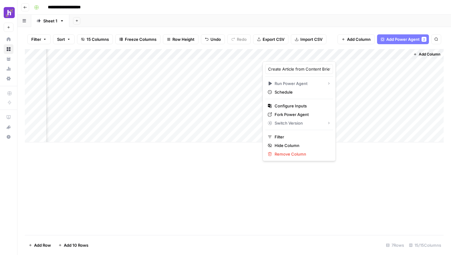
click at [339, 55] on div at bounding box center [309, 55] width 92 height 12
click at [318, 172] on div "Add Column" at bounding box center [234, 142] width 419 height 186
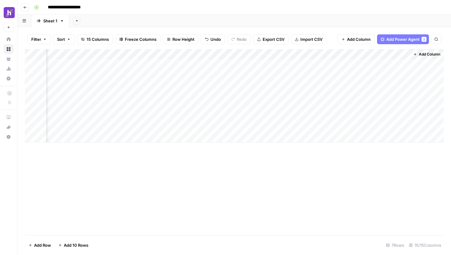
click at [341, 55] on div "Add Column" at bounding box center [234, 95] width 419 height 93
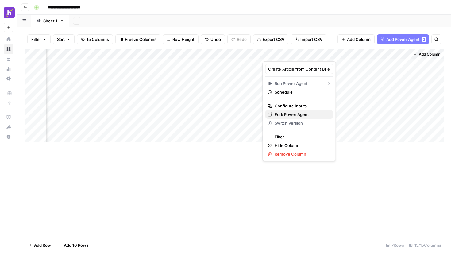
click at [301, 114] on span "Fork Power Agent" at bounding box center [302, 114] width 54 height 6
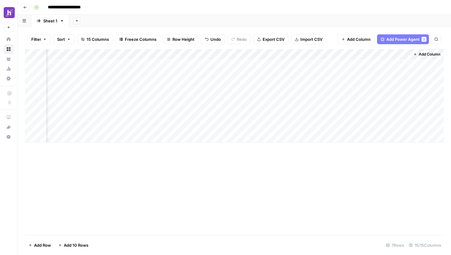
click at [340, 54] on div "Add Column" at bounding box center [234, 95] width 419 height 93
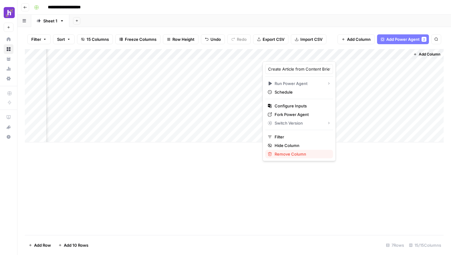
click at [282, 152] on span "Remove Column" at bounding box center [302, 154] width 54 height 6
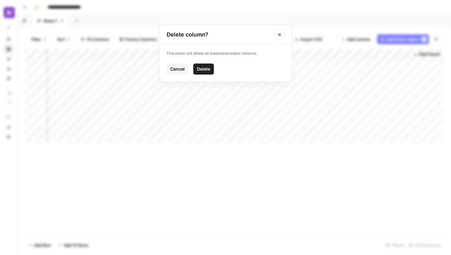
click at [205, 69] on span "Delete" at bounding box center [203, 69] width 13 height 6
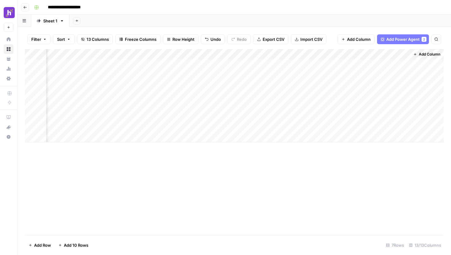
scroll to position [0, 464]
click at [419, 53] on span "Add Column" at bounding box center [429, 55] width 21 height 6
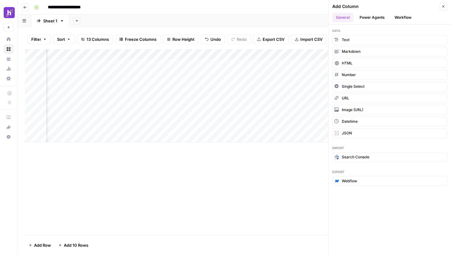
click at [397, 18] on button "Workflow" at bounding box center [403, 17] width 24 height 9
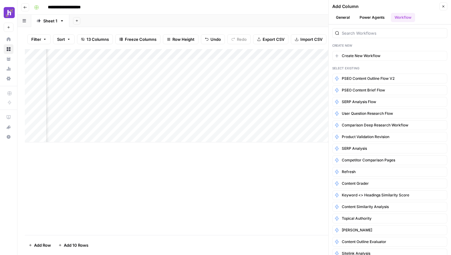
click at [370, 16] on button "Power Agents" at bounding box center [372, 17] width 33 height 9
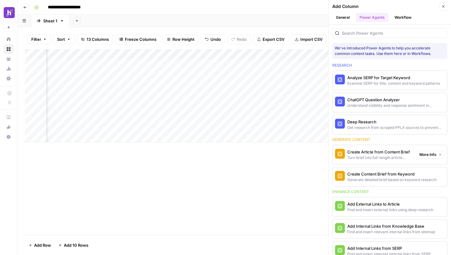
click at [404, 156] on div "Turn brief into full-length article content" at bounding box center [379, 158] width 64 height 6
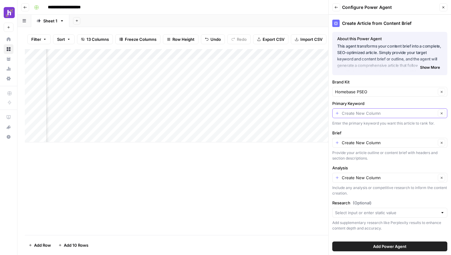
click at [396, 115] on input "Primary Keyword" at bounding box center [389, 113] width 94 height 6
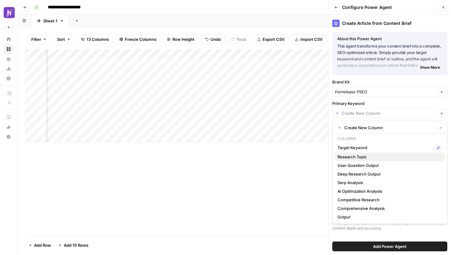
click at [373, 159] on span "Research Topic" at bounding box center [389, 157] width 102 height 6
type input "Research Topic"
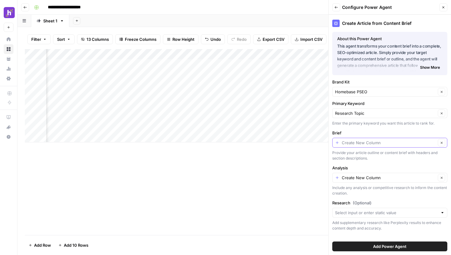
click at [385, 145] on input "Brief" at bounding box center [389, 143] width 94 height 6
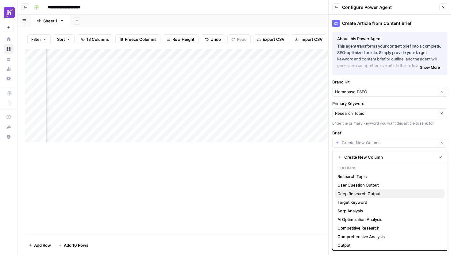
scroll to position [2, 0]
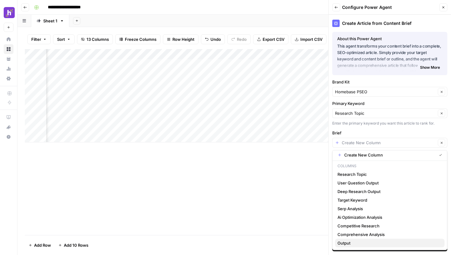
click at [354, 241] on span "Output" at bounding box center [389, 243] width 102 height 6
type input "Output"
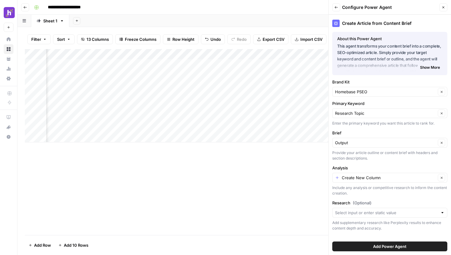
scroll to position [0, 553]
click at [395, 180] on input "Analysis" at bounding box center [389, 178] width 94 height 6
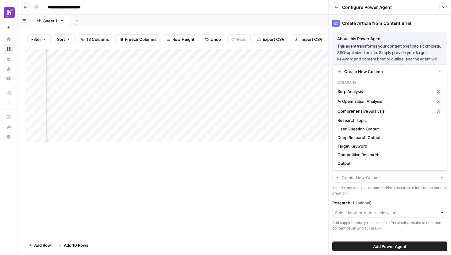
scroll to position [0, 105]
click at [366, 130] on span "User Question Output" at bounding box center [389, 129] width 102 height 6
type input "User Question Output"
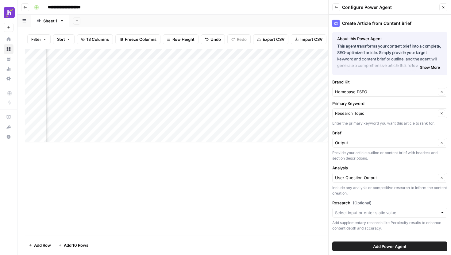
scroll to position [0, 434]
click at [397, 176] on input "Analysis" at bounding box center [385, 178] width 101 height 6
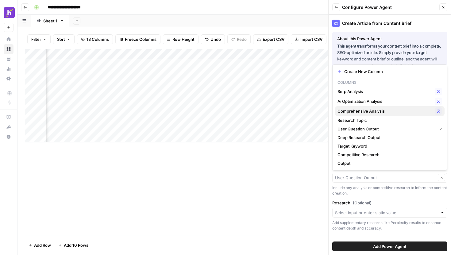
click at [394, 112] on span "Comprehensive Analysis" at bounding box center [385, 111] width 95 height 6
type input "Comprehensive Analysis"
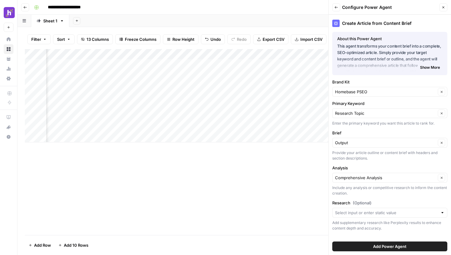
click at [359, 207] on div "Research (Optional) Add supplementary research like Perplexity results to enhan…" at bounding box center [389, 215] width 115 height 31
click at [353, 212] on input "Research (Optional)" at bounding box center [386, 213] width 103 height 6
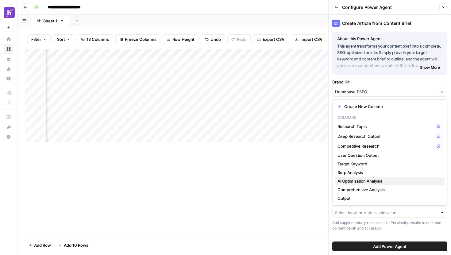
click at [351, 182] on span "Ai Optimization Analysis" at bounding box center [389, 181] width 102 height 6
type input "Ai Optimization Analysis"
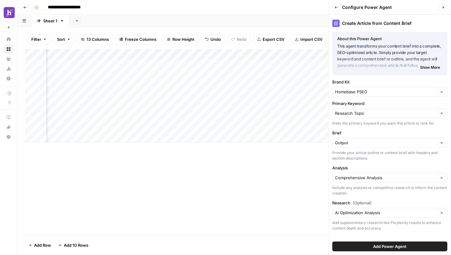
click at [376, 243] on span "Add Power Agent" at bounding box center [389, 246] width 33 height 6
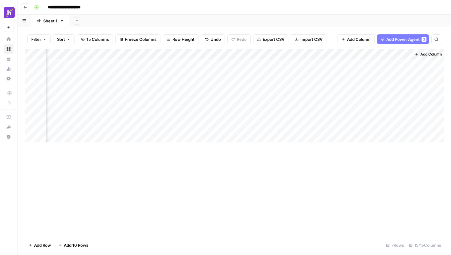
scroll to position [0, 611]
click at [339, 55] on div "Add Column" at bounding box center [234, 95] width 419 height 93
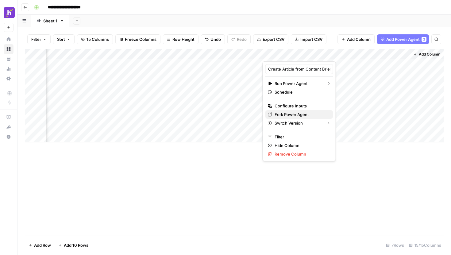
click at [298, 111] on span "Fork Power Agent" at bounding box center [302, 114] width 54 height 6
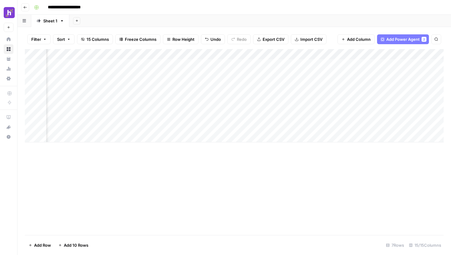
scroll to position [0, 0]
click at [99, 75] on div "Add Column" at bounding box center [234, 95] width 419 height 93
type textarea "**********"
click at [109, 85] on div "Add Column" at bounding box center [234, 95] width 419 height 93
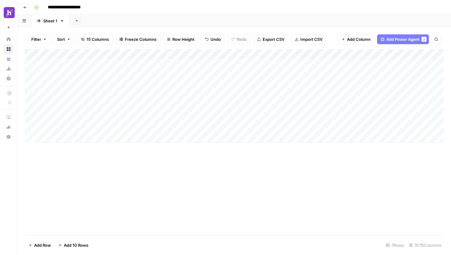
click at [109, 85] on div "Add Column" at bounding box center [234, 95] width 419 height 93
type textarea "**********"
click at [141, 73] on div "Add Column" at bounding box center [234, 95] width 419 height 93
click at [149, 85] on div "Add Column" at bounding box center [234, 95] width 419 height 93
click at [187, 76] on div "Add Column" at bounding box center [234, 95] width 419 height 93
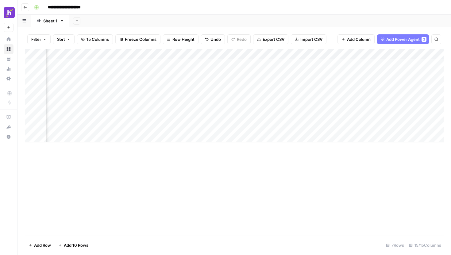
scroll to position [0, 552]
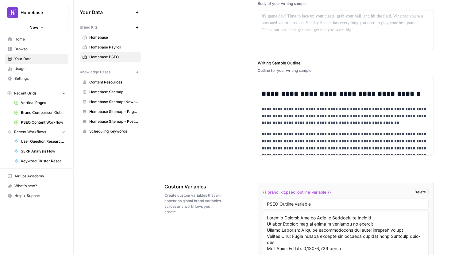
scroll to position [844, 0]
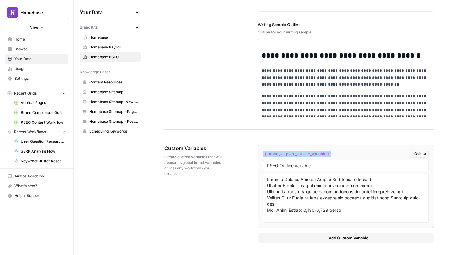
drag, startPoint x: 263, startPoint y: 154, endPoint x: 335, endPoint y: 156, distance: 72.1
click at [335, 156] on div "{{ brand_kit.pseo_outline_variable }} Delete" at bounding box center [346, 154] width 166 height 8
copy span "{{ brand_kit.pseo_outline_variable }}"
click at [295, 192] on textarea at bounding box center [346, 198] width 158 height 44
click at [322, 167] on input "PSEO Outline variable" at bounding box center [346, 166] width 158 height 6
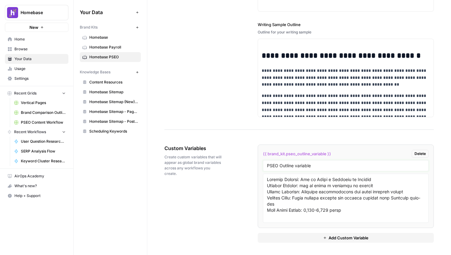
click at [280, 164] on input "PSEO Outline variable" at bounding box center [346, 166] width 158 height 6
type input "PSEO Outline variable"
click at [312, 192] on textarea at bounding box center [346, 198] width 158 height 44
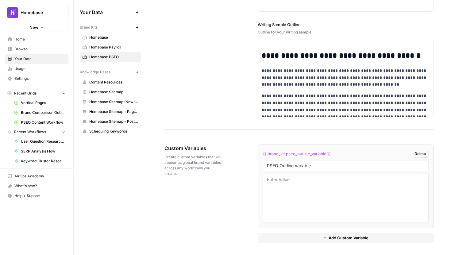
paste textarea "Complete Content Outline: How to Start a Business in [US_STATE] Primary Keyword…"
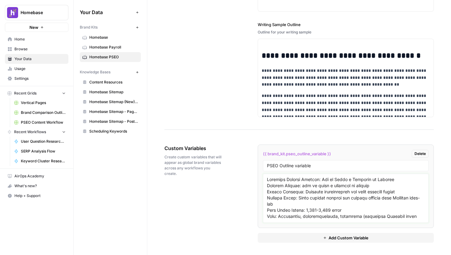
scroll to position [14, 0]
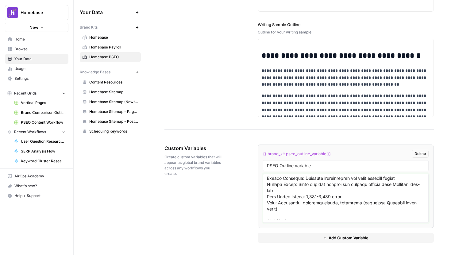
type textarea "Complete Content Outline: How to Start a Business in [US_STATE] Primary Keyword…"
click at [310, 198] on textarea at bounding box center [346, 198] width 158 height 44
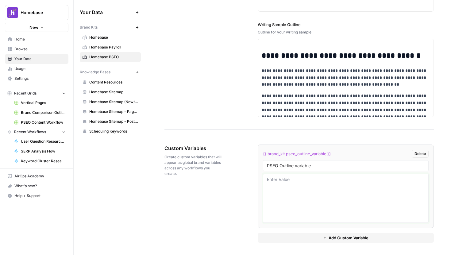
scroll to position [0, 0]
paste textarea "Complete Content Outline: How to Start a Business in [US_STATE] Primary Keyword…"
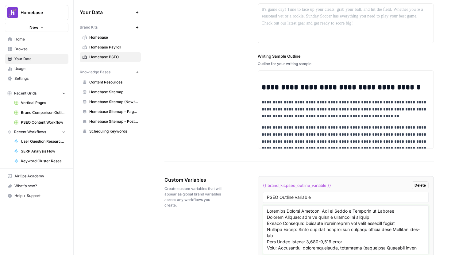
scroll to position [844, 0]
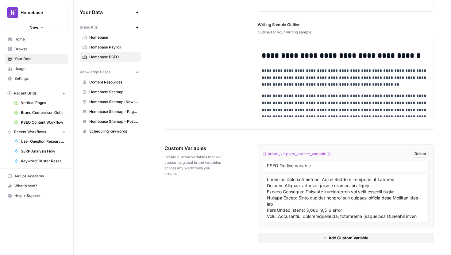
type textarea "Complete Content Outline: How to Start a Business in [US_STATE] Primary Keyword…"
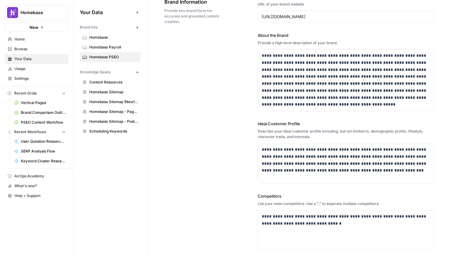
scroll to position [0, 0]
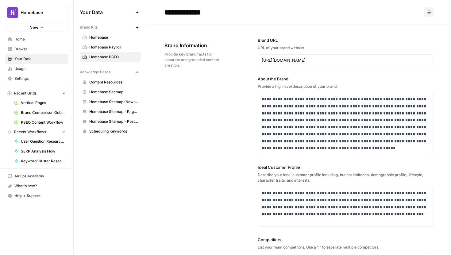
click at [346, 41] on label "Brand URL" at bounding box center [346, 40] width 176 height 6
click at [346, 57] on input "[URL][DOMAIN_NAME]" at bounding box center [346, 60] width 168 height 6
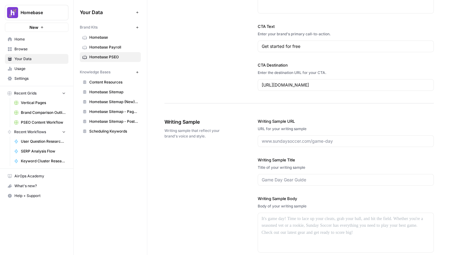
scroll to position [844, 0]
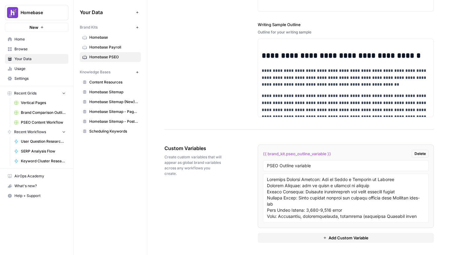
click at [120, 83] on span "Content Resources" at bounding box center [113, 82] width 49 height 6
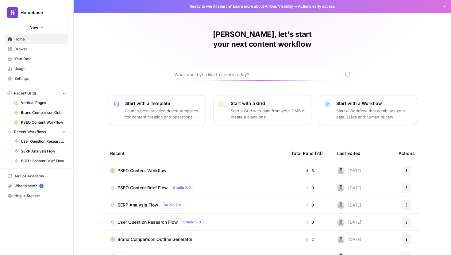
scroll to position [27, 0]
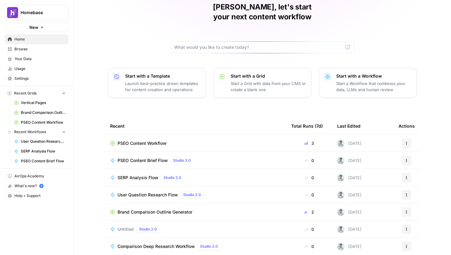
click at [152, 157] on span "PSEO Content Brief Flow" at bounding box center [143, 160] width 50 height 6
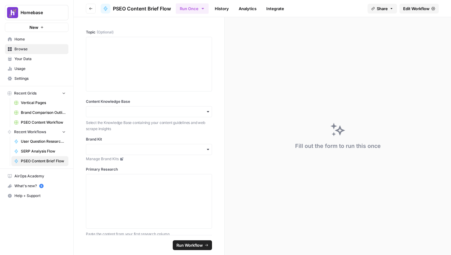
click at [411, 10] on span "Edit Workflow" at bounding box center [416, 9] width 26 height 6
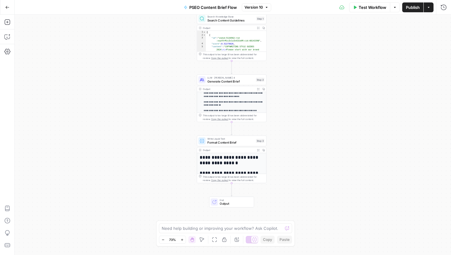
scroll to position [131, 0]
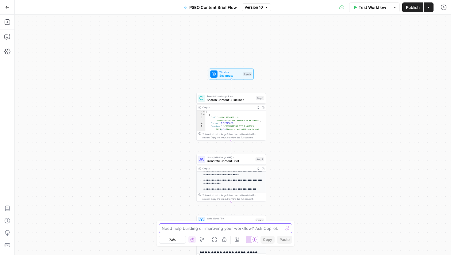
click at [210, 230] on textarea at bounding box center [222, 228] width 121 height 6
click at [238, 91] on icon "button" at bounding box center [238, 90] width 4 height 4
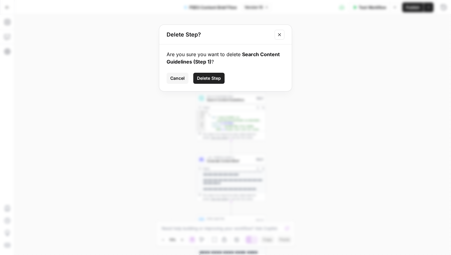
click at [214, 78] on span "Delete Step" at bounding box center [209, 78] width 24 height 6
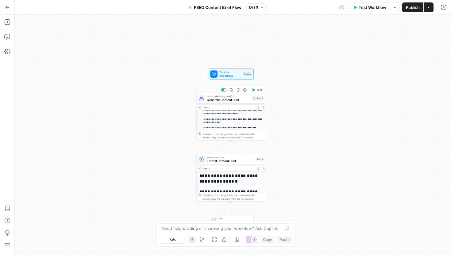
click at [239, 91] on icon "button" at bounding box center [238, 89] width 3 height 3
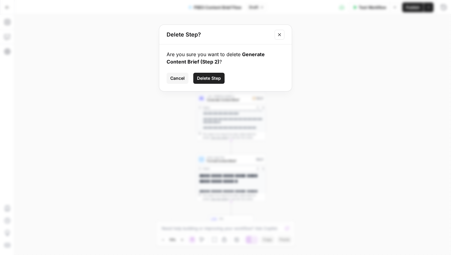
click at [217, 80] on span "Delete Step" at bounding box center [209, 78] width 24 height 6
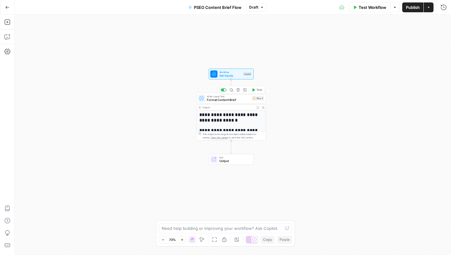
click at [238, 90] on icon "button" at bounding box center [238, 90] width 4 height 4
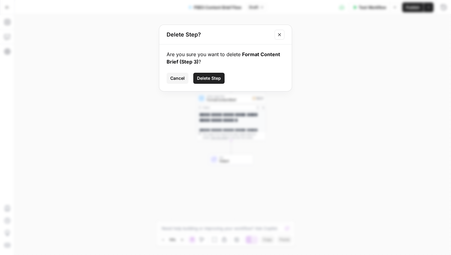
click at [217, 79] on span "Delete Step" at bounding box center [209, 78] width 24 height 6
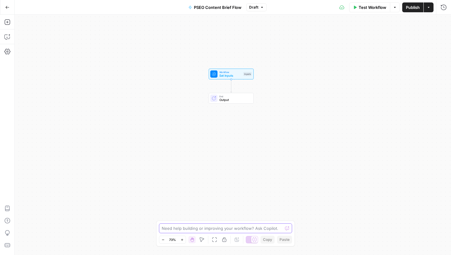
click at [231, 227] on textarea at bounding box center [222, 228] width 121 height 6
click at [234, 77] on span "Set Inputs" at bounding box center [230, 75] width 22 height 5
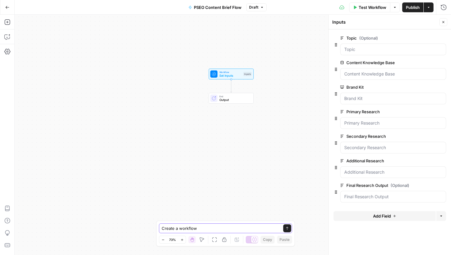
click at [206, 230] on textarea "Create a workflow" at bounding box center [219, 228] width 115 height 6
click at [179, 230] on textarea "Create a content outline" at bounding box center [219, 228] width 115 height 6
click at [261, 230] on textarea "Create a workflow that generates a content outline" at bounding box center [219, 228] width 115 height 6
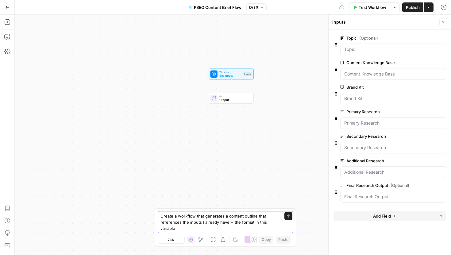
paste textarea "{{ brand_kit.pseo_outline_variable }}"
type textarea "Create a workflow that generates a content outline that references the inputs I…"
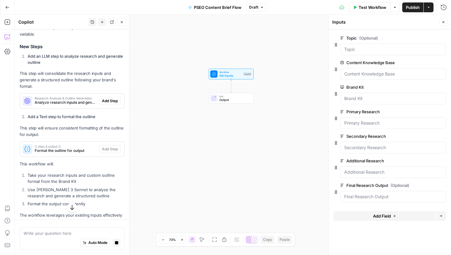
scroll to position [185, 0]
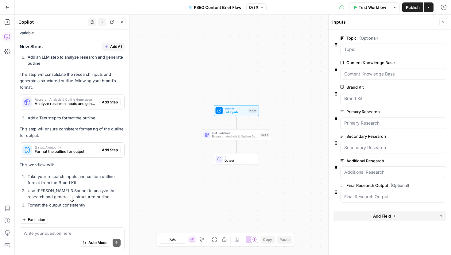
click at [109, 99] on span "Add Step" at bounding box center [110, 102] width 16 height 6
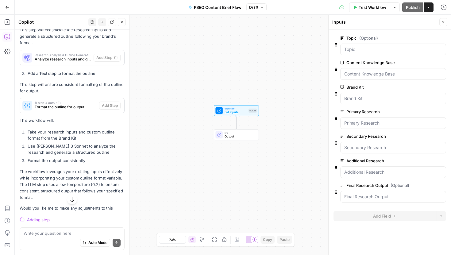
scroll to position [250, 0]
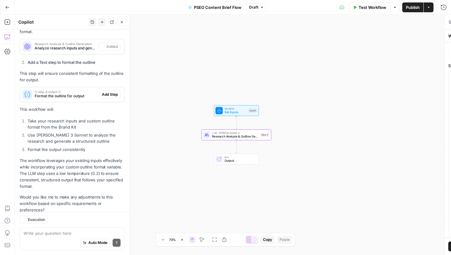
type textarea "Research Analysis & Outline Generation"
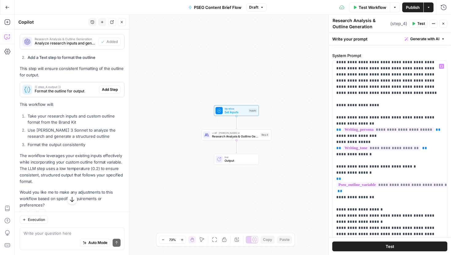
scroll to position [2, 0]
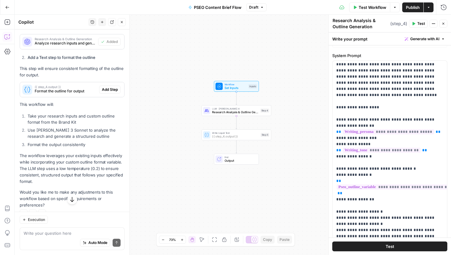
click at [110, 87] on span "Add Step" at bounding box center [110, 90] width 16 height 6
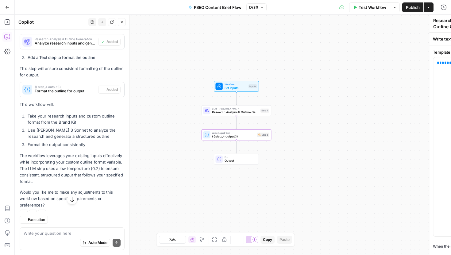
type textarea "{{ step_4.output }}"
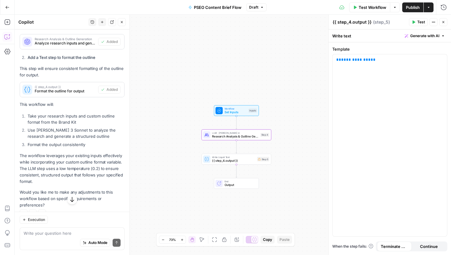
click at [61, 41] on span "Analyze research inputs and generate a structured content outline" at bounding box center [65, 44] width 61 height 6
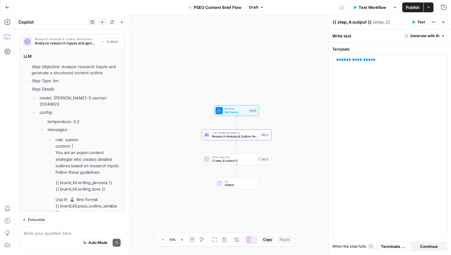
click at [63, 41] on span "Analyze research inputs and generate a structured content outline" at bounding box center [65, 44] width 61 height 6
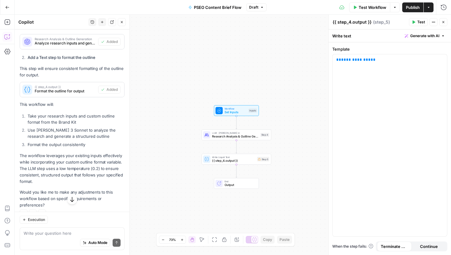
click at [252, 136] on span "Research Analysis & Outline Generation" at bounding box center [235, 136] width 47 height 5
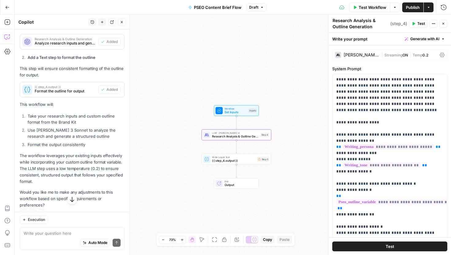
scroll to position [260, 0]
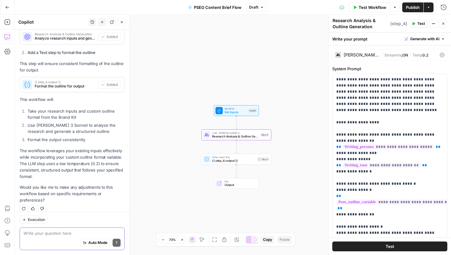
click at [46, 233] on textarea at bounding box center [72, 233] width 97 height 6
drag, startPoint x: 107, startPoint y: 231, endPoint x: 14, endPoint y: 230, distance: 93.6
click at [14, 230] on body "Homebase New Home Browse Your Data Usage Settings Recent Grids Vertical Pages B…" at bounding box center [225, 127] width 451 height 255
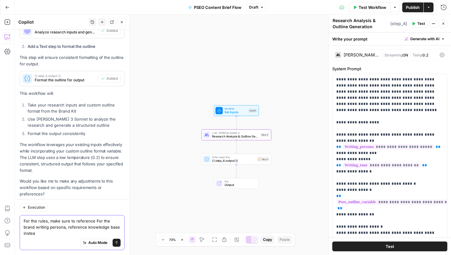
type textarea "For the rules, make sure to reference For the brand writing persona, reference …"
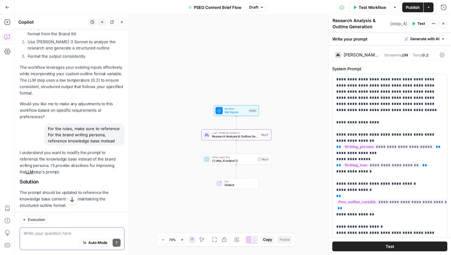
scroll to position [368, 0]
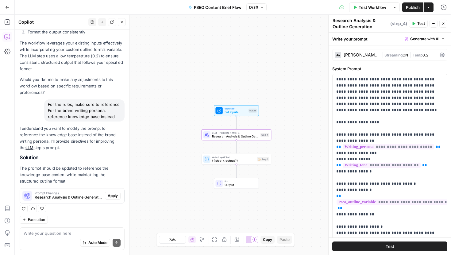
click at [114, 192] on button "Apply" at bounding box center [113, 196] width 16 height 8
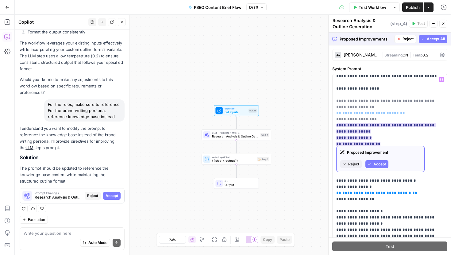
scroll to position [37, 0]
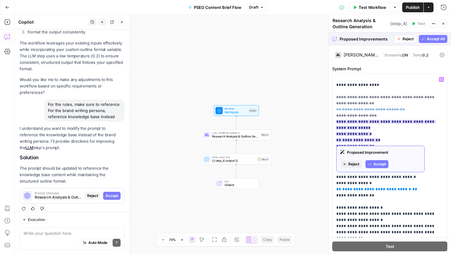
click at [377, 165] on span "Accept" at bounding box center [379, 164] width 13 height 6
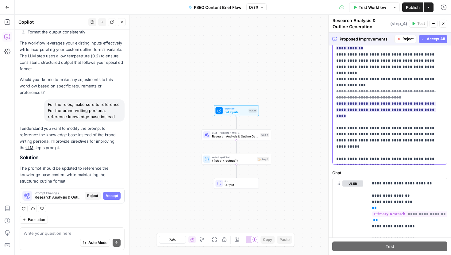
scroll to position [29, 0]
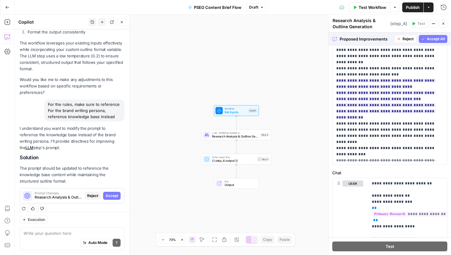
click at [426, 38] on button "Accept All" at bounding box center [433, 39] width 29 height 8
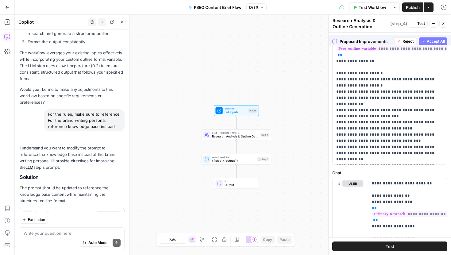
scroll to position [0, 0]
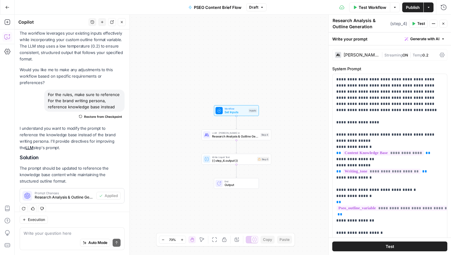
click at [418, 7] on span "Publish" at bounding box center [413, 7] width 14 height 6
click at [234, 112] on span "Set Inputs" at bounding box center [236, 112] width 22 height 5
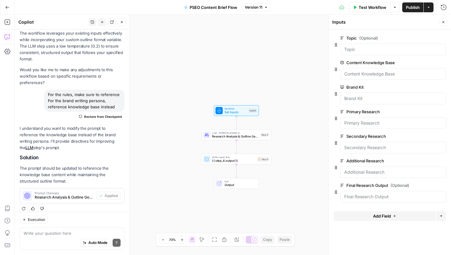
click at [8, 6] on icon "button" at bounding box center [7, 7] width 4 height 4
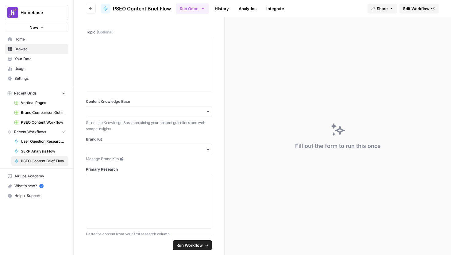
click at [39, 57] on span "Your Data" at bounding box center [39, 59] width 51 height 6
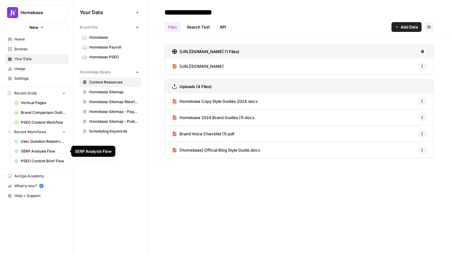
click at [41, 148] on link "SERP Analysis Flow" at bounding box center [39, 151] width 57 height 10
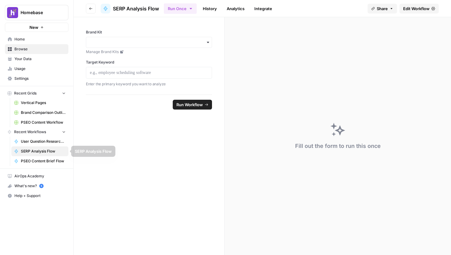
click at [43, 157] on link "PSEO Content Brief Flow" at bounding box center [39, 161] width 57 height 10
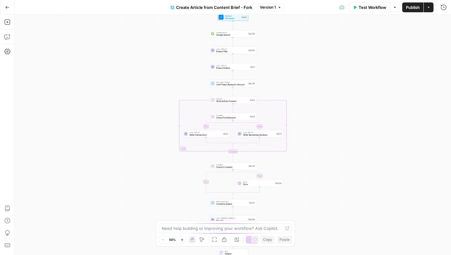
click at [232, 17] on span "Set Inputs" at bounding box center [232, 18] width 15 height 3
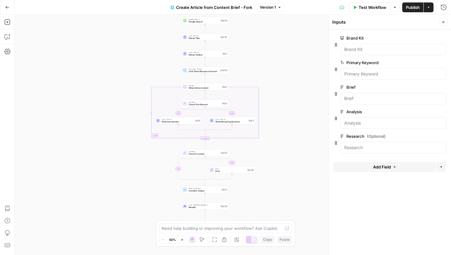
click at [378, 166] on span "Add Field" at bounding box center [382, 167] width 18 height 6
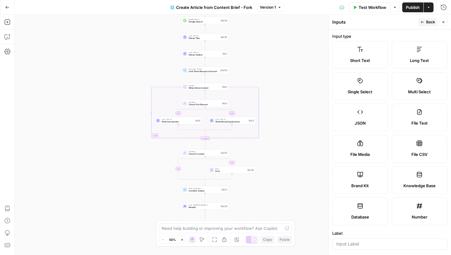
click at [443, 24] on icon "button" at bounding box center [444, 22] width 4 height 4
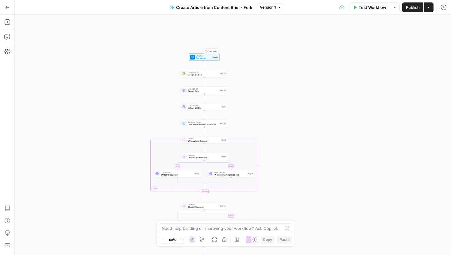
click at [203, 59] on span "Set Inputs" at bounding box center [203, 58] width 15 height 3
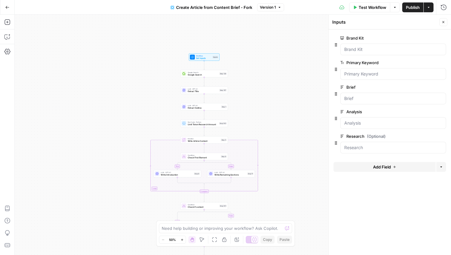
click at [375, 167] on span "Add Field" at bounding box center [382, 167] width 18 height 6
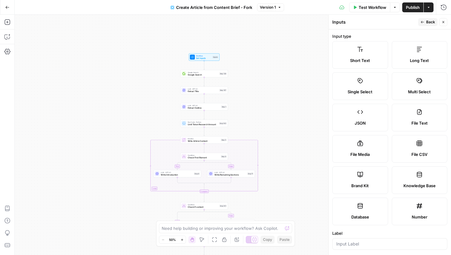
click at [401, 56] on label "Long Text" at bounding box center [420, 55] width 56 height 28
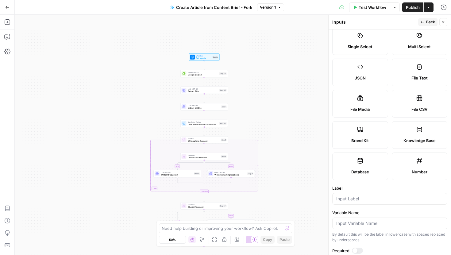
scroll to position [105, 0]
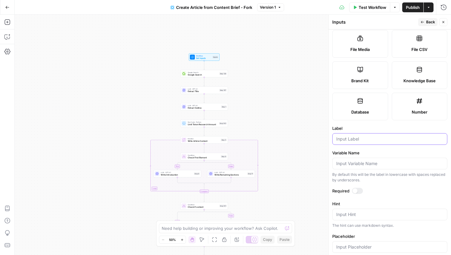
click at [361, 141] on input "Label" at bounding box center [389, 139] width 107 height 6
type input "Research 2"
click at [424, 23] on icon "button" at bounding box center [423, 22] width 4 height 4
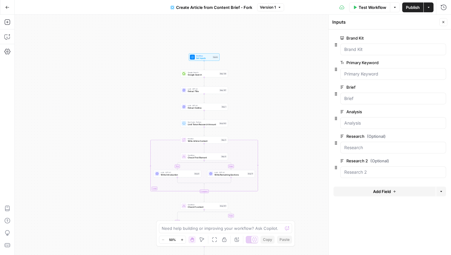
click at [375, 193] on span "Add Field" at bounding box center [382, 191] width 18 height 6
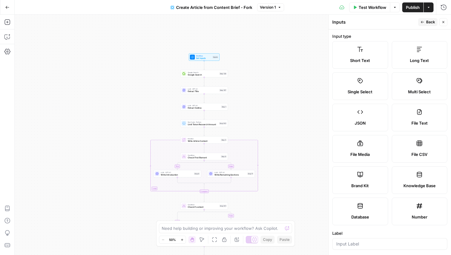
click at [403, 56] on label "Long Text" at bounding box center [420, 55] width 56 height 28
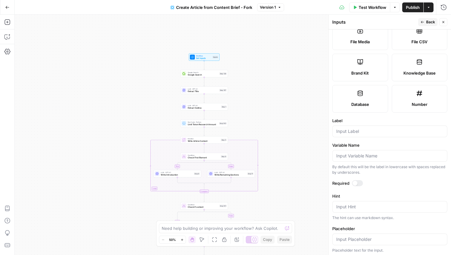
scroll to position [127, 0]
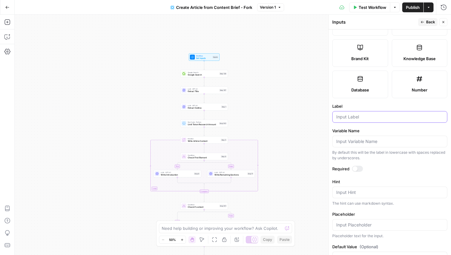
click at [381, 119] on input "Label" at bounding box center [389, 117] width 107 height 6
type input "Research 3"
click at [427, 21] on span "Back" at bounding box center [430, 22] width 9 height 6
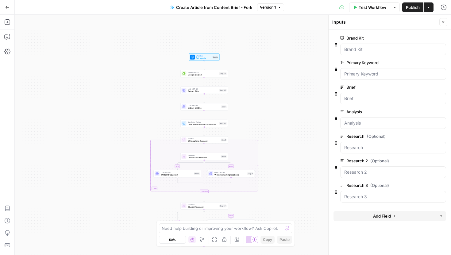
click at [374, 215] on span "Add Field" at bounding box center [382, 216] width 18 height 6
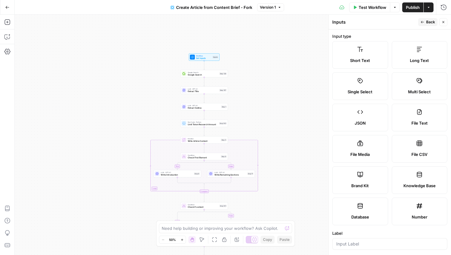
drag, startPoint x: 408, startPoint y: 57, endPoint x: 389, endPoint y: 167, distance: 112.2
click at [389, 167] on div "Short Text Long Text Single Select Multi Select JSON File Text File Media File …" at bounding box center [389, 133] width 115 height 184
click at [400, 175] on label "Knowledge Base" at bounding box center [420, 180] width 56 height 28
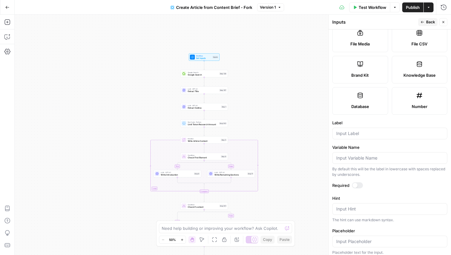
scroll to position [110, 0]
click at [365, 135] on input "Label" at bounding box center [389, 134] width 107 height 6
type input "Knowledge Base"
click at [389, 122] on label "Label" at bounding box center [389, 123] width 115 height 6
click at [389, 131] on input "Knowledge Base" at bounding box center [389, 134] width 107 height 6
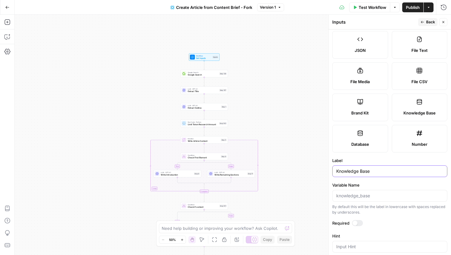
scroll to position [0, 0]
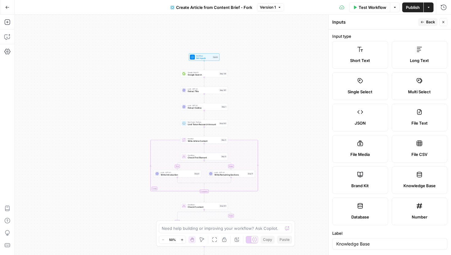
click at [428, 24] on span "Back" at bounding box center [430, 22] width 9 height 6
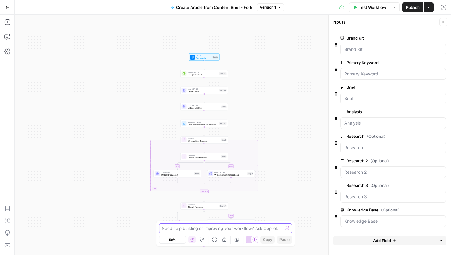
click at [222, 229] on textarea at bounding box center [222, 228] width 121 height 6
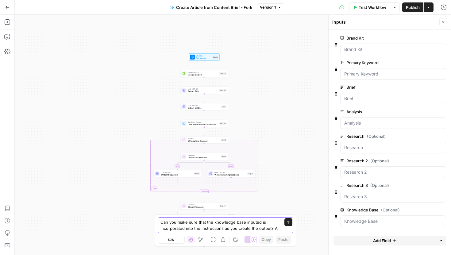
type textarea "Can you make sure that the knowledge base inputed is incorporated into the inst…"
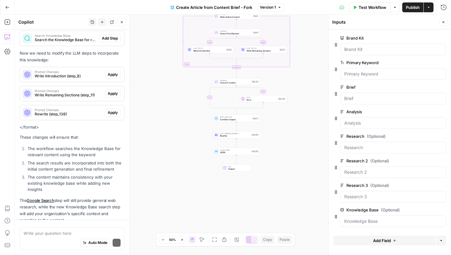
scroll to position [219, 0]
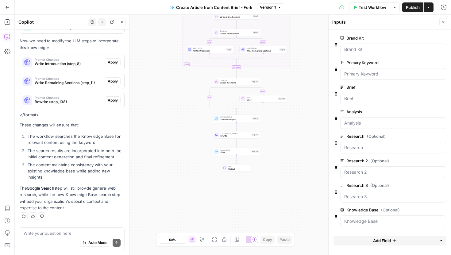
click at [74, 235] on textarea at bounding box center [72, 233] width 97 height 6
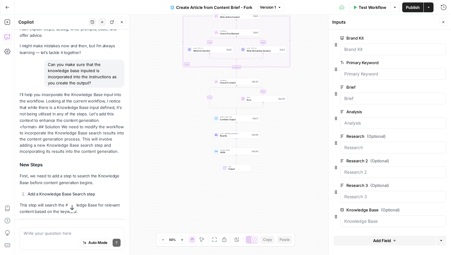
scroll to position [0, 0]
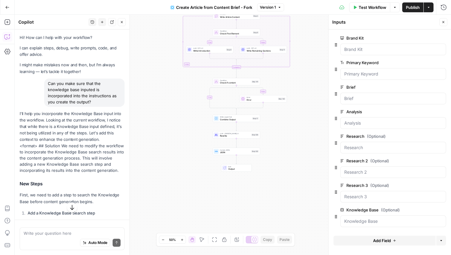
drag, startPoint x: 97, startPoint y: 101, endPoint x: 45, endPoint y: 84, distance: 54.4
click at [45, 84] on div "Can you make sure that the knowledge base inputed is incorporated into the inst…" at bounding box center [84, 93] width 80 height 28
copy div "Can you make sure that the knowledge base inputed is incorporated into the inst…"
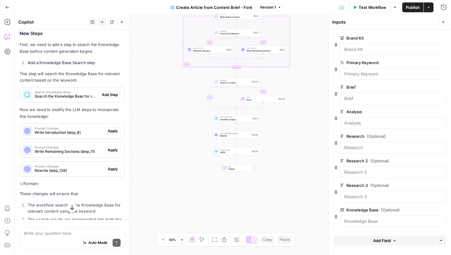
scroll to position [219, 0]
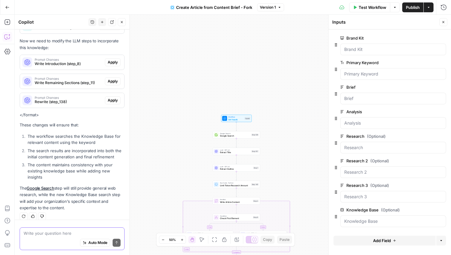
click at [54, 235] on textarea at bounding box center [72, 233] width 97 height 6
paste textarea "Can you make sure that the knowledge base inputed is incorporated into the inst…"
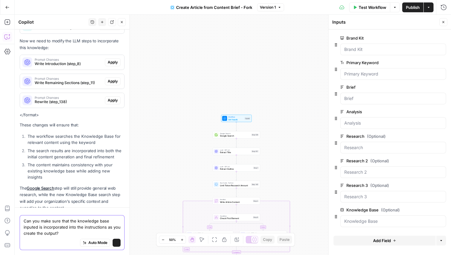
scroll to position [231, 0]
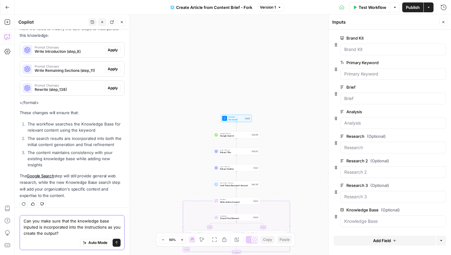
click at [55, 231] on textarea "Can you make sure that the knowledge base inputed is incorporated into the inst…" at bounding box center [72, 227] width 97 height 18
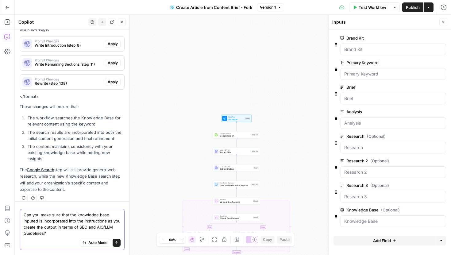
type textarea "Can you make sure that the knowledge base inputed is incorporated into the inst…"
click at [115, 243] on icon "submit" at bounding box center [117, 243] width 4 height 4
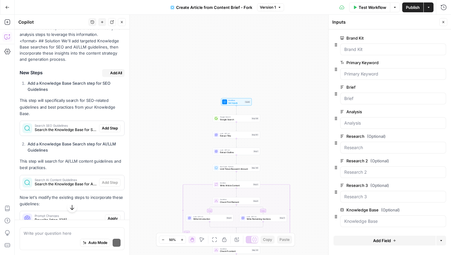
scroll to position [462, 0]
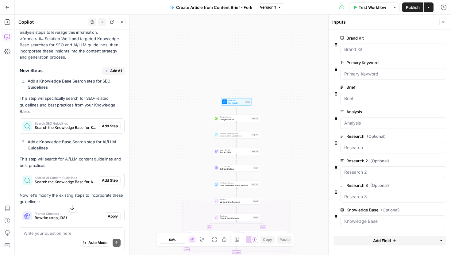
click at [113, 123] on span "Add Step" at bounding box center [110, 126] width 16 height 6
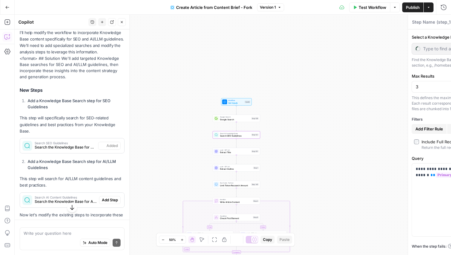
type textarea "Search SEO Guidelines"
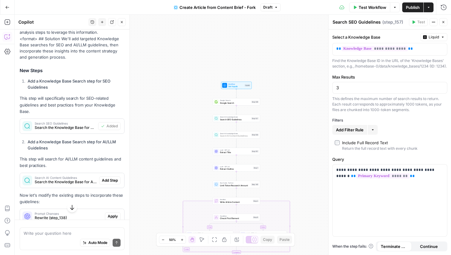
click at [109, 178] on span "Add Step" at bounding box center [110, 181] width 16 height 6
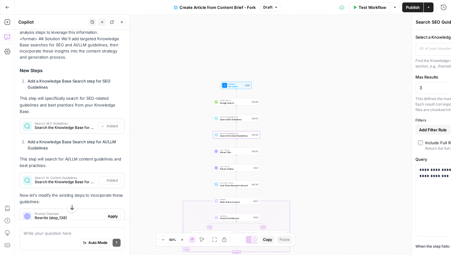
type textarea "Search AI Content Guidelines"
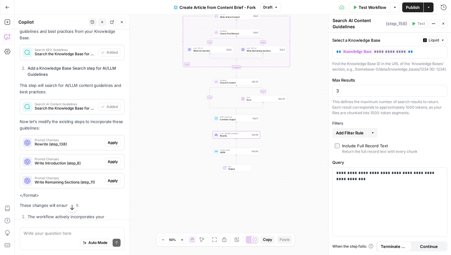
scroll to position [556, 0]
click at [114, 140] on span "Apply" at bounding box center [113, 143] width 10 height 6
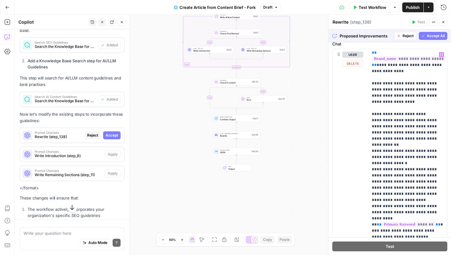
scroll to position [1925, 0]
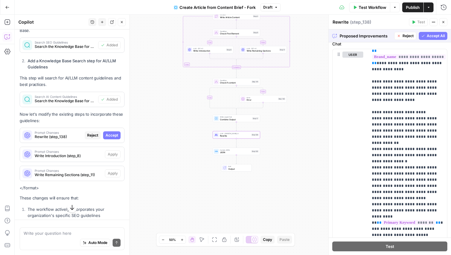
click at [113, 133] on span "Accept" at bounding box center [112, 136] width 13 height 6
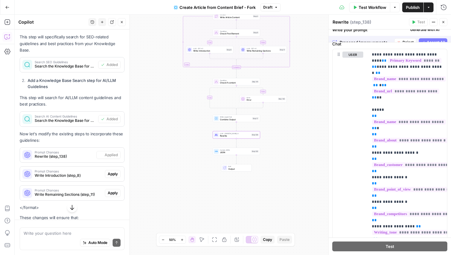
scroll to position [0, 0]
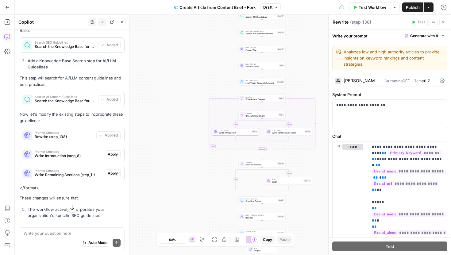
click at [110, 152] on span "Apply" at bounding box center [113, 155] width 10 height 6
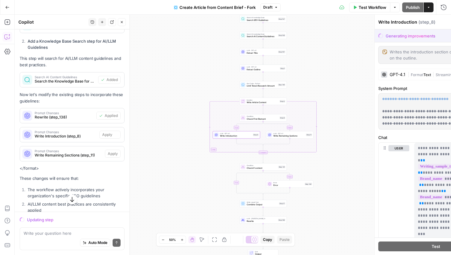
scroll to position [543, 0]
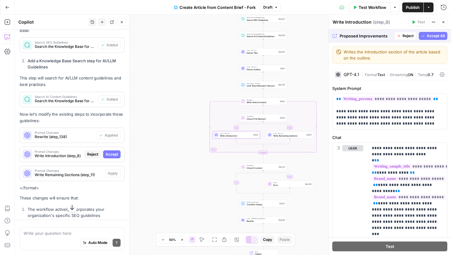
click at [110, 152] on span "Accept" at bounding box center [112, 155] width 13 height 6
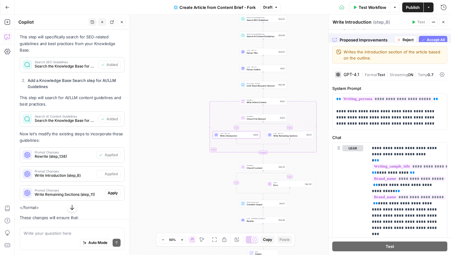
scroll to position [563, 0]
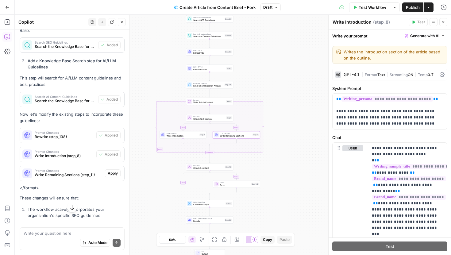
click at [114, 171] on span "Apply" at bounding box center [113, 174] width 10 height 6
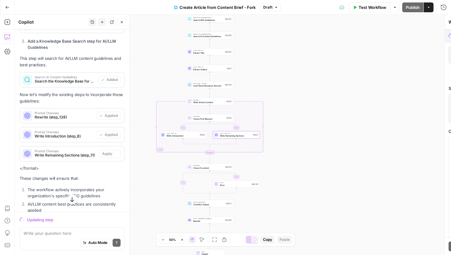
scroll to position [543, 0]
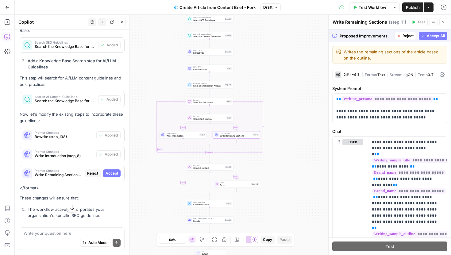
click at [113, 171] on span "Accept" at bounding box center [112, 174] width 13 height 6
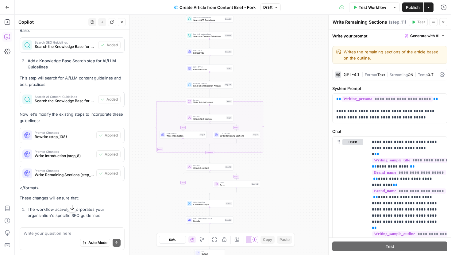
scroll to position [659, 0]
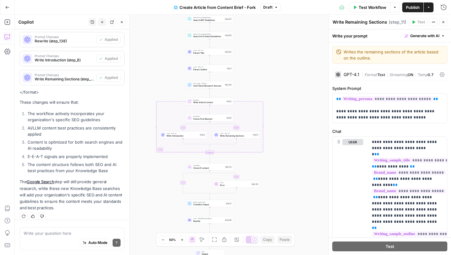
click at [77, 228] on div "Write your question here Auto Mode Send" at bounding box center [72, 238] width 105 height 23
click at [73, 230] on div "Write your question here Auto Mode Send" at bounding box center [72, 238] width 105 height 23
type textarea "Y"
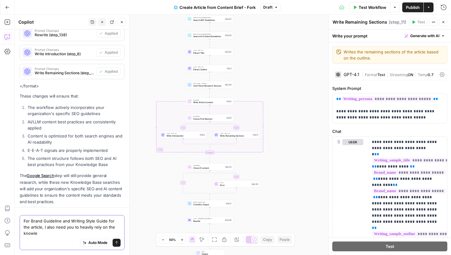
scroll to position [671, 0]
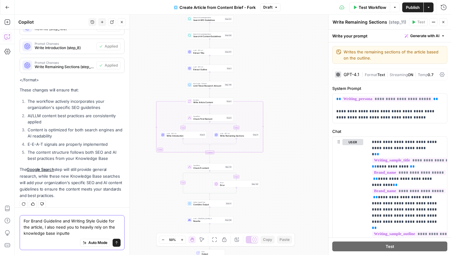
type textarea "For Brand Guideline and Writing Style Guide for the article, I also need you to…"
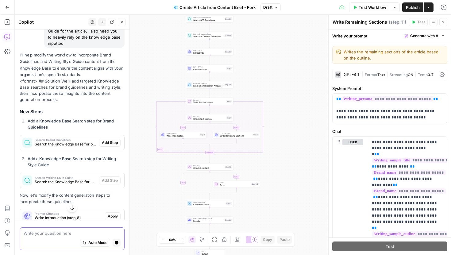
scroll to position [828, 0]
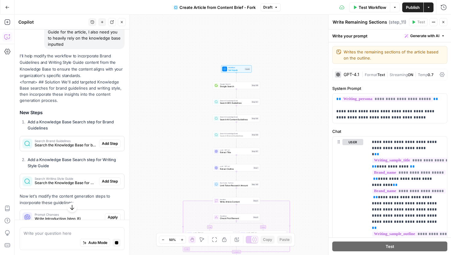
click at [108, 141] on span "Add Step" at bounding box center [110, 144] width 16 height 6
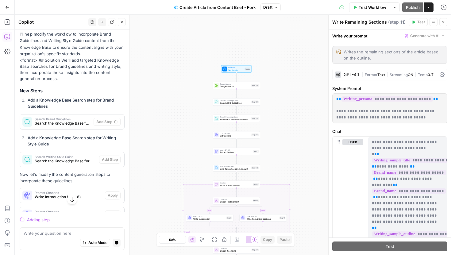
scroll to position [859, 0]
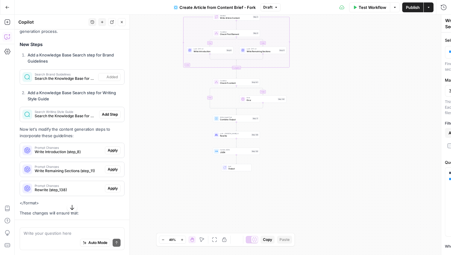
type textarea "Search Brand Guidelines"
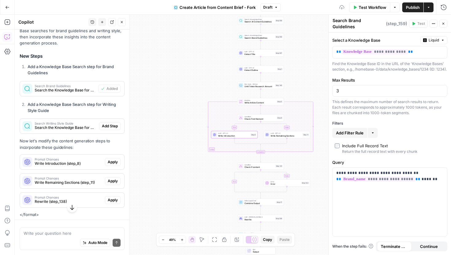
scroll to position [919, 0]
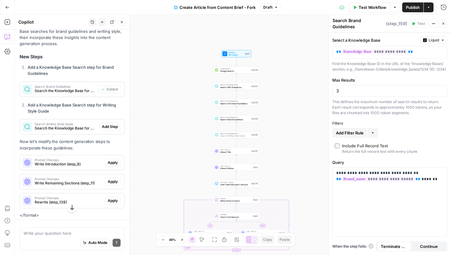
click at [113, 124] on span "Add Step" at bounding box center [110, 127] width 16 height 6
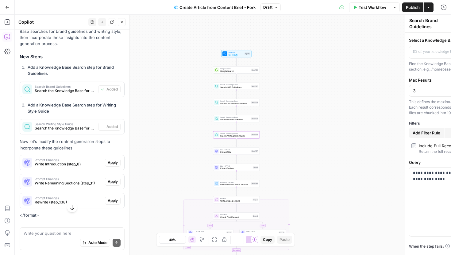
type textarea "Search Writing Style Guide"
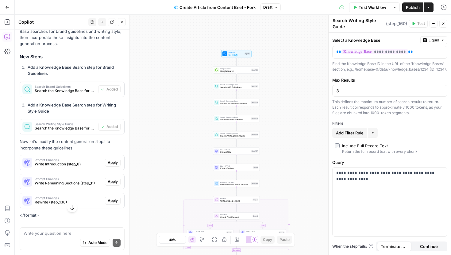
scroll to position [939, 0]
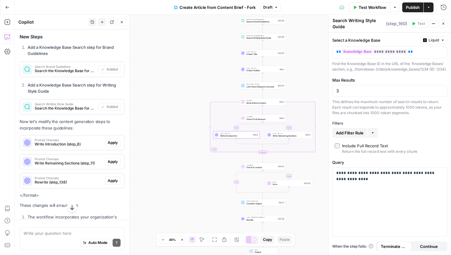
click at [117, 140] on span "Apply" at bounding box center [113, 143] width 10 height 6
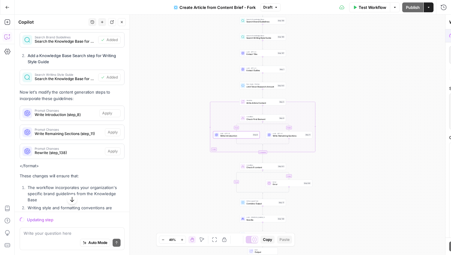
scroll to position [910, 0]
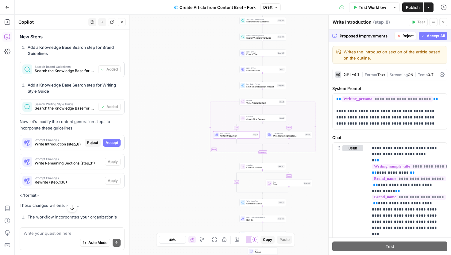
click at [108, 140] on span "Accept" at bounding box center [112, 143] width 13 height 6
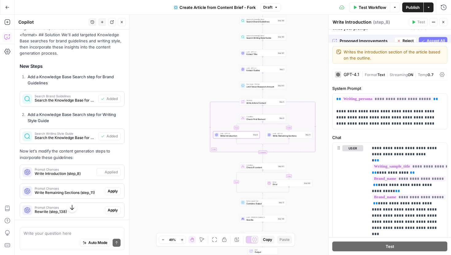
scroll to position [939, 0]
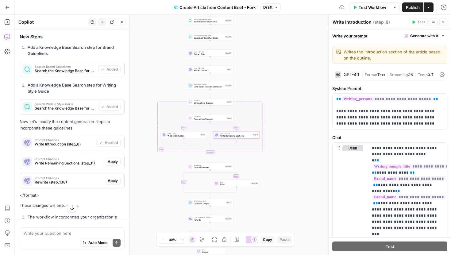
click at [114, 159] on span "Apply" at bounding box center [113, 162] width 10 height 6
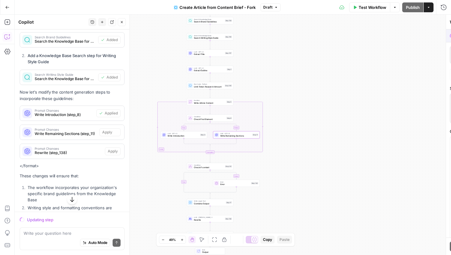
scroll to position [910, 0]
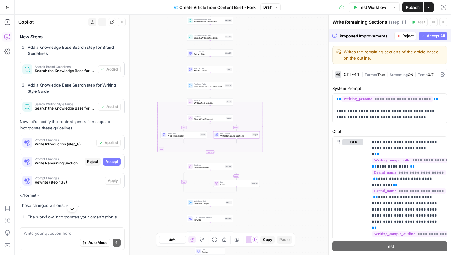
click at [114, 159] on span "Accept" at bounding box center [112, 162] width 13 height 6
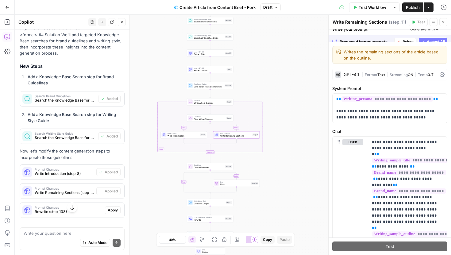
scroll to position [939, 0]
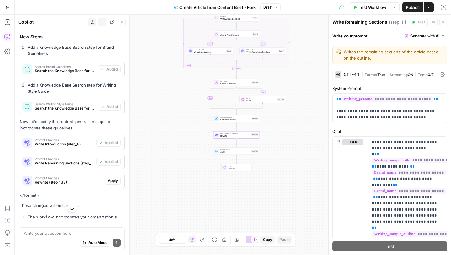
click at [114, 178] on span "Apply" at bounding box center [113, 181] width 10 height 6
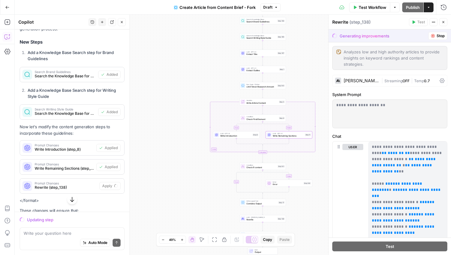
scroll to position [908, 0]
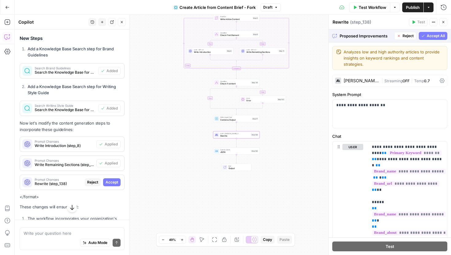
click at [114, 180] on span "Accept" at bounding box center [112, 183] width 13 height 6
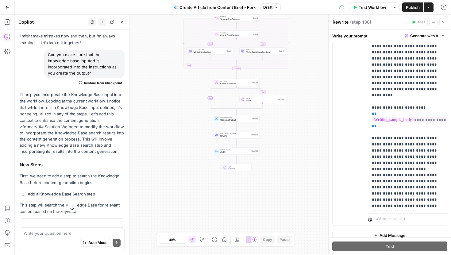
scroll to position [0, 0]
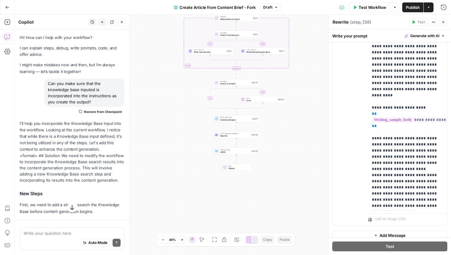
click at [202, 6] on span "Create Article from Content Brief - Fork" at bounding box center [218, 7] width 76 height 6
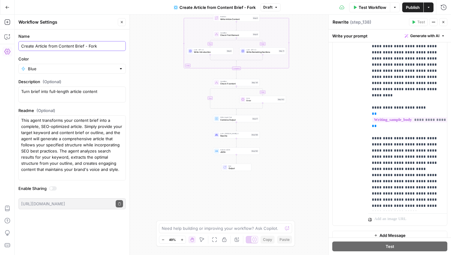
click at [62, 44] on input "Create Article from Content Brief - Fork" at bounding box center [72, 46] width 102 height 6
type input "PSEO Article Creation"
click at [407, 9] on span "Publish" at bounding box center [413, 7] width 14 height 6
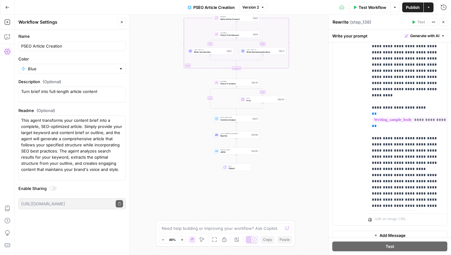
click at [353, 131] on div "user Delete" at bounding box center [352, 93] width 21 height 260
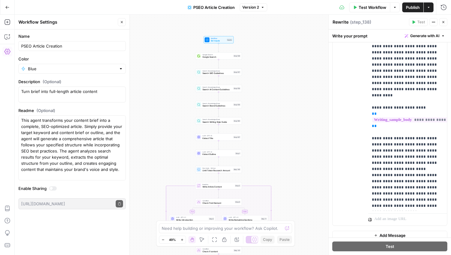
click at [219, 39] on span "Workflow" at bounding box center [218, 38] width 15 height 2
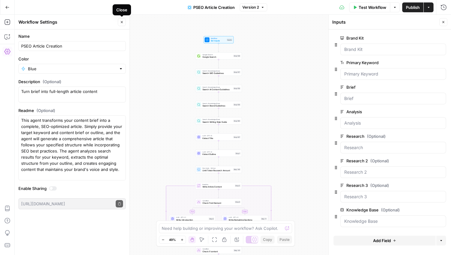
click at [122, 23] on icon "button" at bounding box center [122, 22] width 4 height 4
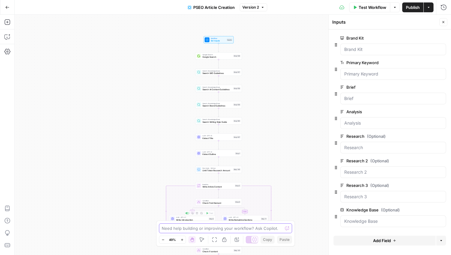
click at [201, 227] on textarea at bounding box center [222, 228] width 121 height 6
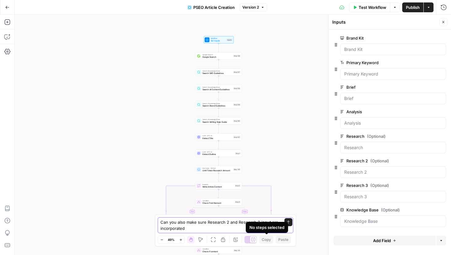
click at [268, 221] on textarea "Can you also make sure Research 2 and Research 3 input are incorporated" at bounding box center [219, 225] width 118 height 12
click at [201, 229] on textarea "Can you also make sure Research 2 and Research 3 inputs are incorporated" at bounding box center [219, 225] width 118 height 12
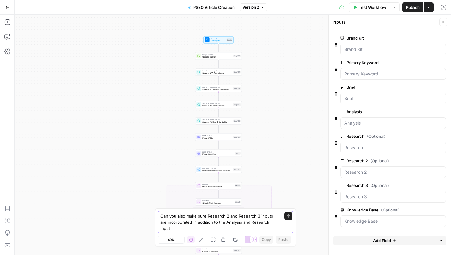
type textarea "Can you also make sure Research 2 and Research 3 inputs are incorporated in add…"
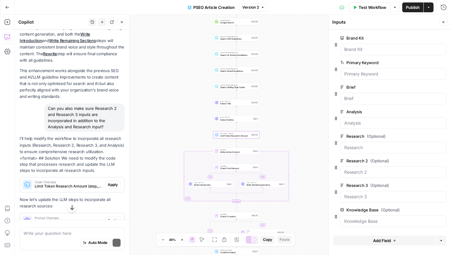
scroll to position [1258, 0]
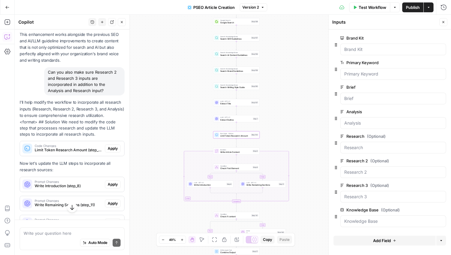
click at [92, 147] on span "Limit Token Research Amount (step_140)" at bounding box center [69, 150] width 68 height 6
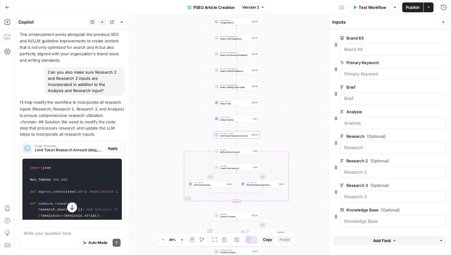
click at [96, 147] on span "Limit Token Research Amount (step_140)" at bounding box center [69, 150] width 68 height 6
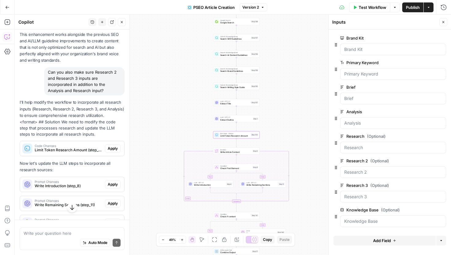
click at [110, 146] on span "Apply" at bounding box center [113, 149] width 10 height 6
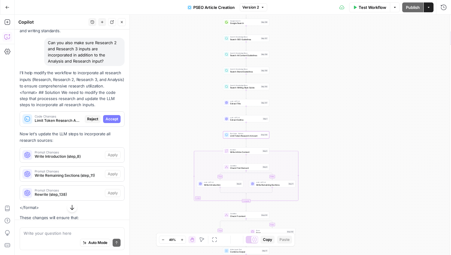
scroll to position [1228, 0]
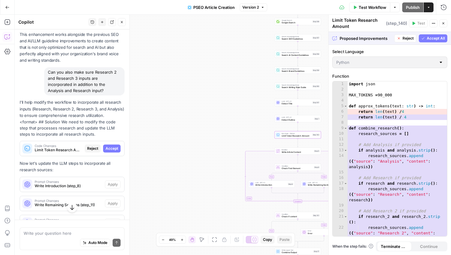
click at [110, 146] on span "Accept" at bounding box center [112, 149] width 13 height 6
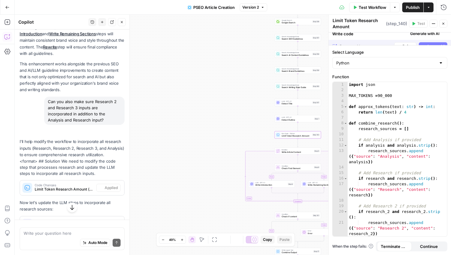
scroll to position [1258, 0]
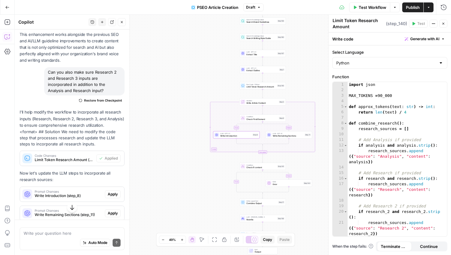
click at [112, 191] on span "Apply" at bounding box center [113, 194] width 10 height 6
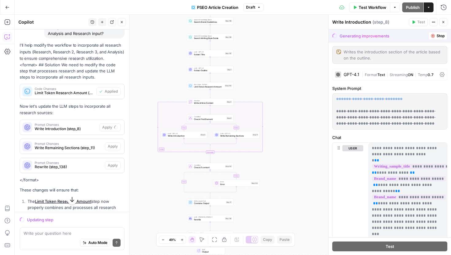
scroll to position [1277, 0]
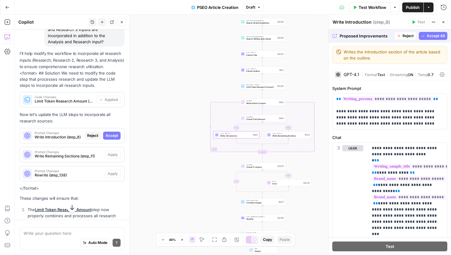
click at [116, 133] on span "Accept" at bounding box center [112, 136] width 13 height 6
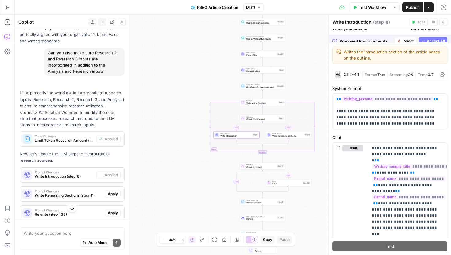
scroll to position [1306, 0]
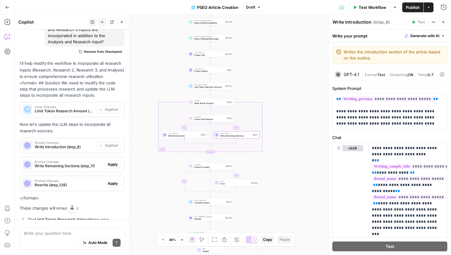
click at [113, 162] on span "Apply" at bounding box center [113, 165] width 10 height 6
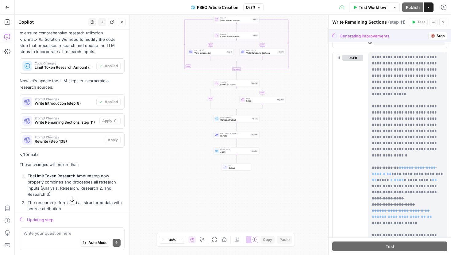
scroll to position [424, 0]
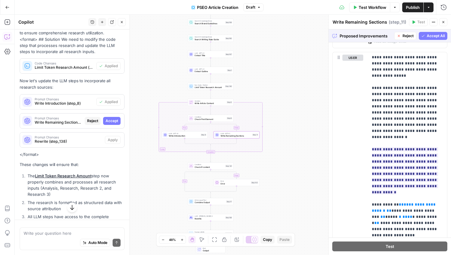
click at [114, 118] on span "Accept" at bounding box center [112, 121] width 13 height 6
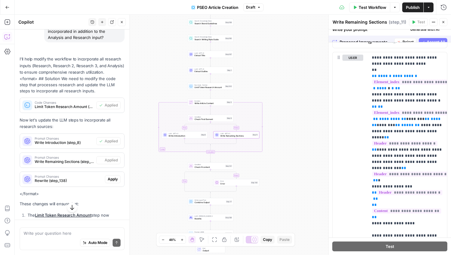
scroll to position [0, 0]
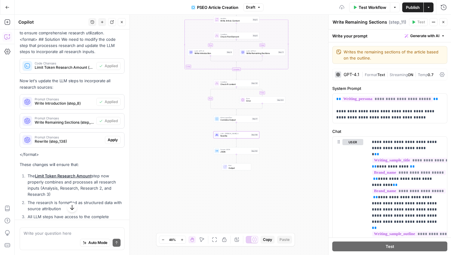
click at [111, 137] on span "Apply" at bounding box center [113, 140] width 10 height 6
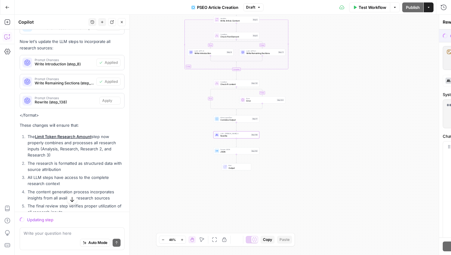
scroll to position [1311, 0]
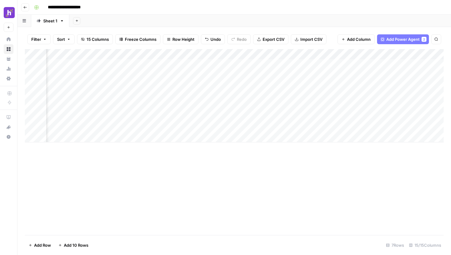
scroll to position [0, 68]
click at [134, 77] on div "Add Column" at bounding box center [234, 95] width 419 height 93
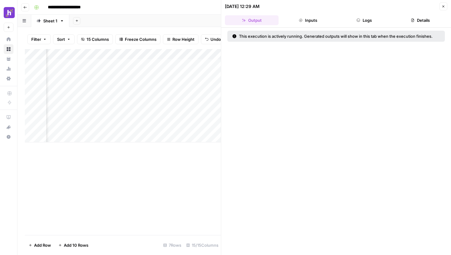
click at [138, 74] on div at bounding box center [110, 74] width 86 height 11
click at [309, 19] on button "Inputs" at bounding box center [308, 20] width 54 height 10
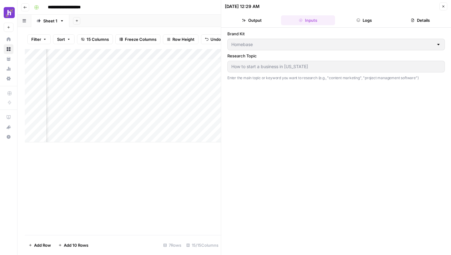
click at [358, 19] on icon "button" at bounding box center [359, 20] width 4 height 4
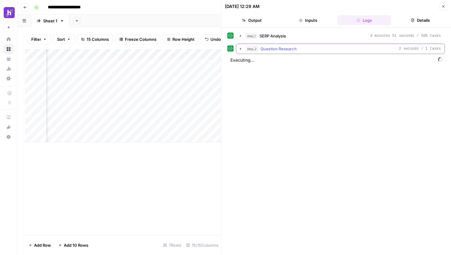
click at [242, 49] on icon "button" at bounding box center [240, 48] width 5 height 5
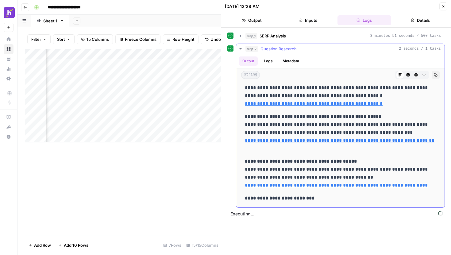
scroll to position [657, 0]
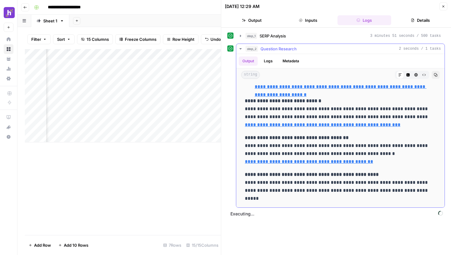
click at [241, 49] on icon "button" at bounding box center [240, 48] width 5 height 5
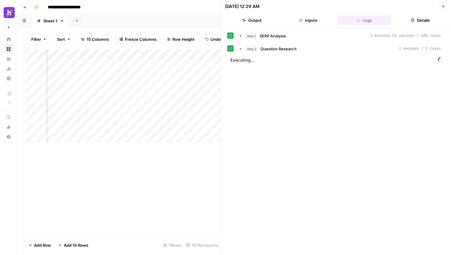
scroll to position [0, 803]
click at [160, 55] on div "Add Column" at bounding box center [123, 95] width 196 height 93
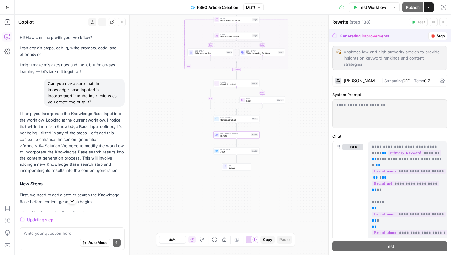
scroll to position [1311, 0]
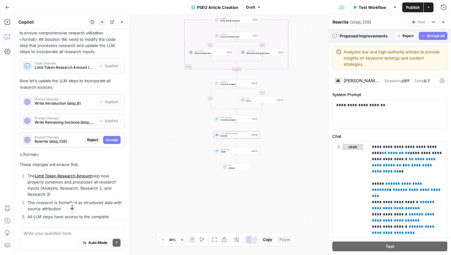
click at [114, 137] on span "Accept" at bounding box center [112, 140] width 13 height 6
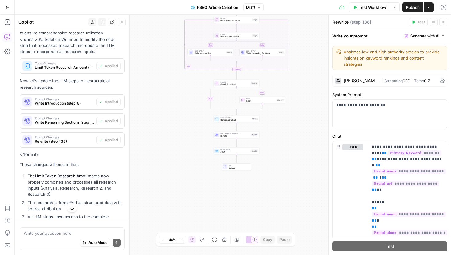
scroll to position [1444, 0]
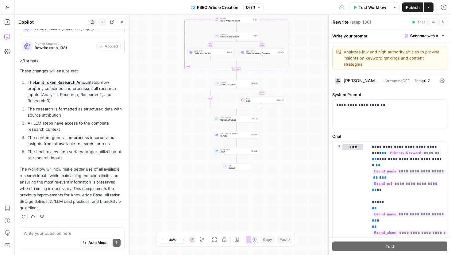
click at [413, 7] on span "Publish" at bounding box center [413, 7] width 14 height 6
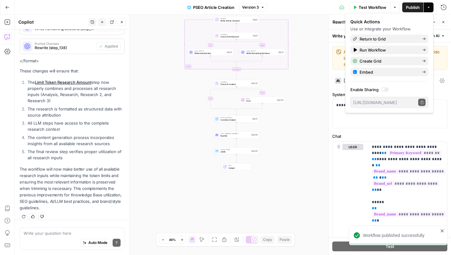
click at [412, 8] on span "Publish" at bounding box center [413, 7] width 14 height 6
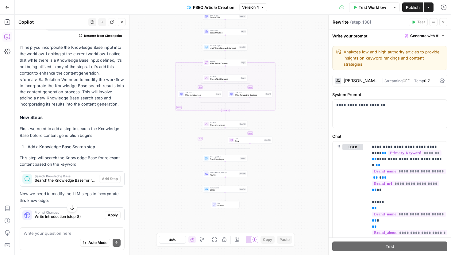
scroll to position [0, 0]
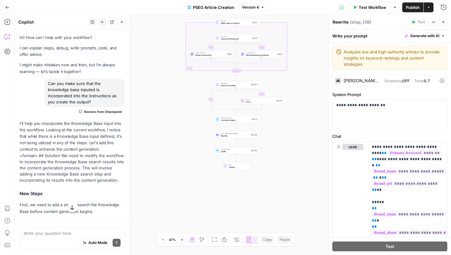
click at [412, 7] on span "Publish" at bounding box center [413, 7] width 14 height 6
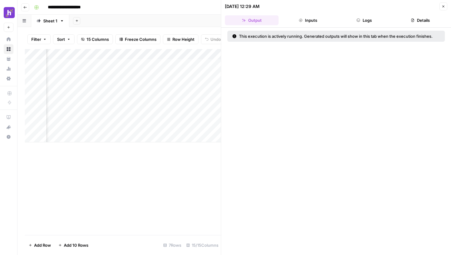
scroll to position [0, 786]
click at [166, 56] on div "Add Column" at bounding box center [123, 95] width 196 height 93
click at [192, 70] on div "Add Column" at bounding box center [123, 95] width 196 height 93
click at [203, 56] on span "Add Column" at bounding box center [206, 55] width 21 height 6
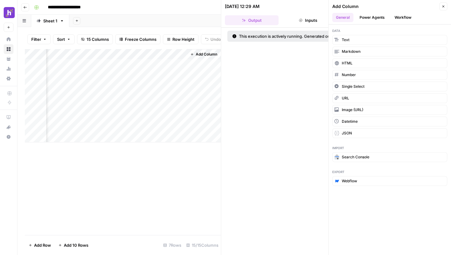
click at [402, 20] on button "Workflow" at bounding box center [403, 17] width 24 height 9
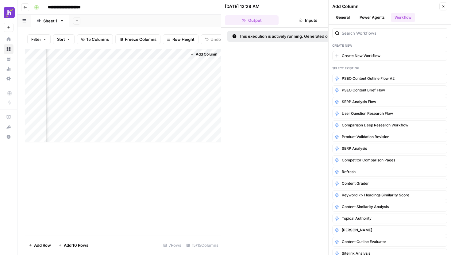
click at [370, 18] on button "Power Agents" at bounding box center [372, 17] width 33 height 9
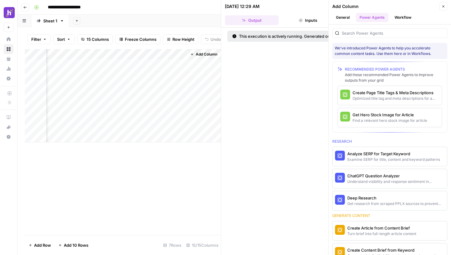
click at [401, 14] on button "Workflow" at bounding box center [403, 17] width 24 height 9
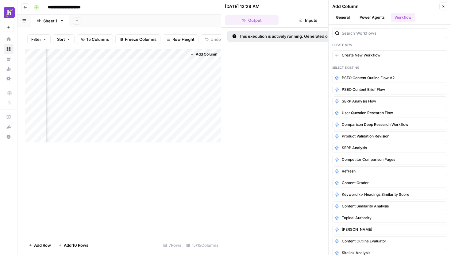
scroll to position [0, 0]
click at [358, 31] on input "search" at bounding box center [393, 33] width 103 height 6
type input "O"
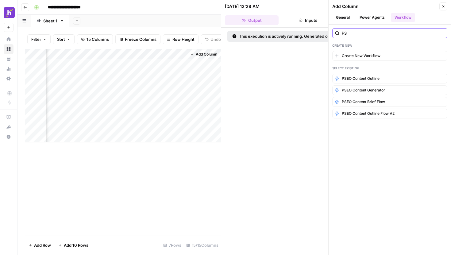
type input "P"
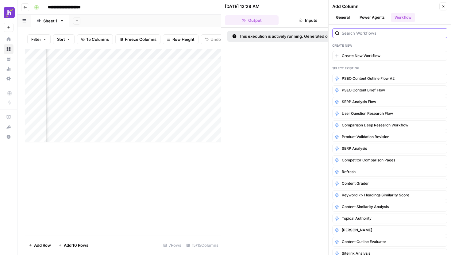
scroll to position [0, 802]
click at [162, 54] on div "Add Column" at bounding box center [123, 95] width 196 height 93
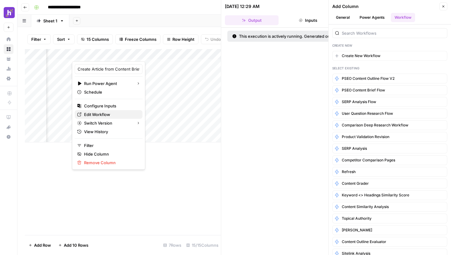
click at [111, 113] on span "Edit Workflow" at bounding box center [111, 114] width 54 height 6
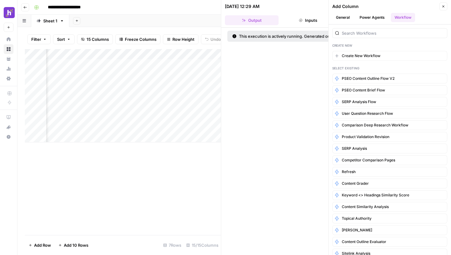
click at [163, 52] on div "Add Column" at bounding box center [123, 95] width 196 height 93
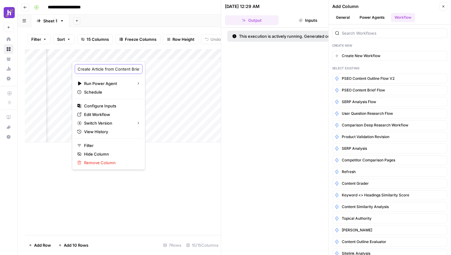
click at [111, 70] on input "Create Article from Content Brief - Fork" at bounding box center [109, 69] width 62 height 6
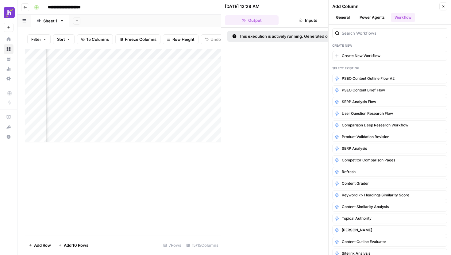
scroll to position [0, 809]
click at [154, 55] on div "Add Column" at bounding box center [123, 95] width 196 height 93
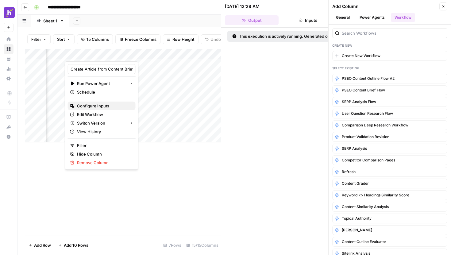
click at [95, 103] on span "Configure Inputs" at bounding box center [104, 106] width 54 height 6
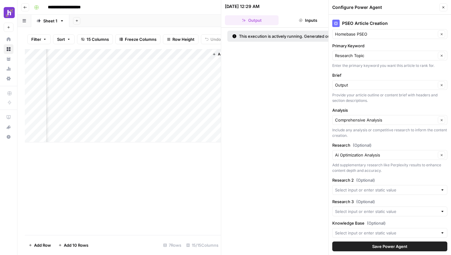
scroll to position [72, 0]
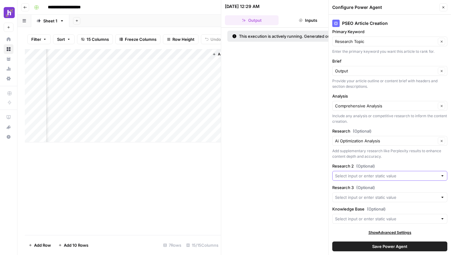
click at [361, 173] on input "Research 2 (Optional)" at bounding box center [386, 176] width 103 height 6
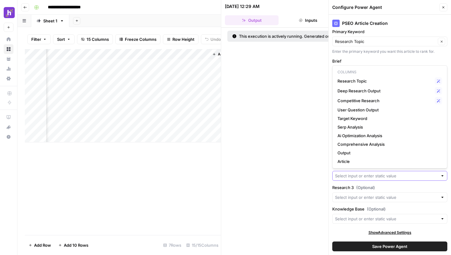
click at [369, 177] on input "Research 2 (Optional)" at bounding box center [386, 176] width 103 height 6
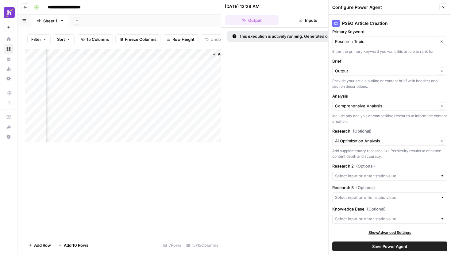
click at [383, 188] on label "Research 3 (Optional)" at bounding box center [389, 187] width 115 height 6
click at [383, 194] on input "Research 3 (Optional)" at bounding box center [386, 197] width 103 height 6
click at [382, 63] on label "Brief" at bounding box center [389, 61] width 115 height 6
click at [382, 68] on input "Output" at bounding box center [385, 71] width 101 height 6
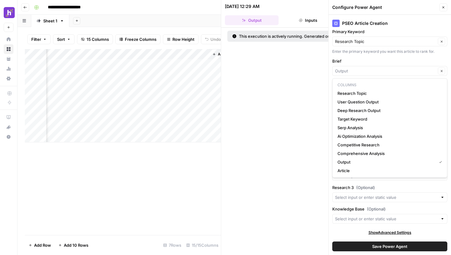
type input "Output"
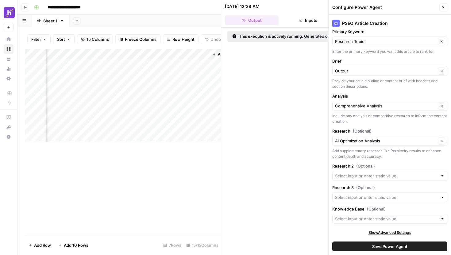
click at [382, 62] on label "Brief" at bounding box center [389, 61] width 115 height 6
click at [382, 68] on input "Output" at bounding box center [385, 71] width 101 height 6
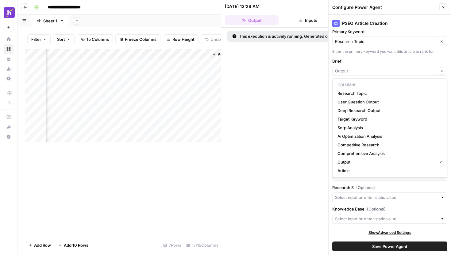
type input "Output"
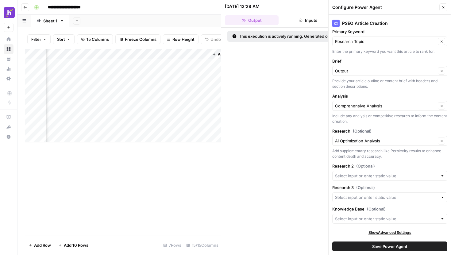
click at [353, 59] on label "Brief" at bounding box center [389, 61] width 115 height 6
click at [353, 68] on input "Output" at bounding box center [385, 71] width 101 height 6
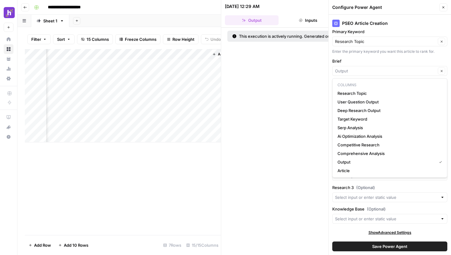
type input "Output"
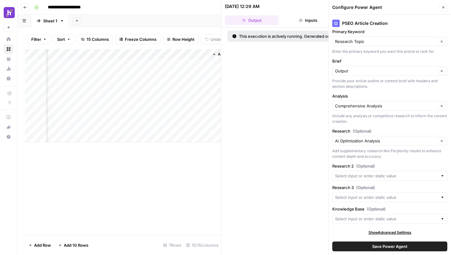
click at [345, 48] on div "Primary Keyword Research Topic Clear Enter the primary keyword you want this ar…" at bounding box center [389, 42] width 115 height 26
click at [371, 176] on input "Research 2 (Optional)" at bounding box center [386, 176] width 103 height 6
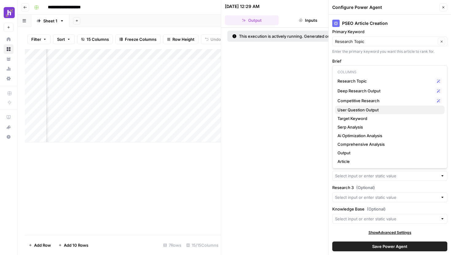
click at [361, 111] on span "User Question Output" at bounding box center [389, 110] width 102 height 6
type input "User Question Output"
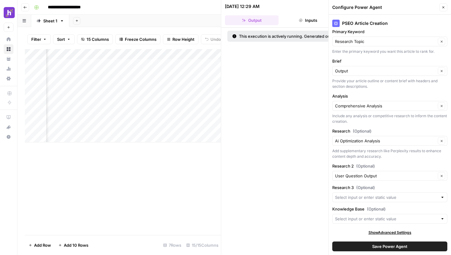
scroll to position [0, 225]
click at [362, 197] on input "Research 3 (Optional)" at bounding box center [386, 197] width 103 height 6
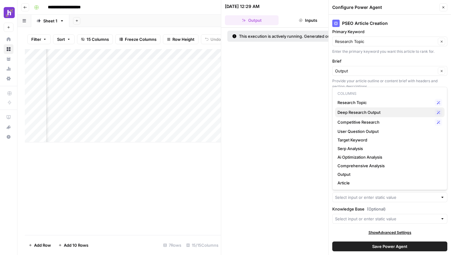
click at [378, 116] on button "Deep Research Output Possible Match" at bounding box center [390, 112] width 110 height 10
type input "Deep Research Output"
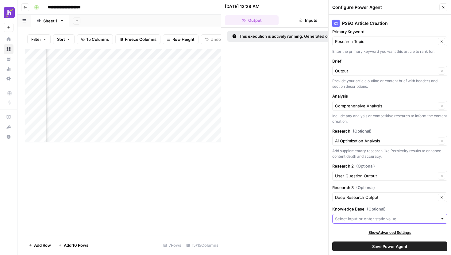
click at [345, 218] on input "Knowledge Base (Optional)" at bounding box center [386, 219] width 103 height 6
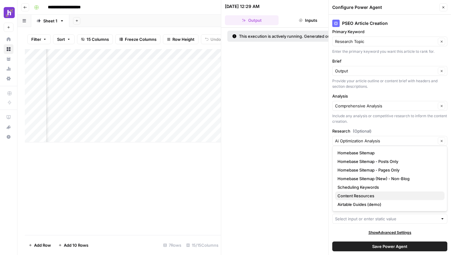
click at [363, 193] on span "Content Resources" at bounding box center [389, 196] width 102 height 6
type input "Content Resources"
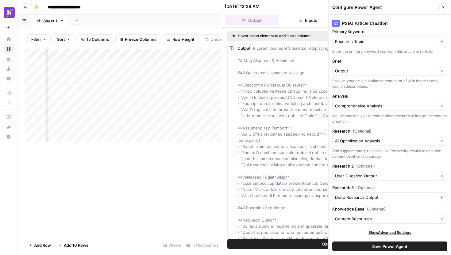
click at [391, 246] on span "Save Power Agent" at bounding box center [389, 246] width 35 height 6
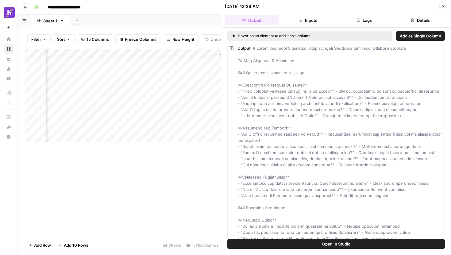
scroll to position [0, 816]
click at [110, 65] on div "Add Column" at bounding box center [123, 95] width 196 height 93
click at [98, 73] on div "Add Column" at bounding box center [123, 95] width 196 height 93
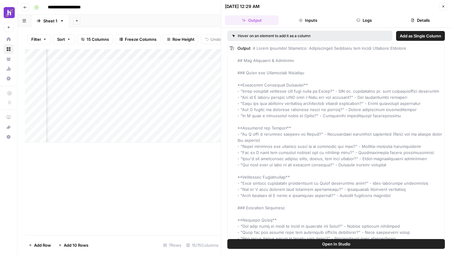
click at [141, 84] on div "Add Column" at bounding box center [123, 95] width 196 height 93
click at [443, 6] on icon "button" at bounding box center [444, 7] width 4 height 4
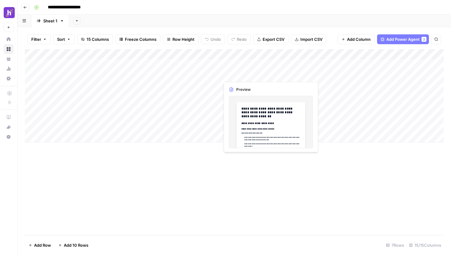
click at [251, 75] on div "Add Column" at bounding box center [234, 95] width 419 height 93
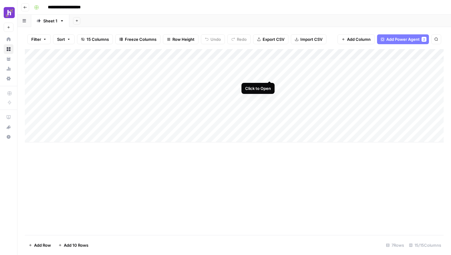
click at [270, 75] on div "Add Column" at bounding box center [234, 95] width 419 height 93
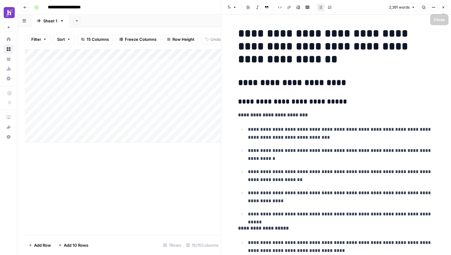
click at [442, 7] on icon "button" at bounding box center [444, 8] width 4 height 4
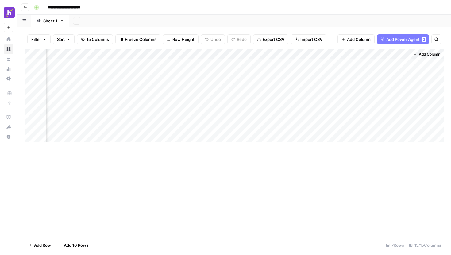
scroll to position [0, 623]
click at [310, 66] on div "Add Column" at bounding box center [234, 95] width 419 height 93
click at [339, 64] on div "Add Column" at bounding box center [234, 95] width 419 height 93
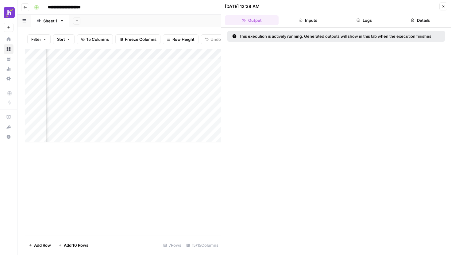
click at [310, 19] on button "Inputs" at bounding box center [308, 20] width 54 height 10
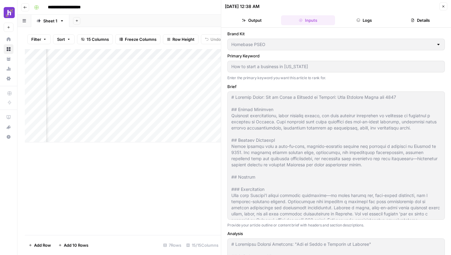
click at [360, 20] on icon "button" at bounding box center [359, 20] width 4 height 4
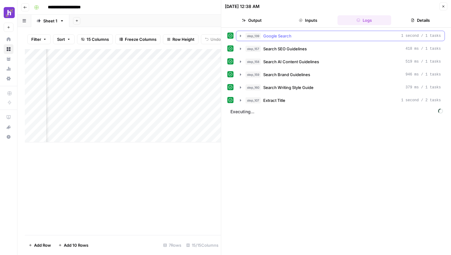
click at [239, 37] on icon "button" at bounding box center [240, 35] width 5 height 5
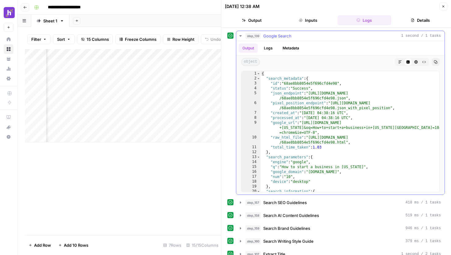
click at [239, 37] on icon "button" at bounding box center [240, 35] width 5 height 5
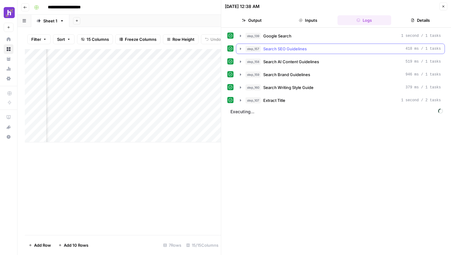
click at [239, 49] on icon "button" at bounding box center [240, 48] width 5 height 5
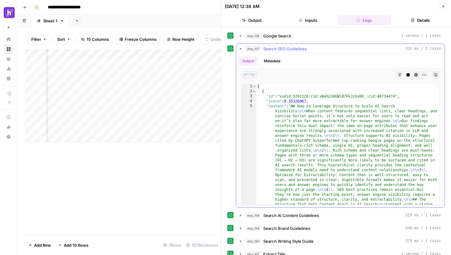
click at [239, 49] on icon "button" at bounding box center [240, 48] width 5 height 5
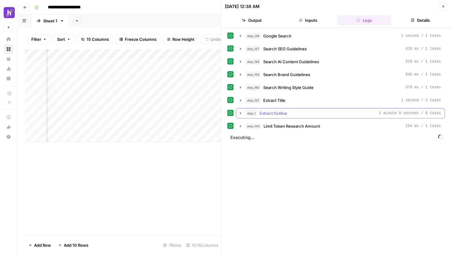
click at [239, 116] on button "step_1 Extract Outline 1 minute 8 seconds / 8 tasks" at bounding box center [340, 113] width 208 height 10
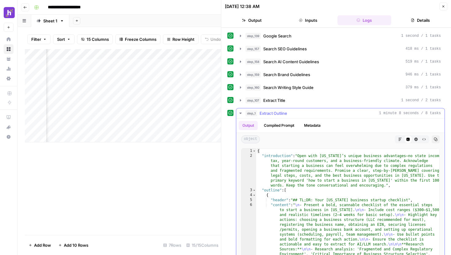
click at [240, 114] on icon "button" at bounding box center [240, 113] width 5 height 5
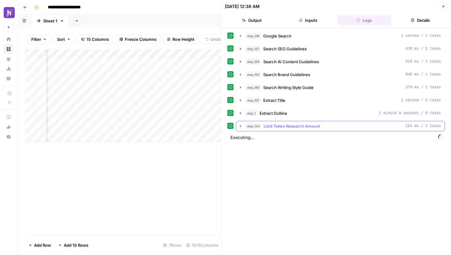
click at [239, 126] on icon "button" at bounding box center [240, 126] width 5 height 5
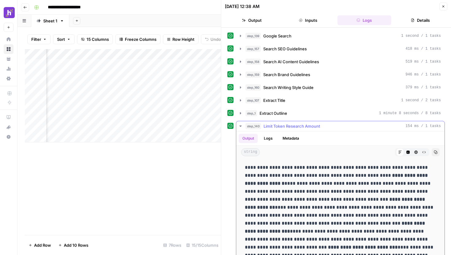
click at [239, 126] on icon "button" at bounding box center [240, 126] width 5 height 5
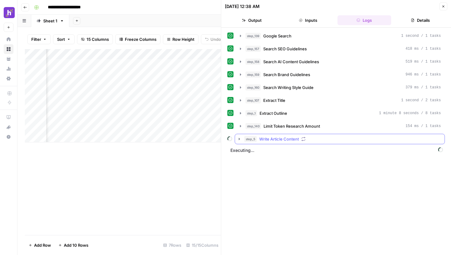
click at [238, 140] on icon "button" at bounding box center [239, 139] width 5 height 5
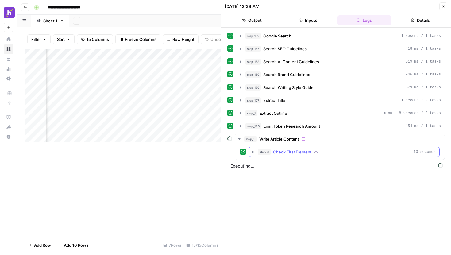
click at [252, 152] on icon "button" at bounding box center [253, 151] width 5 height 5
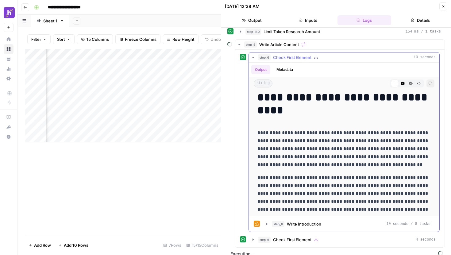
scroll to position [0, 0]
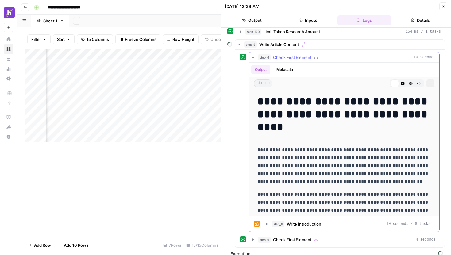
click at [253, 57] on icon "button" at bounding box center [253, 57] width 2 height 1
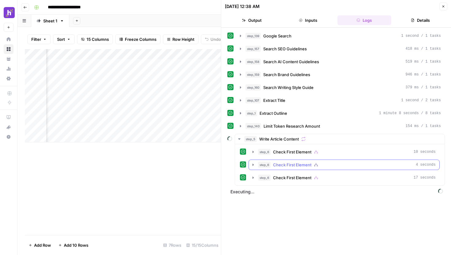
click at [253, 166] on icon "button" at bounding box center [253, 164] width 5 height 5
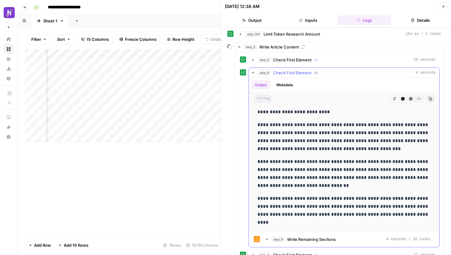
scroll to position [70, 0]
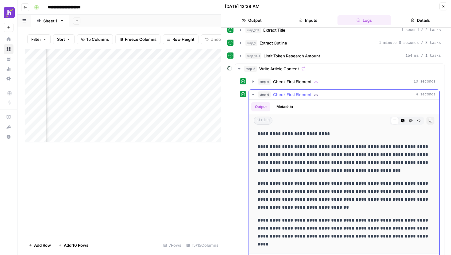
click at [253, 95] on icon "button" at bounding box center [253, 94] width 5 height 5
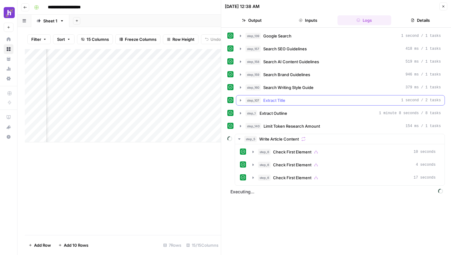
scroll to position [0, 0]
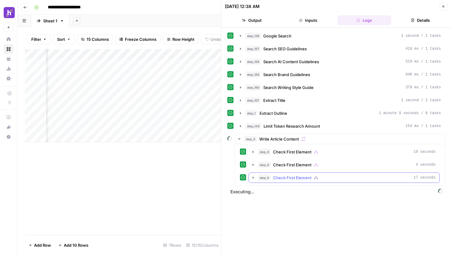
click at [252, 178] on icon "button" at bounding box center [253, 177] width 5 height 5
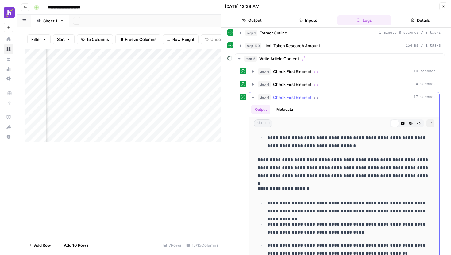
scroll to position [420, 0]
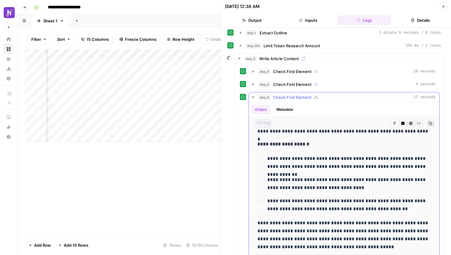
click at [254, 97] on icon "button" at bounding box center [253, 97] width 5 height 5
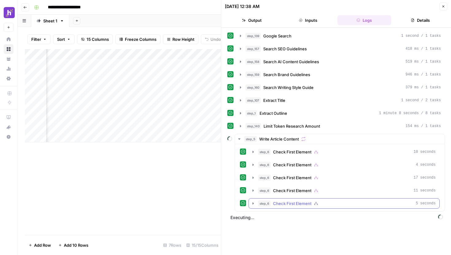
click at [253, 204] on icon "button" at bounding box center [253, 203] width 1 height 2
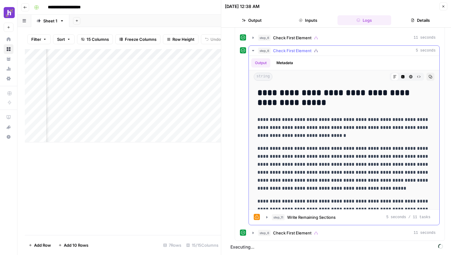
click at [253, 51] on icon "button" at bounding box center [253, 50] width 2 height 1
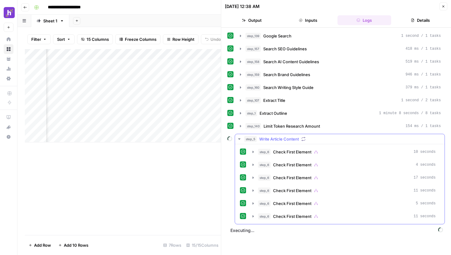
click at [239, 139] on icon "button" at bounding box center [239, 138] width 2 height 1
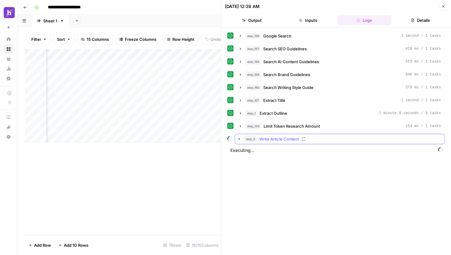
click at [239, 139] on icon "button" at bounding box center [239, 139] width 1 height 2
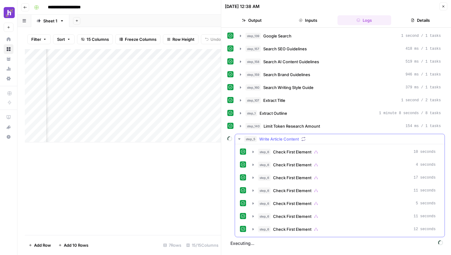
click at [238, 138] on icon "button" at bounding box center [239, 138] width 2 height 1
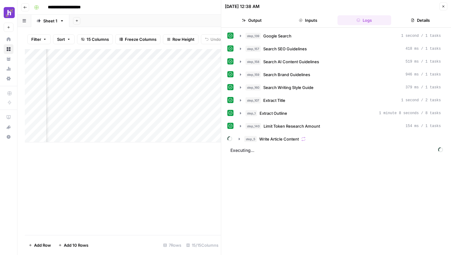
click at [188, 158] on div "Add Column" at bounding box center [123, 142] width 196 height 186
click at [441, 8] on button "Close" at bounding box center [443, 6] width 8 height 8
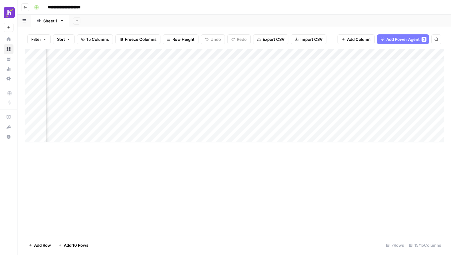
scroll to position [0, 63]
click at [264, 74] on div "Add Column" at bounding box center [234, 95] width 419 height 93
click at [298, 85] on div "Add Column" at bounding box center [234, 95] width 419 height 93
click at [293, 85] on div "Add Column" at bounding box center [234, 95] width 419 height 93
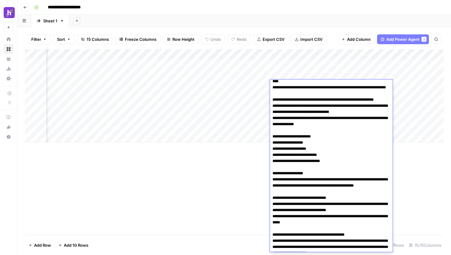
scroll to position [0, 0]
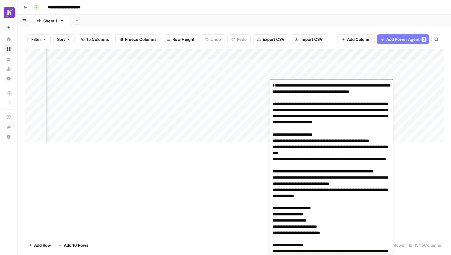
click at [192, 107] on div "Add Column" at bounding box center [234, 95] width 419 height 93
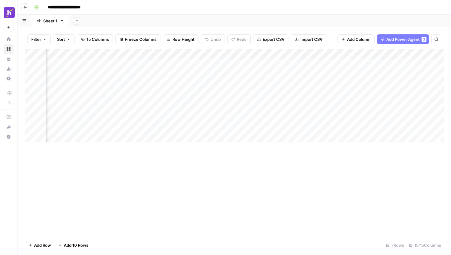
click at [357, 74] on div "Add Column" at bounding box center [234, 95] width 419 height 93
click at [358, 85] on div "Add Column" at bounding box center [234, 95] width 419 height 93
click at [372, 68] on div "Add Column" at bounding box center [234, 95] width 419 height 93
click at [404, 63] on div "Add Column" at bounding box center [234, 95] width 419 height 93
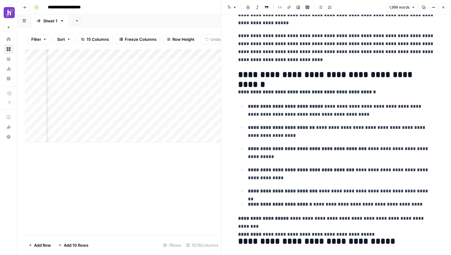
scroll to position [0, 145]
click at [184, 76] on div "Add Column" at bounding box center [123, 95] width 196 height 93
click at [149, 75] on div "Add Column" at bounding box center [123, 95] width 196 height 93
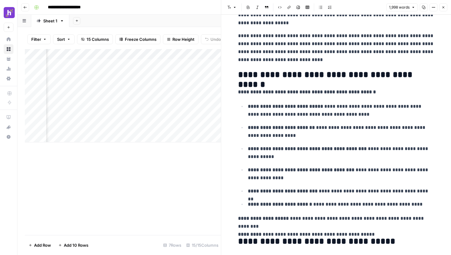
click at [150, 87] on div "Add Column" at bounding box center [123, 95] width 196 height 93
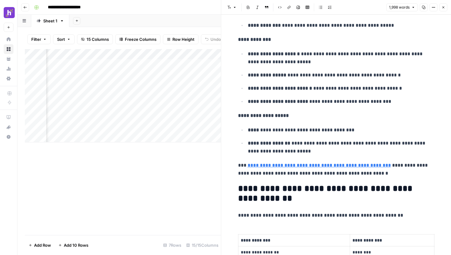
scroll to position [0, 679]
click at [156, 84] on div "Add Column" at bounding box center [123, 95] width 196 height 93
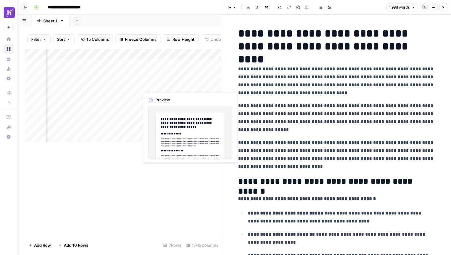
scroll to position [1448, 0]
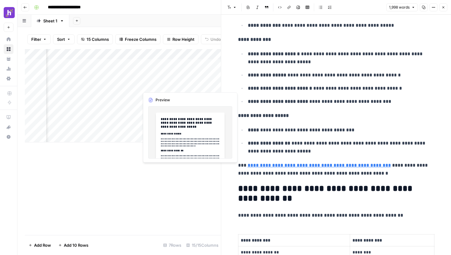
click at [165, 85] on div "Add Column" at bounding box center [123, 95] width 196 height 93
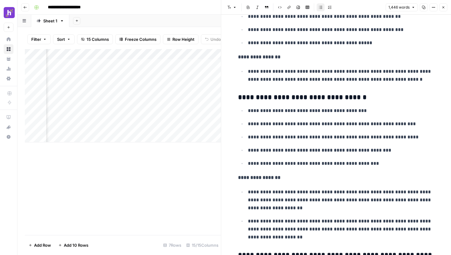
scroll to position [976, 0]
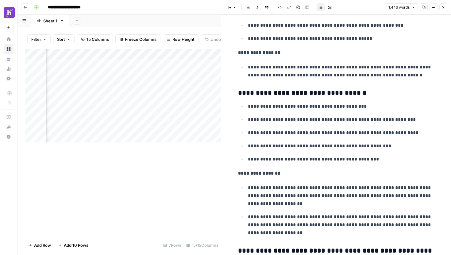
click at [215, 83] on div "Add Column" at bounding box center [123, 95] width 196 height 93
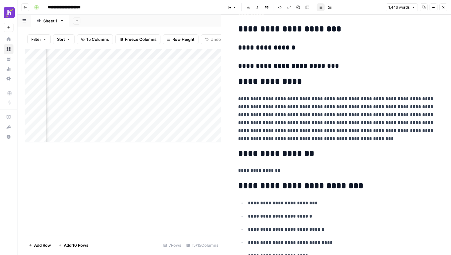
scroll to position [1977, 0]
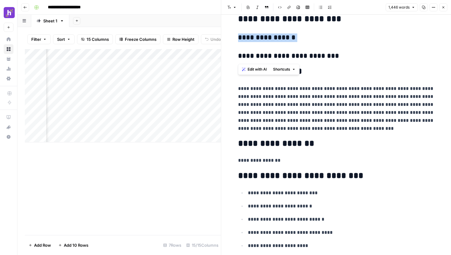
drag, startPoint x: 265, startPoint y: 46, endPoint x: 264, endPoint y: 32, distance: 14.8
click at [303, 37] on h3 "**********" at bounding box center [336, 37] width 196 height 9
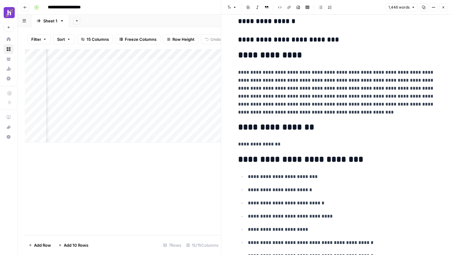
scroll to position [1945, 0]
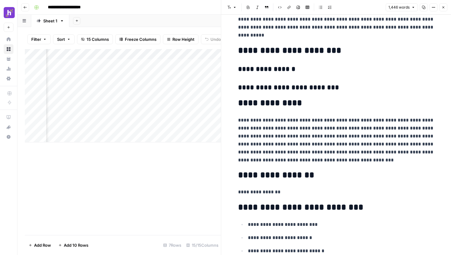
click at [292, 71] on h3 "**********" at bounding box center [336, 69] width 196 height 9
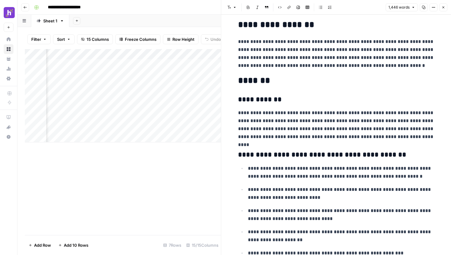
scroll to position [0, 0]
click at [109, 94] on div "Add Column" at bounding box center [123, 95] width 196 height 93
type textarea "**********"
click at [100, 107] on div "Add Column" at bounding box center [123, 95] width 196 height 93
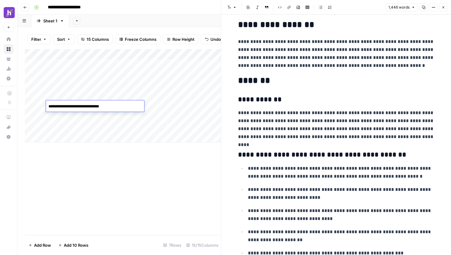
type textarea "**********"
click at [172, 95] on div "Add Column" at bounding box center [123, 95] width 196 height 93
click at [176, 107] on div "Add Column" at bounding box center [123, 95] width 196 height 93
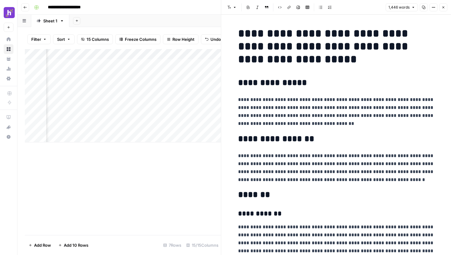
scroll to position [0, 312]
click at [117, 76] on div "Add Column" at bounding box center [123, 95] width 196 height 93
click at [130, 74] on div "Add Column" at bounding box center [123, 95] width 196 height 93
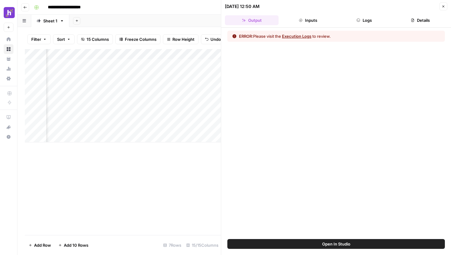
click at [307, 36] on button "Execution Logs" at bounding box center [296, 36] width 29 height 6
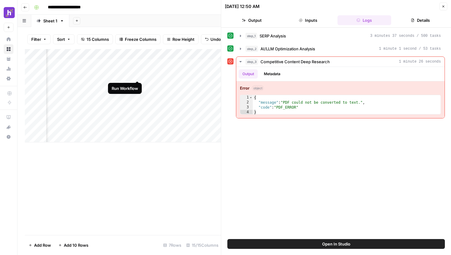
click at [136, 75] on div "Add Column" at bounding box center [123, 95] width 196 height 93
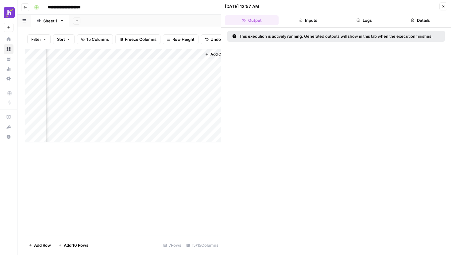
scroll to position [0, 846]
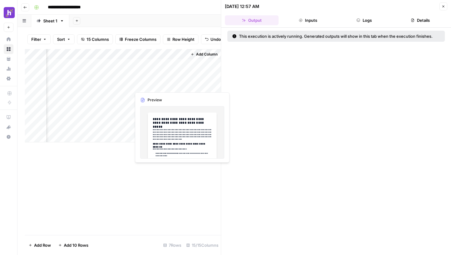
click at [167, 84] on div "Add Column" at bounding box center [123, 95] width 196 height 93
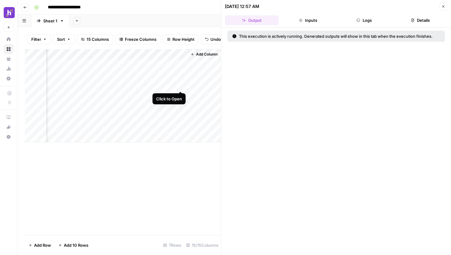
click at [182, 86] on div "Add Column" at bounding box center [123, 95] width 196 height 93
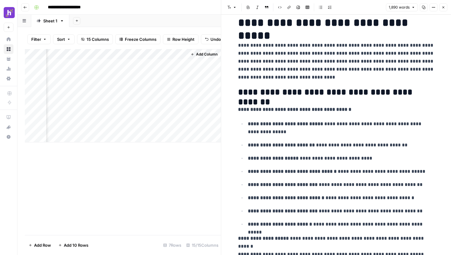
scroll to position [35, 0]
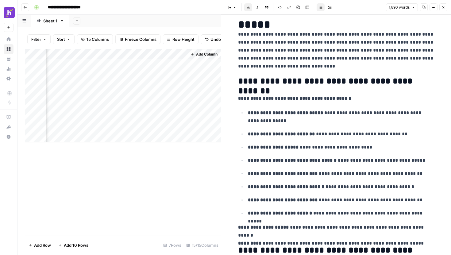
click at [333, 126] on ul "**********" at bounding box center [336, 163] width 196 height 109
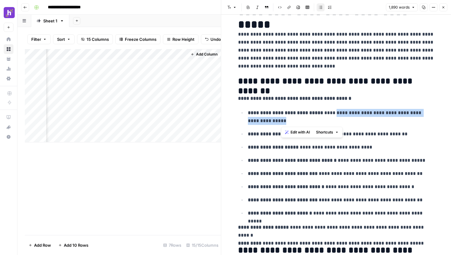
drag, startPoint x: 334, startPoint y: 124, endPoint x: 334, endPoint y: 110, distance: 13.5
click at [334, 110] on p "**********" at bounding box center [341, 117] width 187 height 16
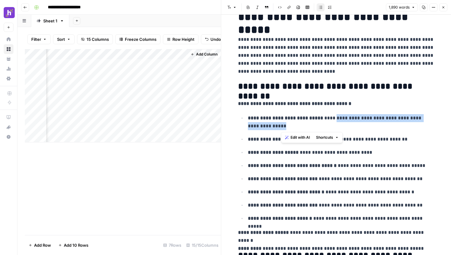
scroll to position [0, 0]
